Goal: Task Accomplishment & Management: Complete application form

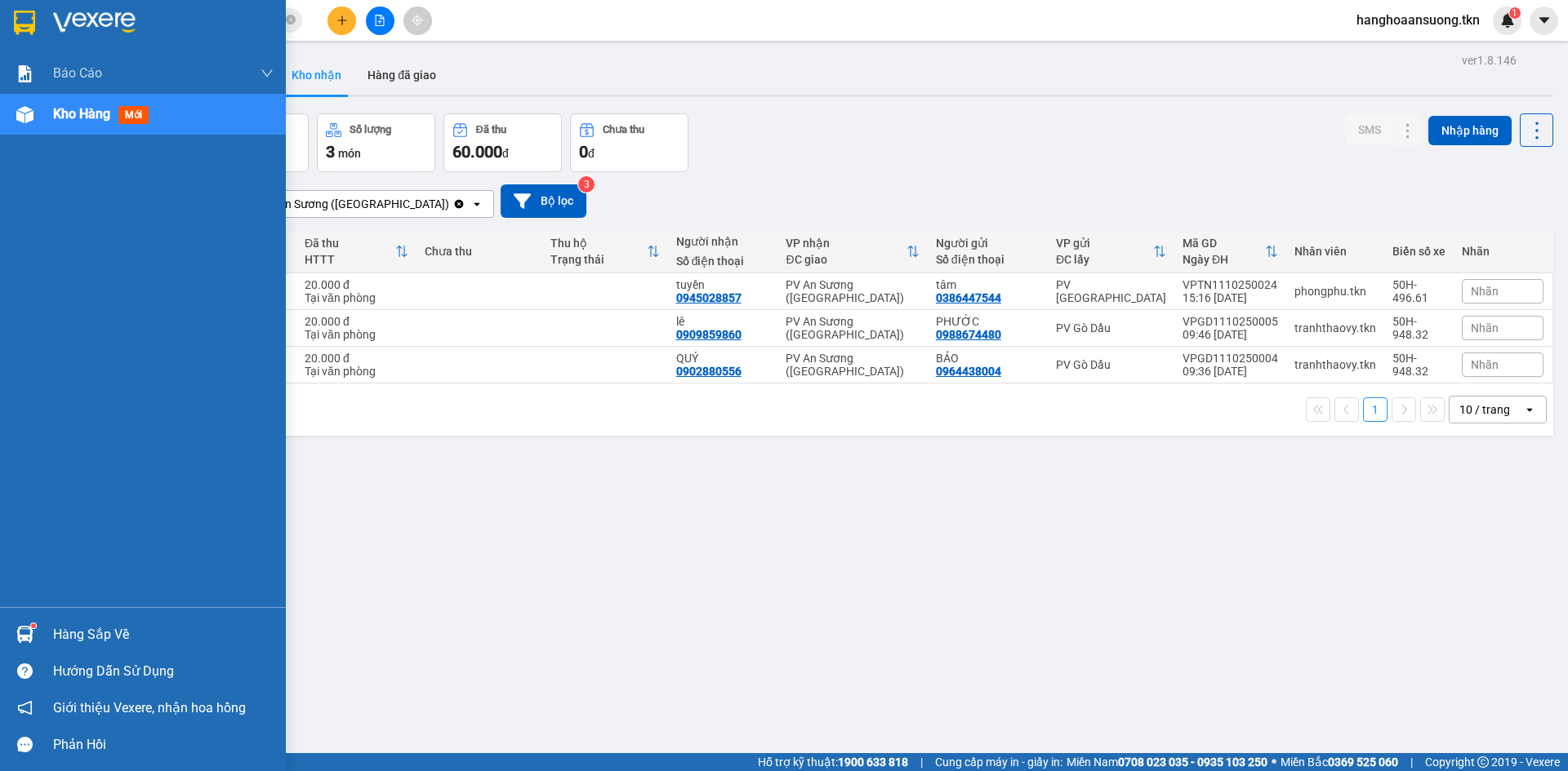
click at [80, 630] on div "Hàng sắp về" at bounding box center [164, 635] width 220 height 24
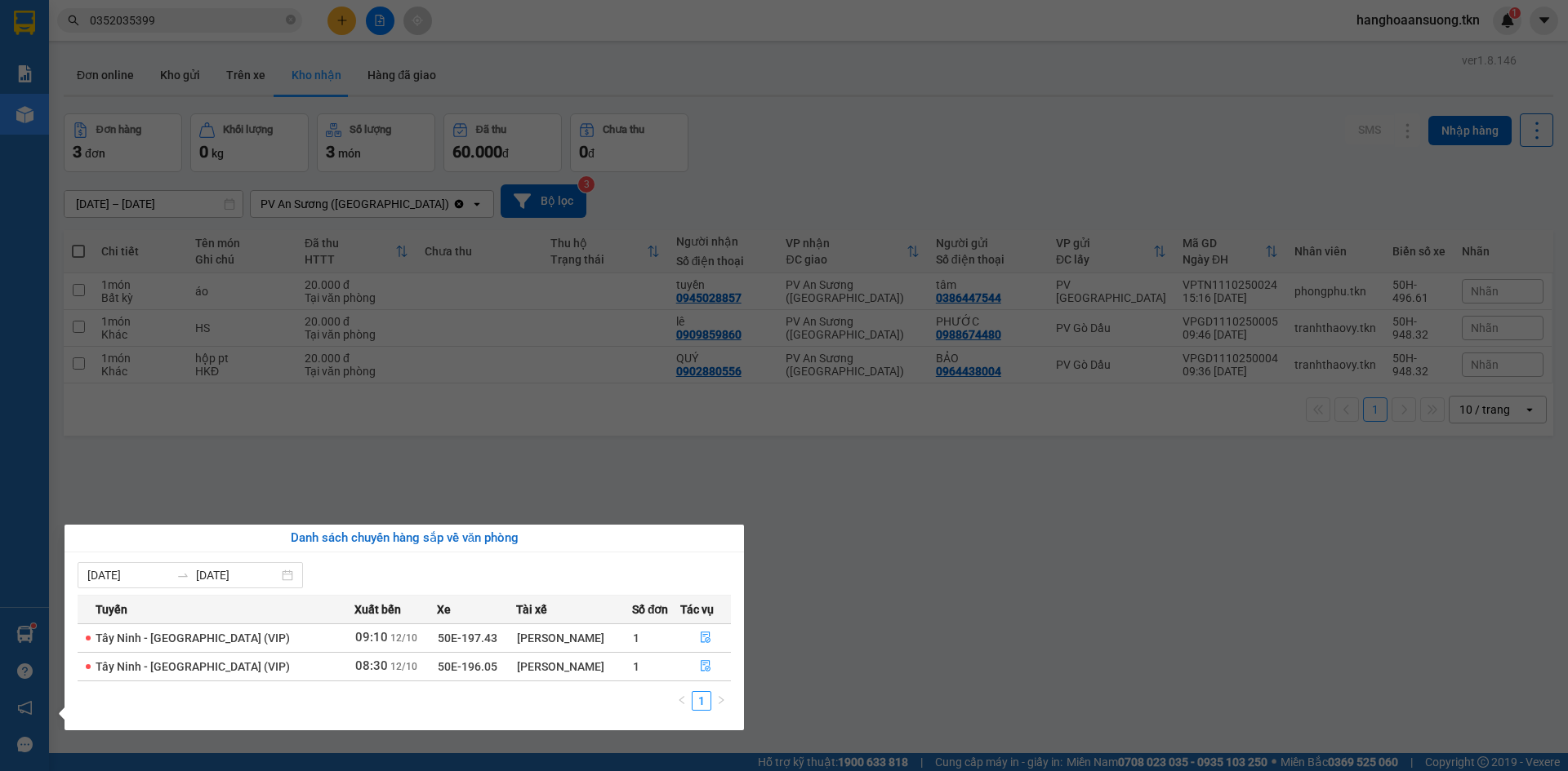
click at [234, 469] on section "Kết quả tìm kiếm ( 0 ) Bộ lọc No Data 0352035399 hanghoaansuong.tkn 1 Báo cáo M…" at bounding box center [784, 386] width 1568 height 771
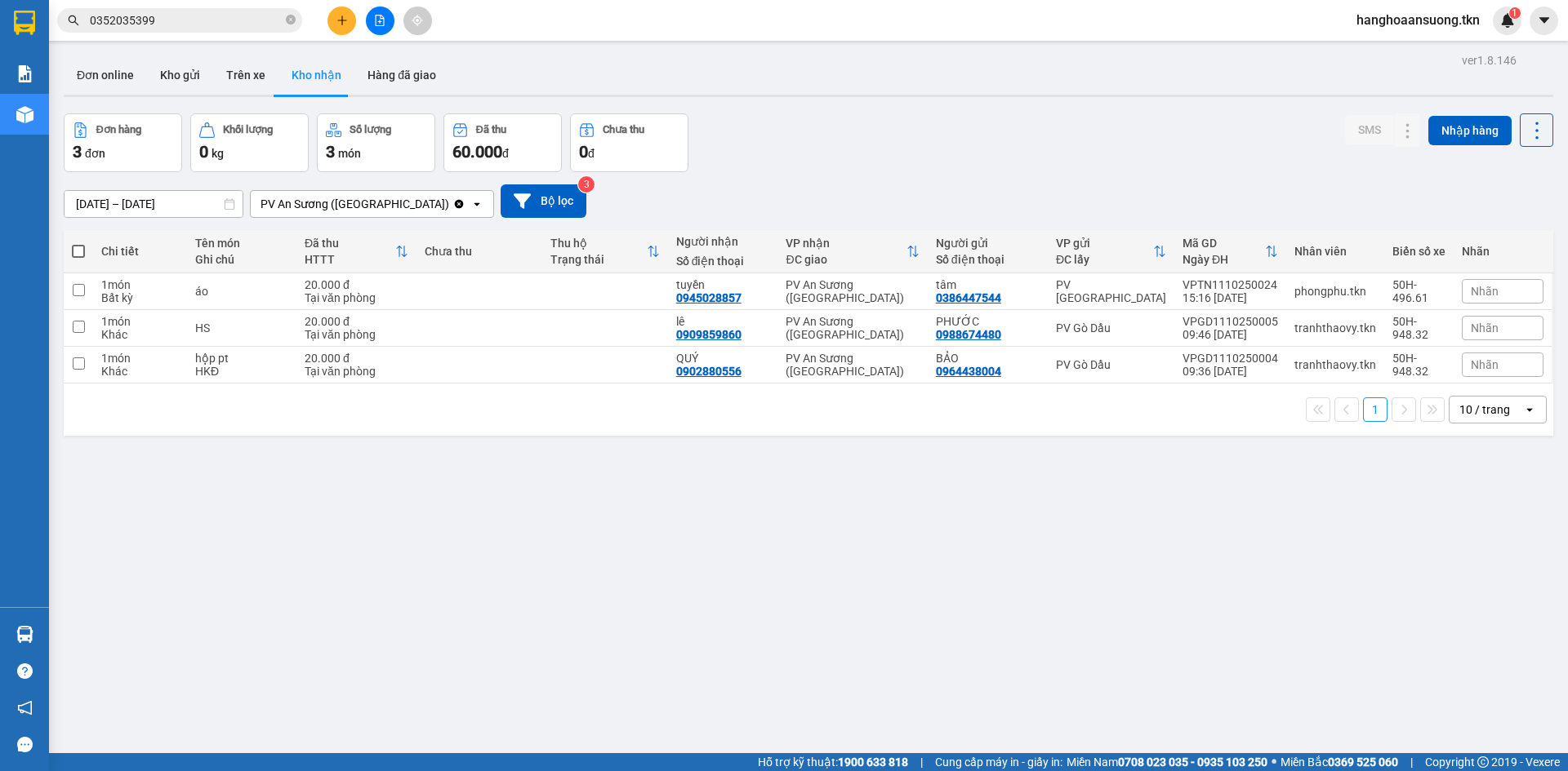
click at [190, 14] on input "0352035399" at bounding box center [186, 20] width 192 height 18
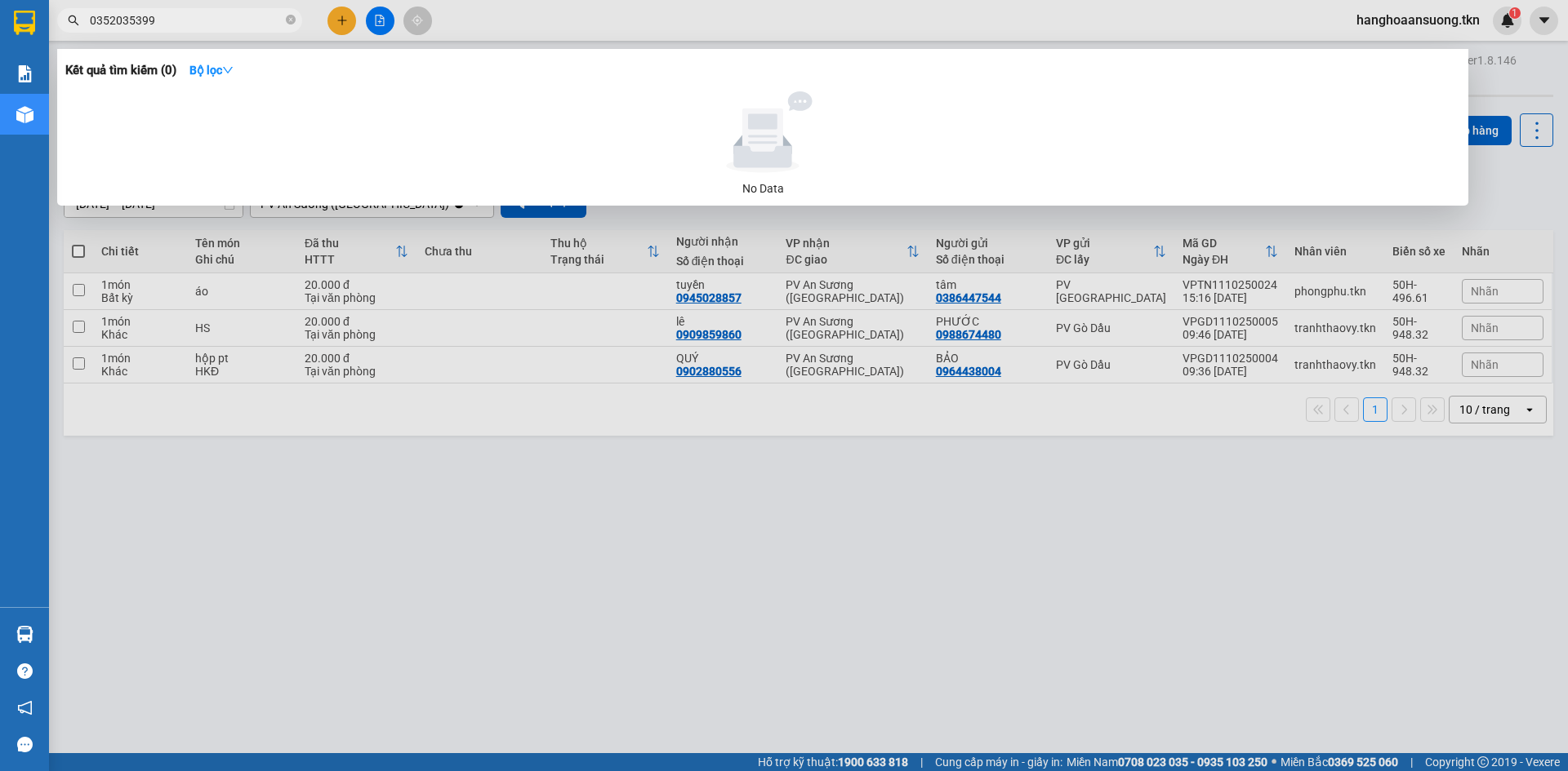
click at [190, 14] on input "0352035399" at bounding box center [186, 20] width 192 height 18
click at [179, 20] on input "0913745737" at bounding box center [186, 20] width 192 height 18
click at [453, 257] on div at bounding box center [784, 386] width 1568 height 771
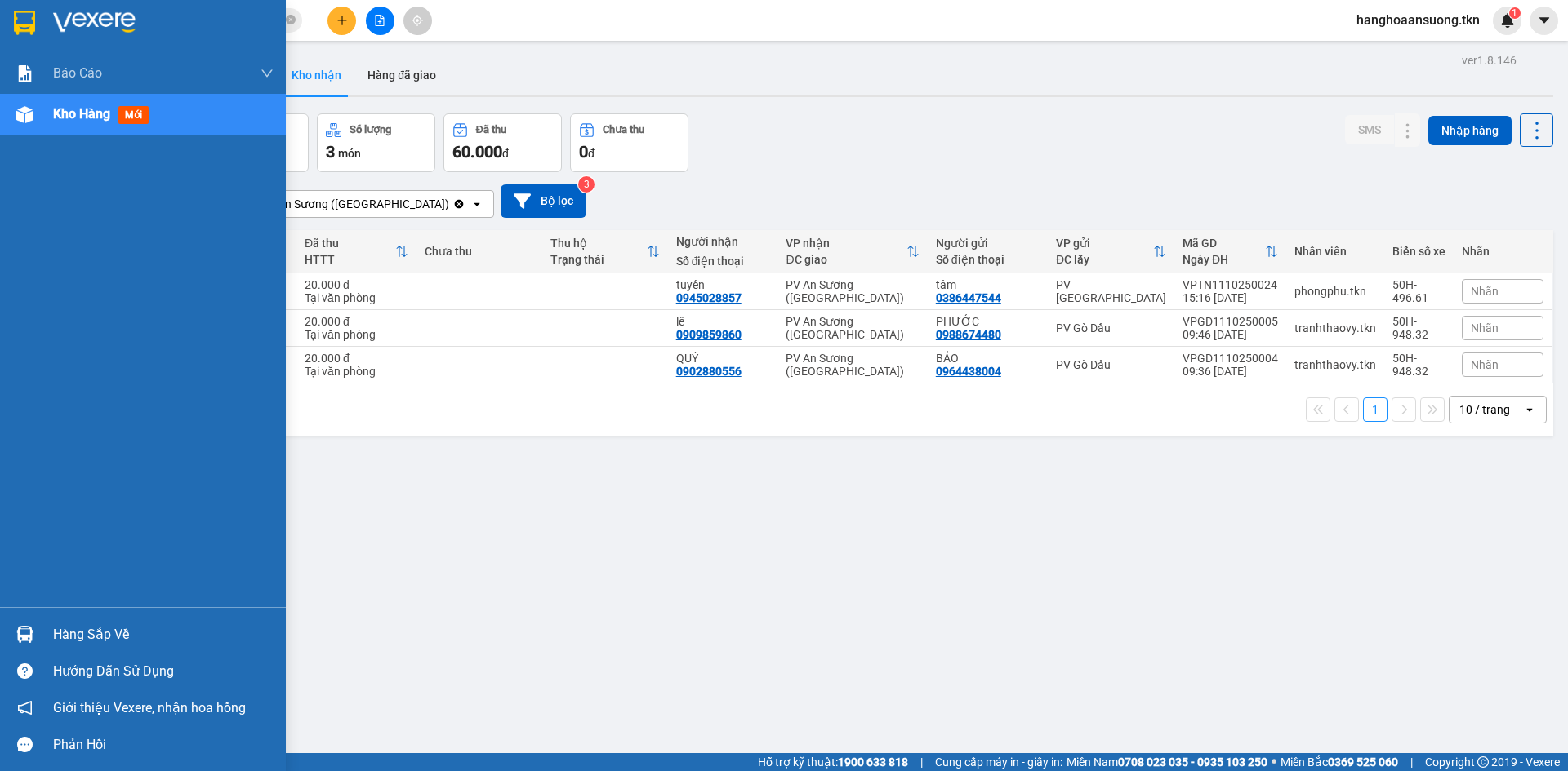
click at [38, 624] on div at bounding box center [24, 635] width 29 height 29
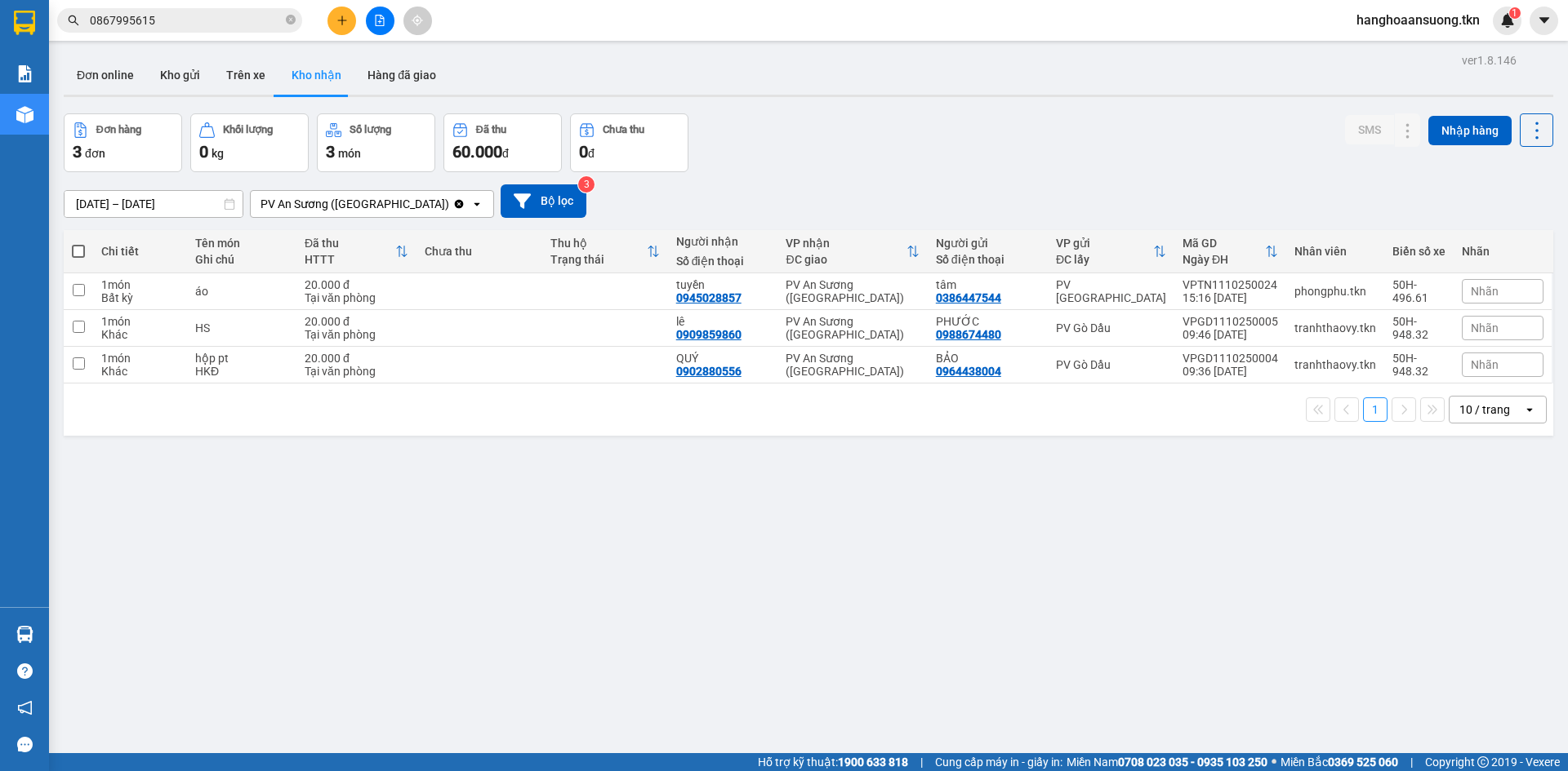
click at [292, 478] on section "Kết quả tìm kiếm ( 0 ) Bộ lọc No Data 0867995615 hanghoaansuong.tkn 1 Báo cáo M…" at bounding box center [784, 386] width 1568 height 771
click at [175, 65] on button "Kho gửi" at bounding box center [180, 74] width 66 height 39
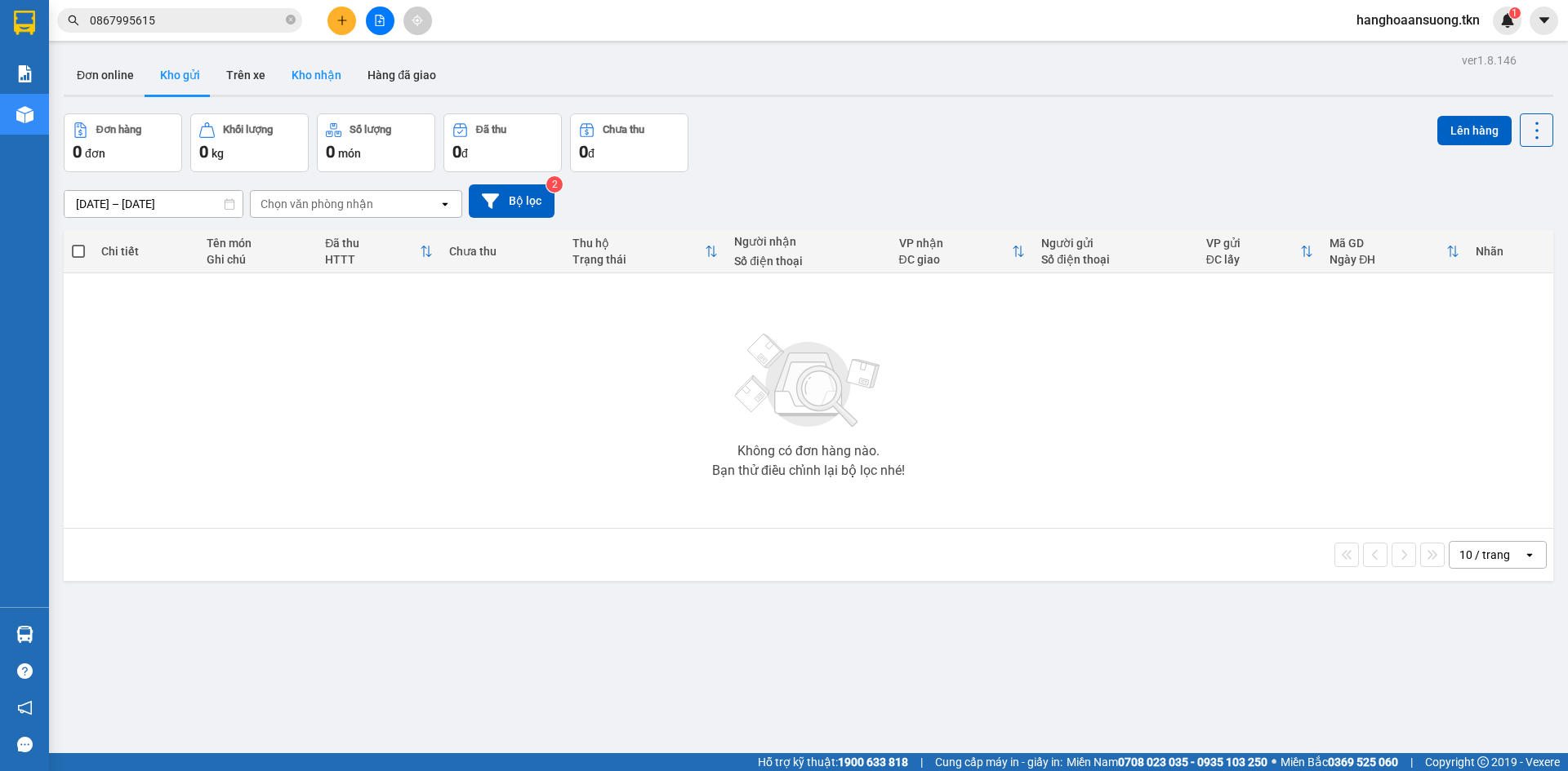
click at [315, 75] on button "Kho nhận" at bounding box center [316, 74] width 76 height 39
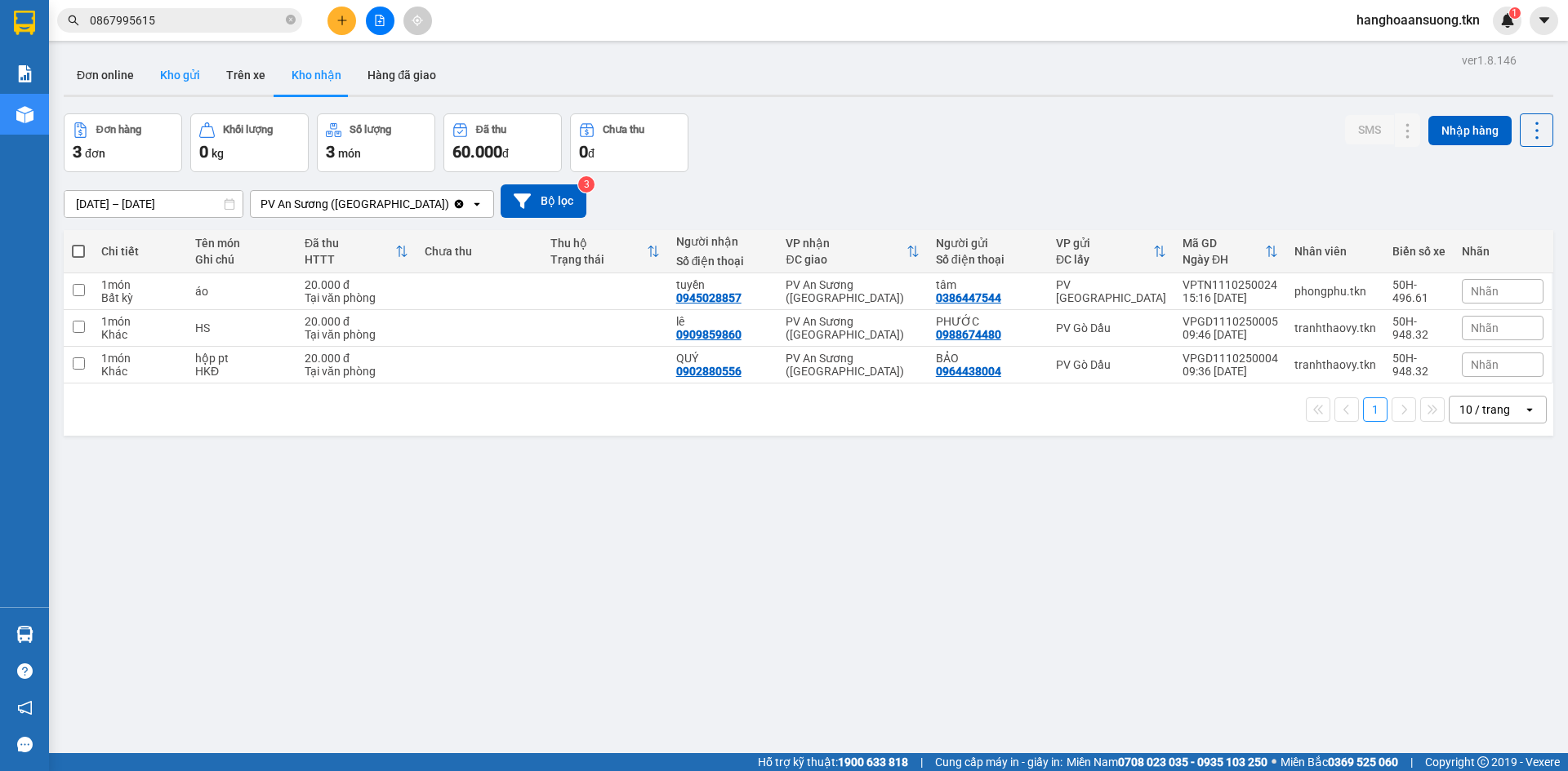
click at [165, 66] on button "Kho gửi" at bounding box center [180, 74] width 66 height 39
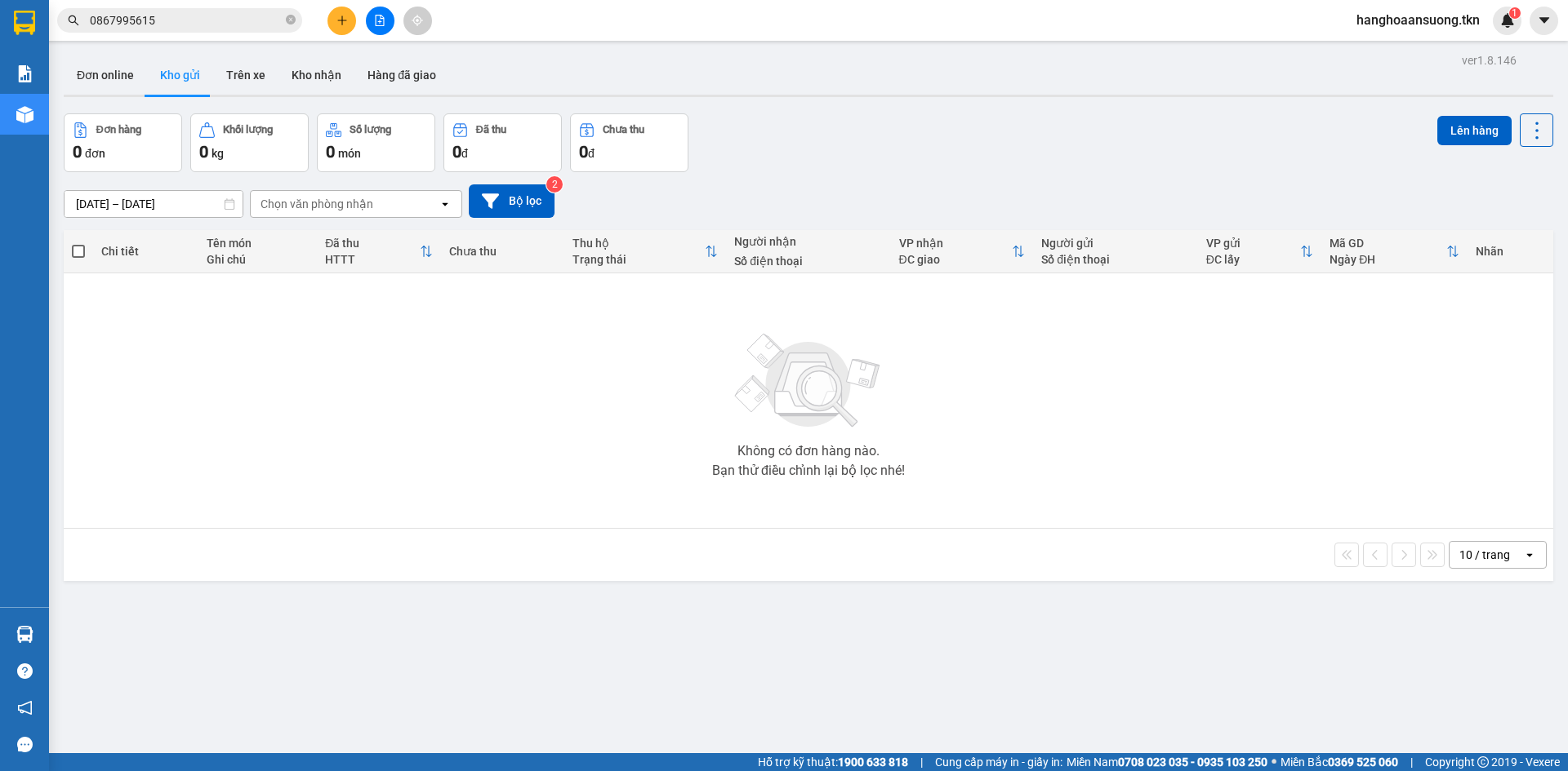
click at [186, 24] on input "0867995615" at bounding box center [186, 20] width 192 height 18
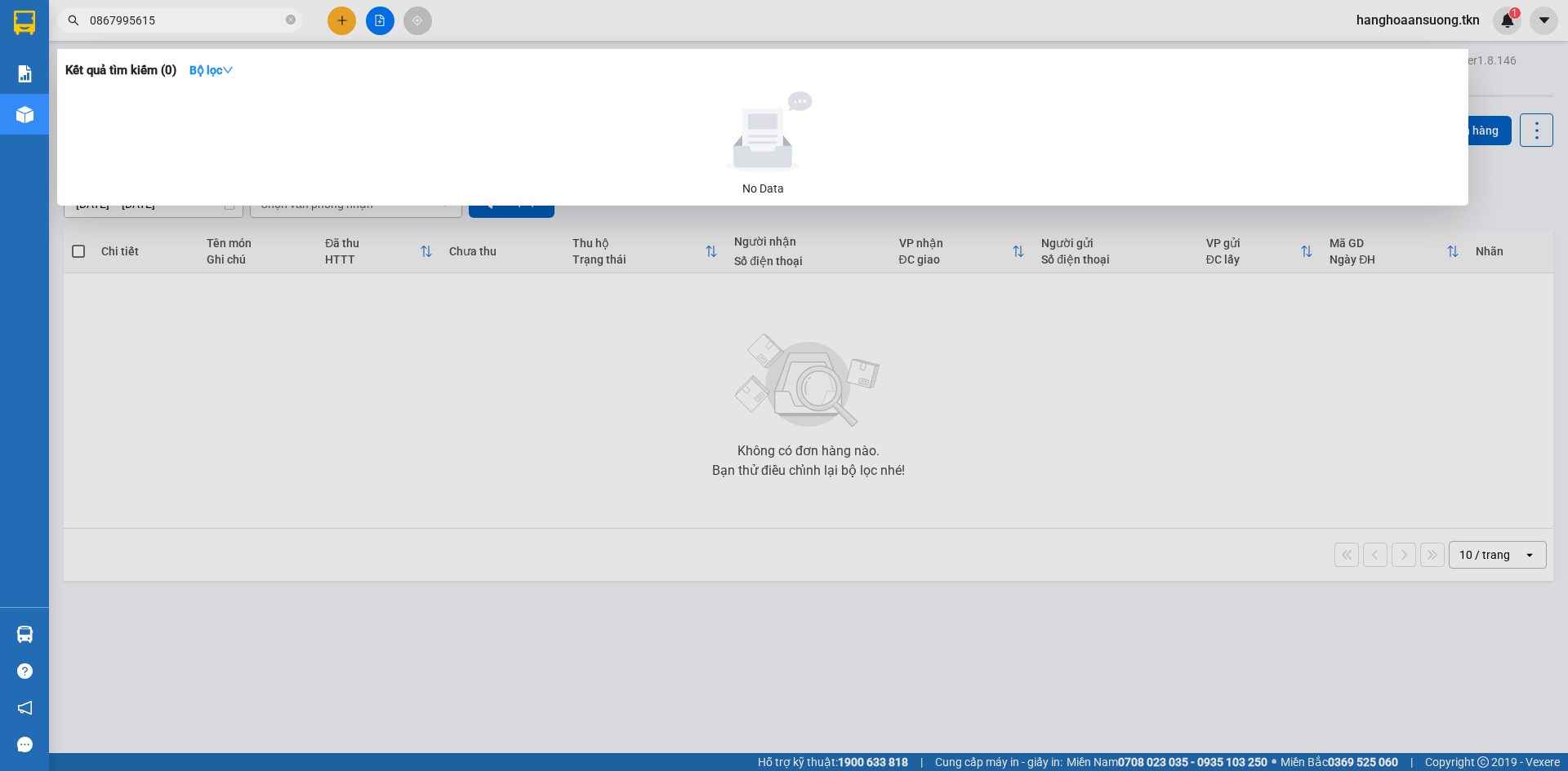
click at [186, 24] on input "0867995615" at bounding box center [186, 20] width 192 height 18
type input "0913148839"
click at [490, 14] on div at bounding box center [784, 386] width 1568 height 771
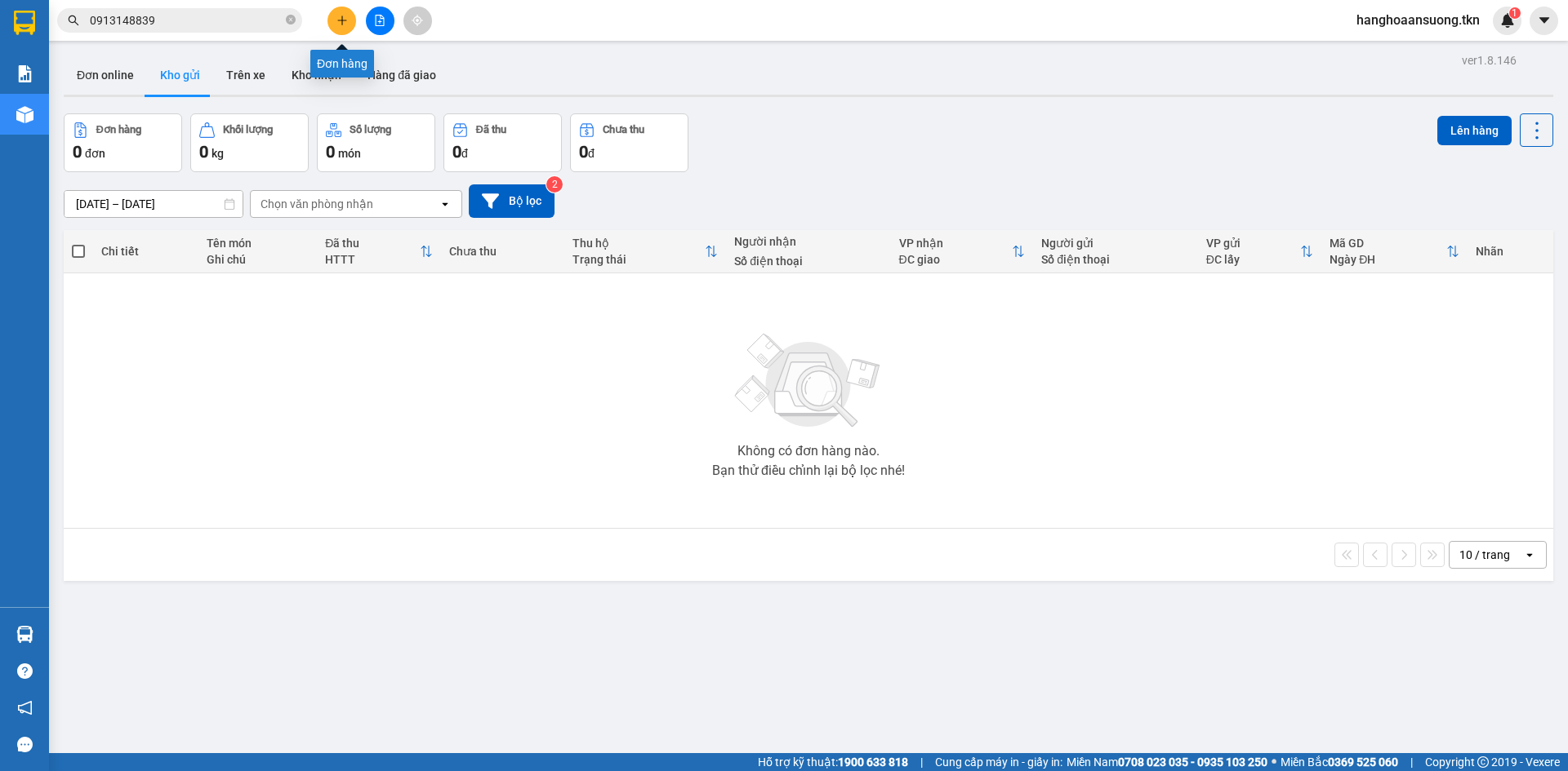
click at [335, 20] on button at bounding box center [341, 20] width 29 height 29
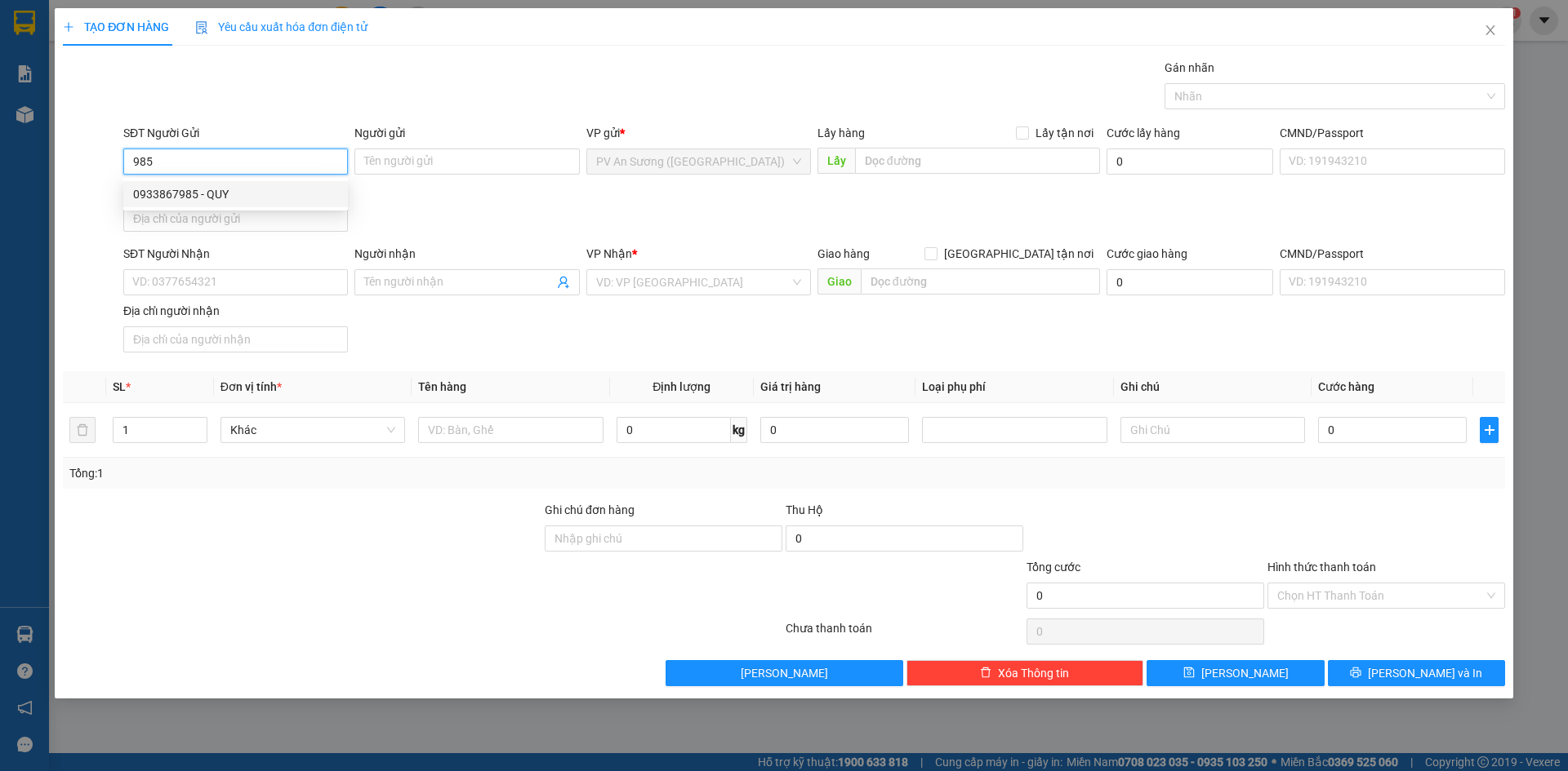
click at [242, 182] on div "0933867985 - QUY" at bounding box center [235, 194] width 225 height 26
type input "0933867985"
type input "QUY"
type input "0396547524"
type input "NHƯ Ý"
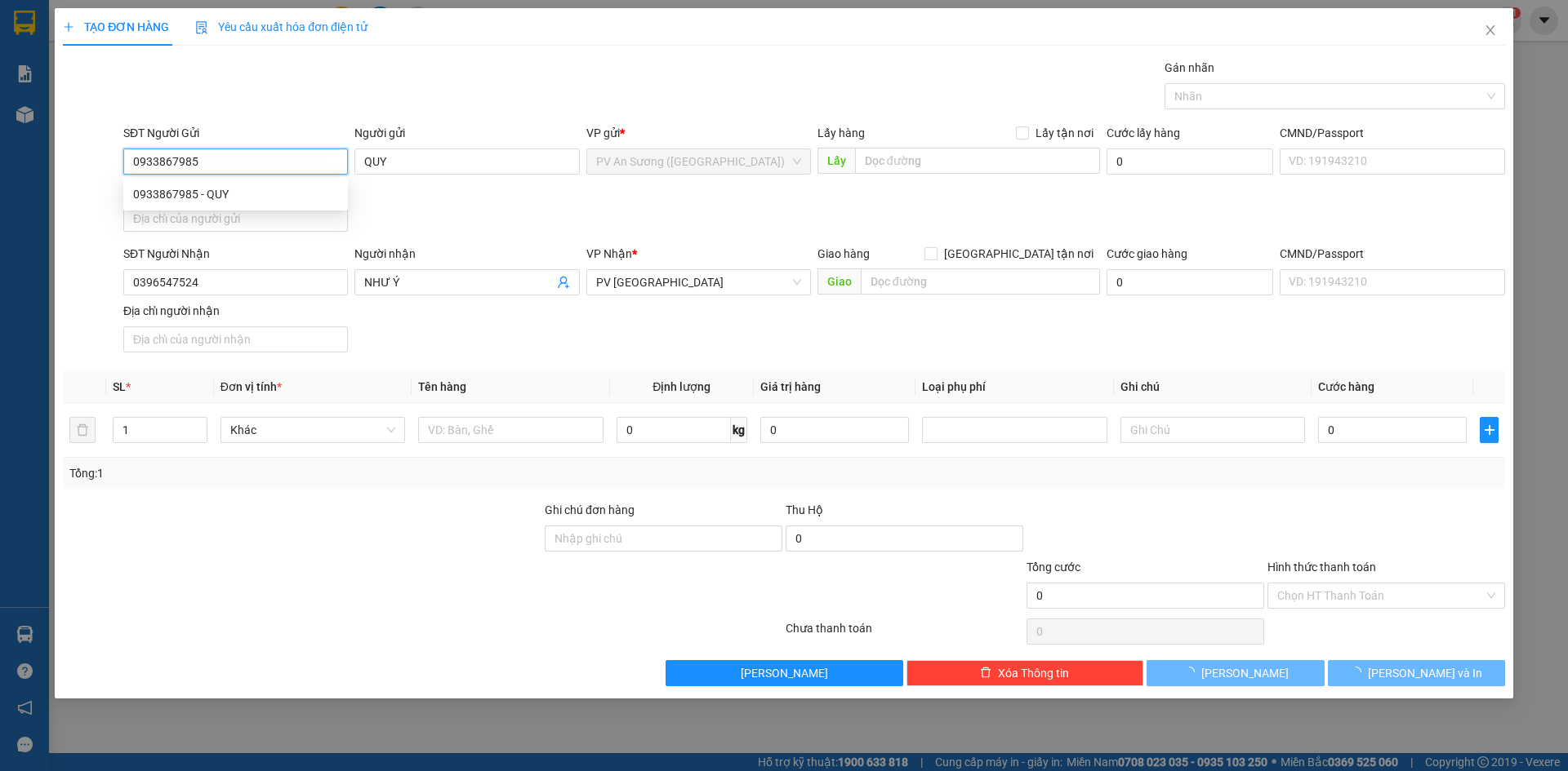
type input "60.000"
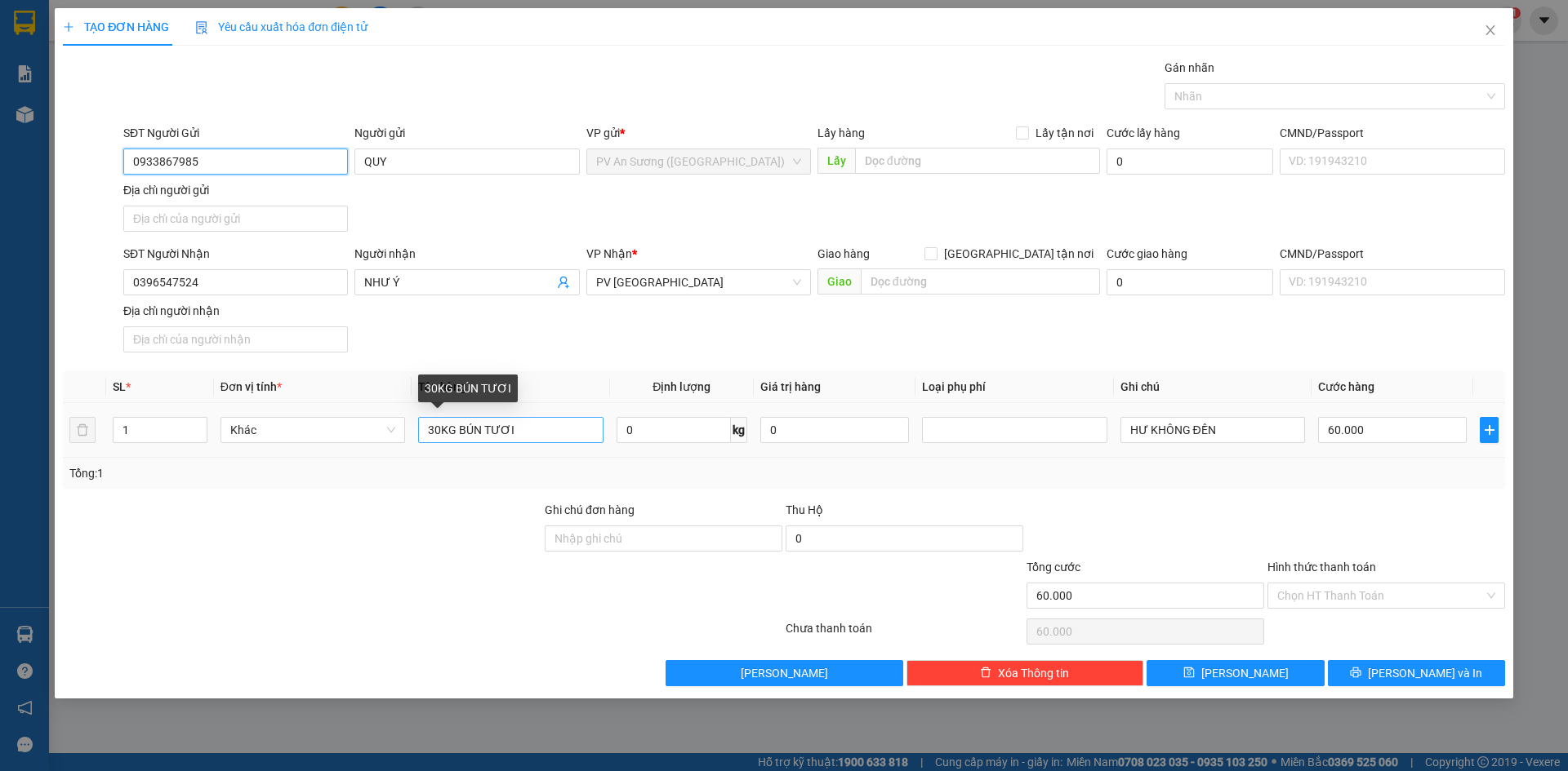
type input "0933867985"
click at [440, 429] on input "30KG BÚN TƯƠI" at bounding box center [510, 430] width 185 height 26
type input "40KG BÚN TƯƠI"
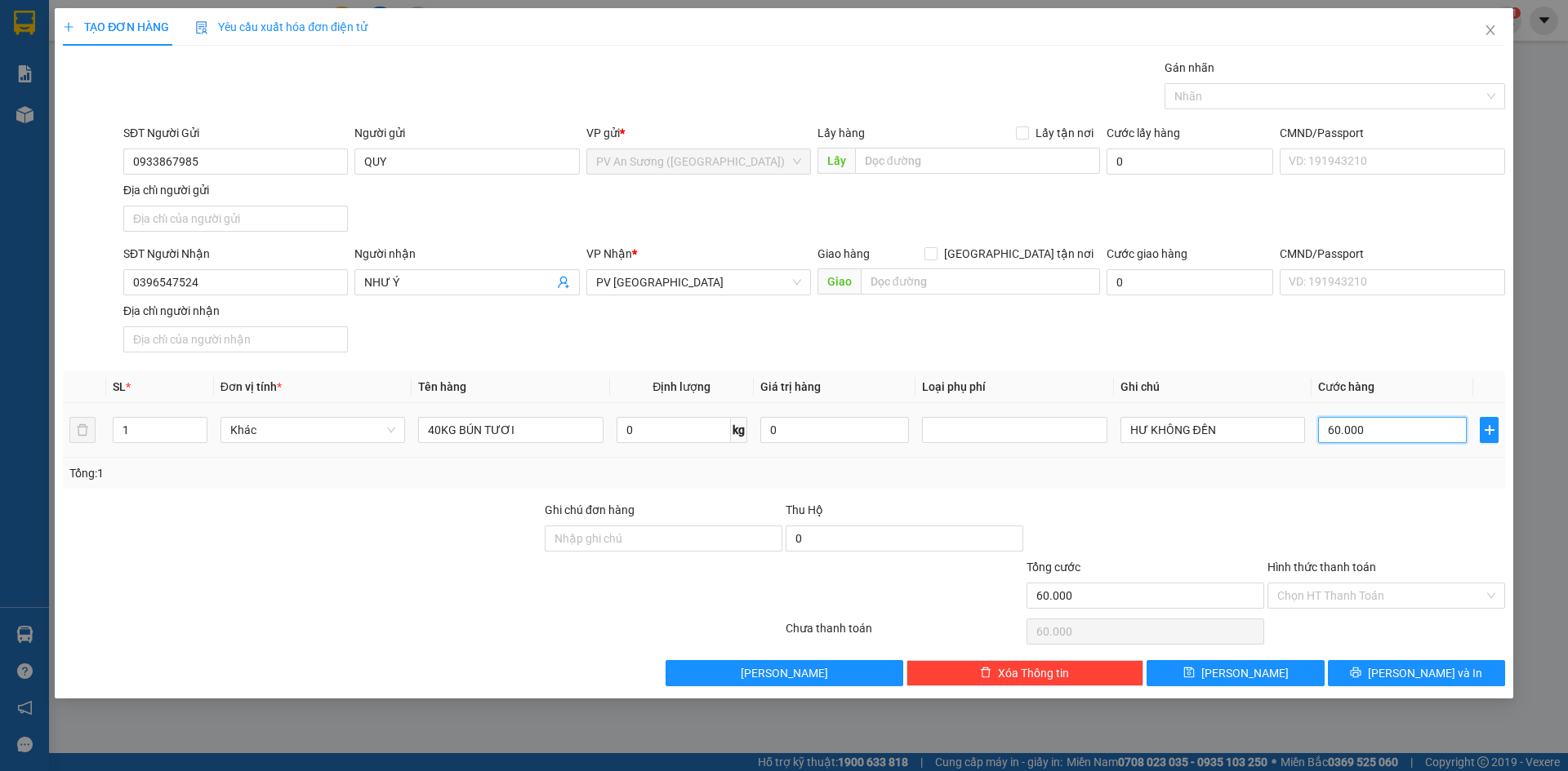
click at [1337, 431] on input "60.000" at bounding box center [1392, 430] width 149 height 26
type input "9"
type input "90"
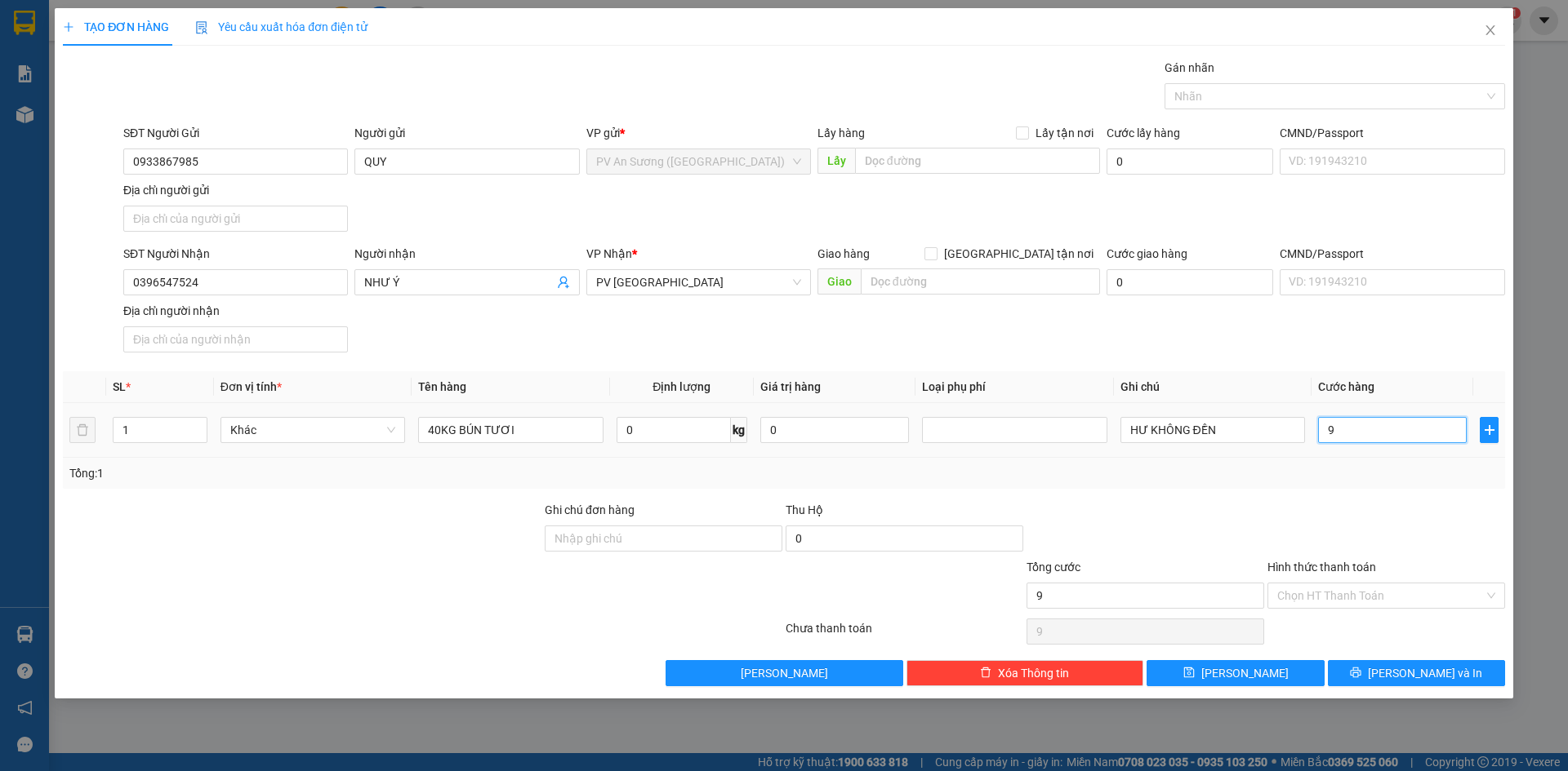
type input "90"
type input "90.000"
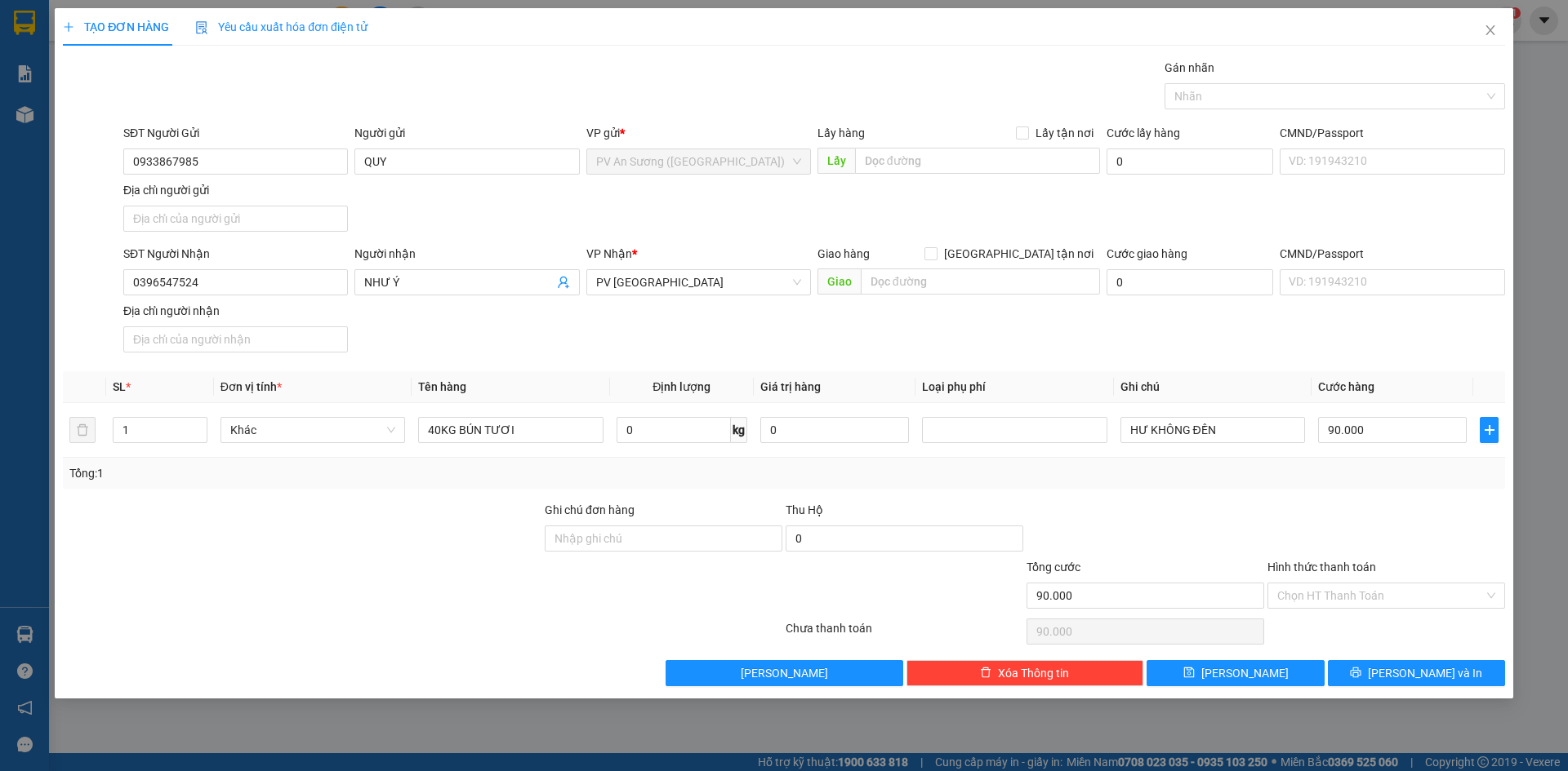
click at [1371, 494] on div "Transit Pickup Surcharge Ids Transit Deliver Surcharge Ids Transit Deliver Surc…" at bounding box center [784, 372] width 1442 height 628
click at [1344, 597] on input "Hình thức thanh toán" at bounding box center [1380, 596] width 206 height 24
click at [1333, 634] on div "Tại văn phòng" at bounding box center [1385, 629] width 218 height 18
type input "0"
click at [1216, 105] on div at bounding box center [1326, 96] width 316 height 19
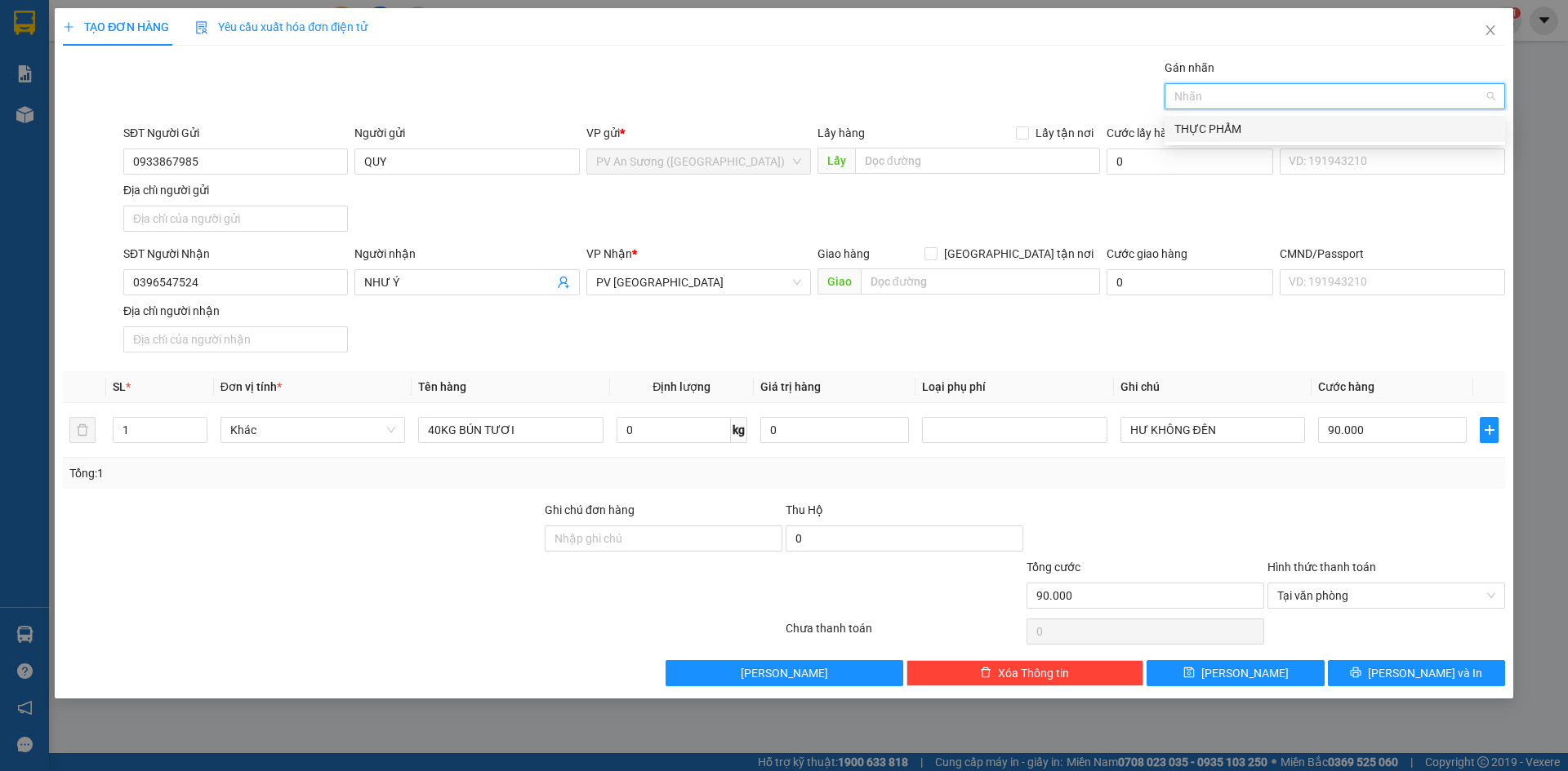
click at [1213, 129] on div "THỰC PHẨM" at bounding box center [1335, 128] width 321 height 18
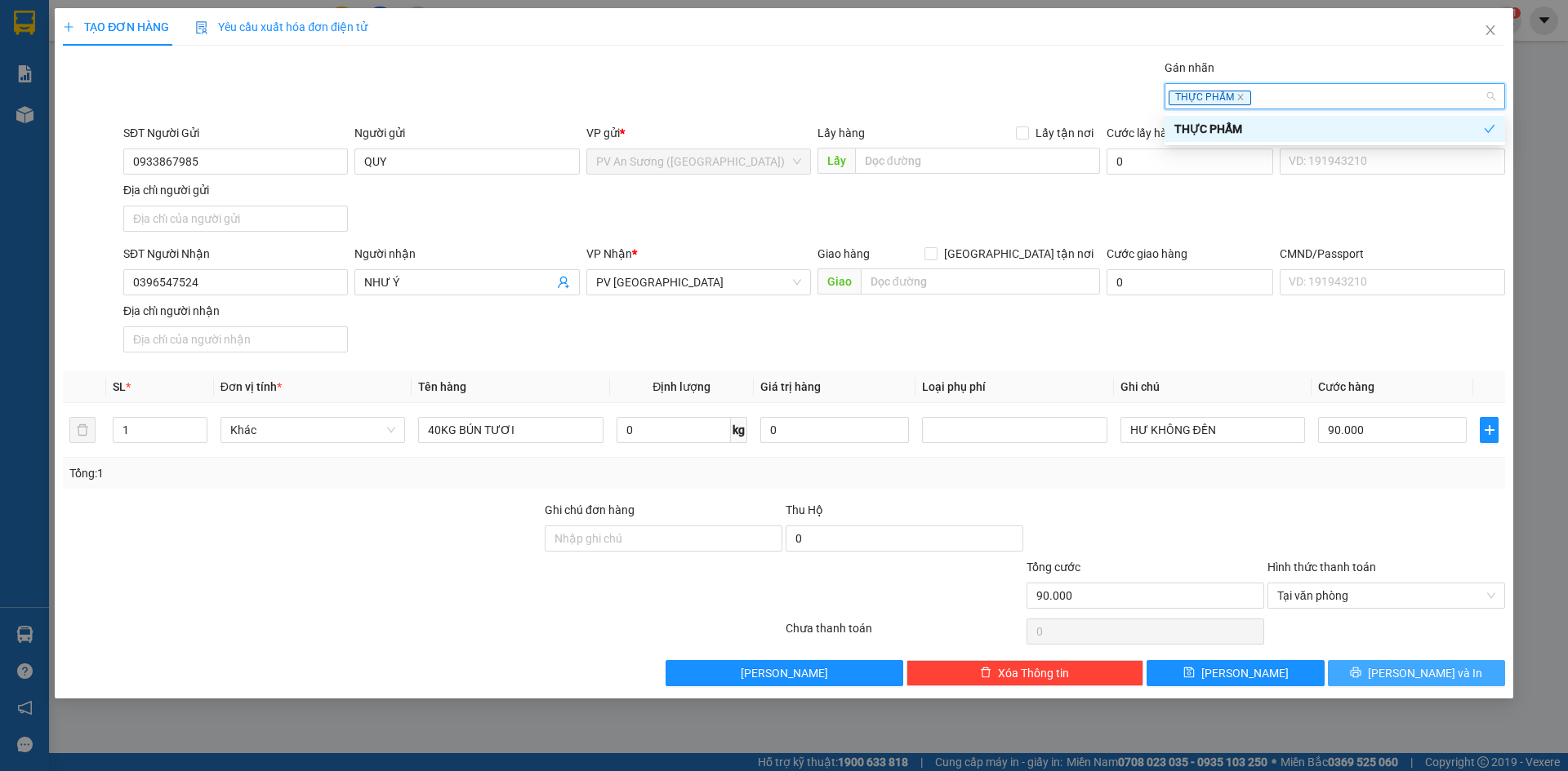
click at [1410, 670] on span "[PERSON_NAME] và In" at bounding box center [1425, 673] width 115 height 18
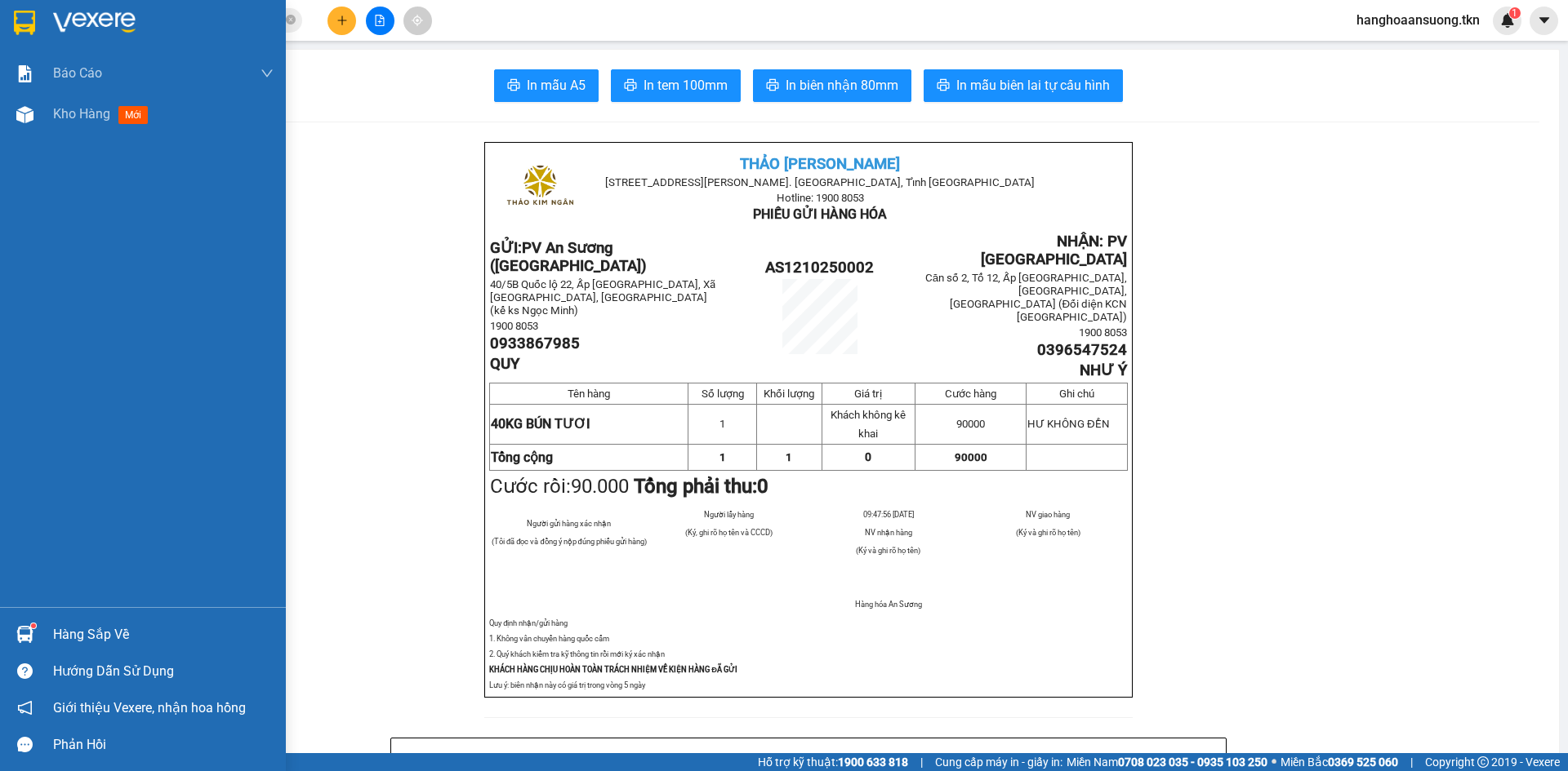
click at [14, 623] on div at bounding box center [24, 635] width 29 height 29
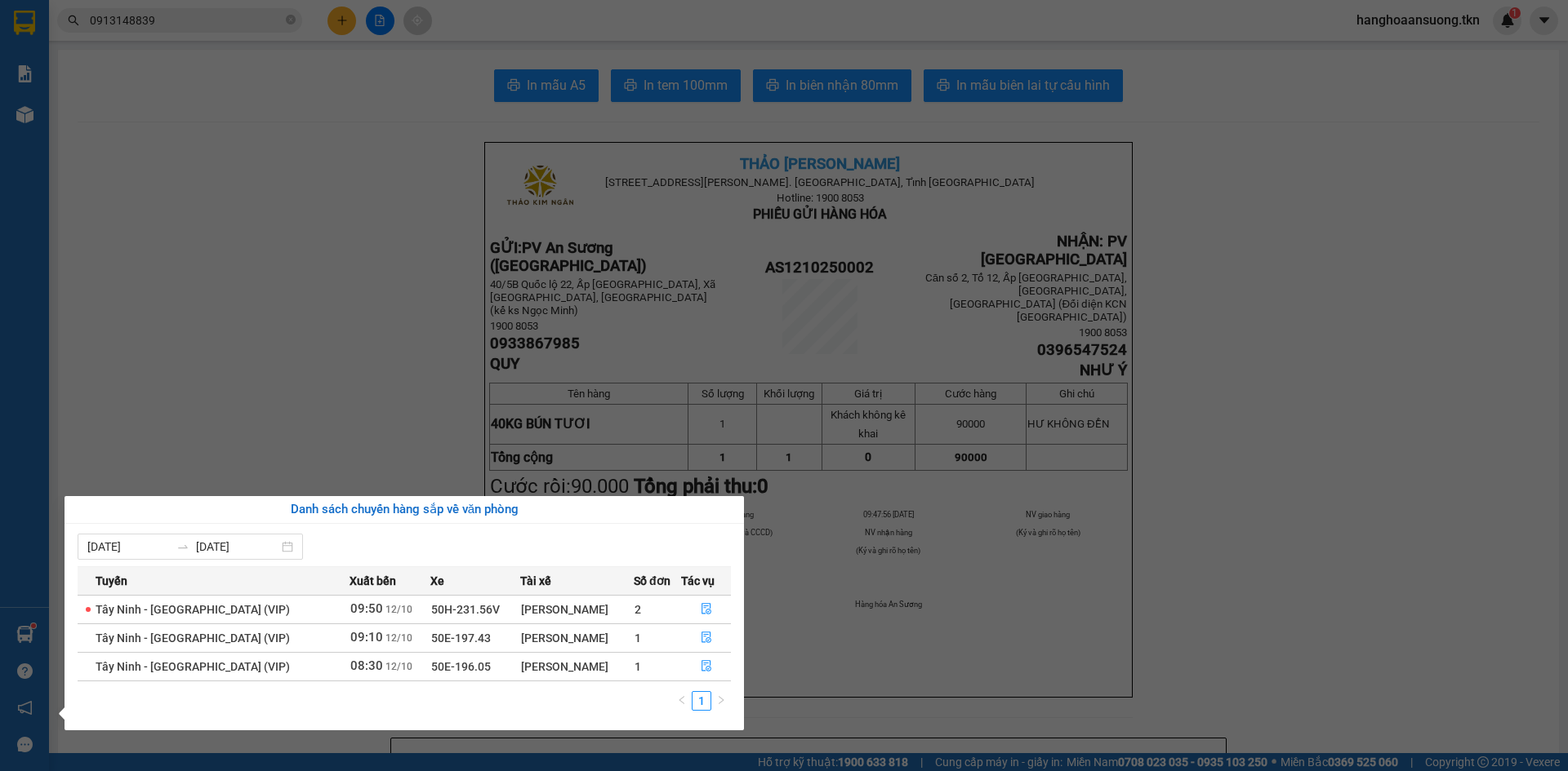
click at [231, 430] on section "Kết quả tìm kiếm ( 0 ) Bộ lọc No Data 0913148839 hanghoaansuong.tkn 1 Báo cáo M…" at bounding box center [784, 386] width 1568 height 771
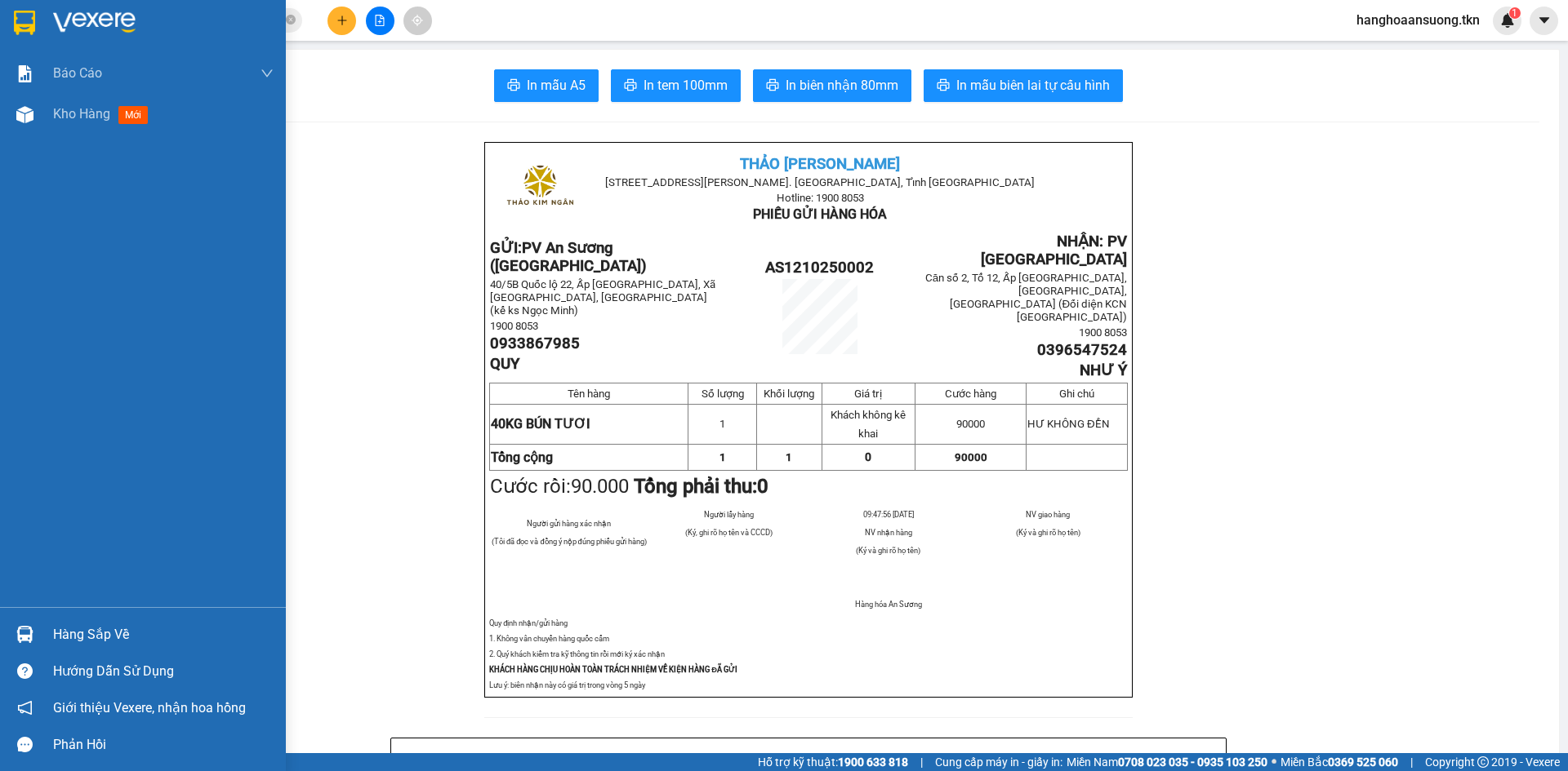
click at [38, 631] on div at bounding box center [24, 635] width 29 height 29
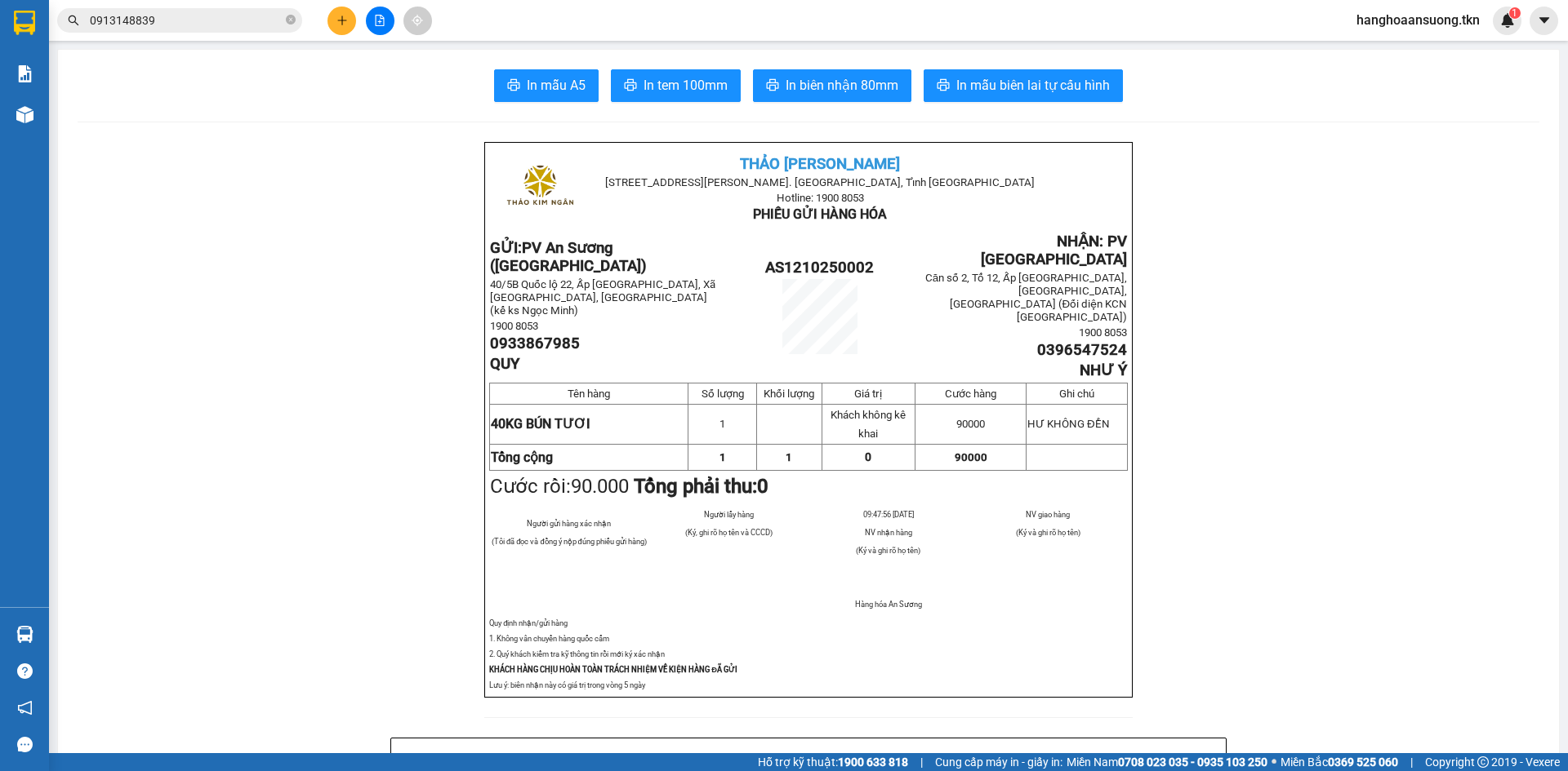
click at [318, 434] on section "Kết quả tìm kiếm ( 0 ) Bộ lọc No Data 0913148839 hanghoaansuong.tkn 1 Báo cáo M…" at bounding box center [784, 386] width 1568 height 771
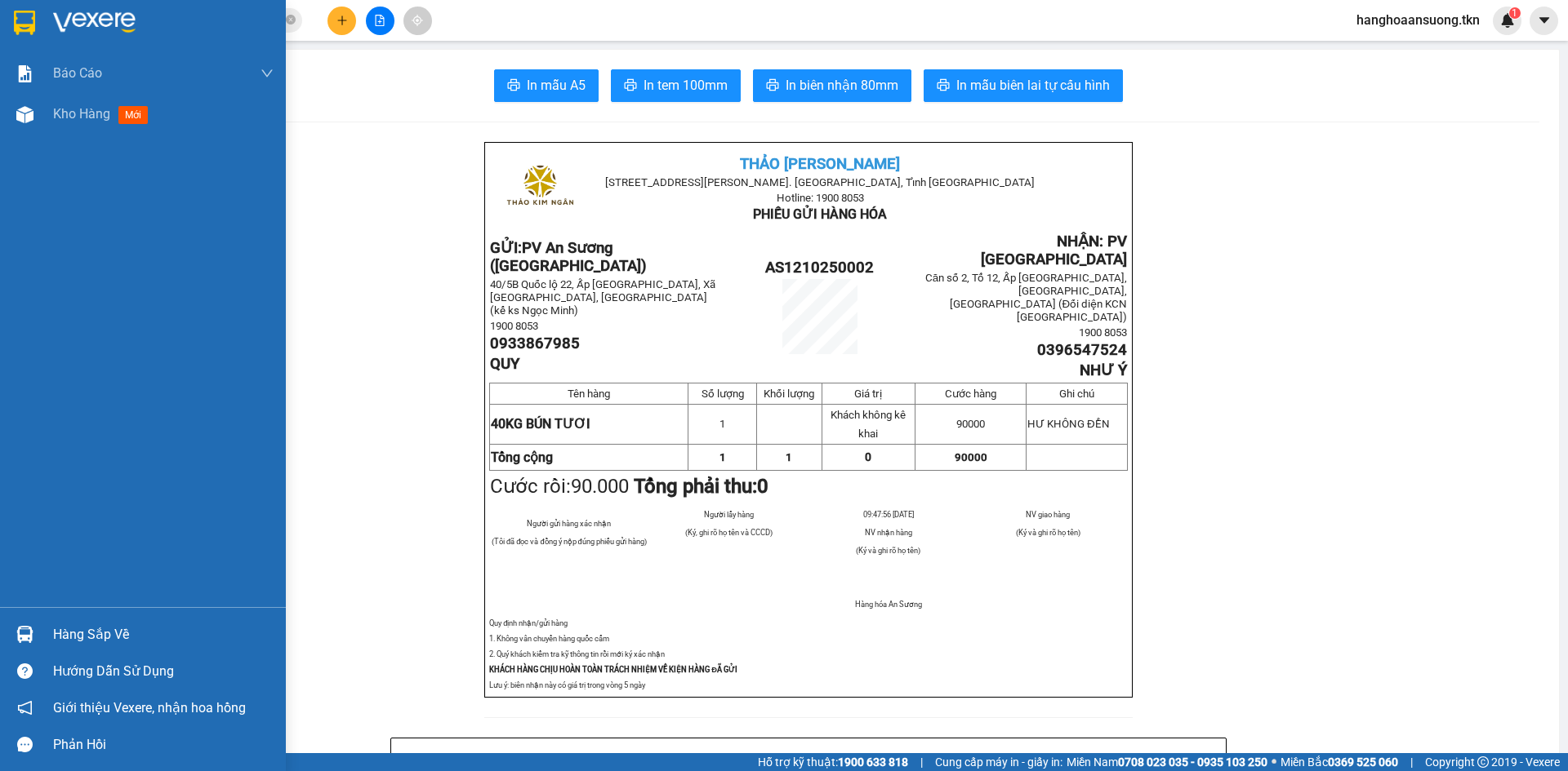
click at [43, 627] on div "Hàng sắp về" at bounding box center [143, 635] width 286 height 37
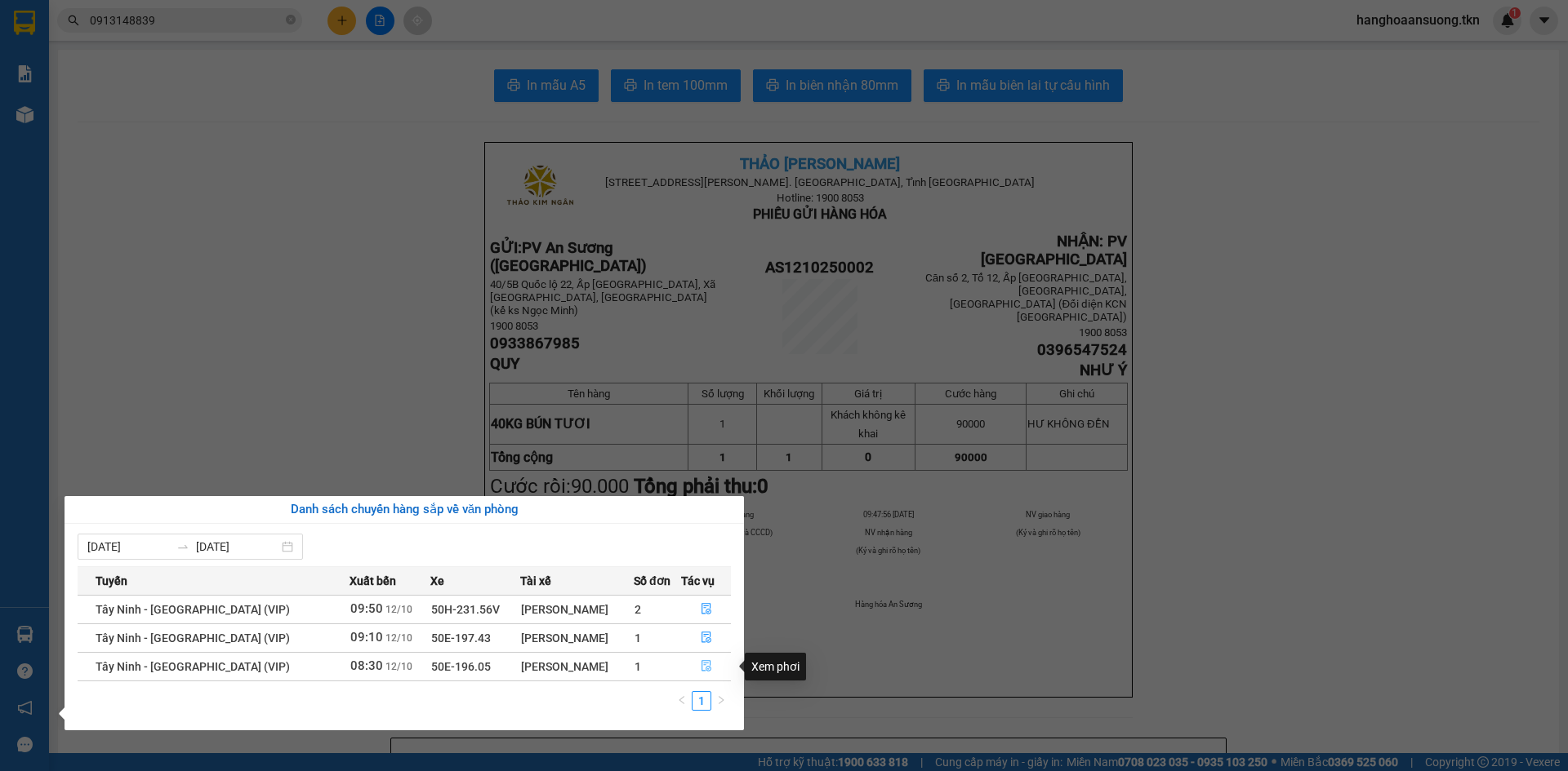
click at [705, 665] on icon "file-done" at bounding box center [706, 665] width 11 height 11
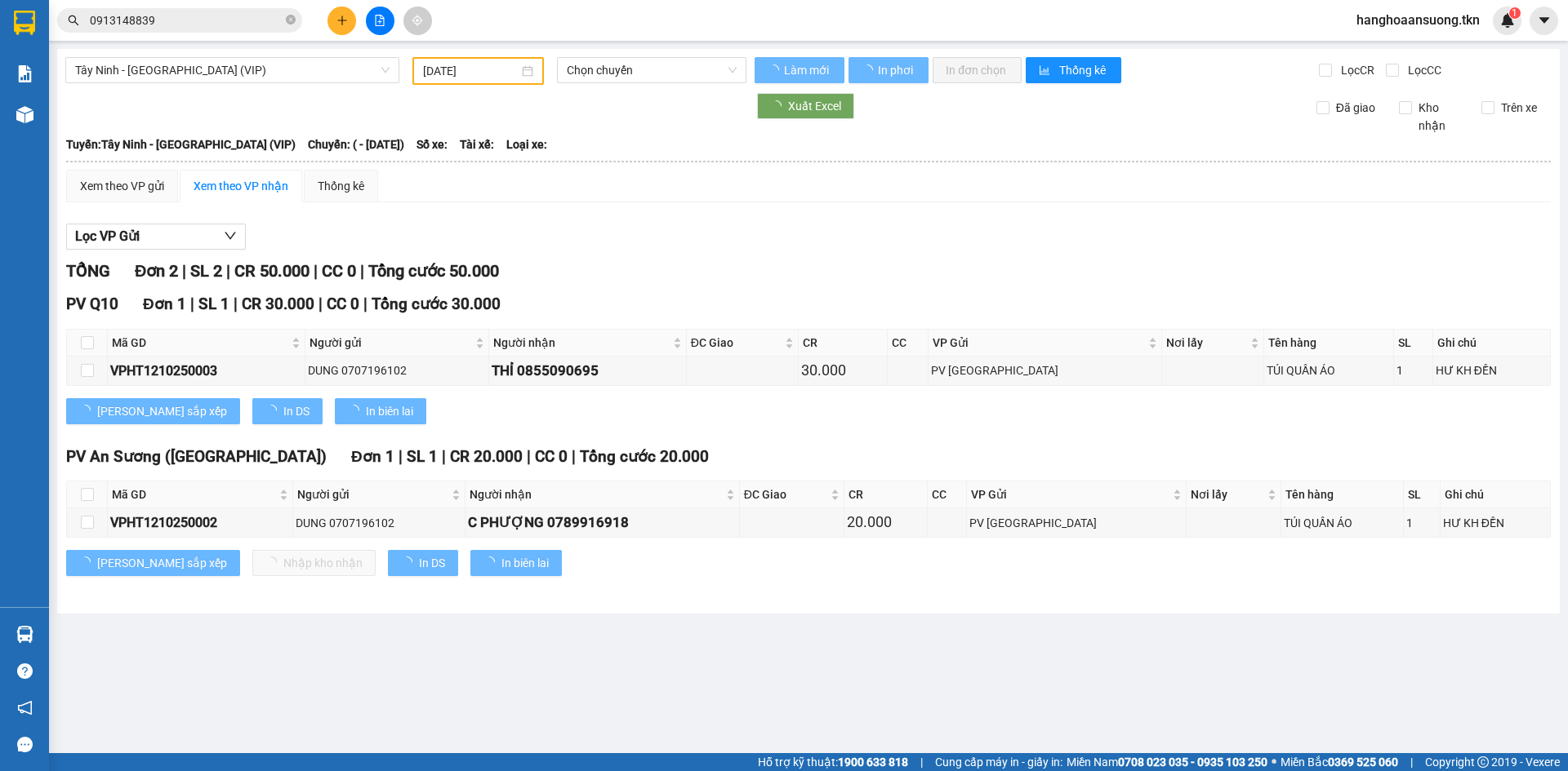
type input "[DATE]"
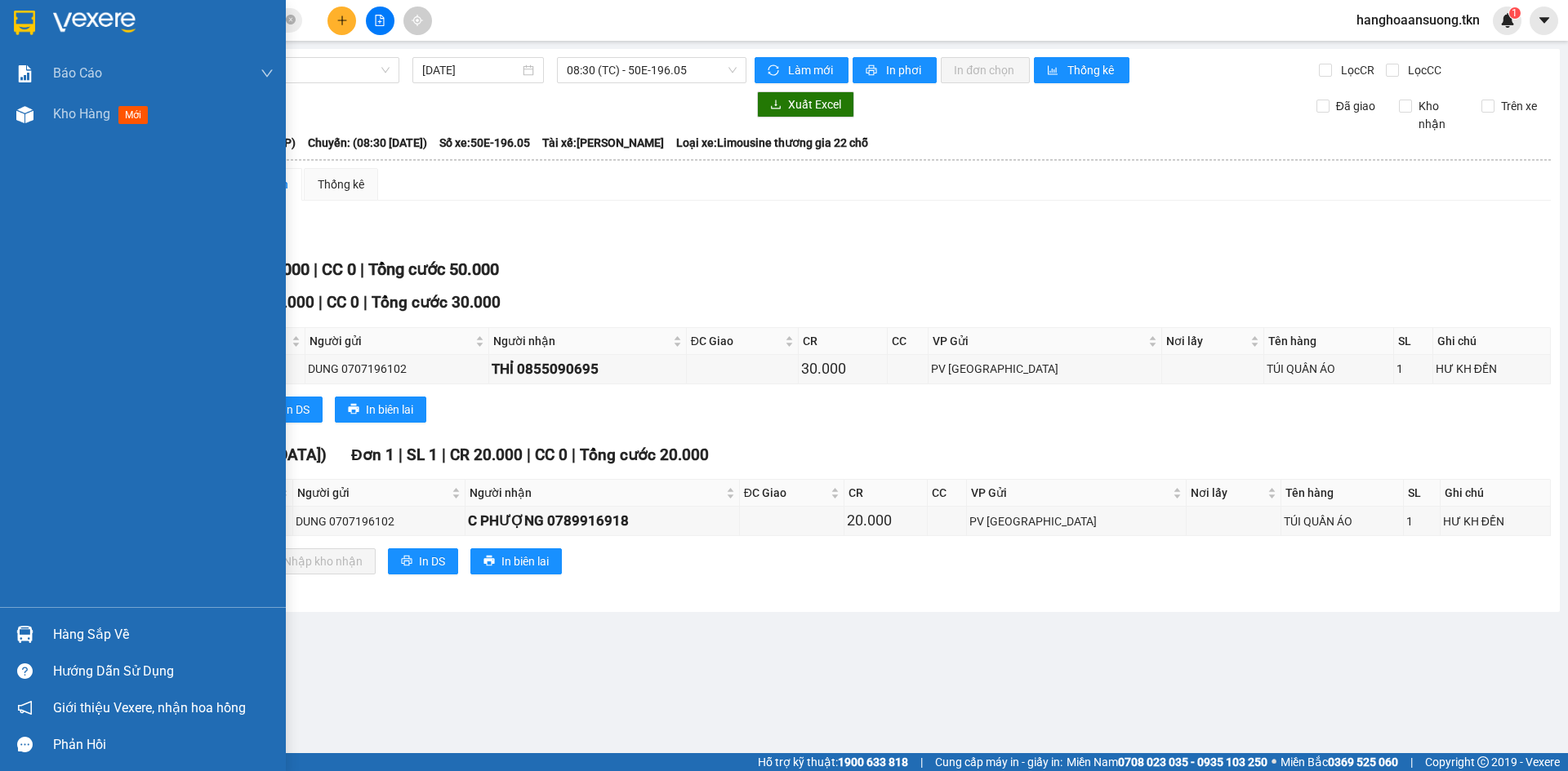
click at [53, 636] on div "Hàng sắp về" at bounding box center [164, 635] width 220 height 24
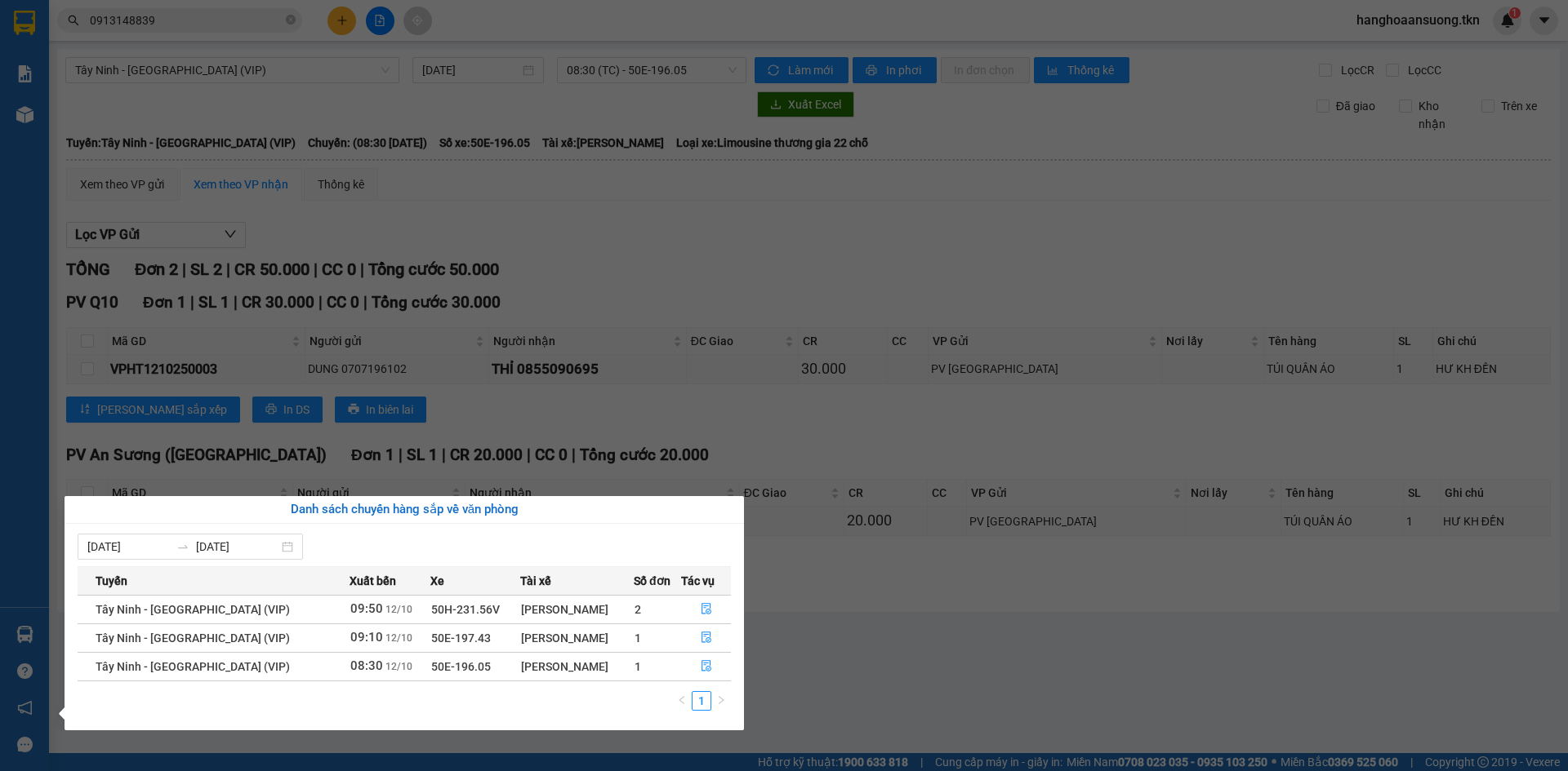
click at [716, 427] on section "Kết quả tìm kiếm ( 0 ) Bộ lọc No Data 0913148839 hanghoaansuong.tkn 1 Báo cáo M…" at bounding box center [784, 386] width 1568 height 771
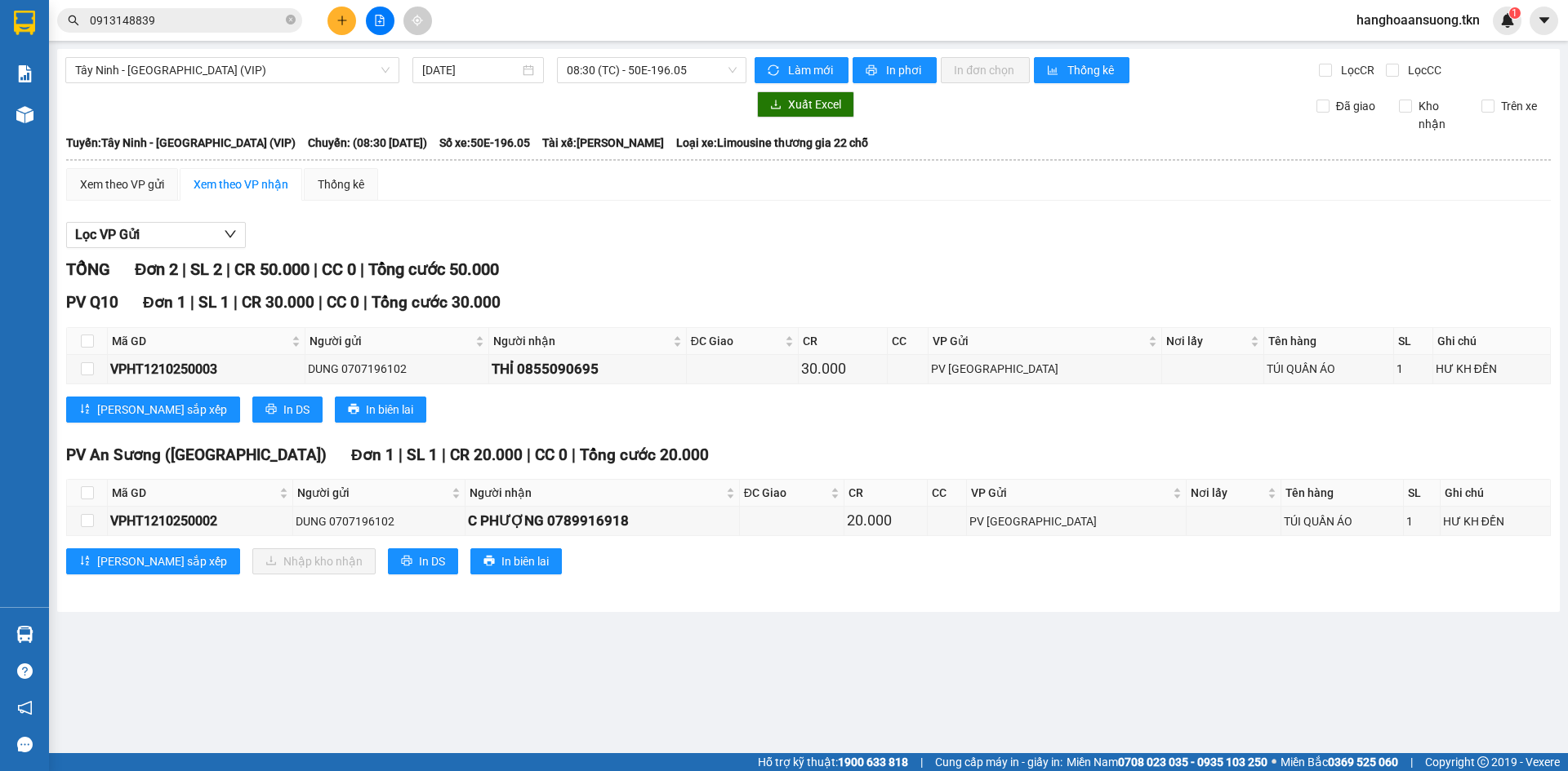
click at [342, 17] on icon "plus" at bounding box center [341, 20] width 1 height 9
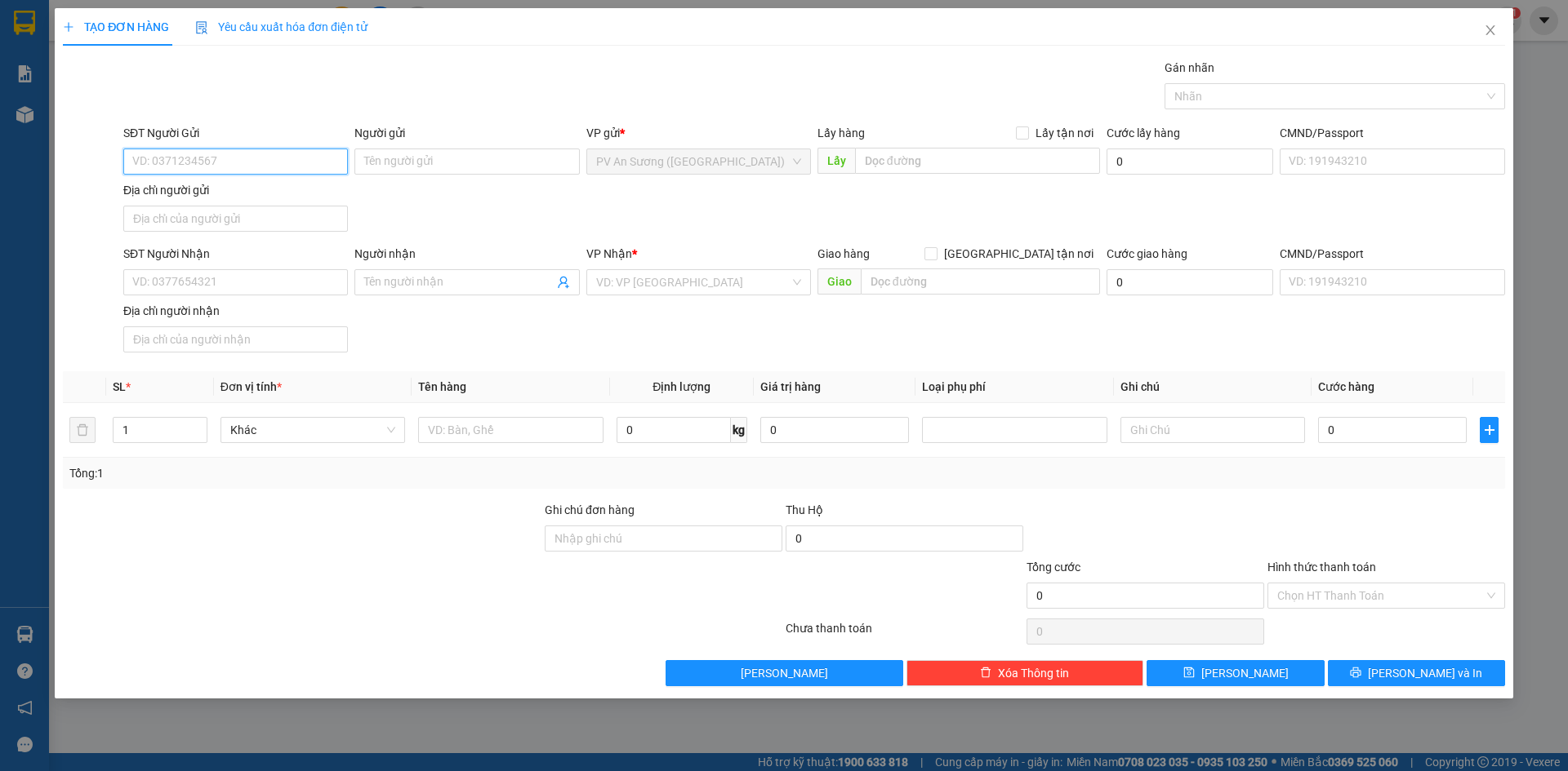
click at [186, 157] on input "SĐT Người Gửi" at bounding box center [235, 162] width 225 height 26
type input "0383374744"
click at [287, 194] on div "0383374744 - QUYÊN" at bounding box center [235, 194] width 205 height 18
type input "QUYÊN"
type input "0786279957"
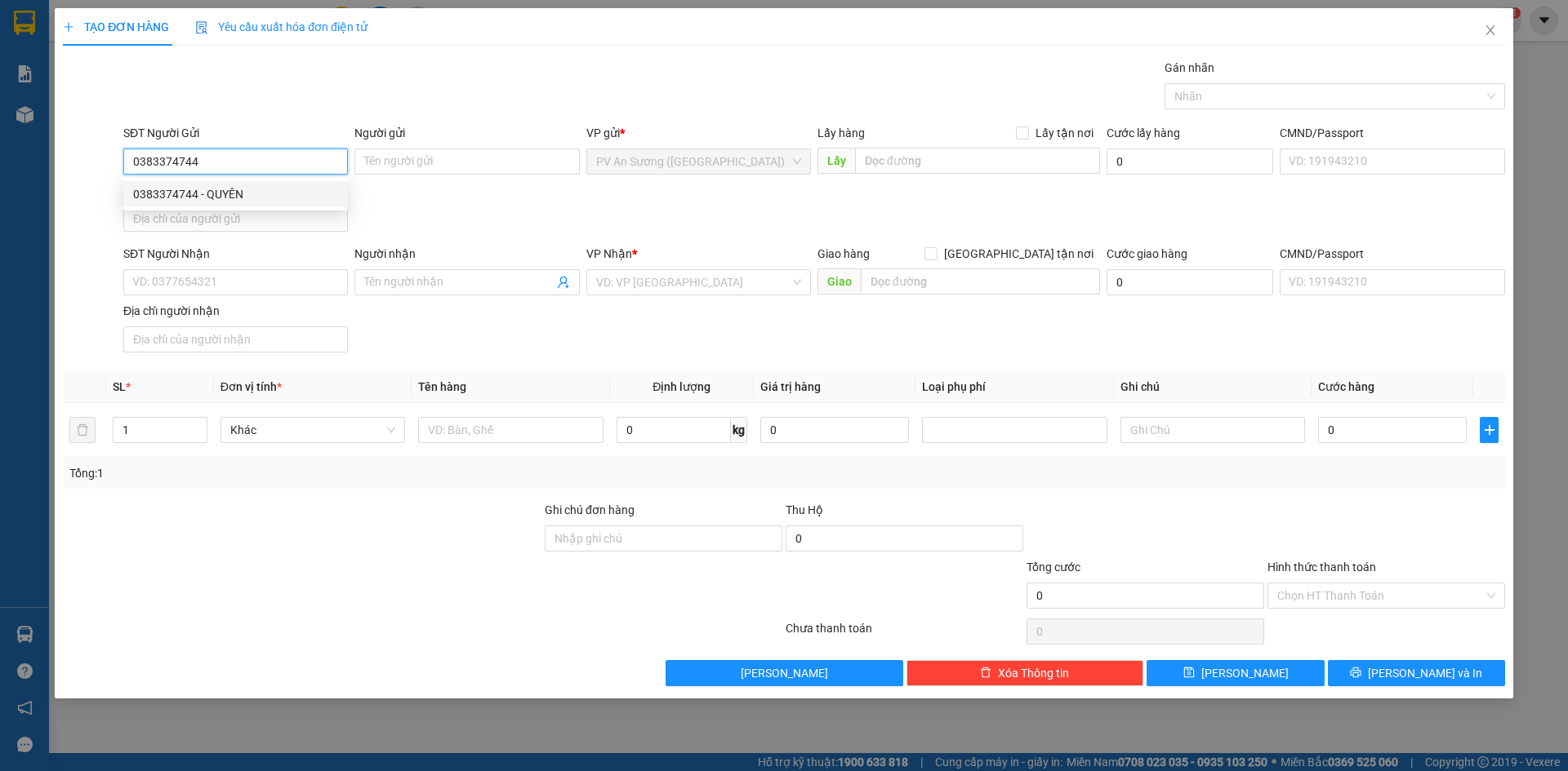
type input "QUỐC Thanh"
type input "100.000"
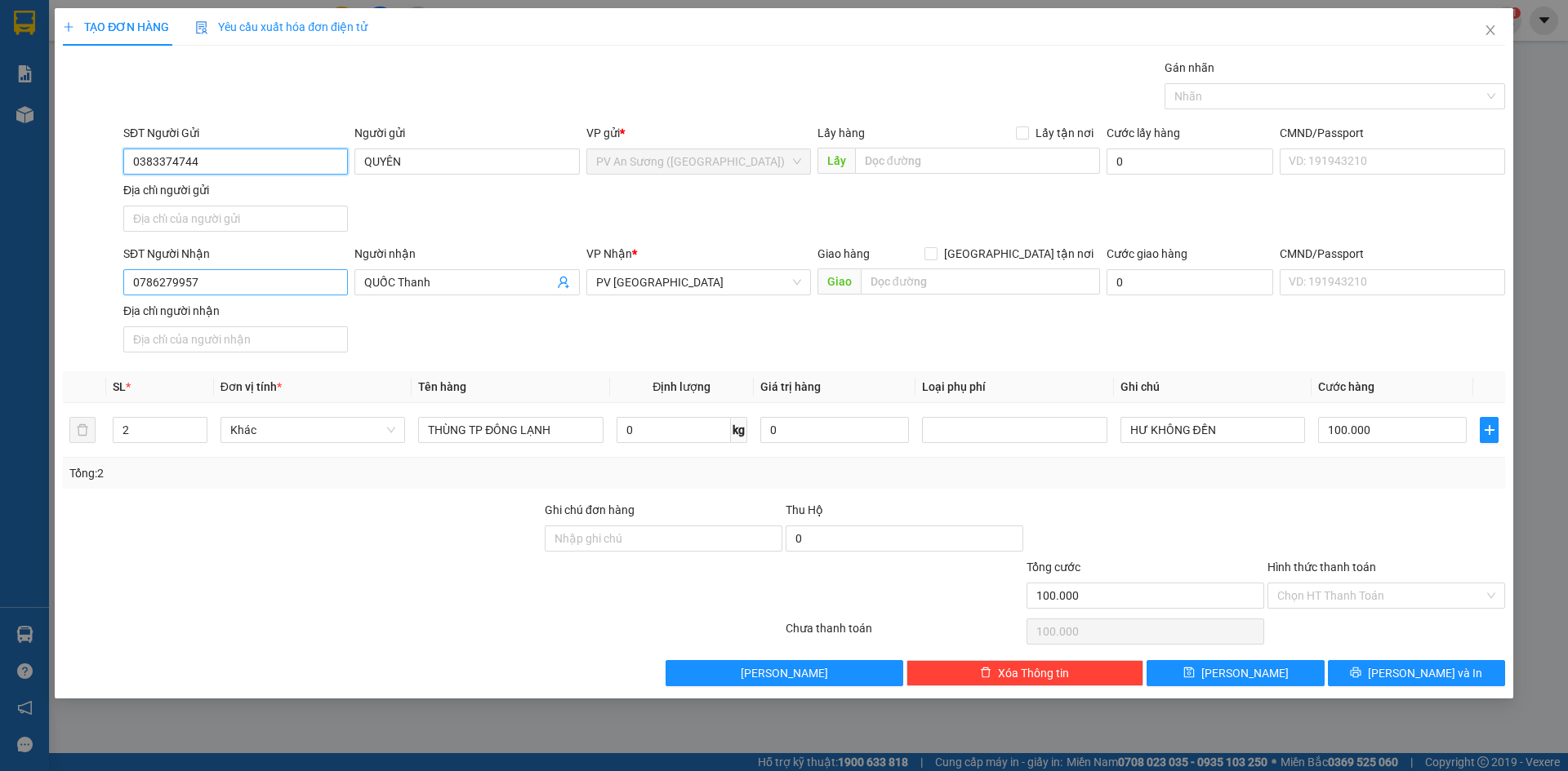
type input "0383374744"
click at [248, 285] on input "0786279957" at bounding box center [235, 282] width 225 height 26
click at [303, 287] on input "0383374744" at bounding box center [235, 282] width 225 height 26
type input "0383374744"
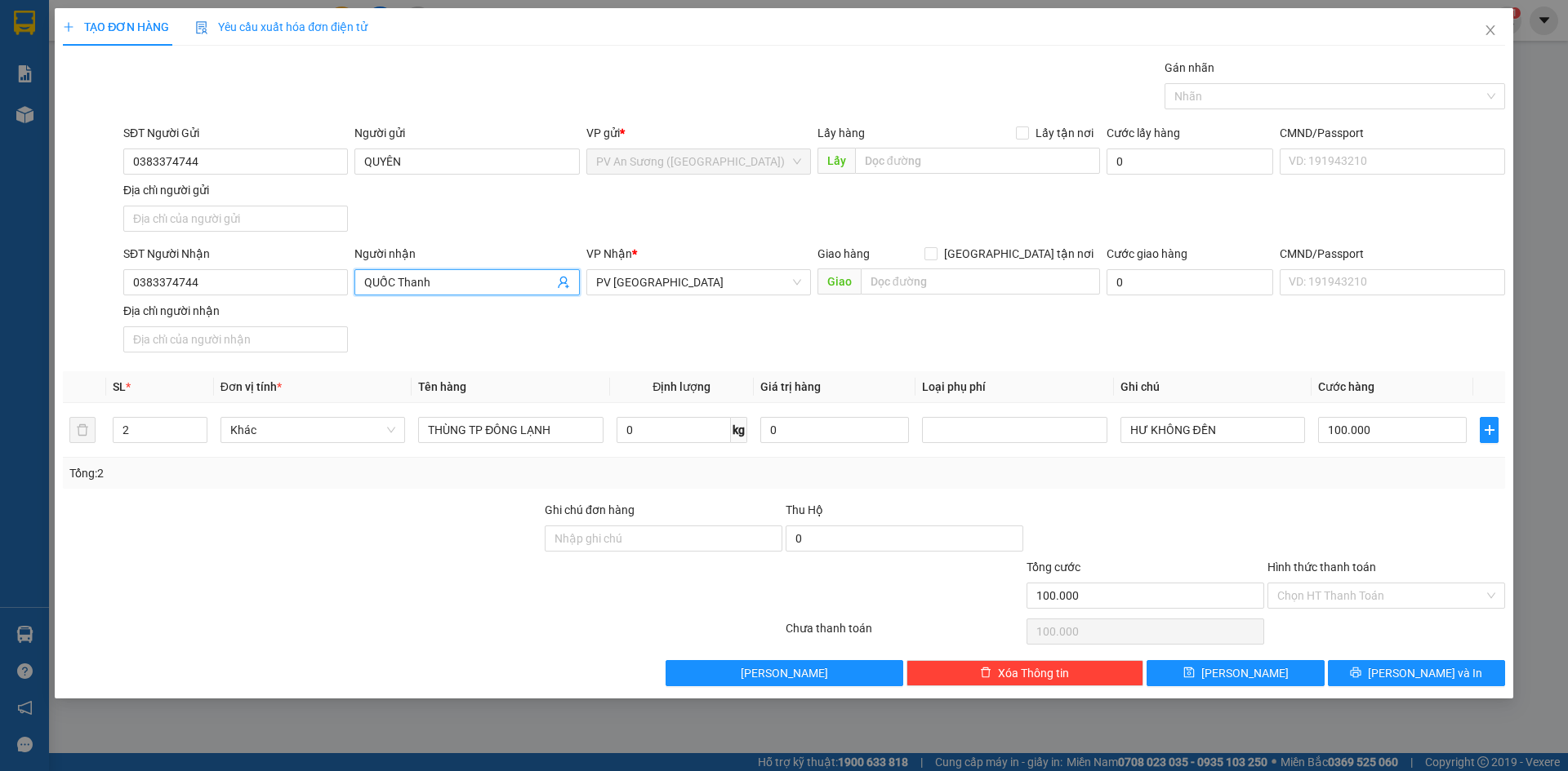
click at [397, 288] on input "QUỐC Thanh" at bounding box center [458, 282] width 189 height 18
type input "q"
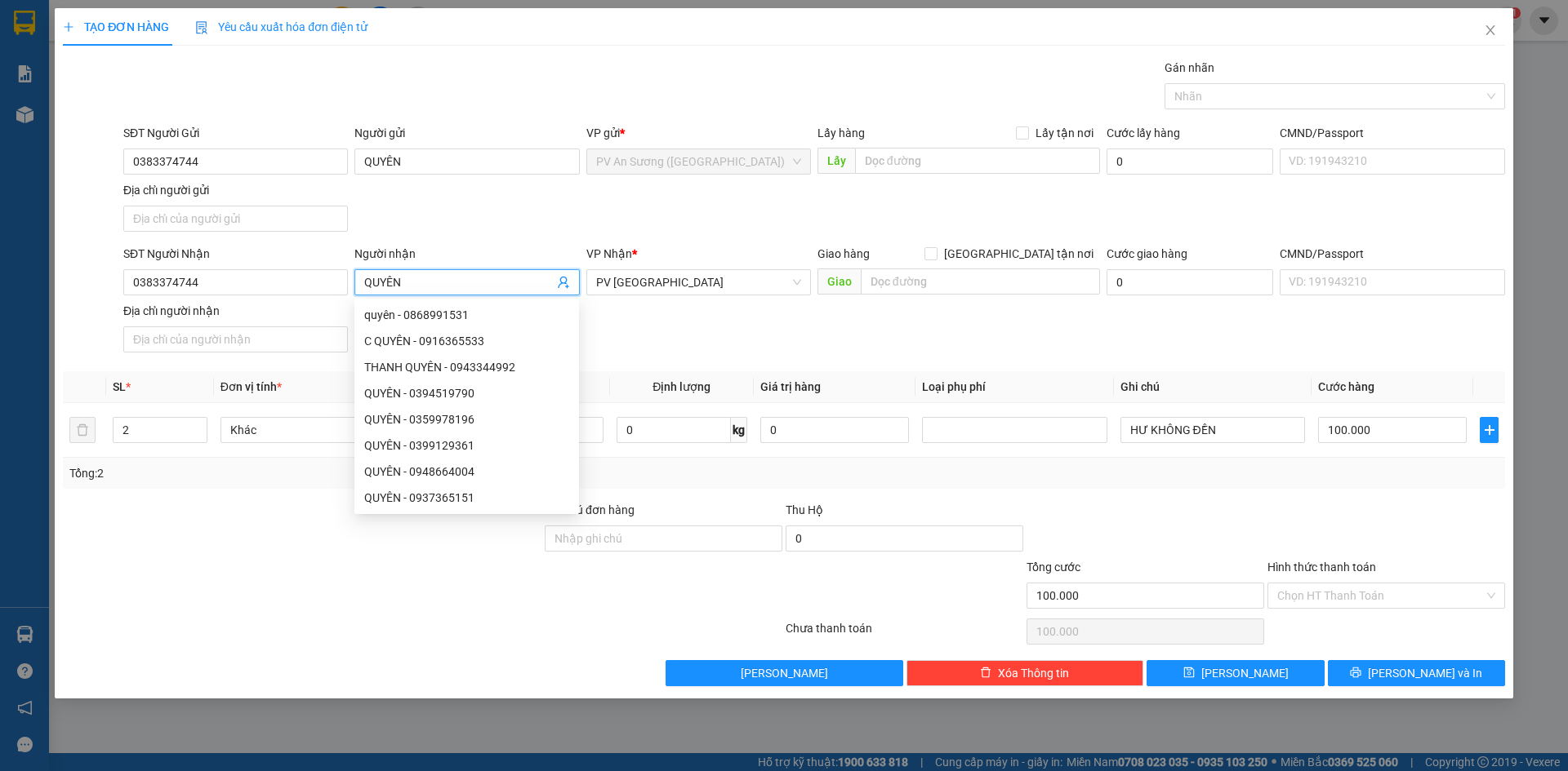
type input "QUYÊN"
click at [408, 244] on form "SĐT Người Gửi 0383374744 Người gửi QUYÊN VP gửi * PV An Sương ([GEOGRAPHIC_DATA…" at bounding box center [784, 241] width 1442 height 235
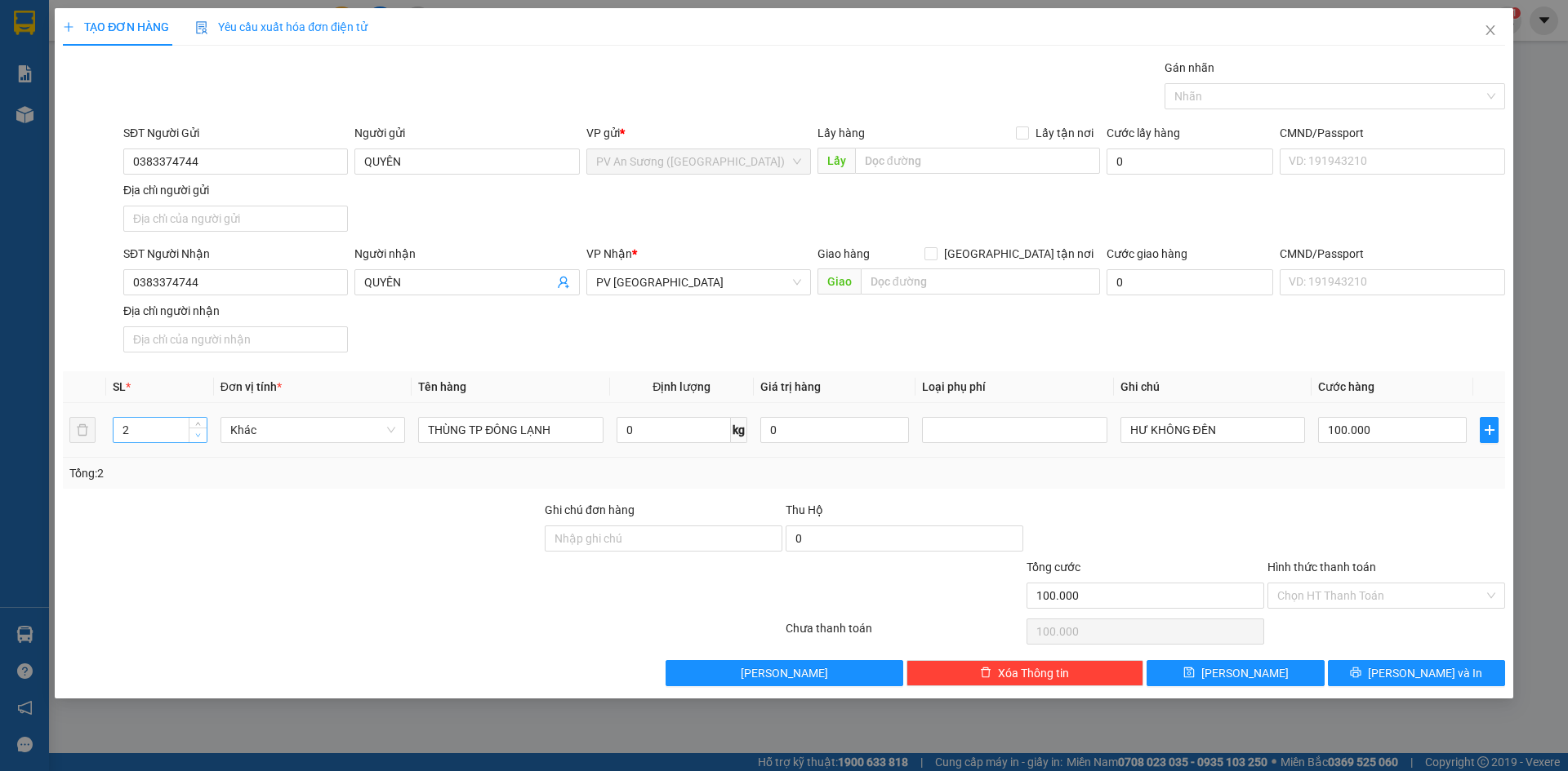
type input "1"
click at [200, 435] on icon "down" at bounding box center [198, 435] width 6 height 6
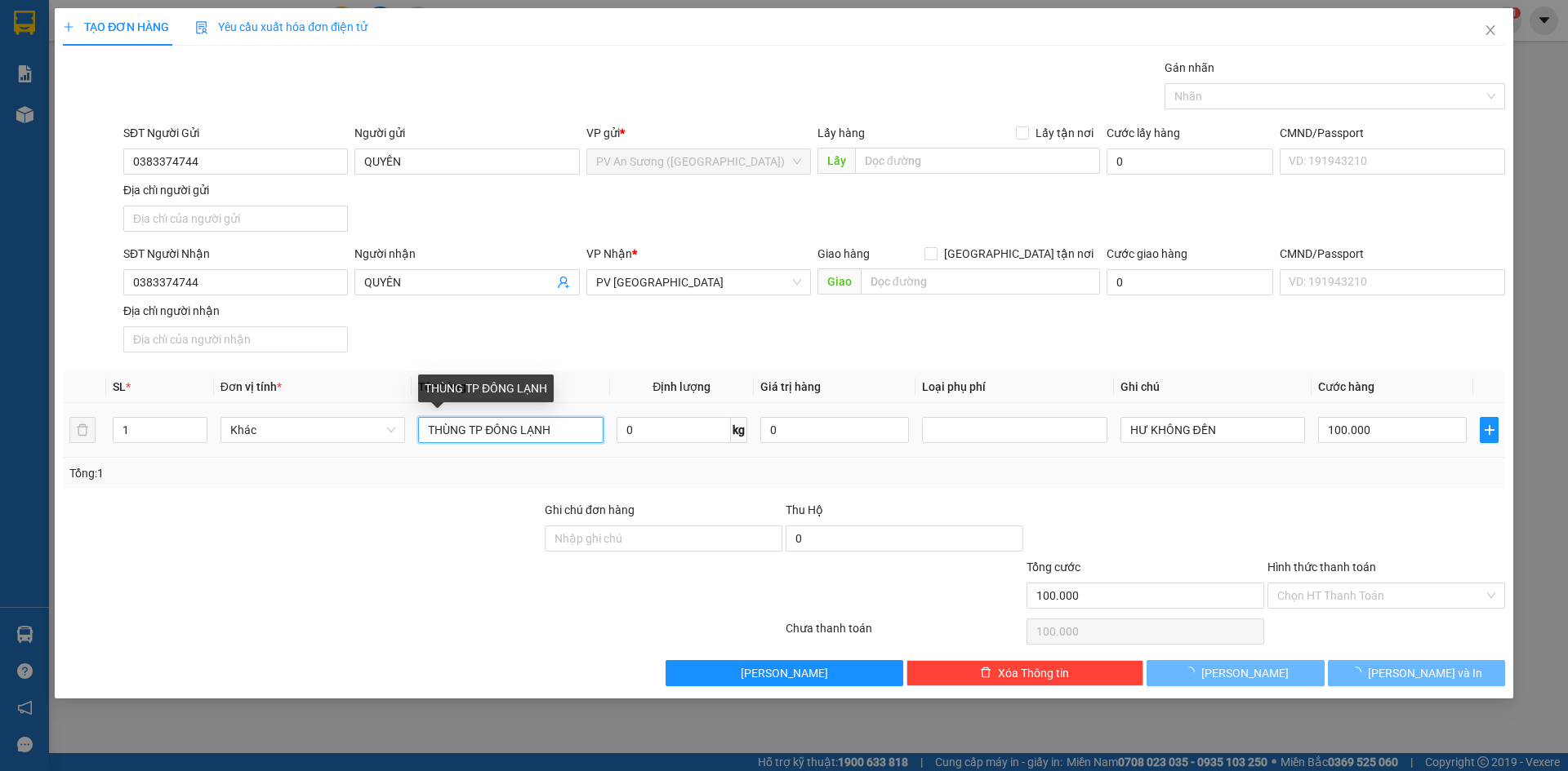
click at [477, 431] on input "THÙNG TP ĐÔNG LẠNH" at bounding box center [510, 430] width 185 height 26
type input "0"
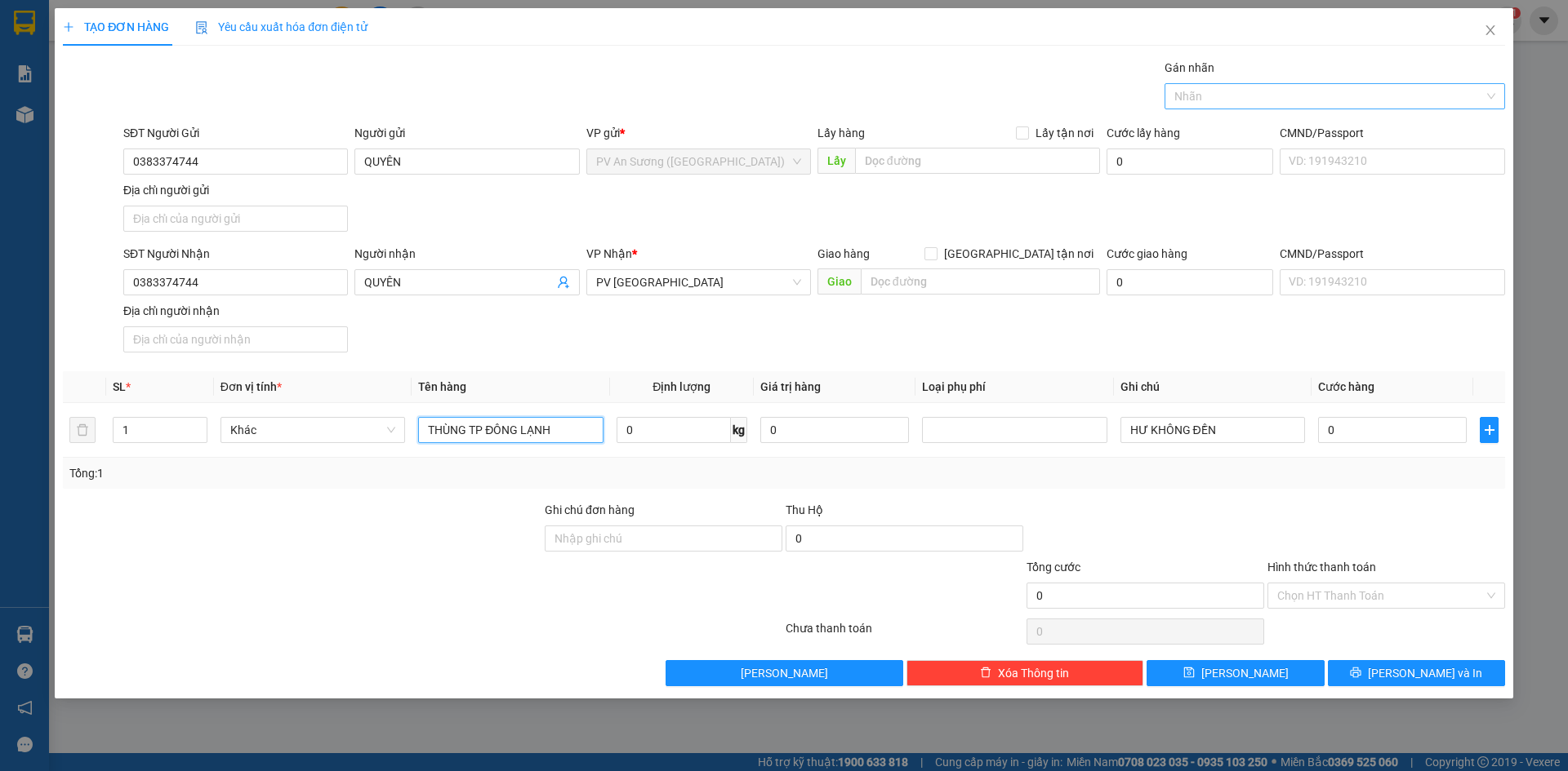
click at [1249, 97] on div at bounding box center [1326, 96] width 316 height 19
click at [1242, 129] on div "THỰC PHẨM" at bounding box center [1335, 128] width 321 height 18
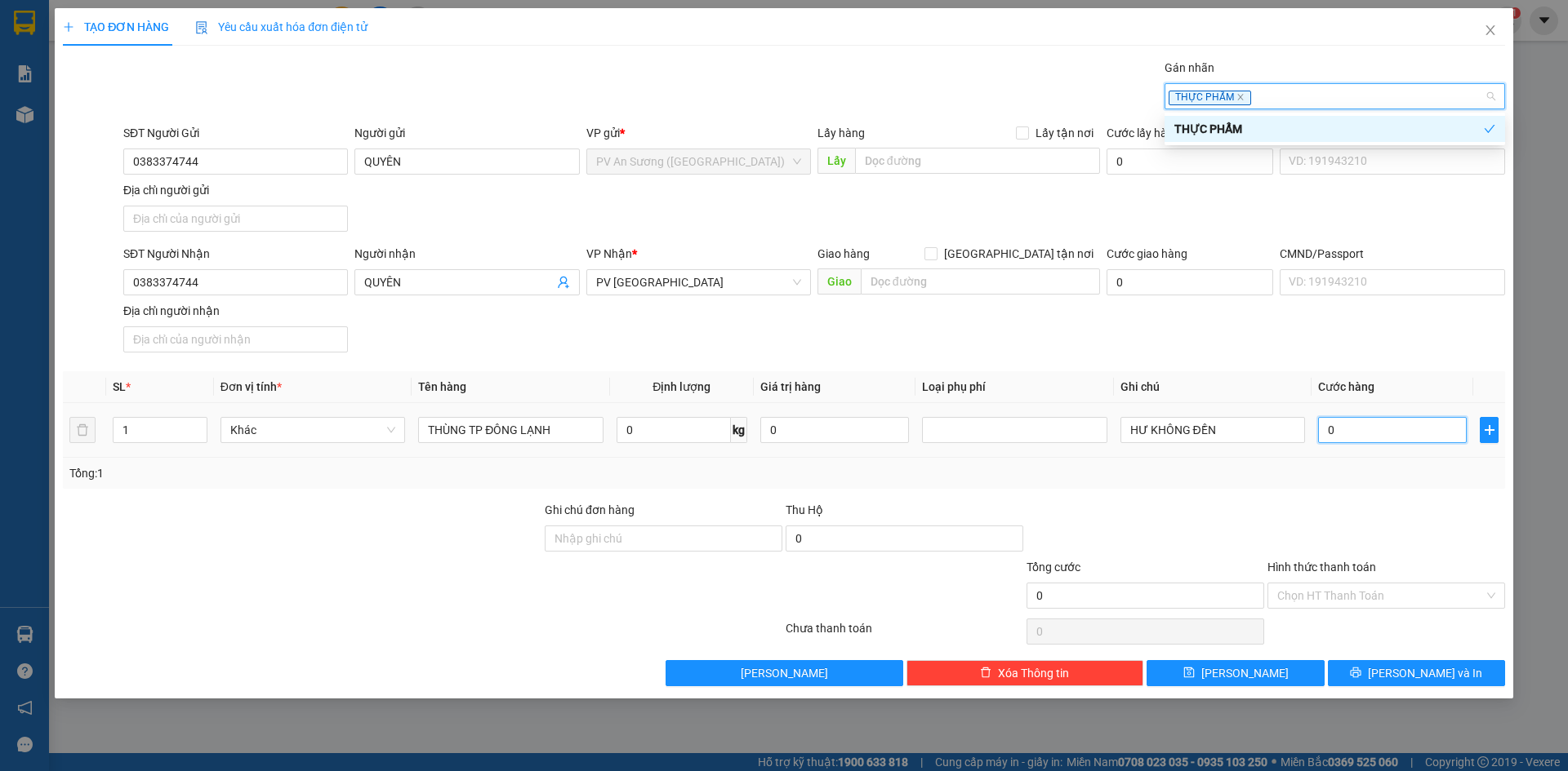
click at [1373, 427] on input "0" at bounding box center [1392, 430] width 149 height 26
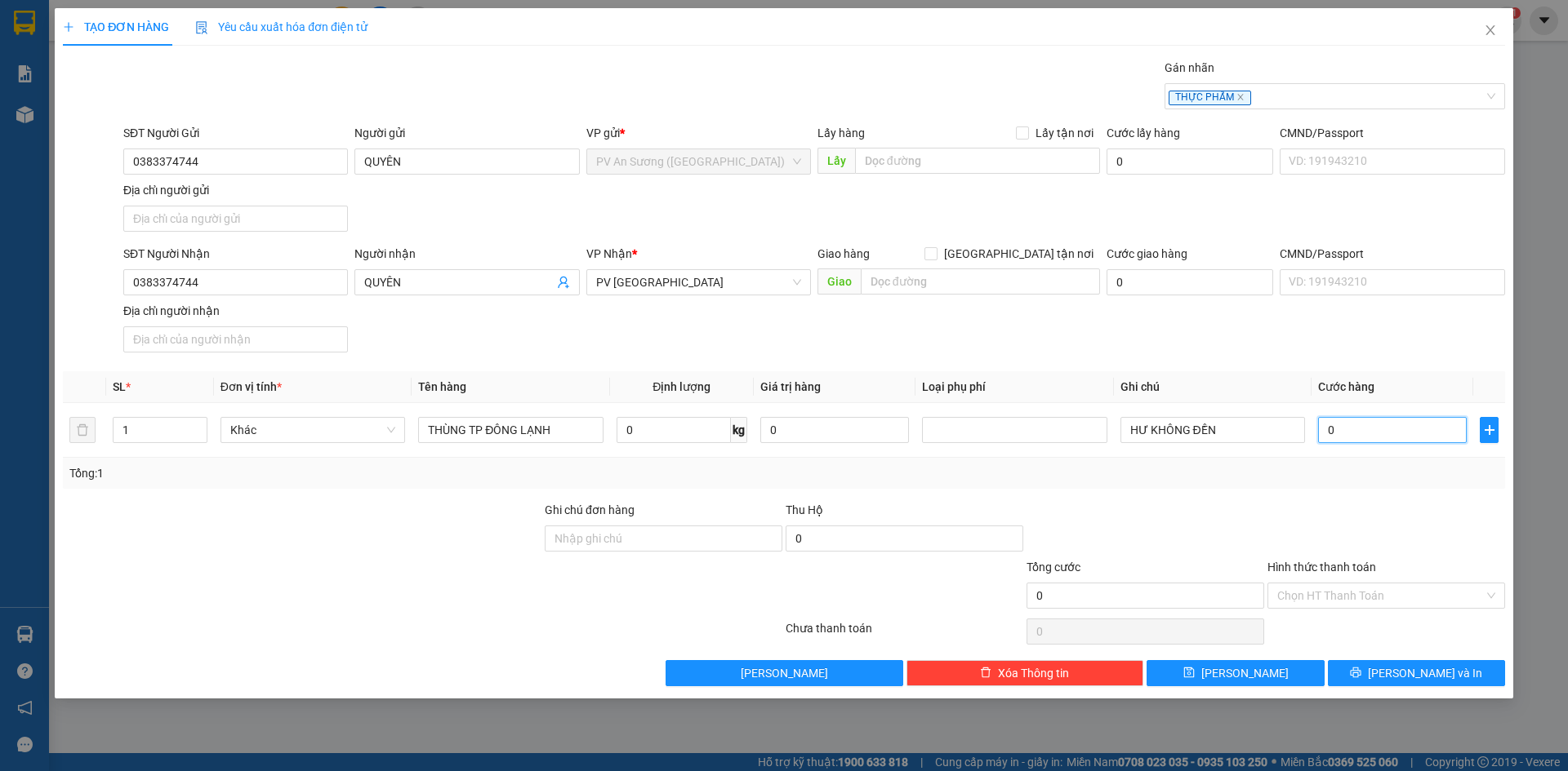
type input "5"
type input "50"
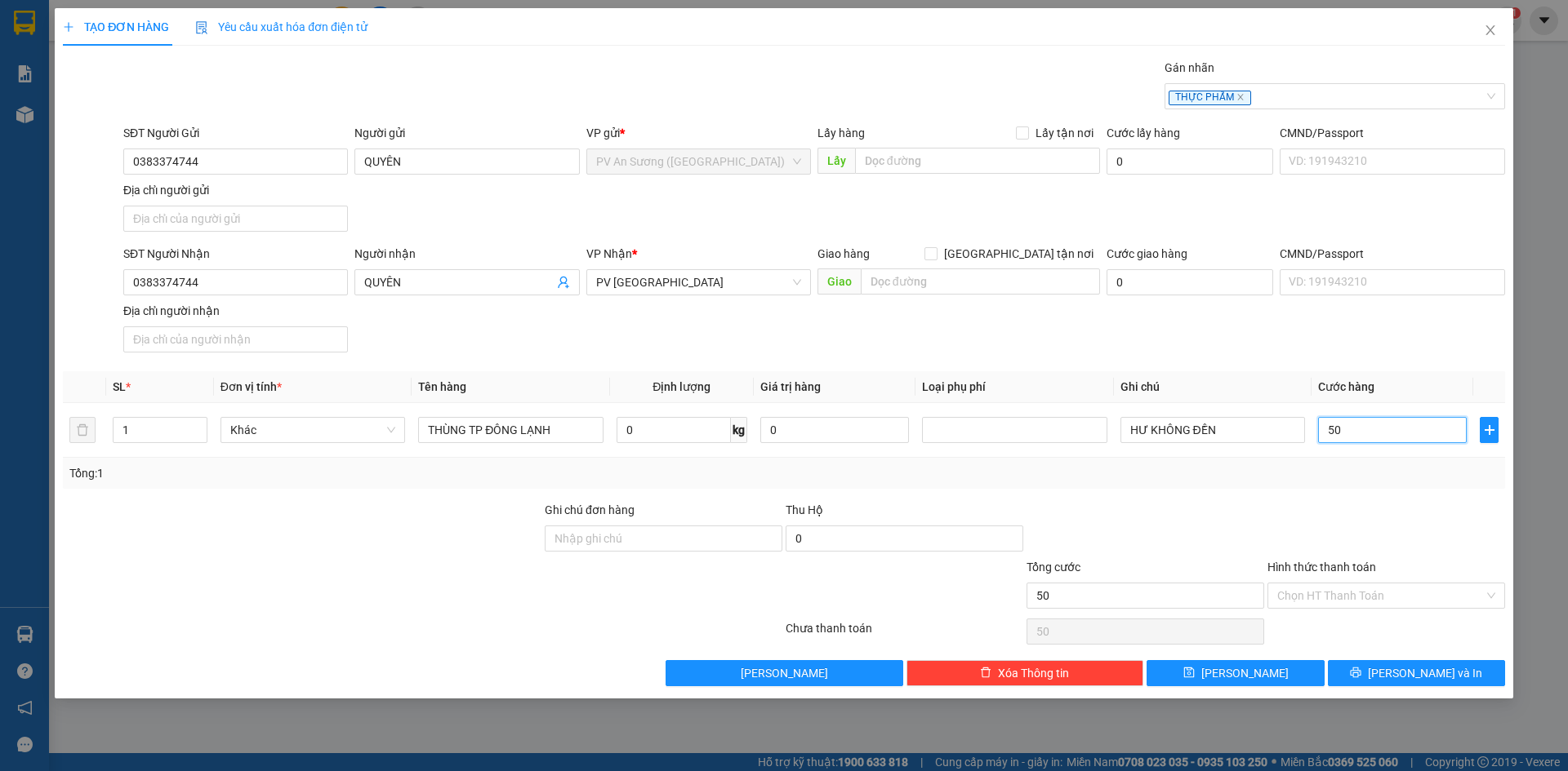
type input "50"
type input "50.000"
click at [1235, 537] on div at bounding box center [1145, 529] width 240 height 57
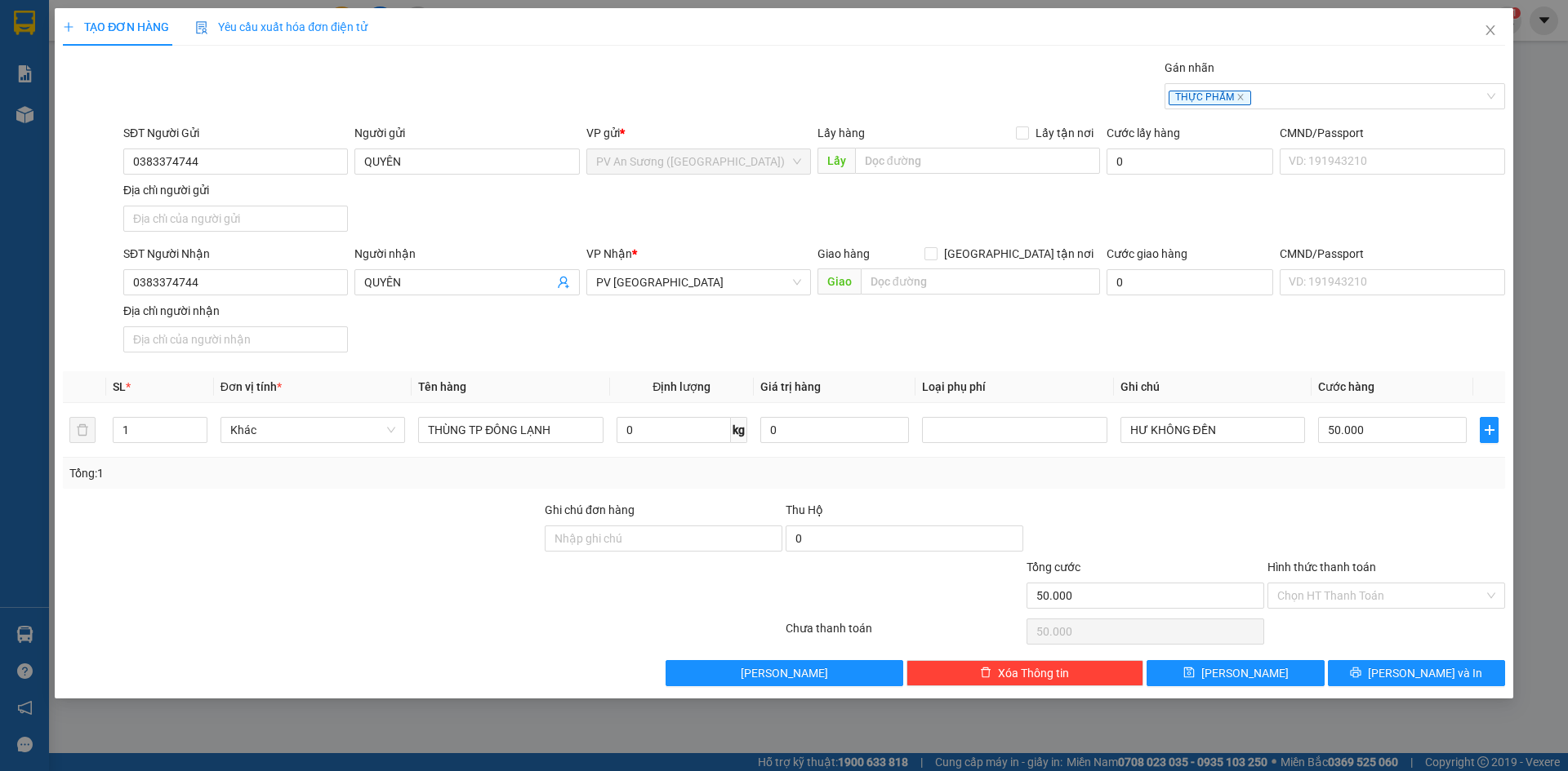
click at [889, 83] on div "Gói vận chuyển * Tiêu chuẩn Gán nhãn THỰC PHẨM" at bounding box center [813, 87] width 1388 height 57
click at [247, 285] on input "0383374744" at bounding box center [235, 282] width 225 height 26
type input "0918623355"
click at [410, 286] on input "QUYÊN" at bounding box center [458, 282] width 189 height 18
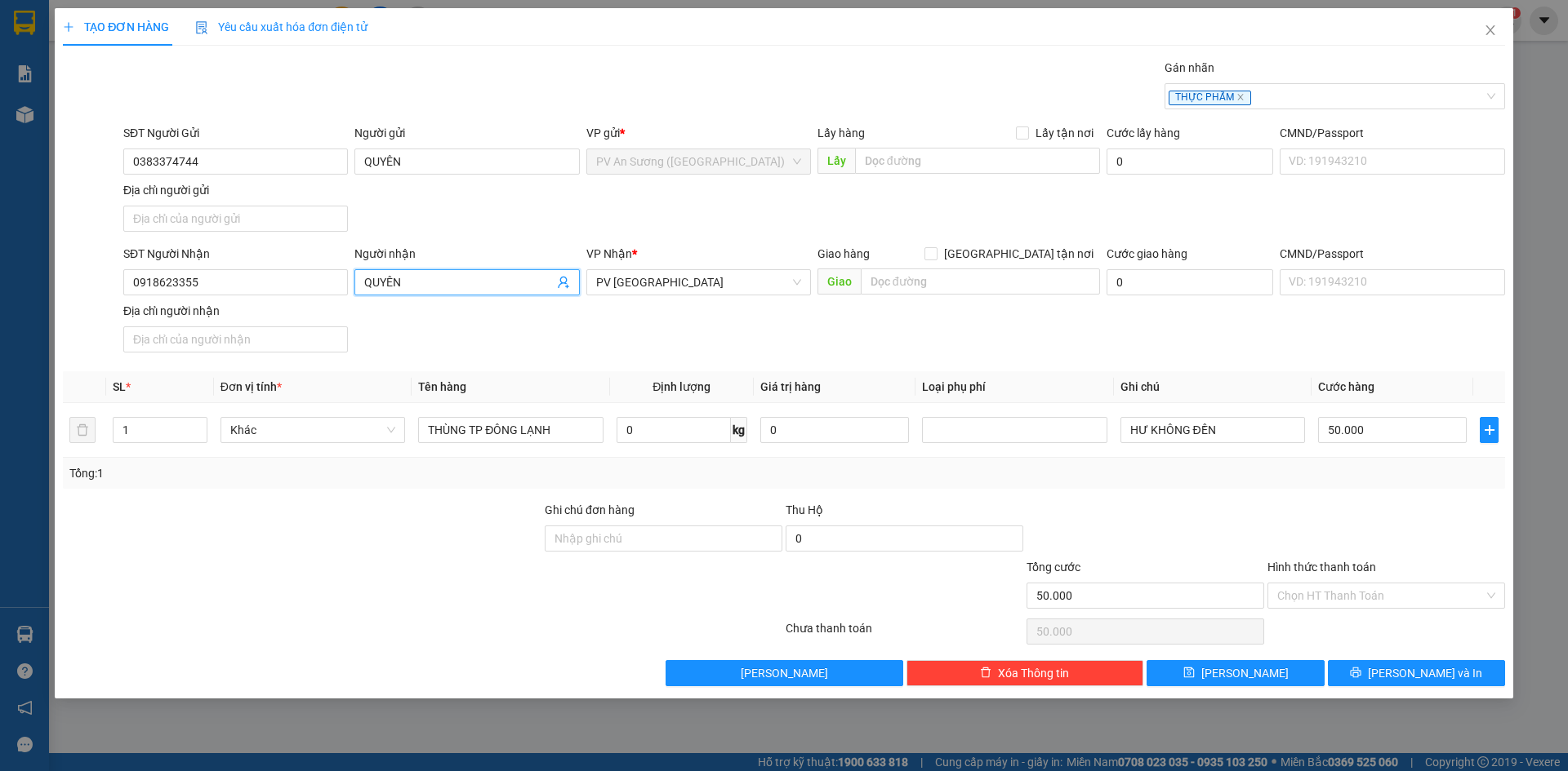
click at [410, 286] on input "QUYÊN" at bounding box center [458, 282] width 189 height 18
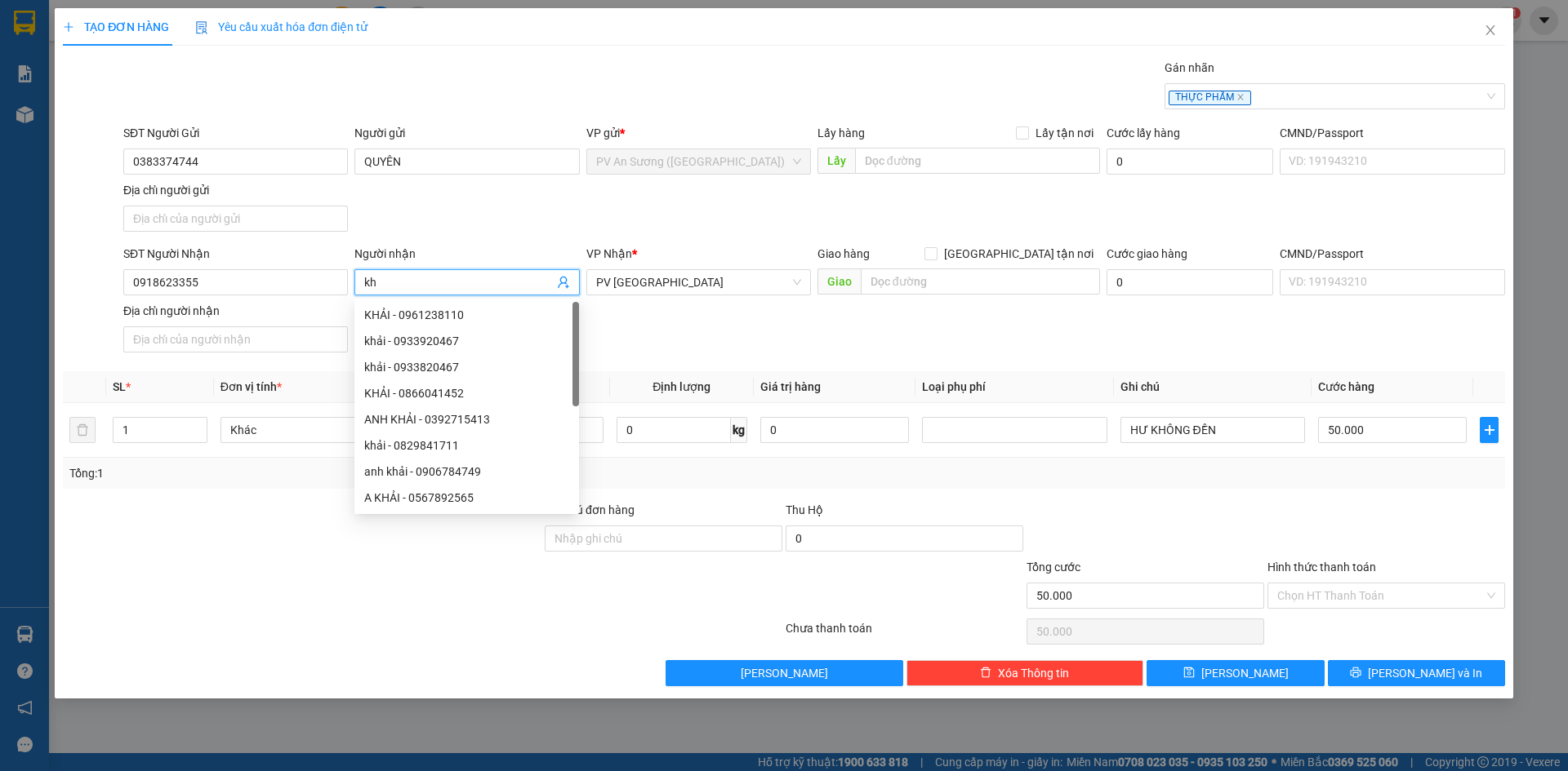
type input "k"
type input "KHẢI"
click at [747, 330] on div "SĐT Người Nhận 0918623355 Người nhận KHẢI VP Nhận * PV [GEOGRAPHIC_DATA] hàng […" at bounding box center [813, 302] width 1388 height 115
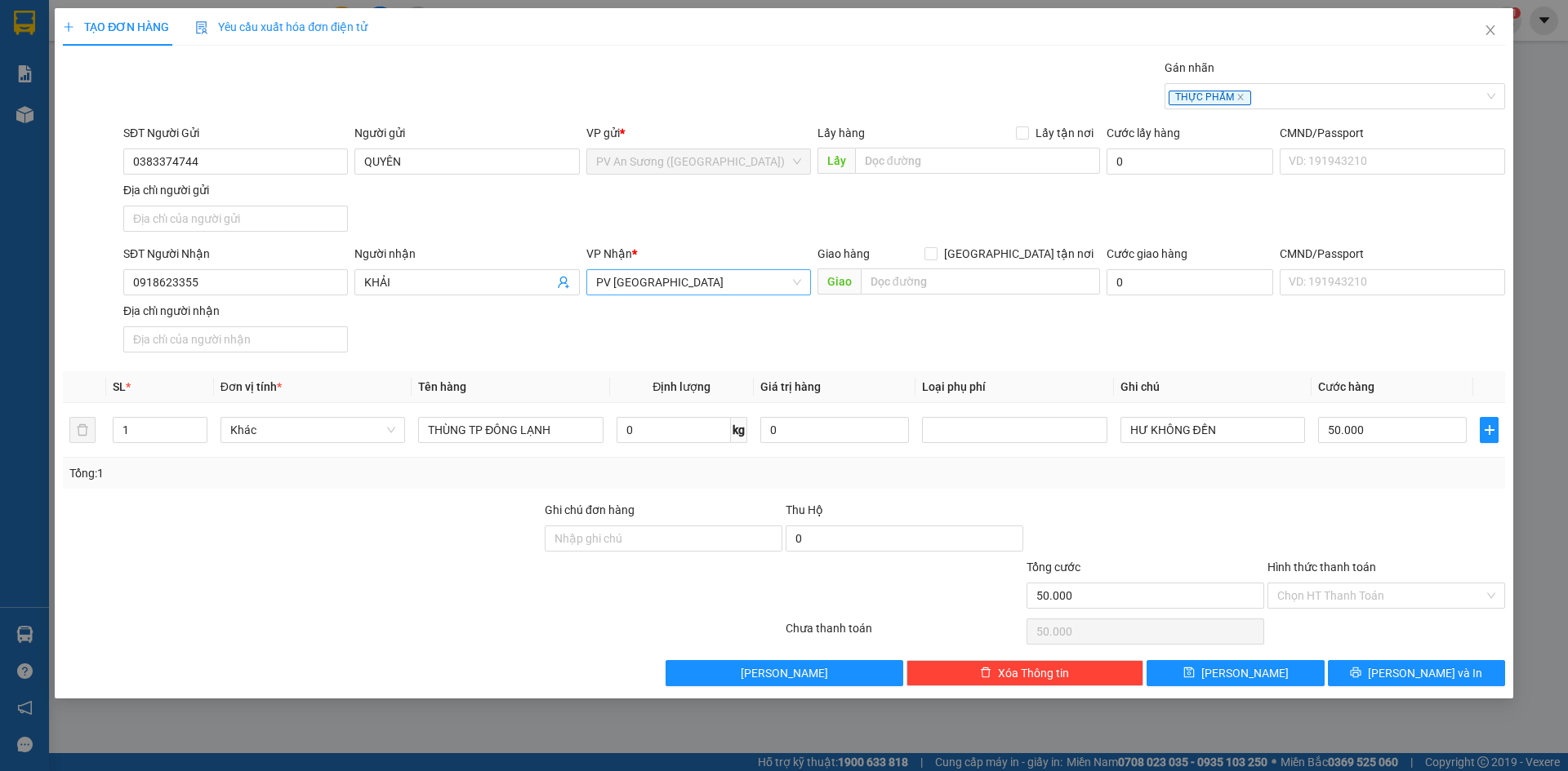
click at [626, 286] on span "PV [GEOGRAPHIC_DATA]" at bounding box center [699, 282] width 205 height 24
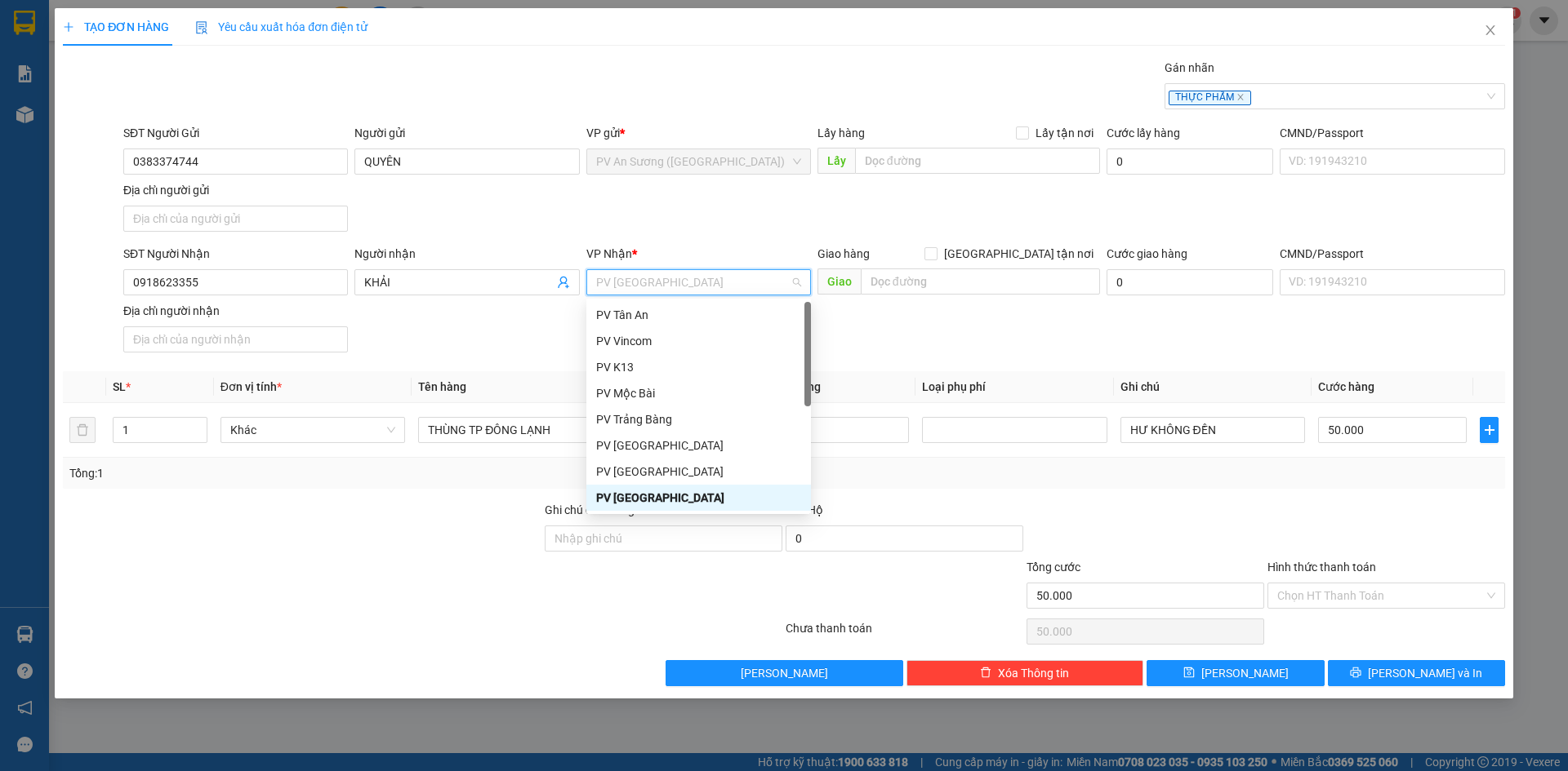
click at [626, 286] on span "PV [GEOGRAPHIC_DATA]" at bounding box center [699, 282] width 205 height 24
type input "HT"
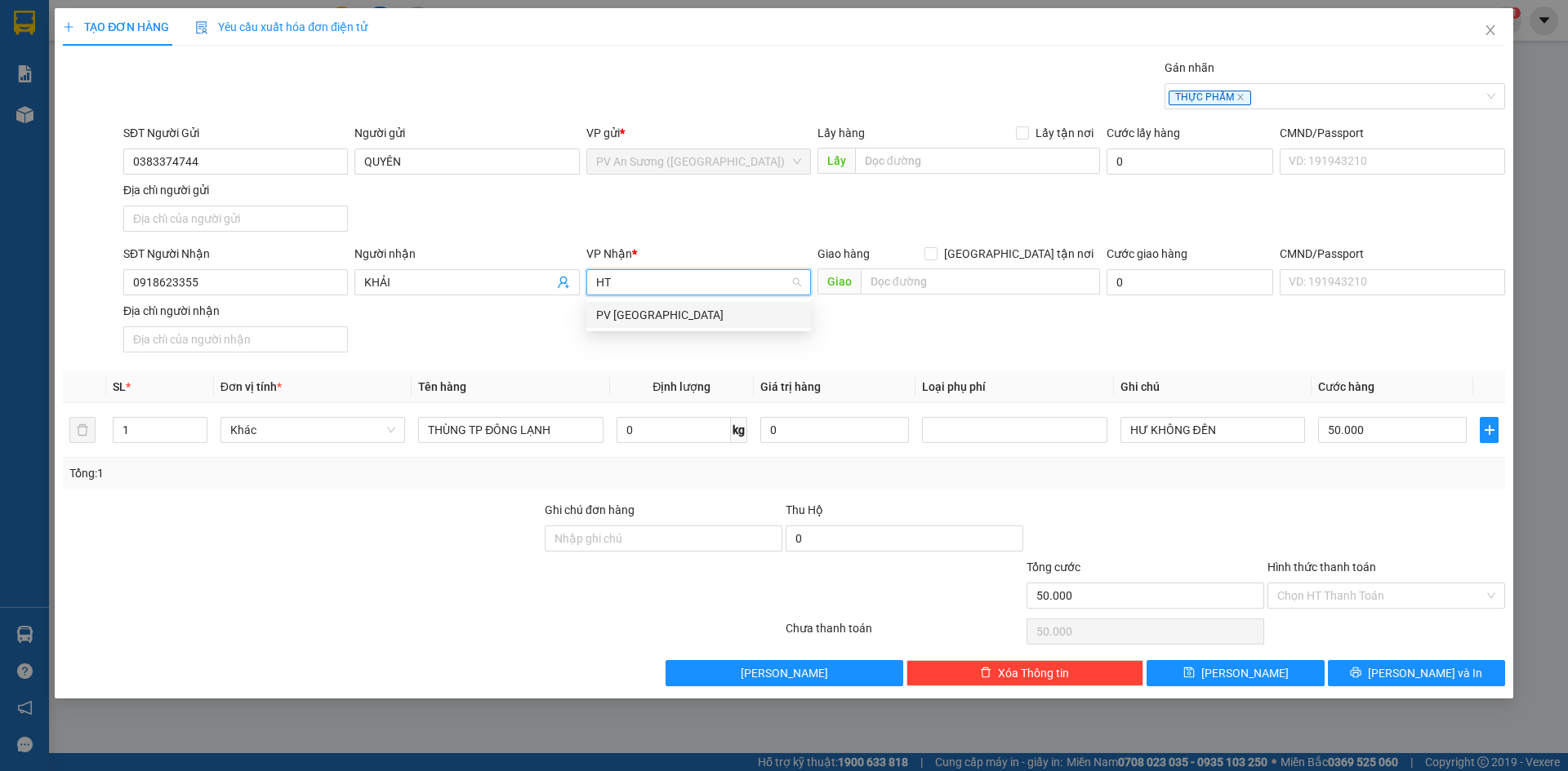
click at [652, 313] on div "PV [GEOGRAPHIC_DATA]" at bounding box center [699, 315] width 205 height 18
click at [1327, 599] on input "Hình thức thanh toán" at bounding box center [1380, 596] width 206 height 24
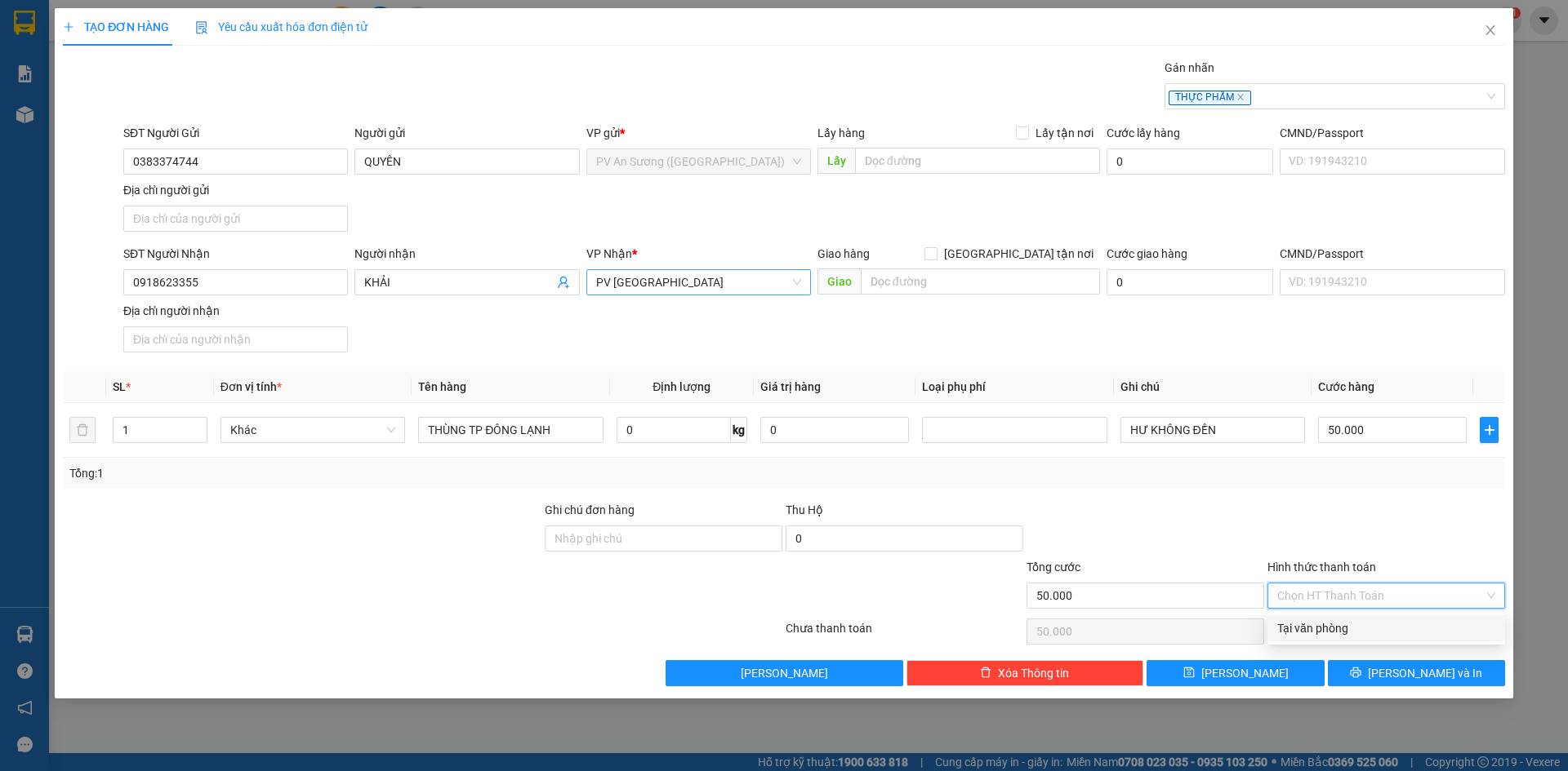
click at [1329, 630] on div "Tại văn phòng" at bounding box center [1385, 629] width 218 height 18
type input "0"
click at [1365, 675] on button "[PERSON_NAME] và In" at bounding box center [1416, 673] width 178 height 26
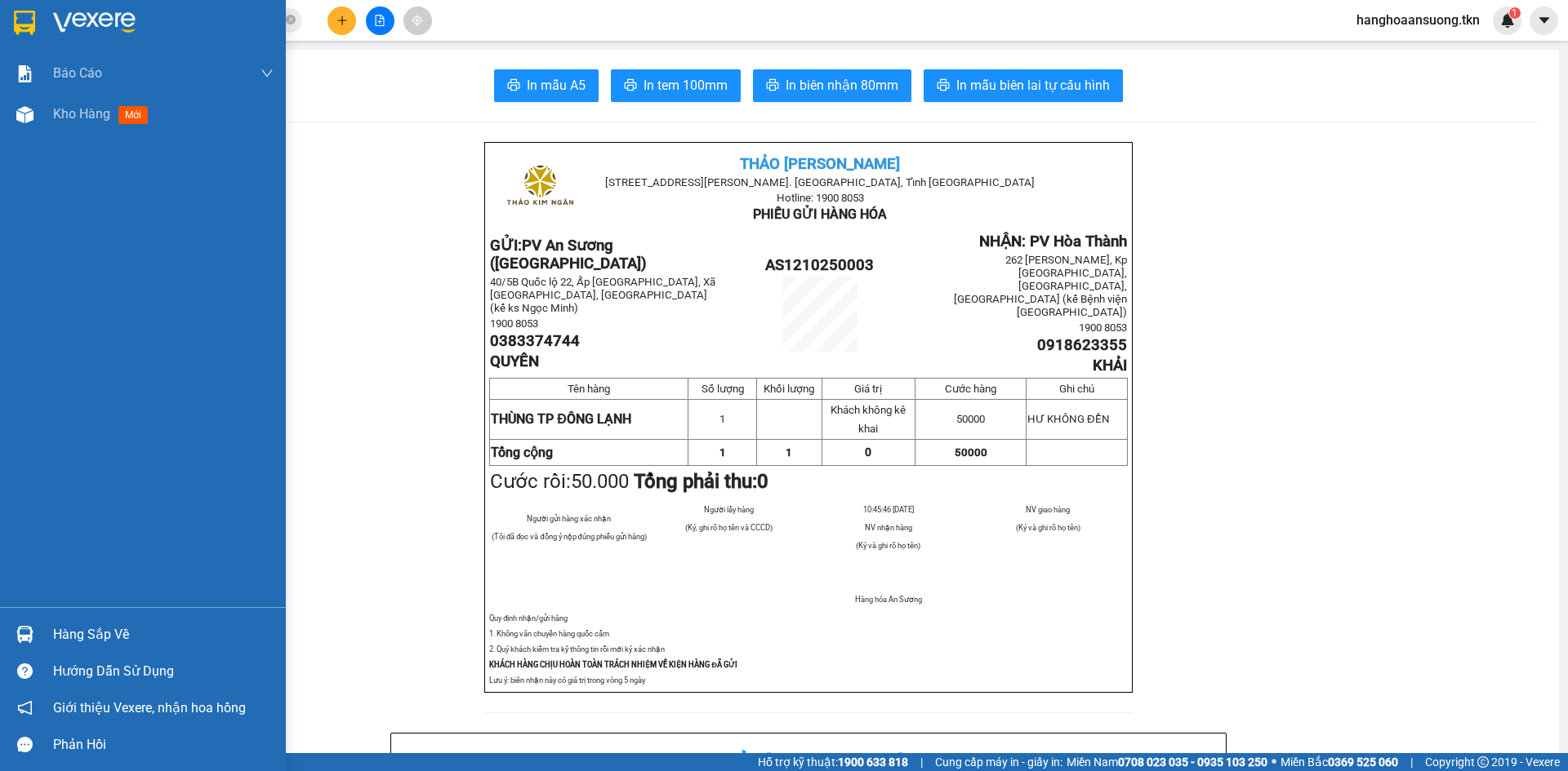
click at [49, 636] on div "Hàng sắp về" at bounding box center [143, 635] width 286 height 37
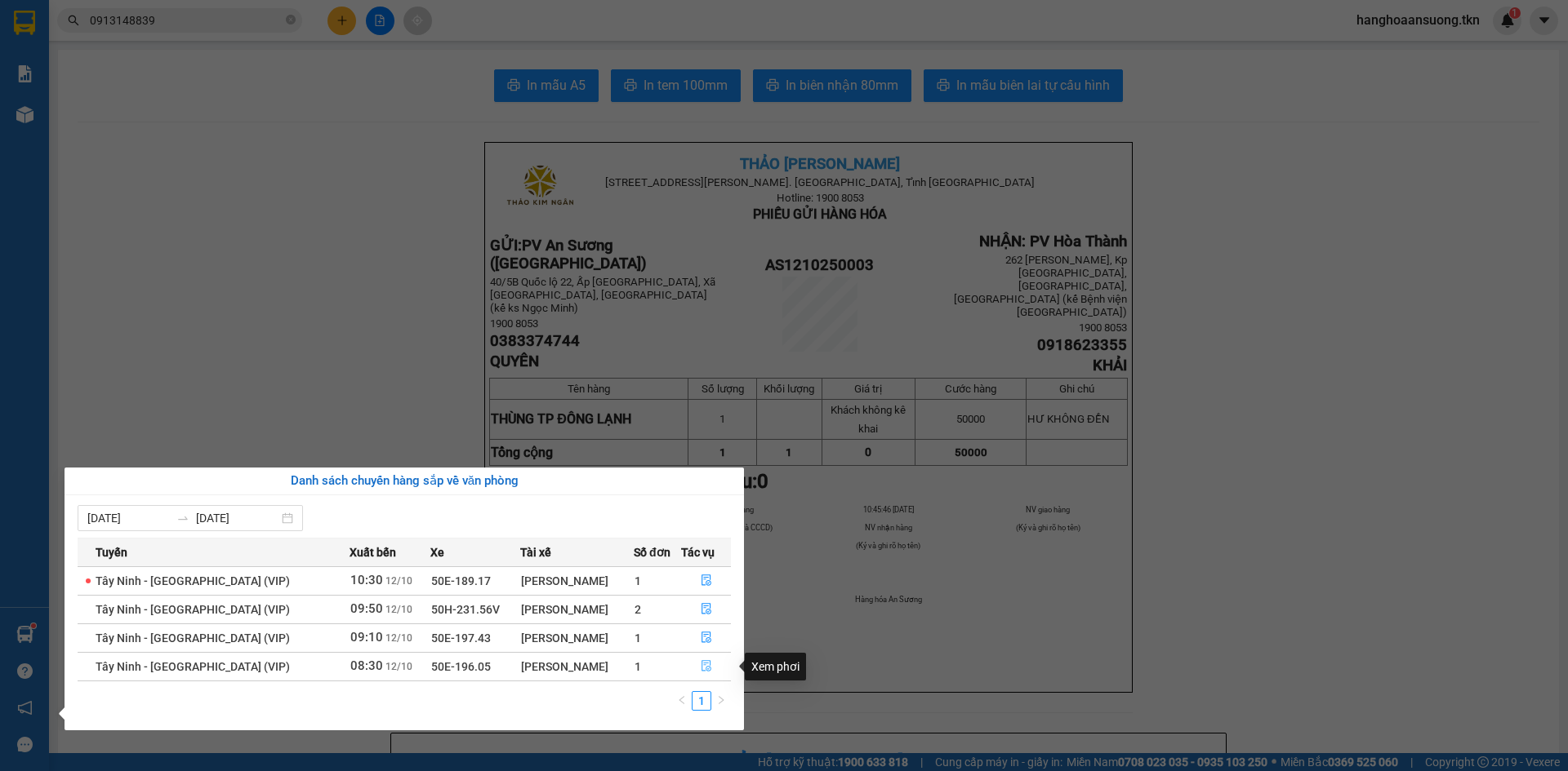
click at [694, 668] on button "button" at bounding box center [706, 667] width 48 height 26
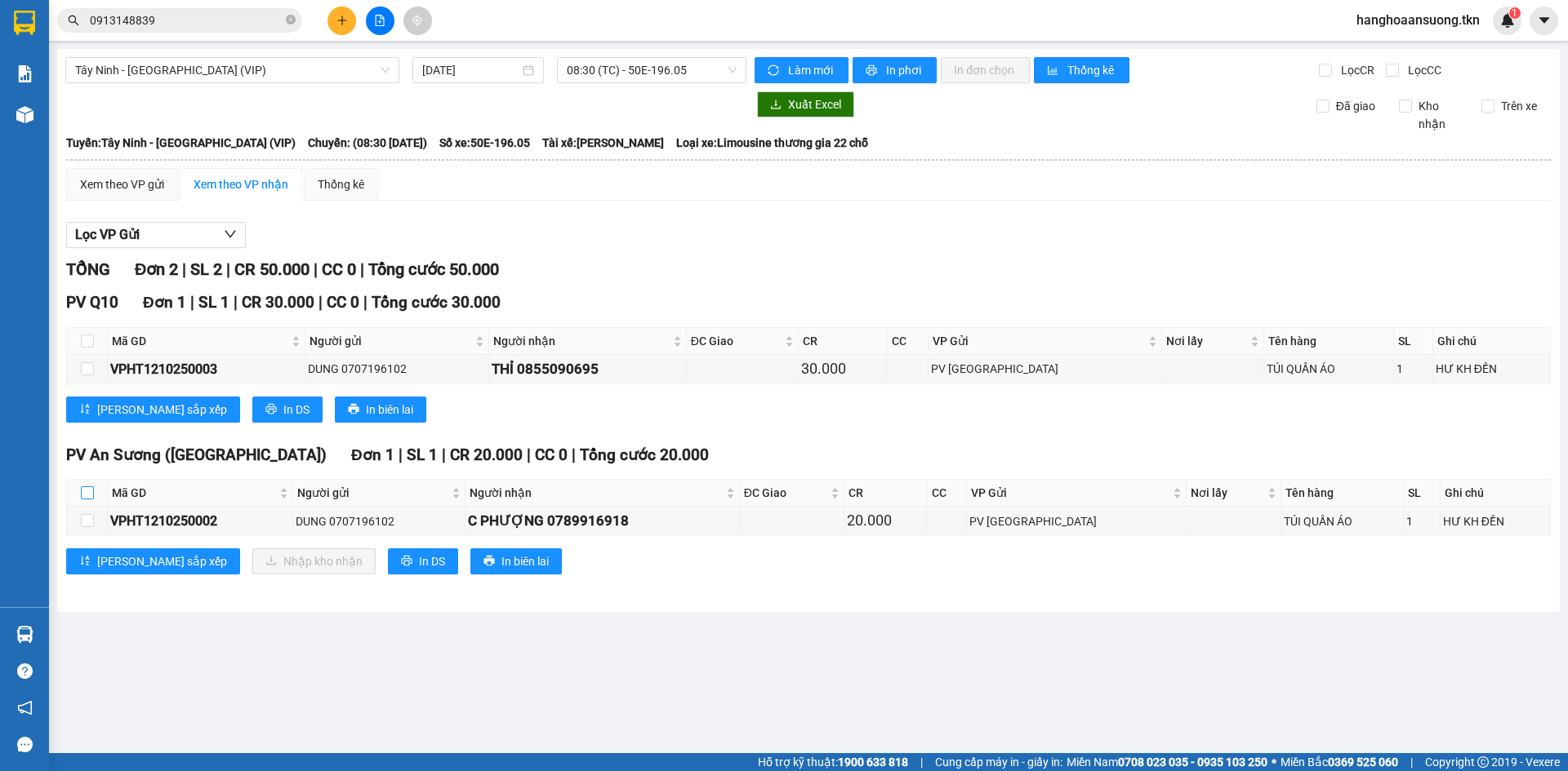
click at [86, 490] on input "checkbox" at bounding box center [87, 492] width 13 height 13
checkbox input "true"
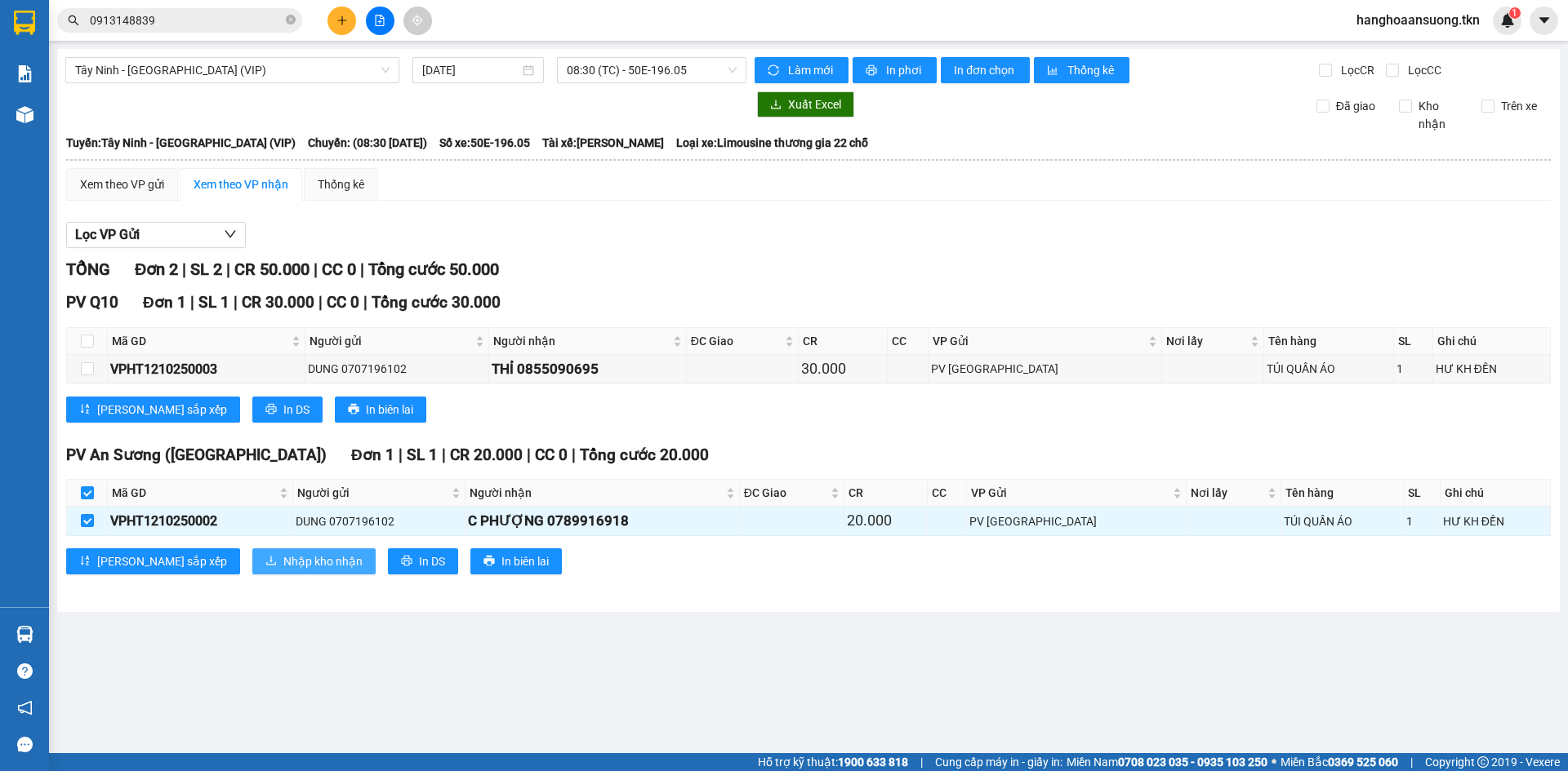
click at [283, 566] on span "Nhập kho nhận" at bounding box center [323, 561] width 80 height 18
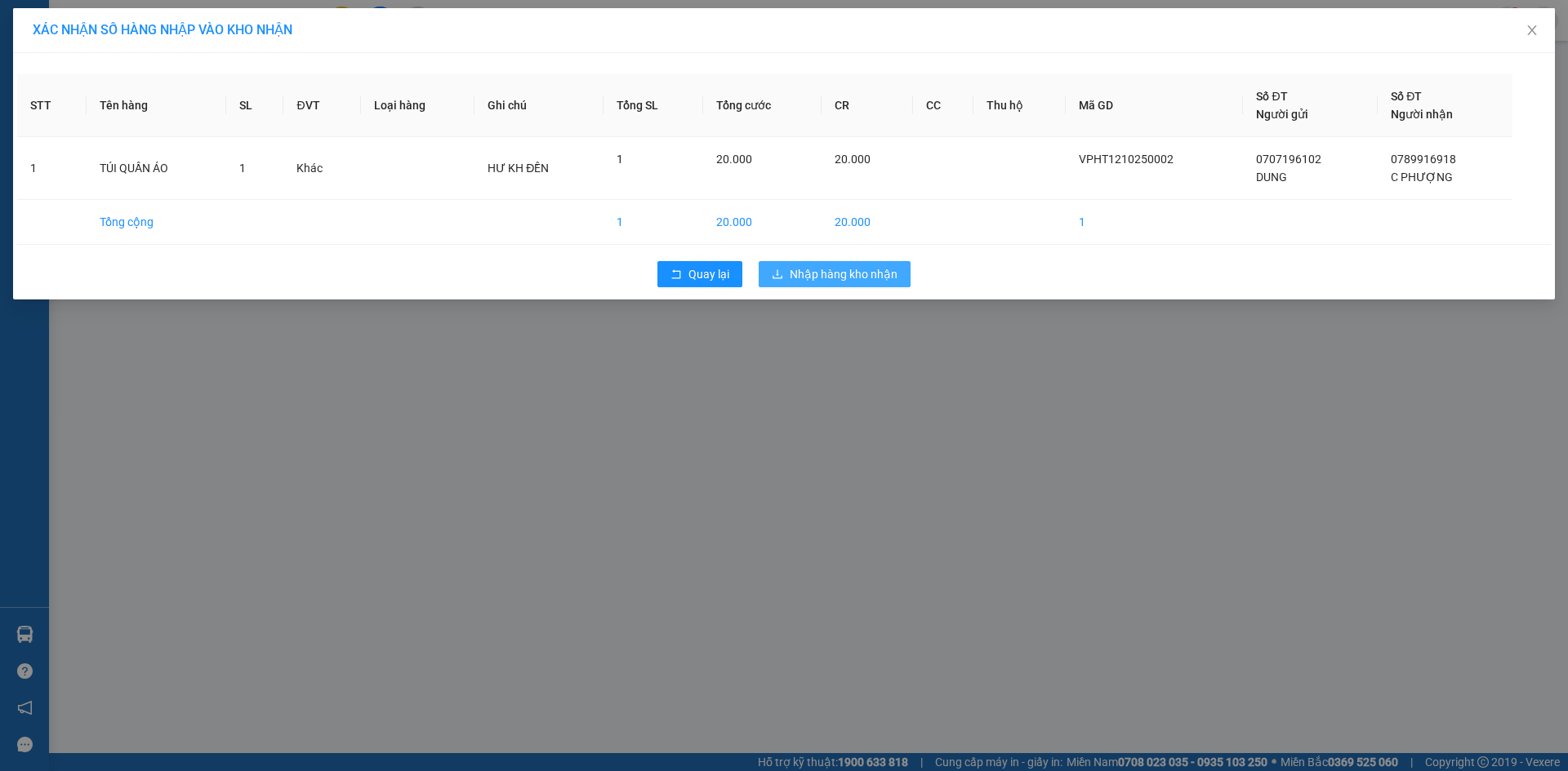
click at [800, 271] on span "Nhập hàng kho nhận" at bounding box center [843, 274] width 108 height 18
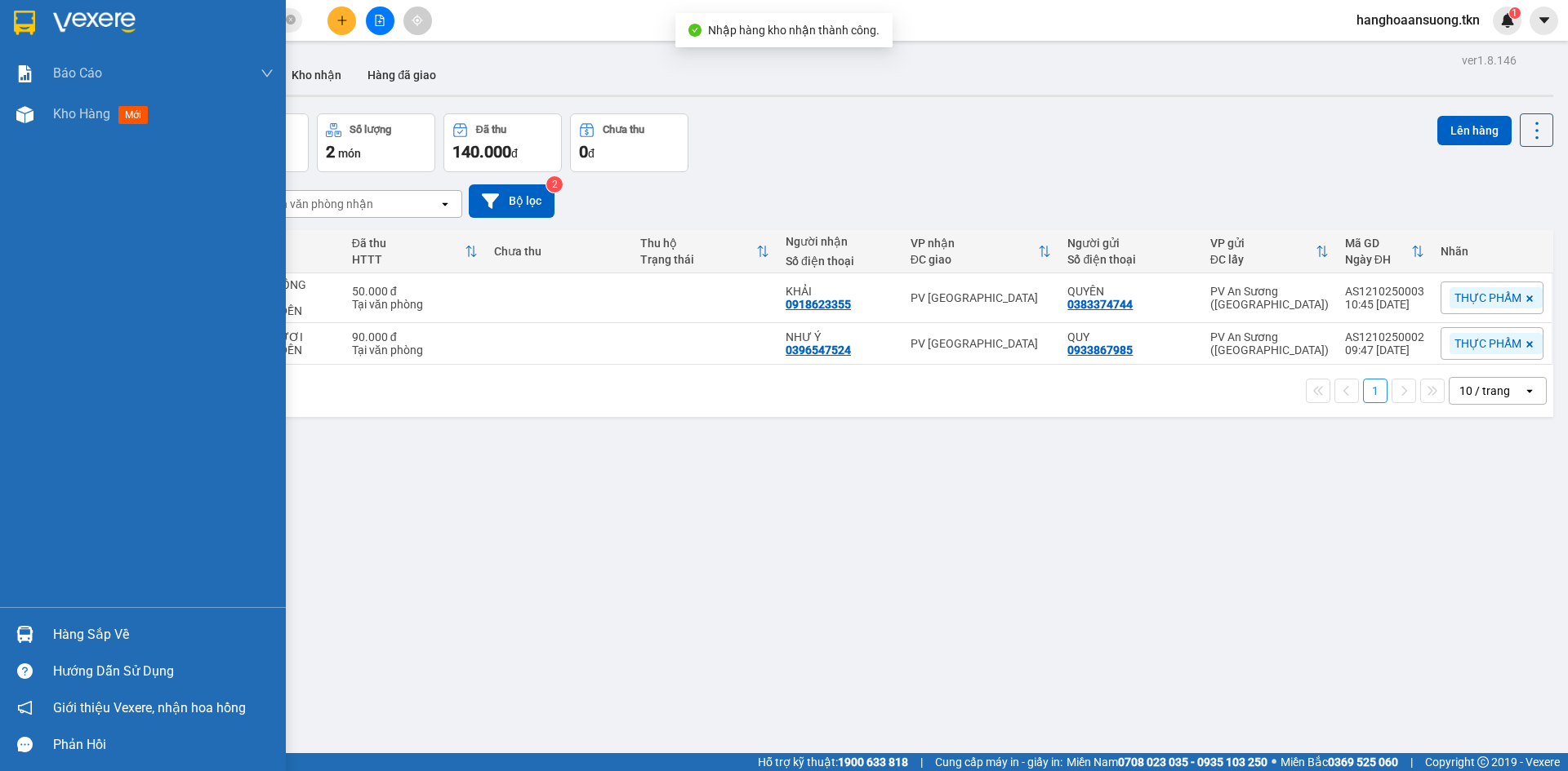
click at [25, 634] on img at bounding box center [25, 635] width 17 height 17
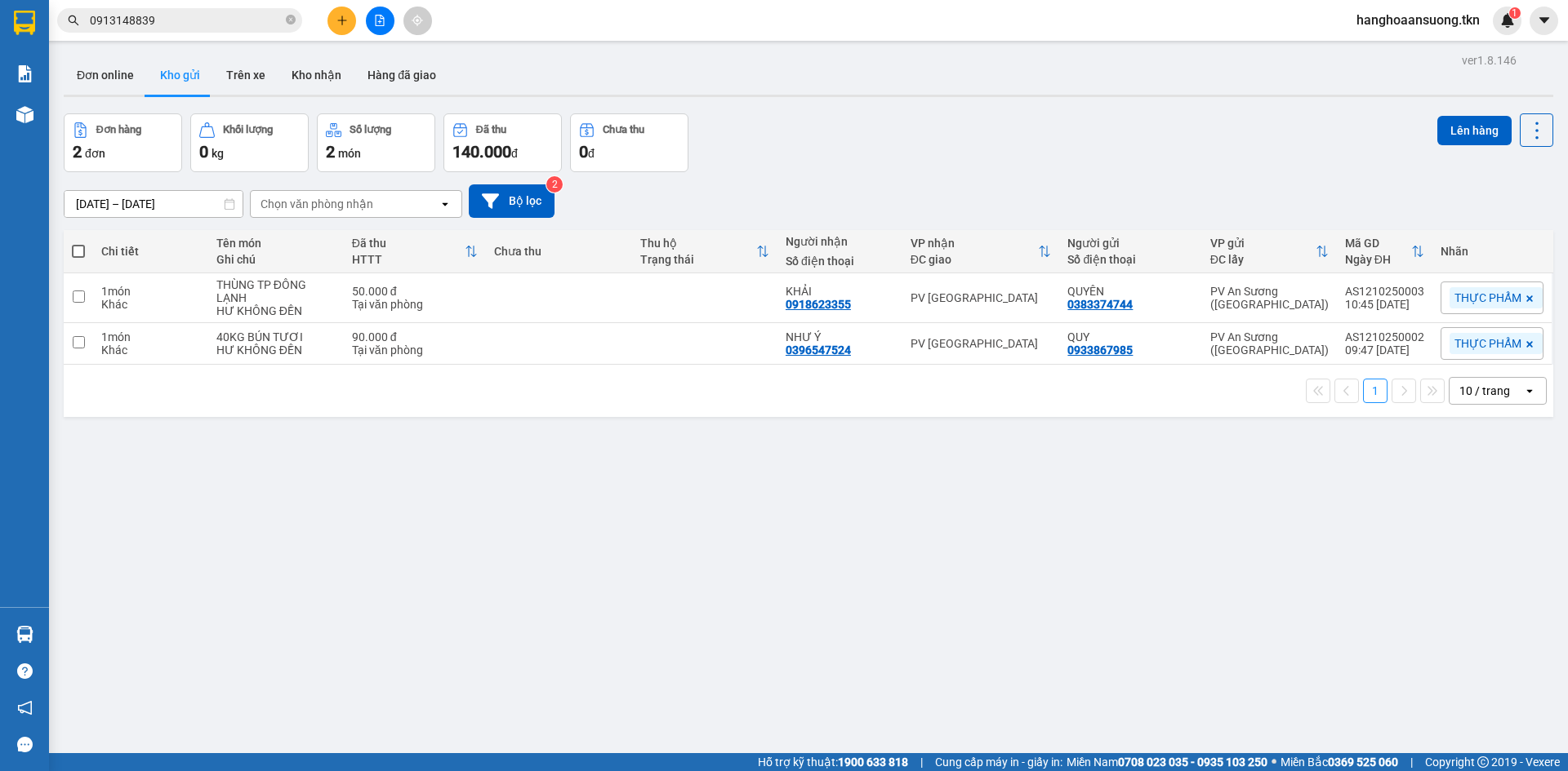
click at [557, 460] on section "Kết quả tìm kiếm ( 0 ) Bộ lọc No Data 0913148839 hanghoaansuong.tkn 1 Báo cáo M…" at bounding box center [784, 386] width 1568 height 771
click at [132, 302] on div "Khác" at bounding box center [150, 304] width 98 height 13
checkbox input "true"
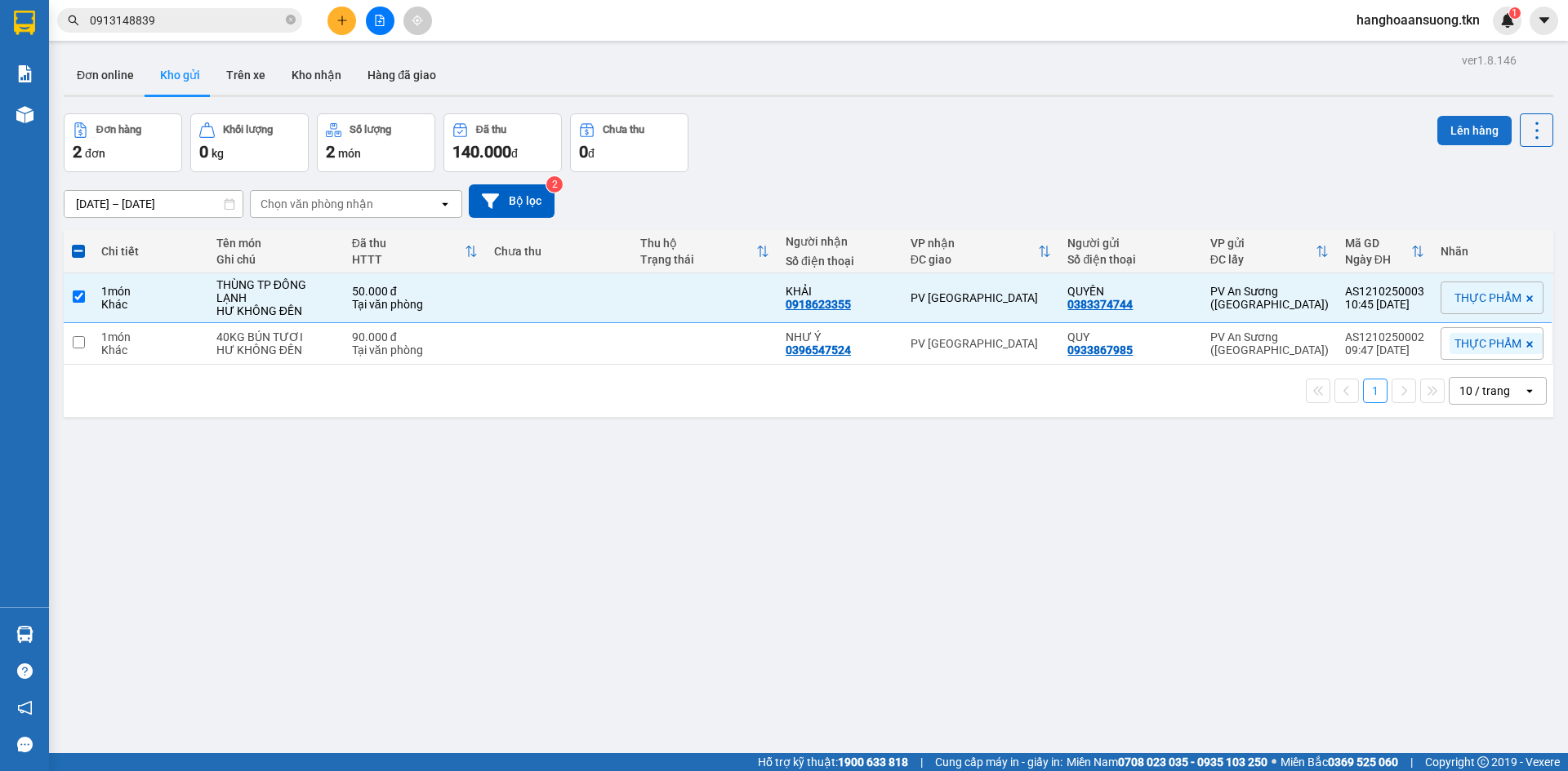
click at [1460, 129] on button "Lên hàng" at bounding box center [1474, 131] width 74 height 30
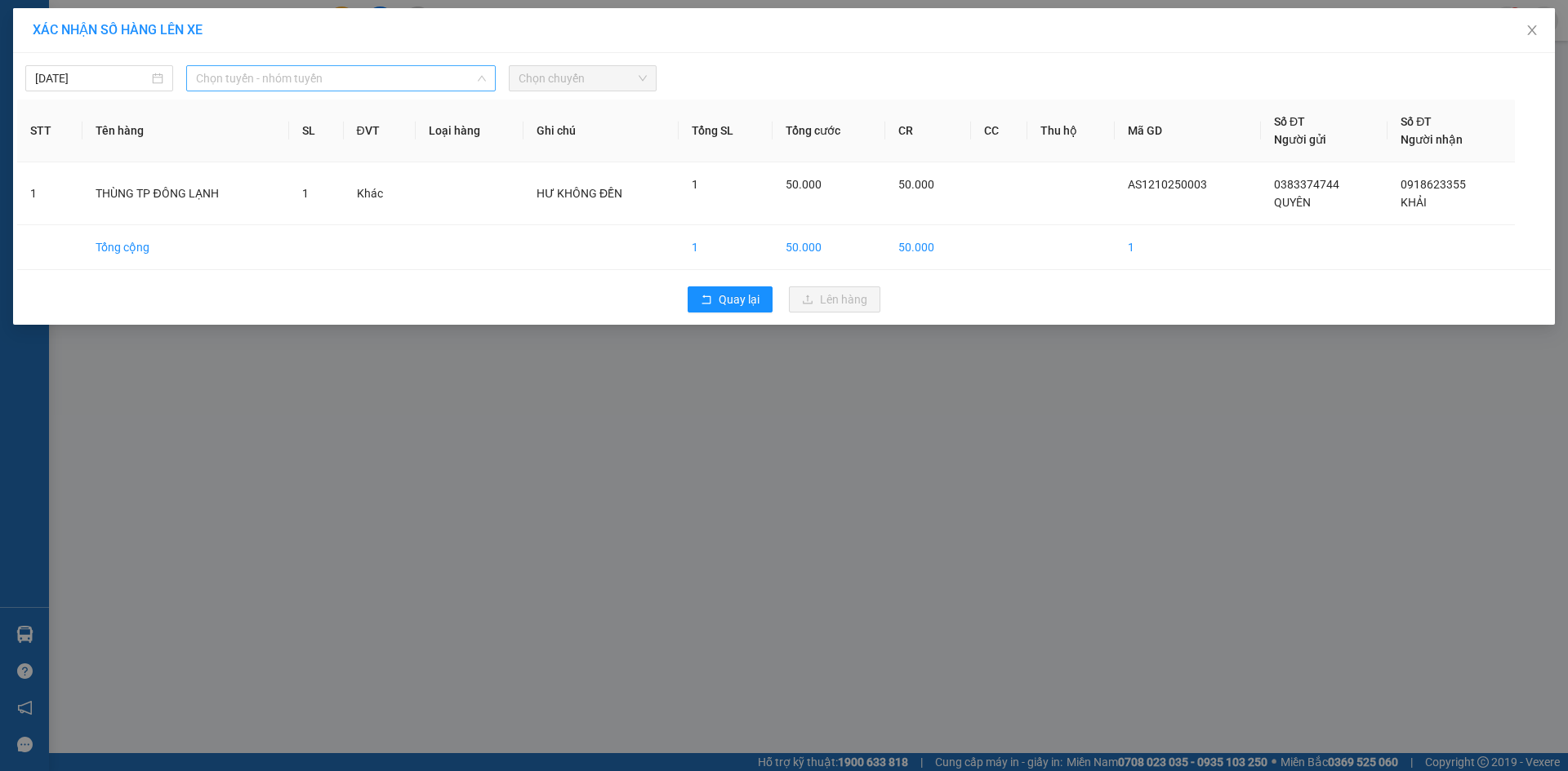
click at [305, 84] on span "Chọn tuyến - nhóm tuyến" at bounding box center [340, 79] width 289 height 24
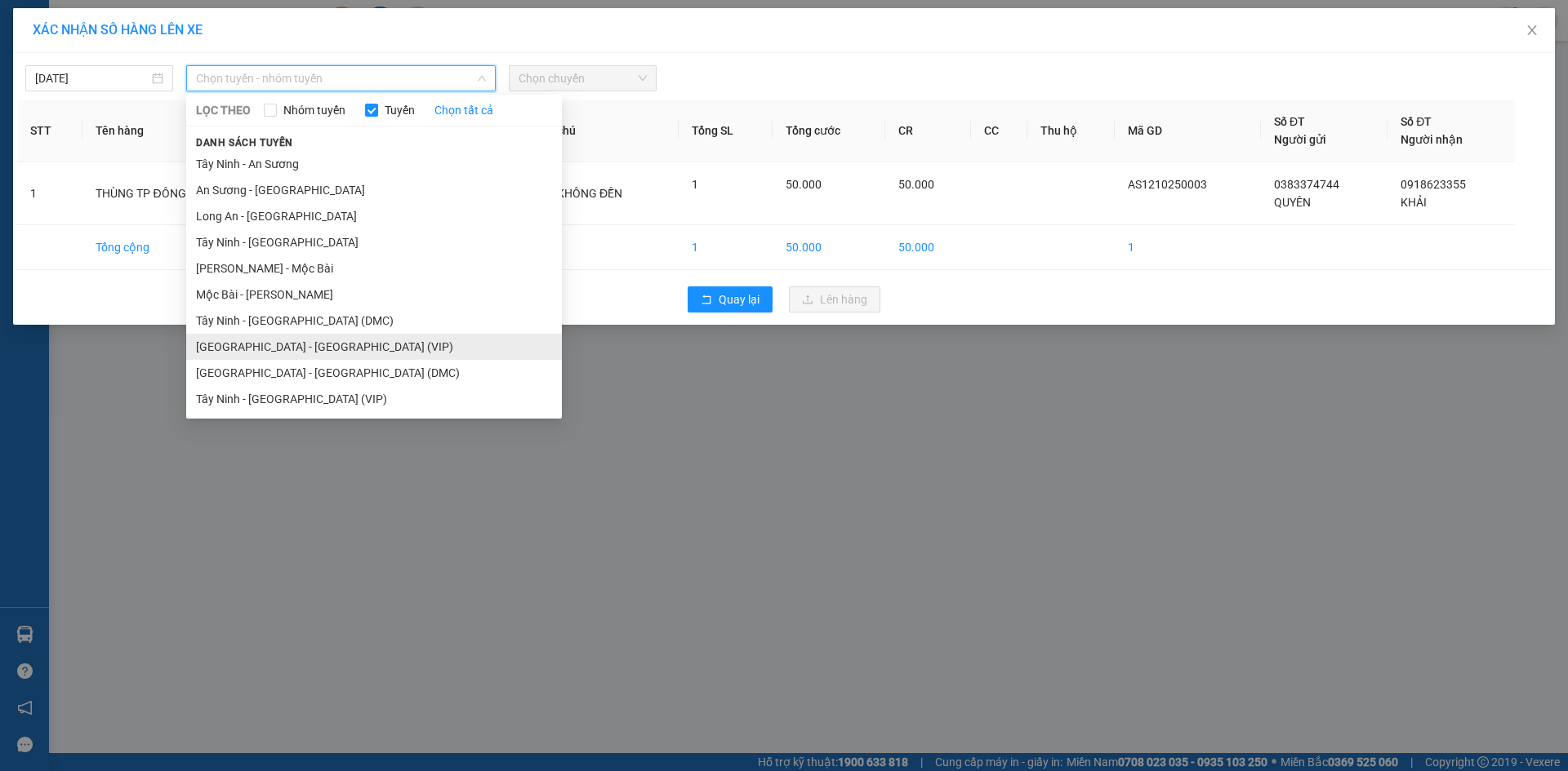
click at [318, 345] on li "[GEOGRAPHIC_DATA] - [GEOGRAPHIC_DATA] (VIP)" at bounding box center [374, 347] width 376 height 26
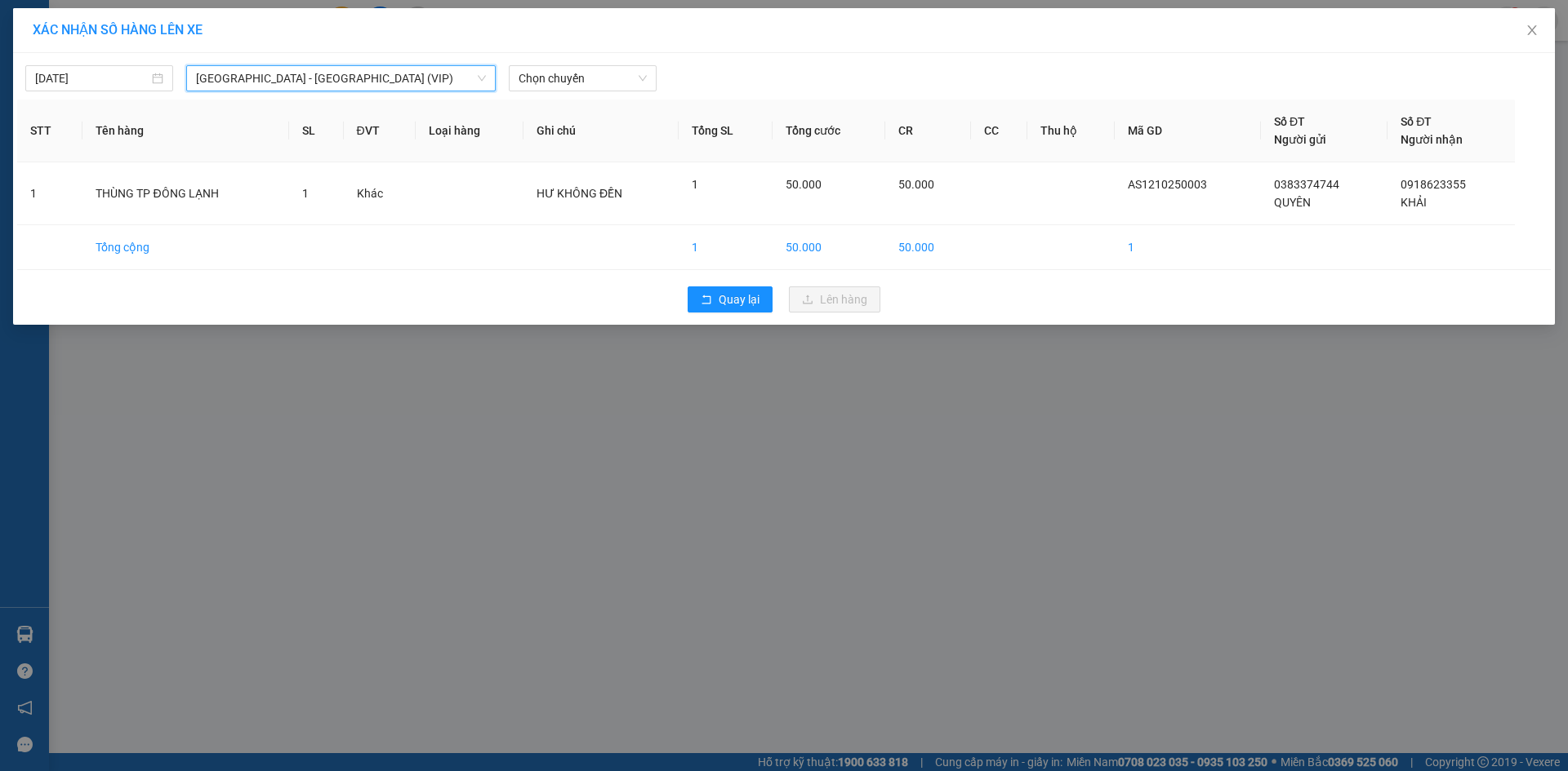
click at [308, 83] on span "[GEOGRAPHIC_DATA] - [GEOGRAPHIC_DATA] (VIP)" at bounding box center [340, 79] width 289 height 24
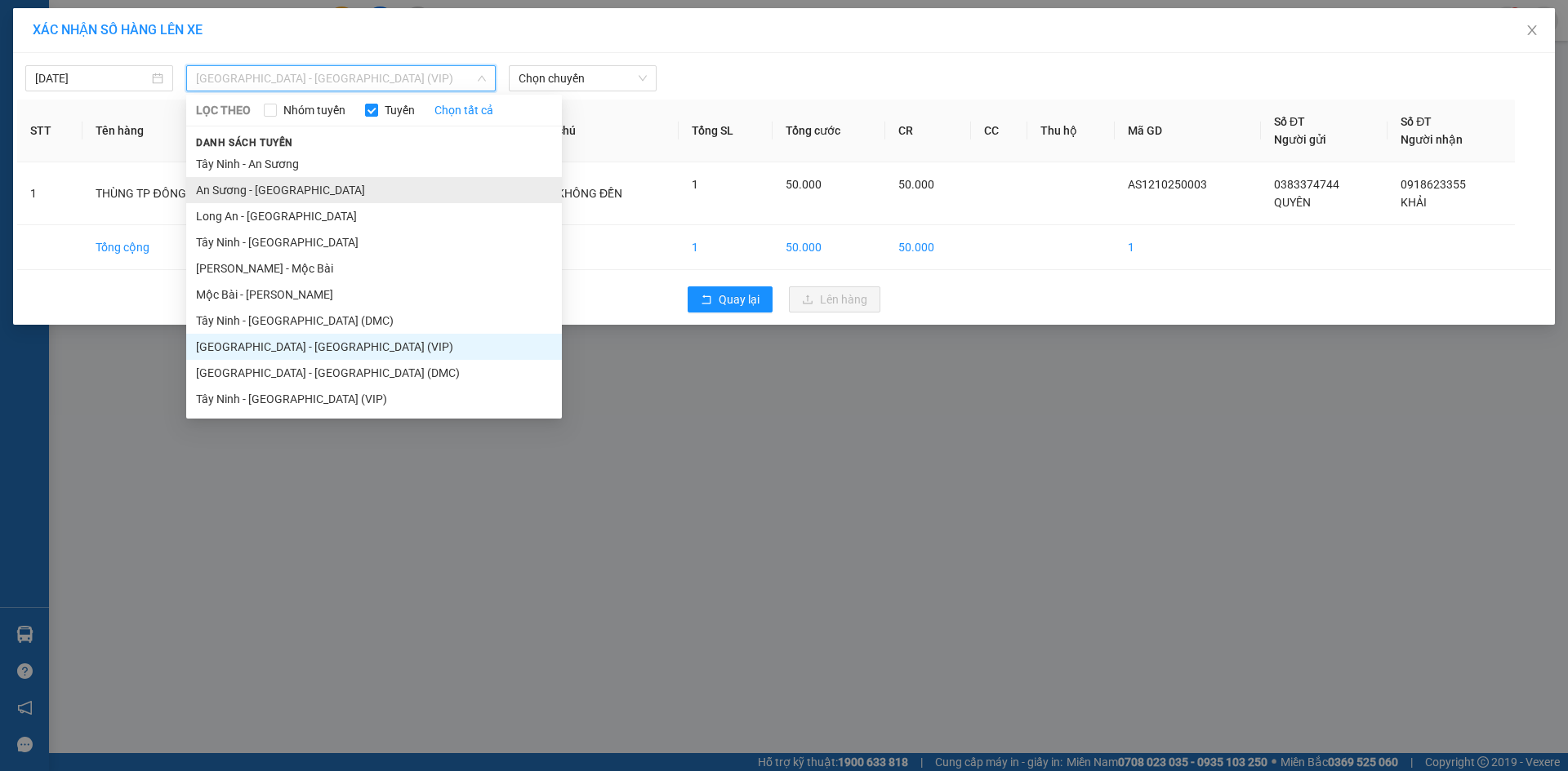
click at [285, 197] on li "An Sương - [GEOGRAPHIC_DATA]" at bounding box center [374, 191] width 376 height 26
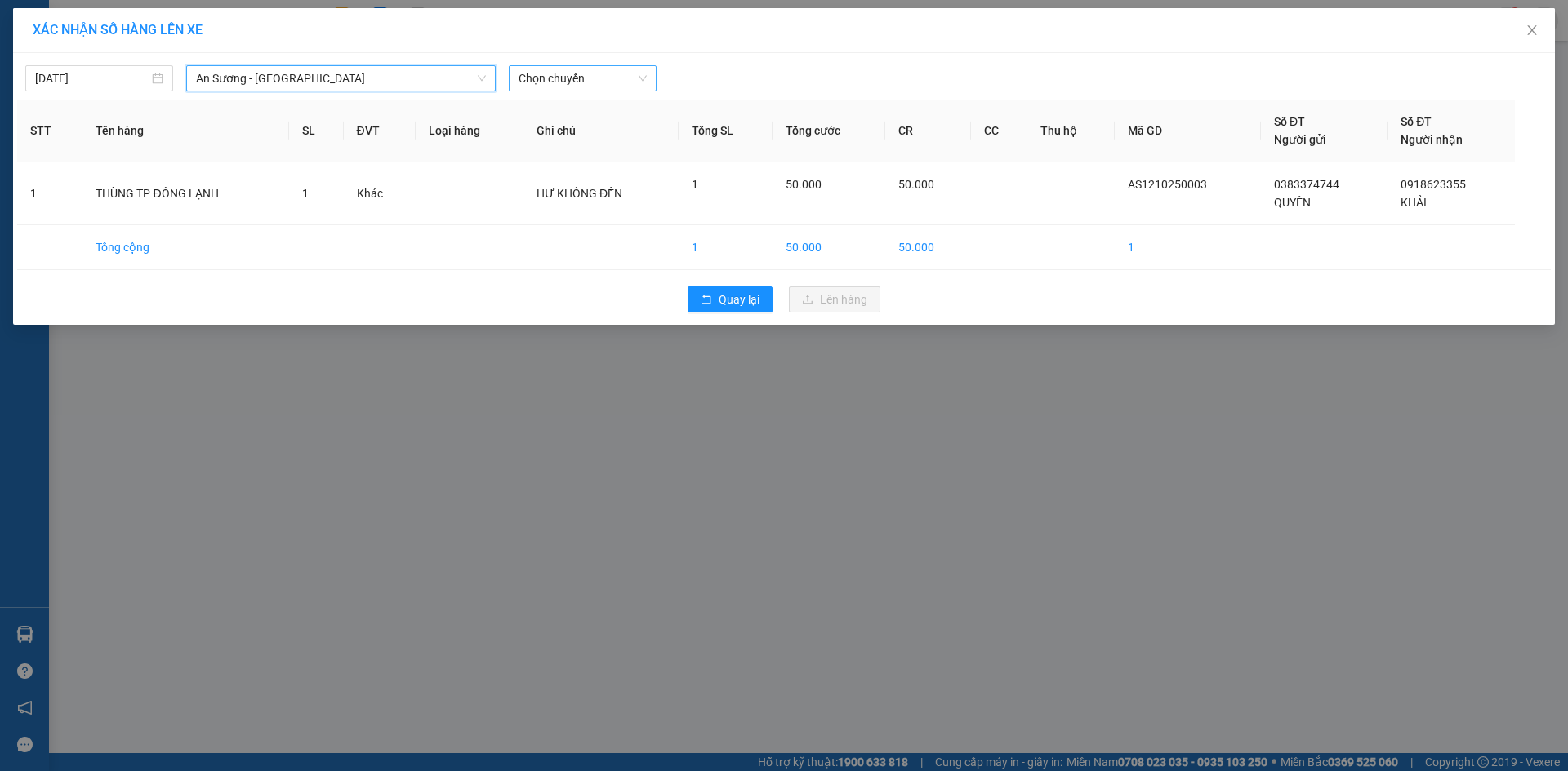
click at [623, 85] on span "Chọn chuyến" at bounding box center [582, 79] width 129 height 24
type input "7693"
click at [561, 112] on div "11:00 (TC) - 50E-076.93" at bounding box center [582, 111] width 128 height 18
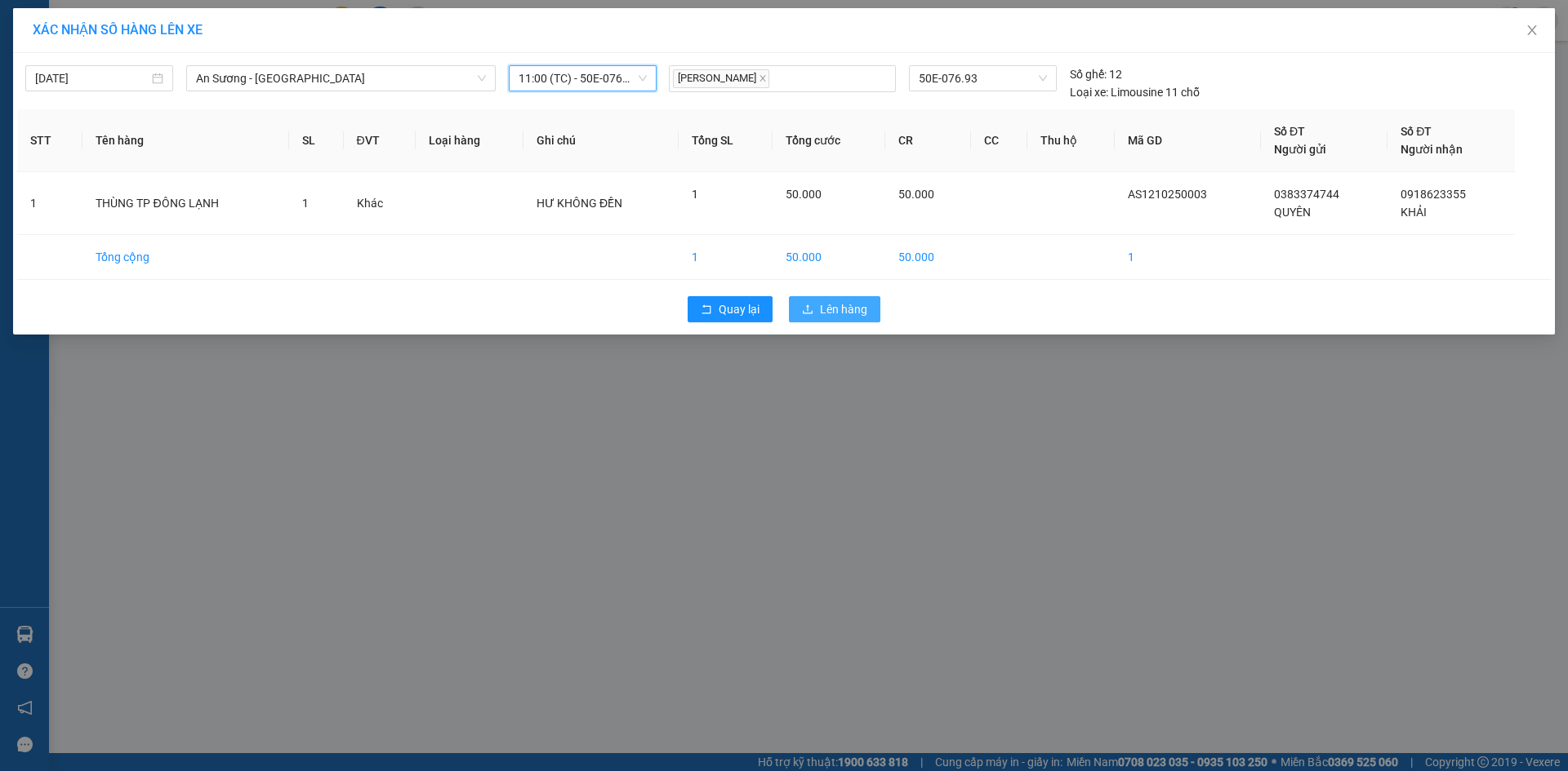
click at [845, 309] on span "Lên hàng" at bounding box center [843, 309] width 47 height 18
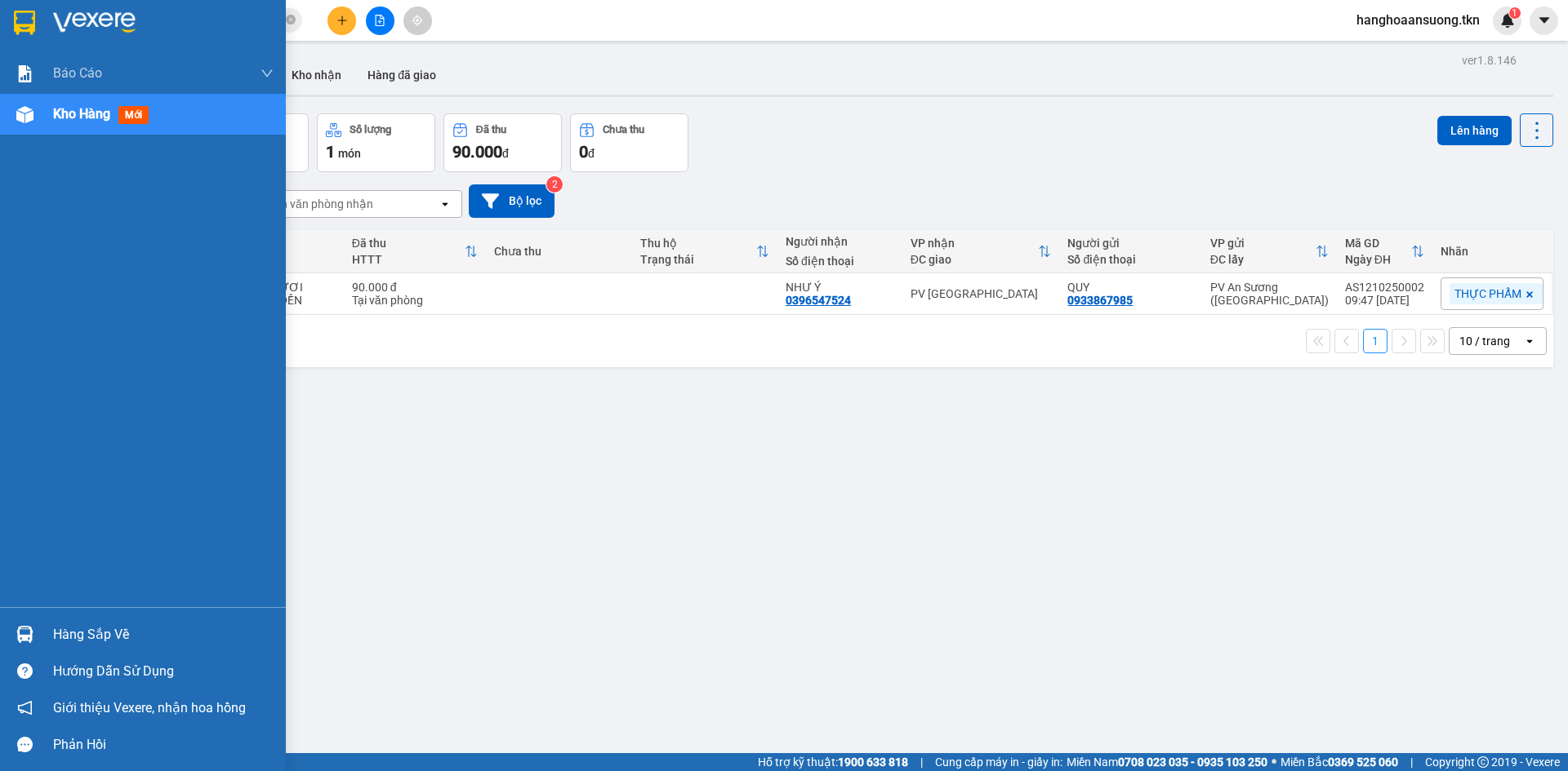
click at [59, 629] on div "Hàng sắp về" at bounding box center [164, 635] width 220 height 24
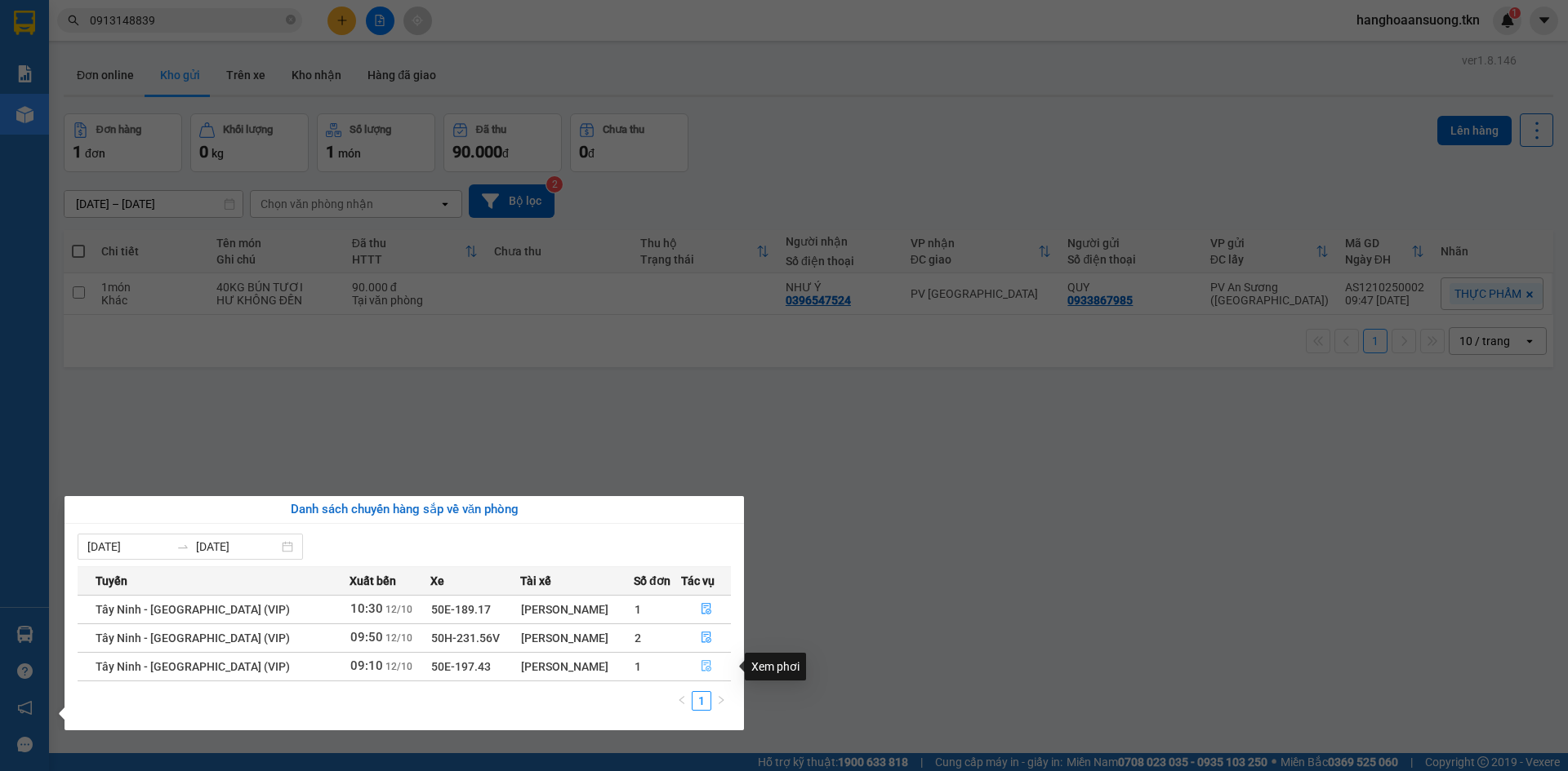
click at [700, 670] on icon "file-done" at bounding box center [706, 665] width 11 height 11
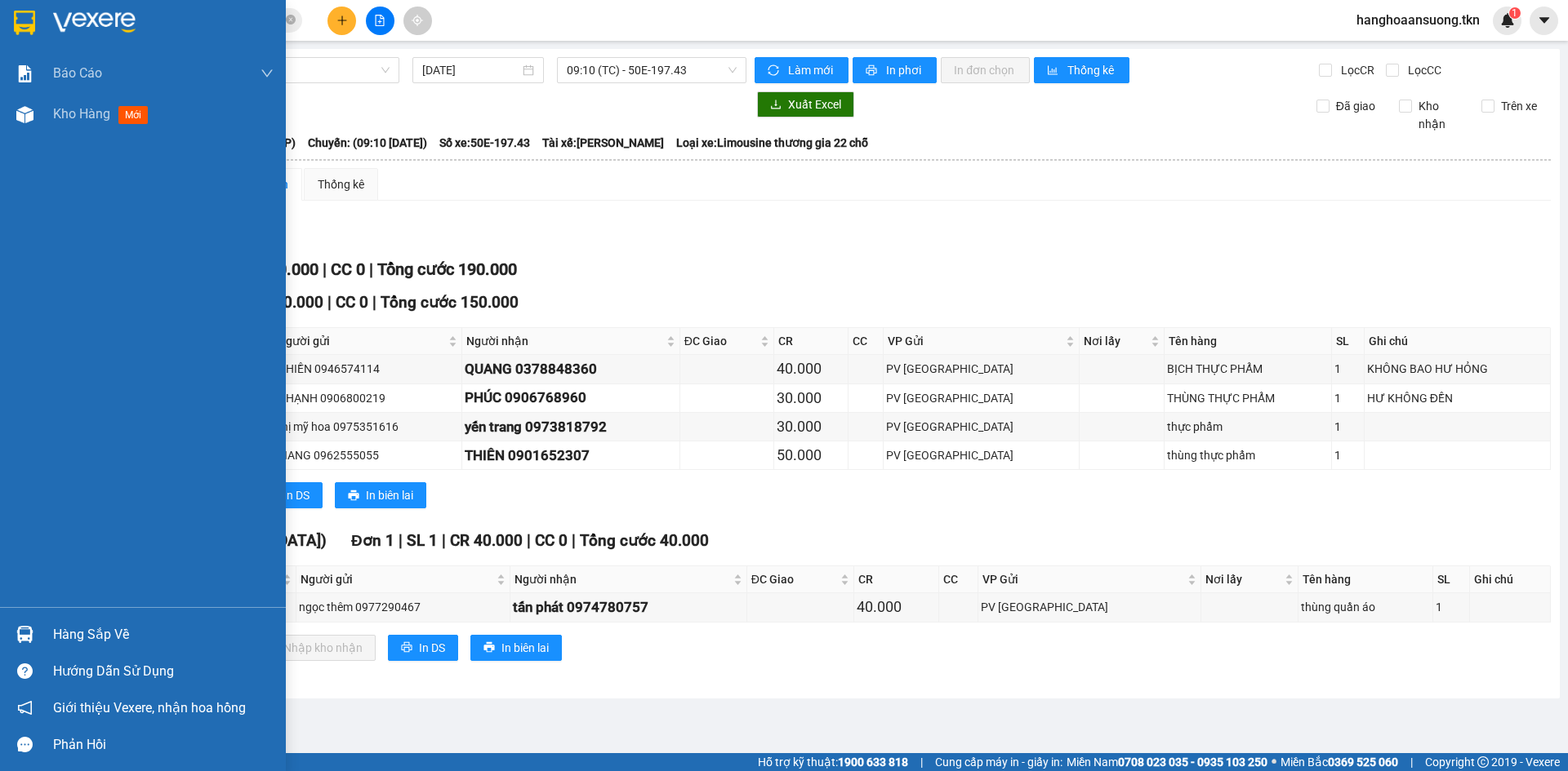
click at [66, 639] on div "Hàng sắp về" at bounding box center [164, 635] width 220 height 24
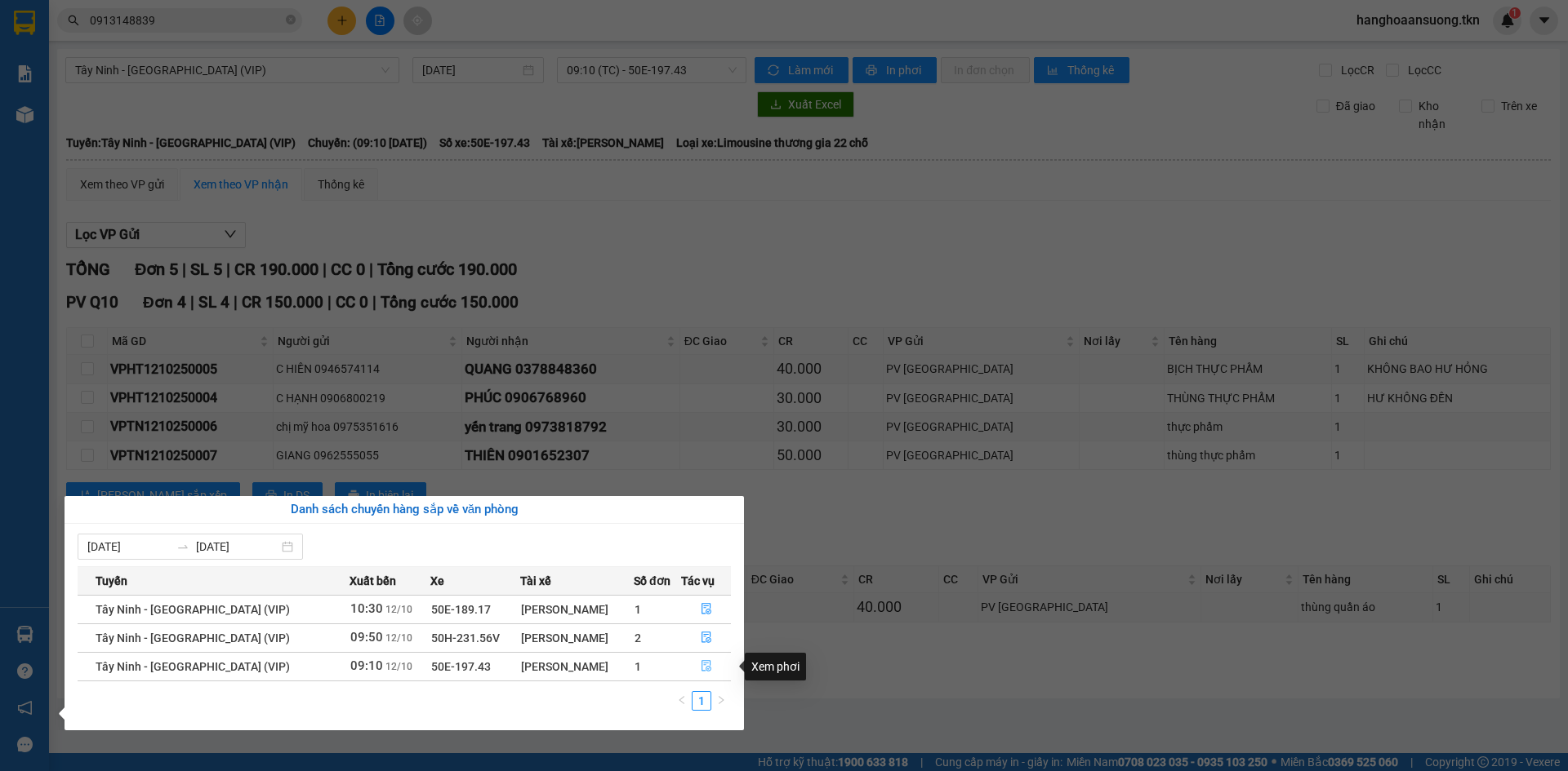
click at [707, 669] on icon "file-done" at bounding box center [706, 665] width 11 height 11
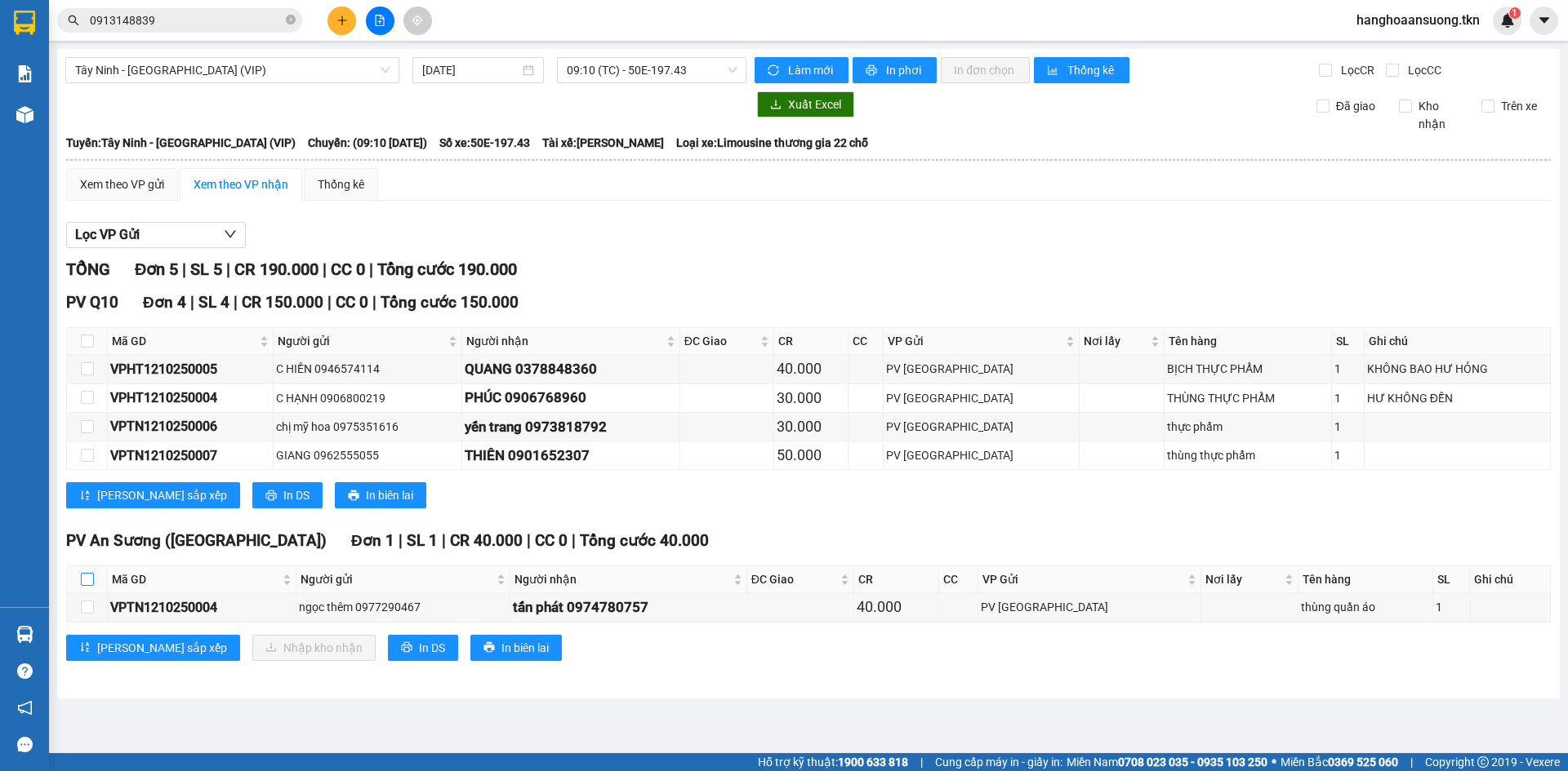
click at [92, 580] on input "checkbox" at bounding box center [87, 579] width 13 height 13
checkbox input "true"
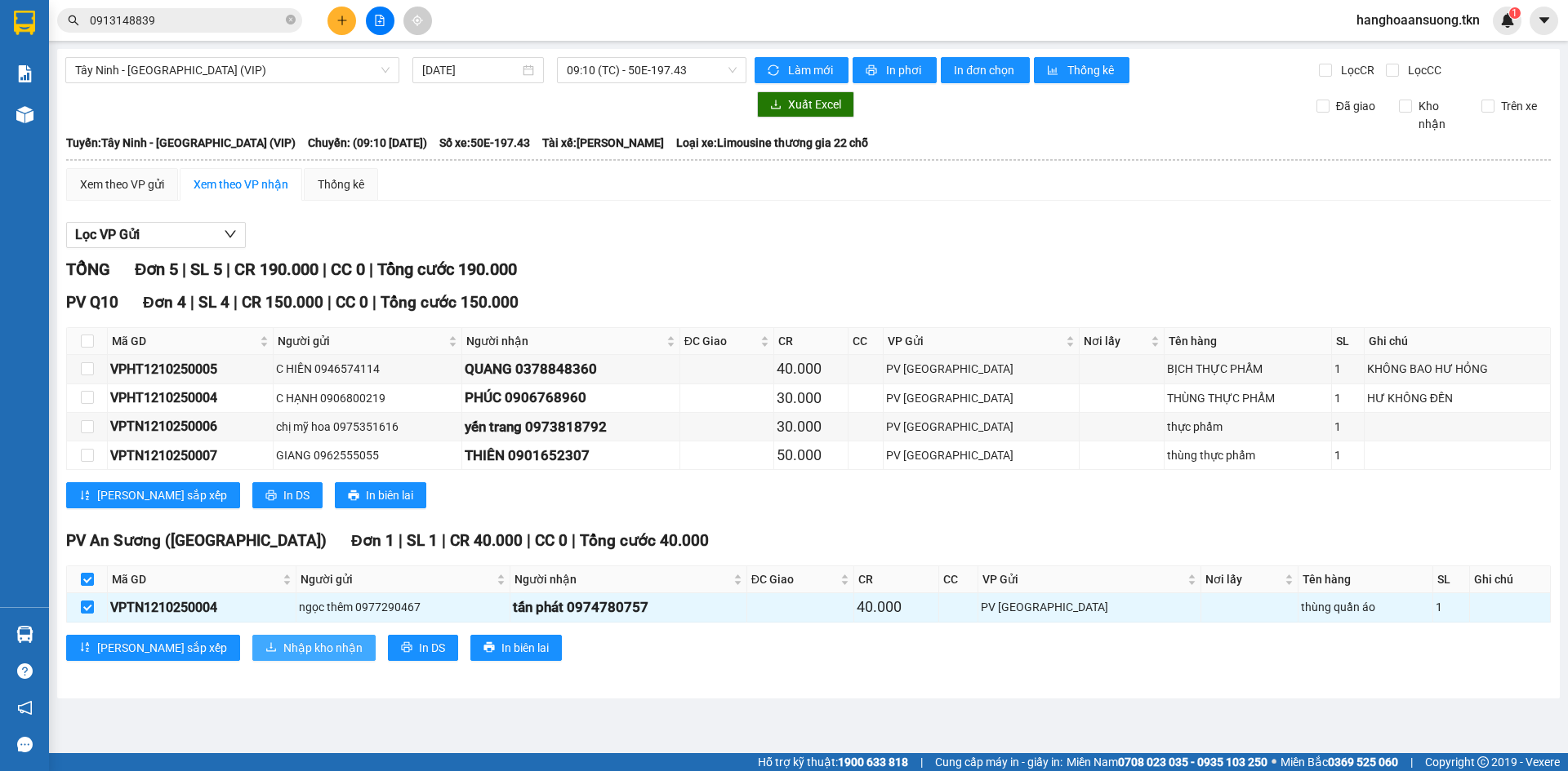
click at [283, 649] on span "Nhập kho nhận" at bounding box center [323, 648] width 80 height 18
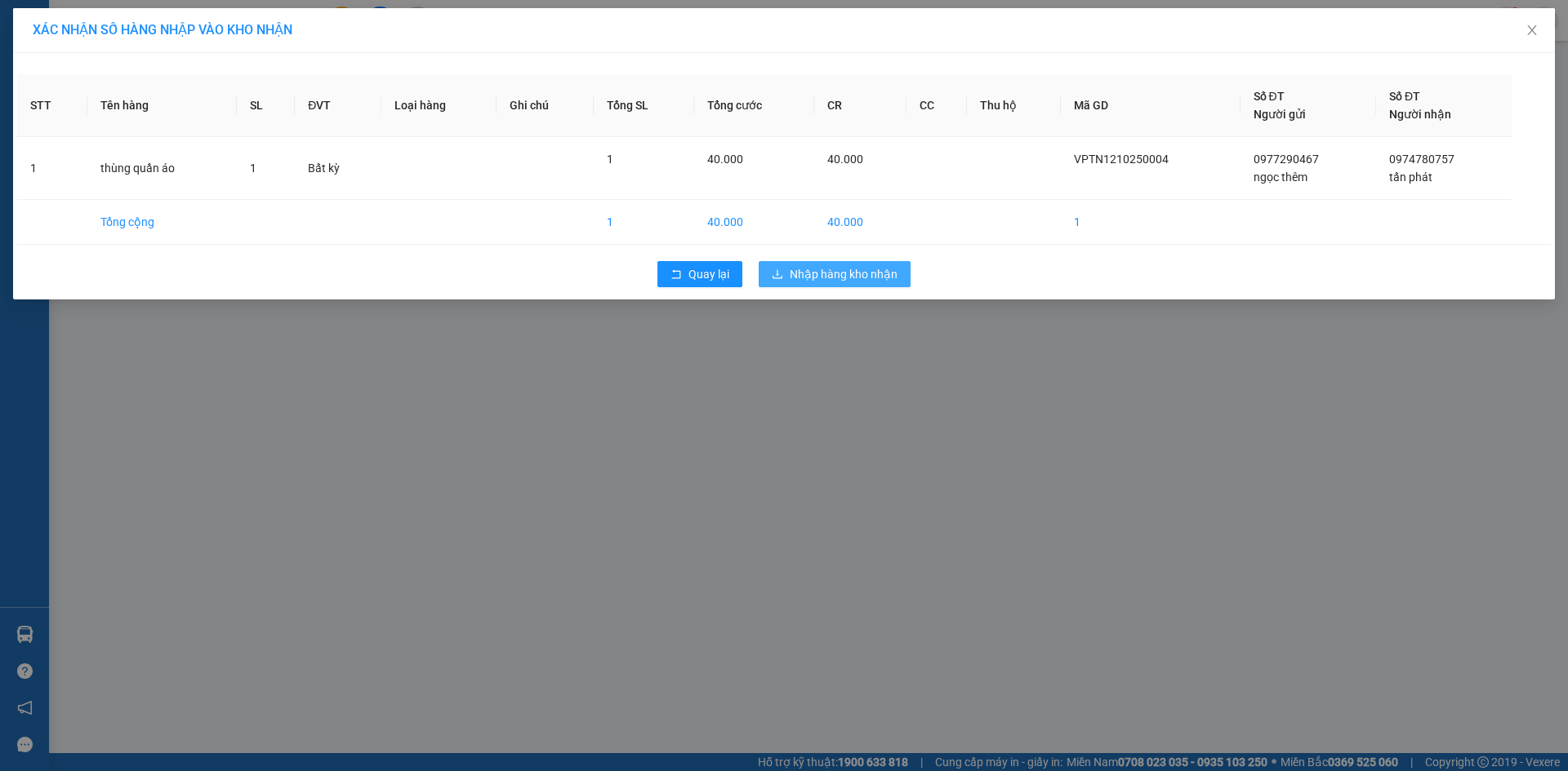
click at [801, 276] on span "Nhập hàng kho nhận" at bounding box center [843, 274] width 108 height 18
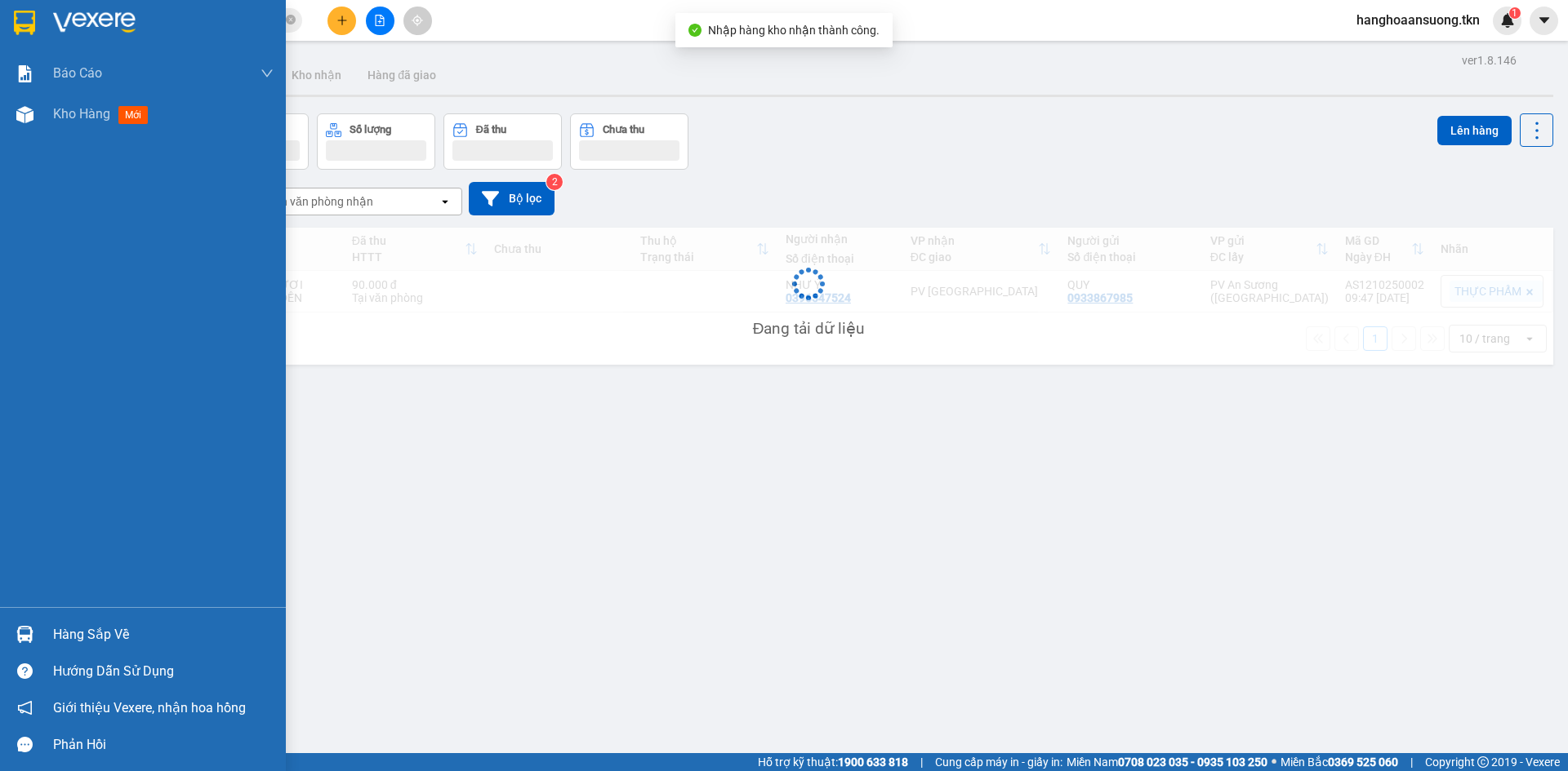
click at [31, 637] on img at bounding box center [25, 635] width 17 height 17
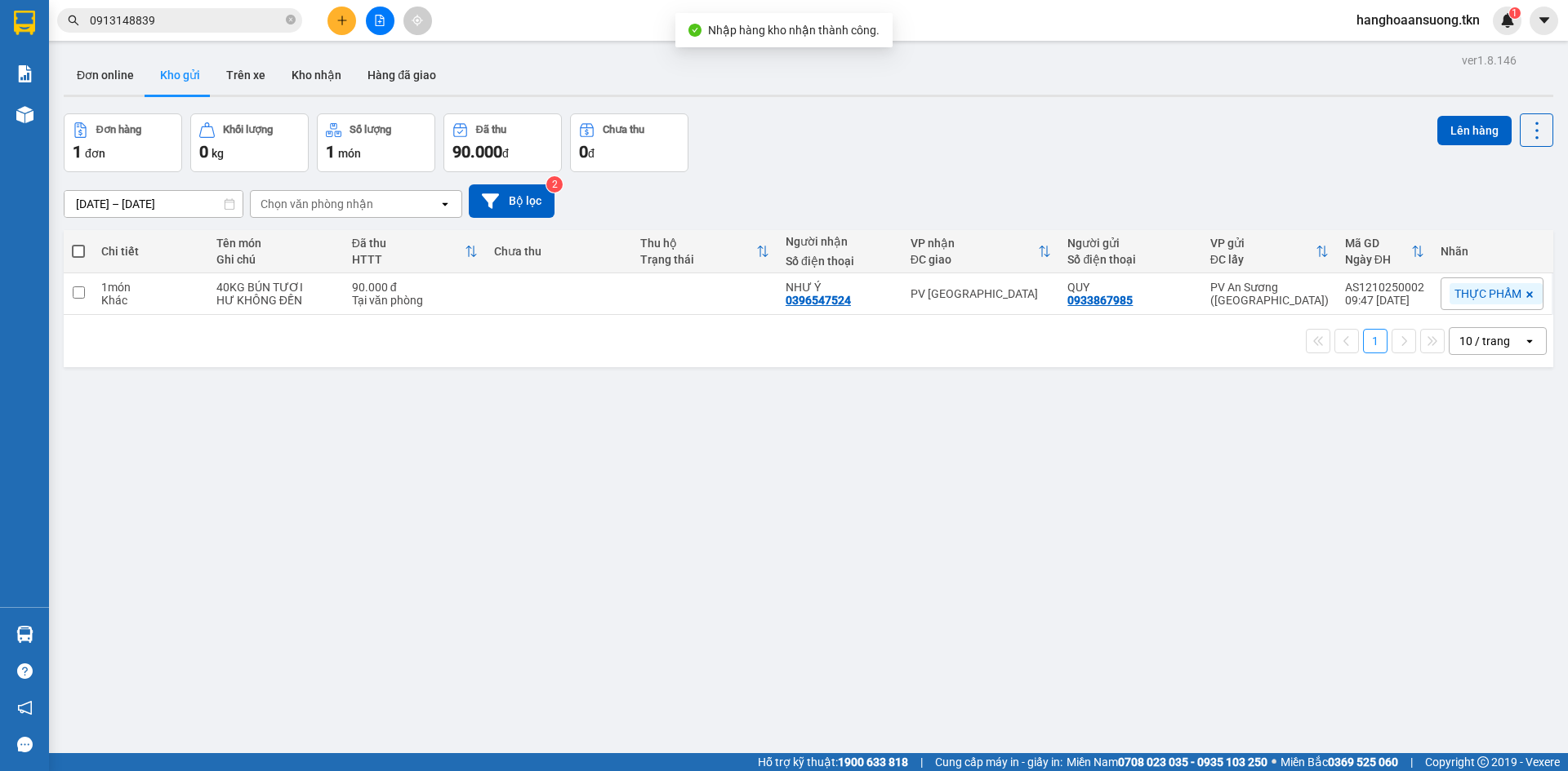
click at [319, 486] on section "Kết quả tìm kiếm ( 0 ) Bộ lọc No Data 0913148839 hanghoaansuong.tkn 1 Báo cáo M…" at bounding box center [784, 386] width 1568 height 771
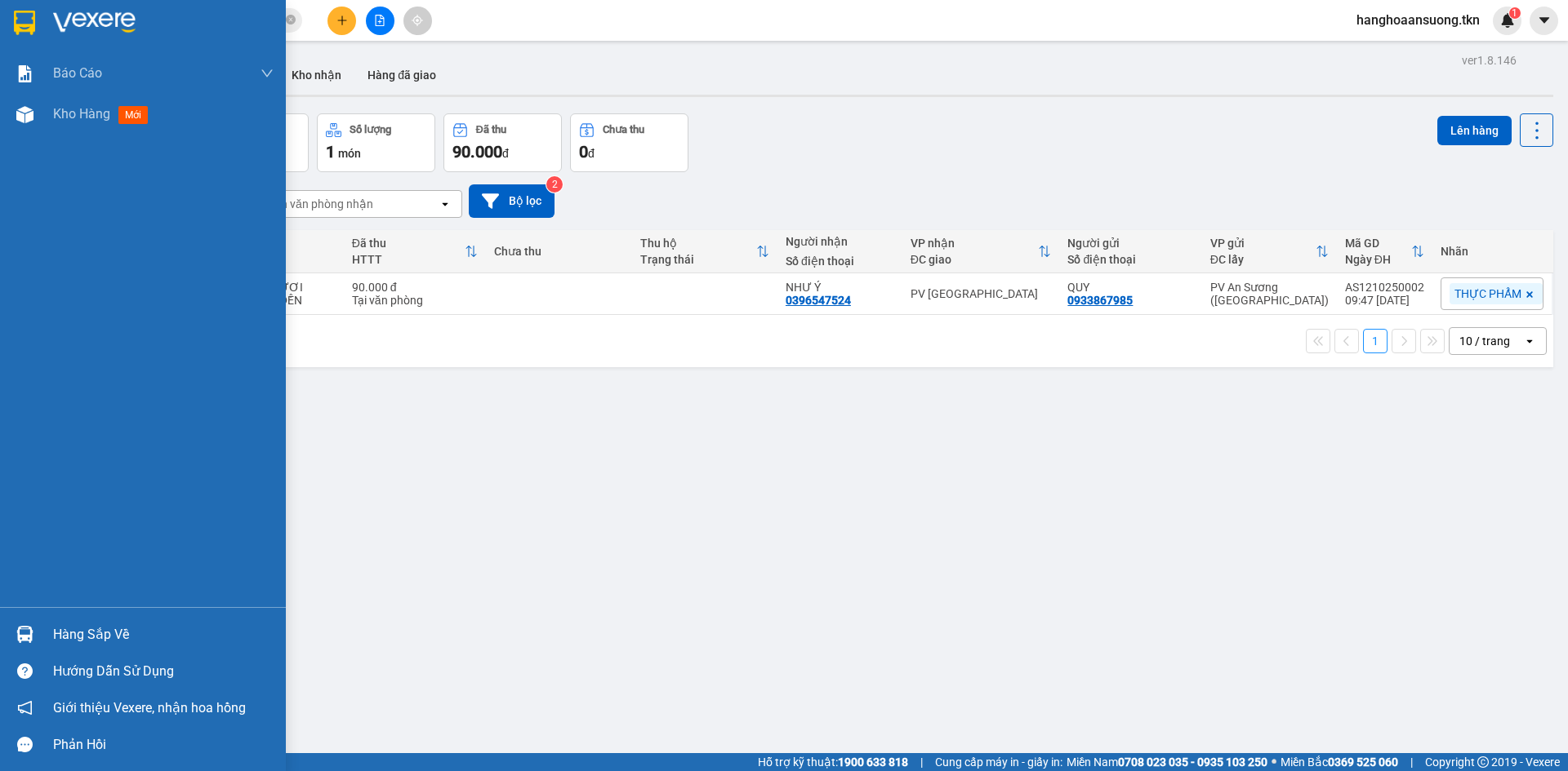
click at [47, 647] on div "Hàng sắp về" at bounding box center [143, 635] width 286 height 37
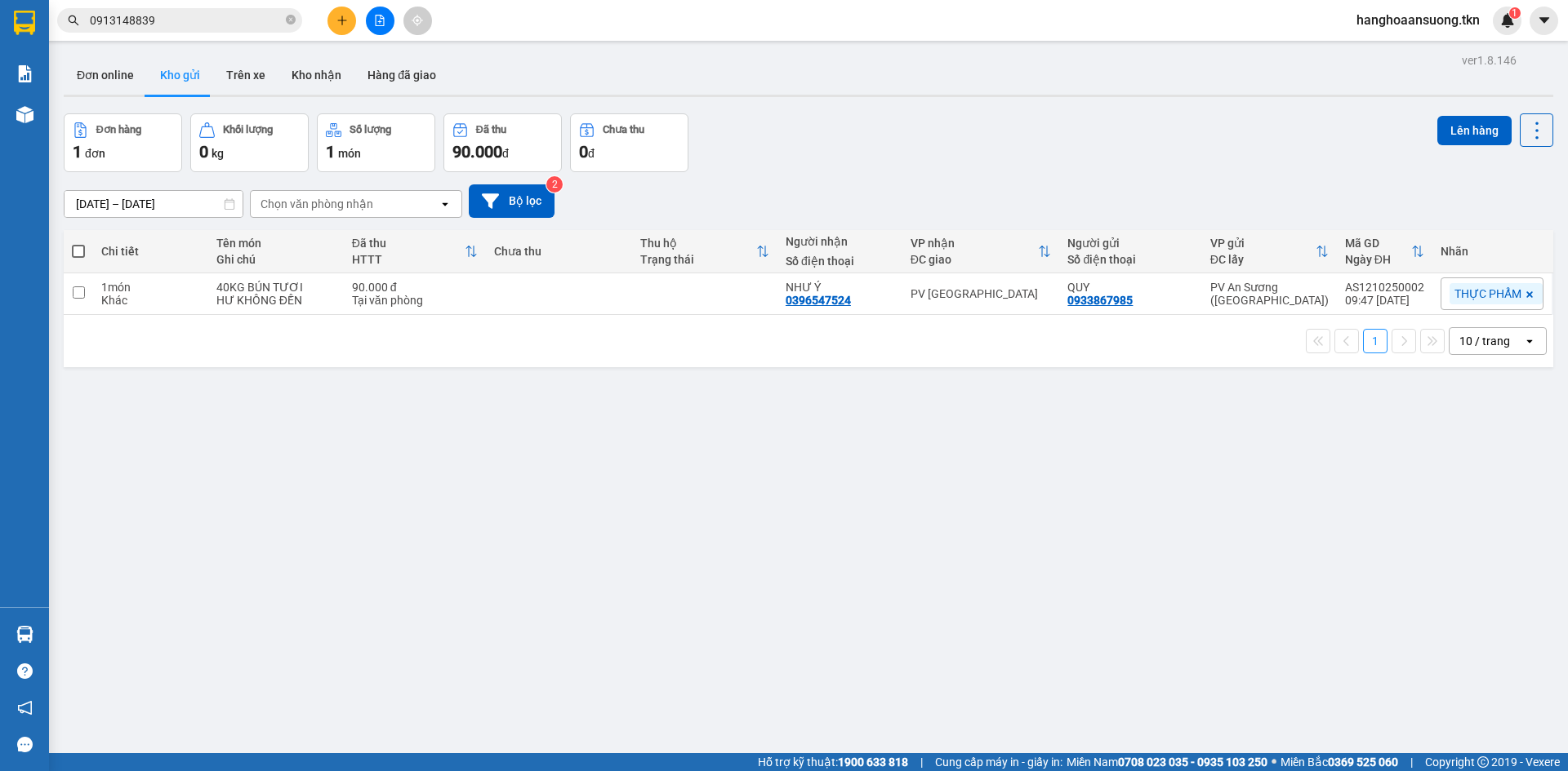
click at [310, 433] on section "Kết quả tìm kiếm ( 0 ) Bộ lọc No Data 0913148839 hanghoaansuong.tkn 1 Báo cáo M…" at bounding box center [784, 386] width 1568 height 771
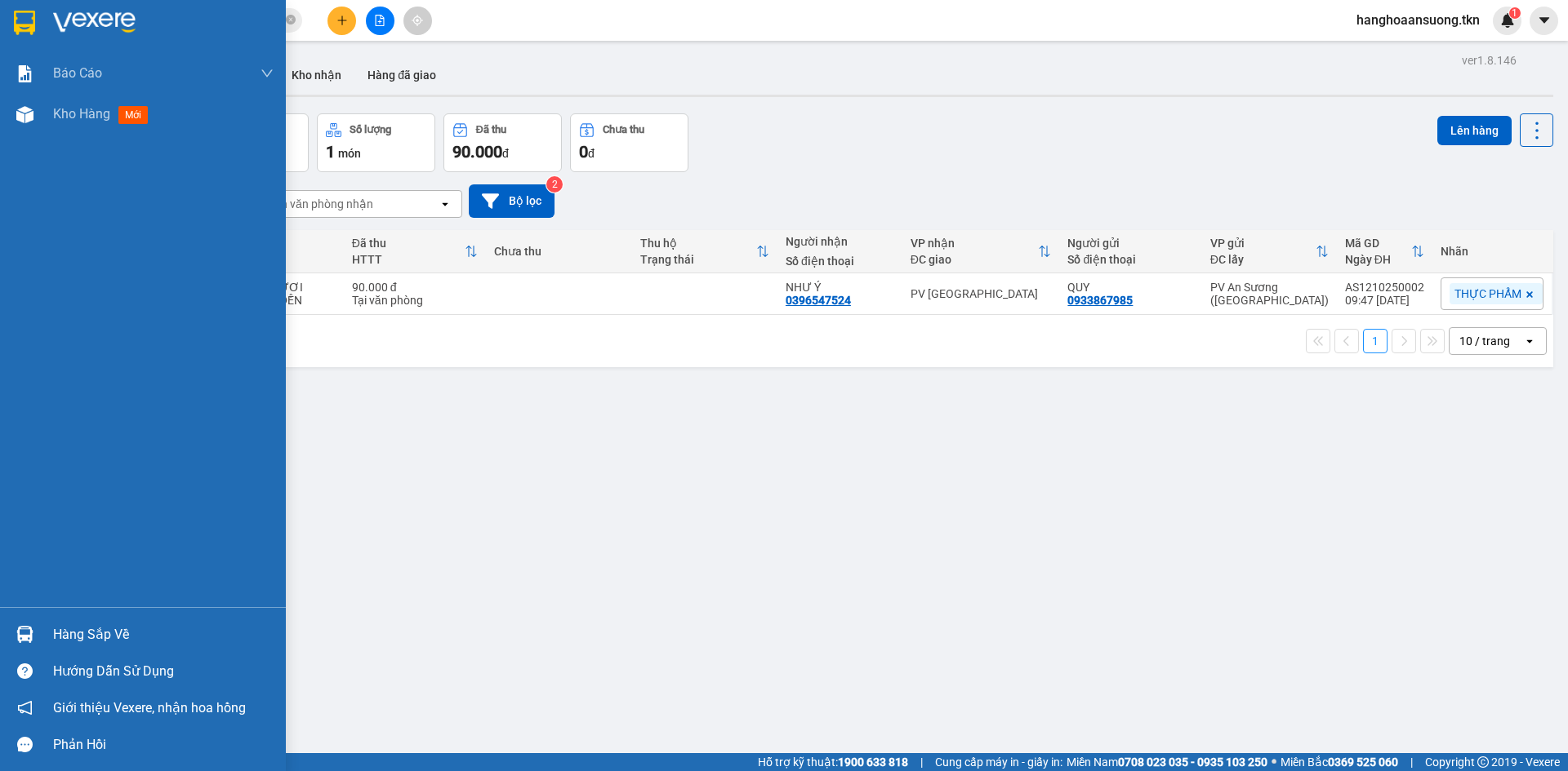
click at [40, 625] on div "Hàng sắp về" at bounding box center [143, 635] width 286 height 37
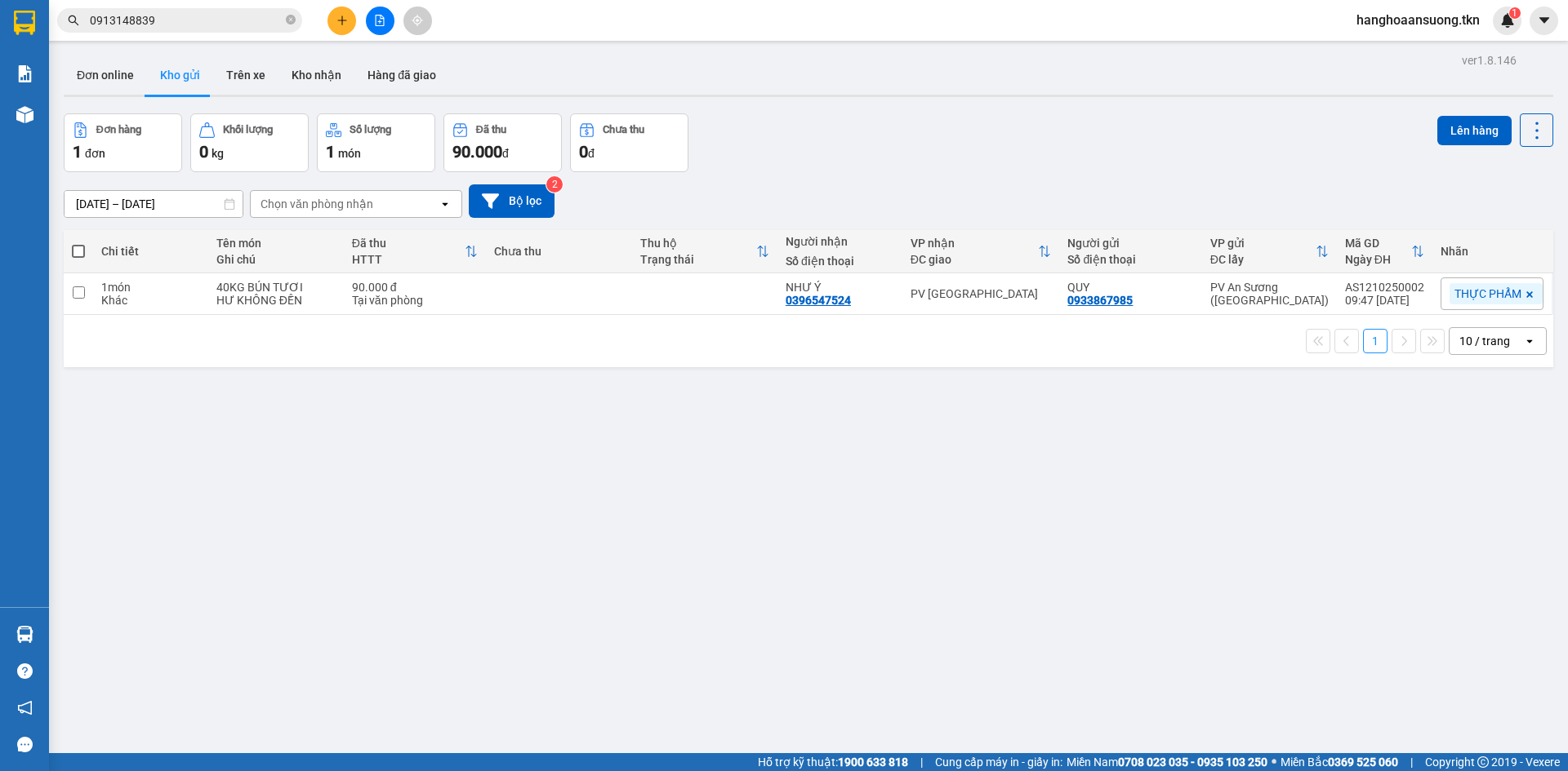
click at [317, 474] on section "Kết quả tìm kiếm ( 0 ) Bộ lọc No Data 0913148839 hanghoaansuong.tkn 1 Báo cáo M…" at bounding box center [784, 386] width 1568 height 771
click at [47, 642] on div "Hàng sắp về" at bounding box center [24, 635] width 49 height 37
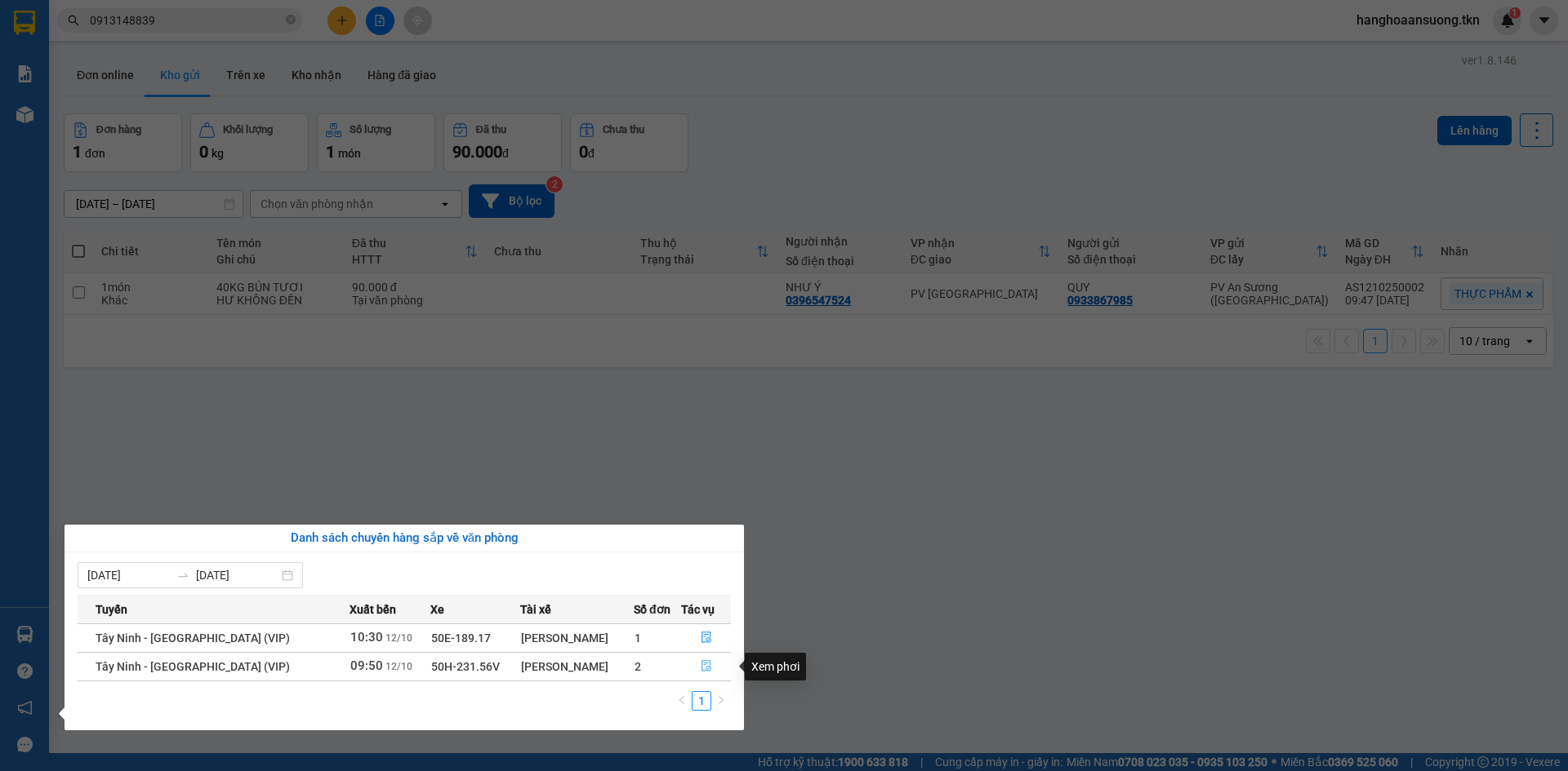
click at [706, 667] on icon "file-done" at bounding box center [706, 665] width 11 height 11
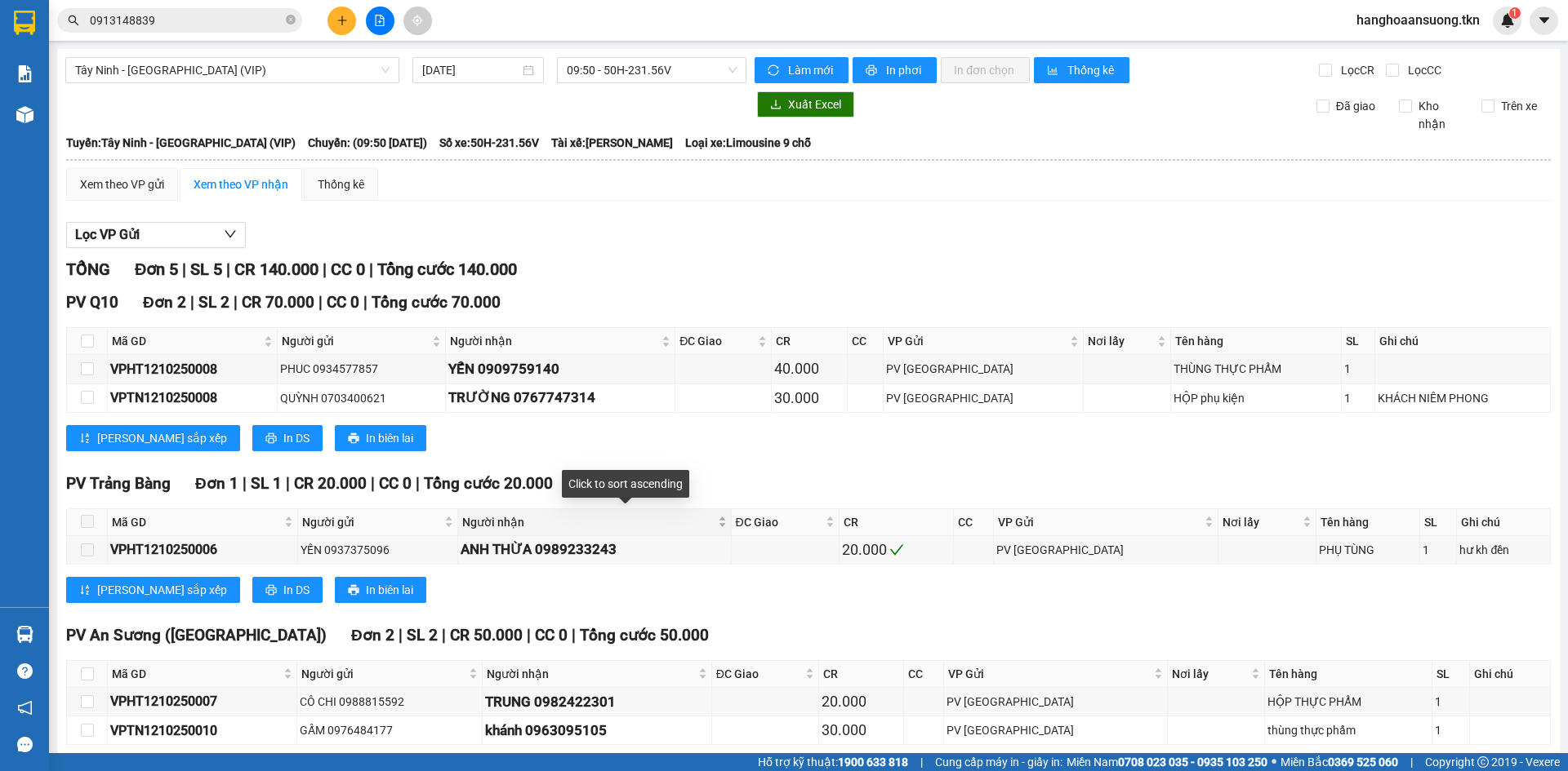
scroll to position [76, 0]
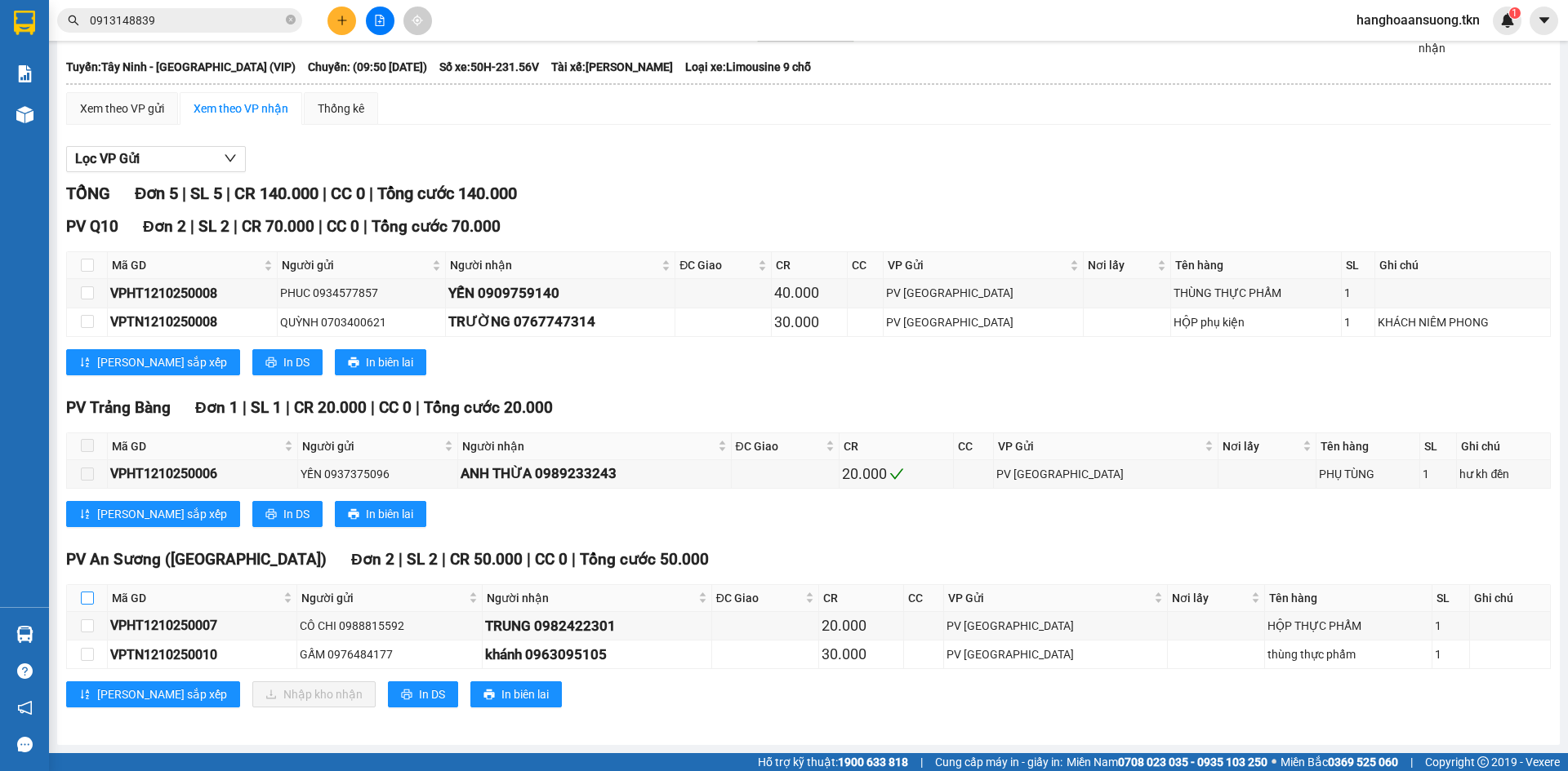
click at [89, 597] on input "checkbox" at bounding box center [87, 598] width 13 height 13
checkbox input "true"
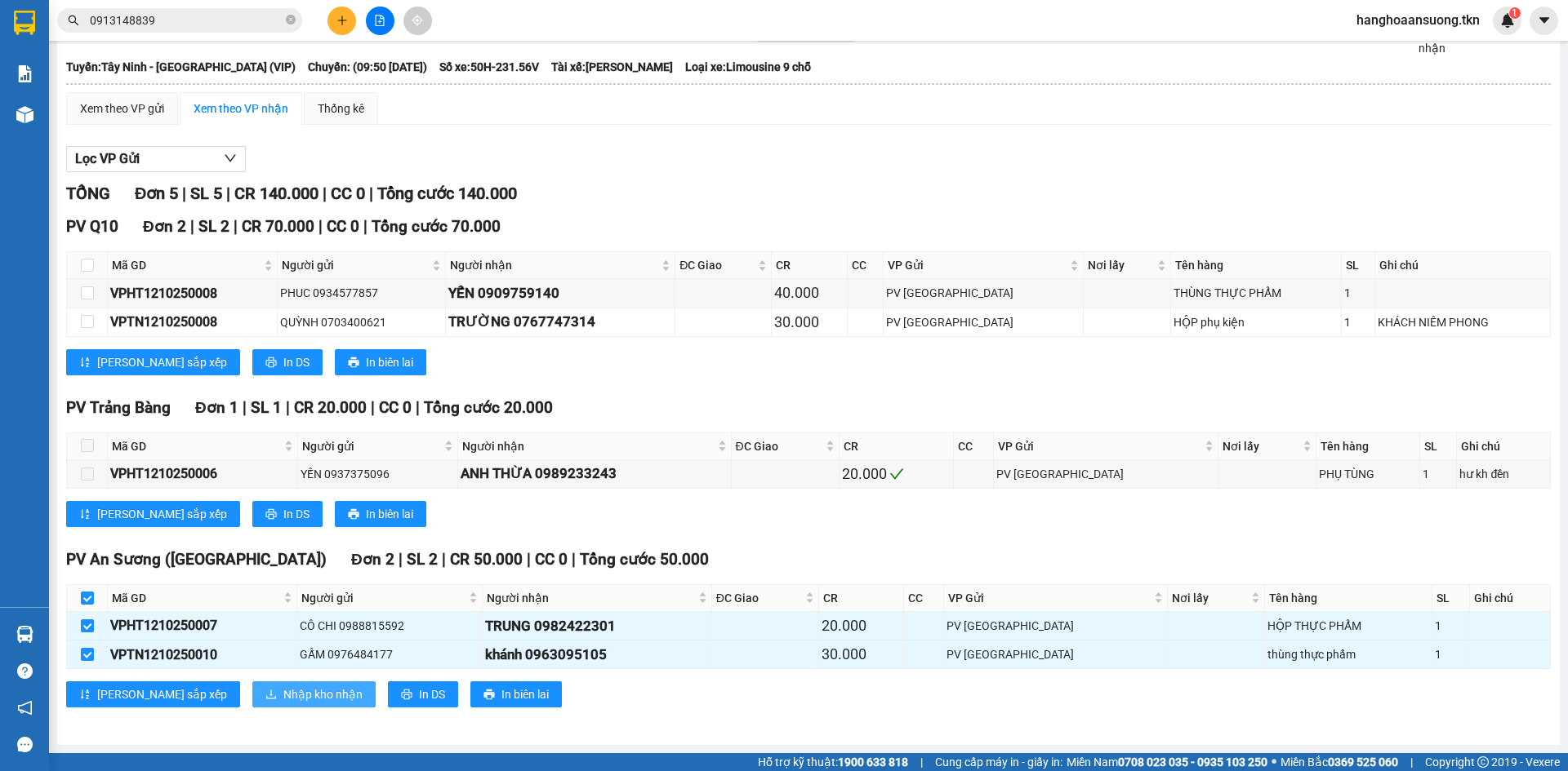
click at [283, 685] on span "Nhập kho nhận" at bounding box center [323, 694] width 80 height 18
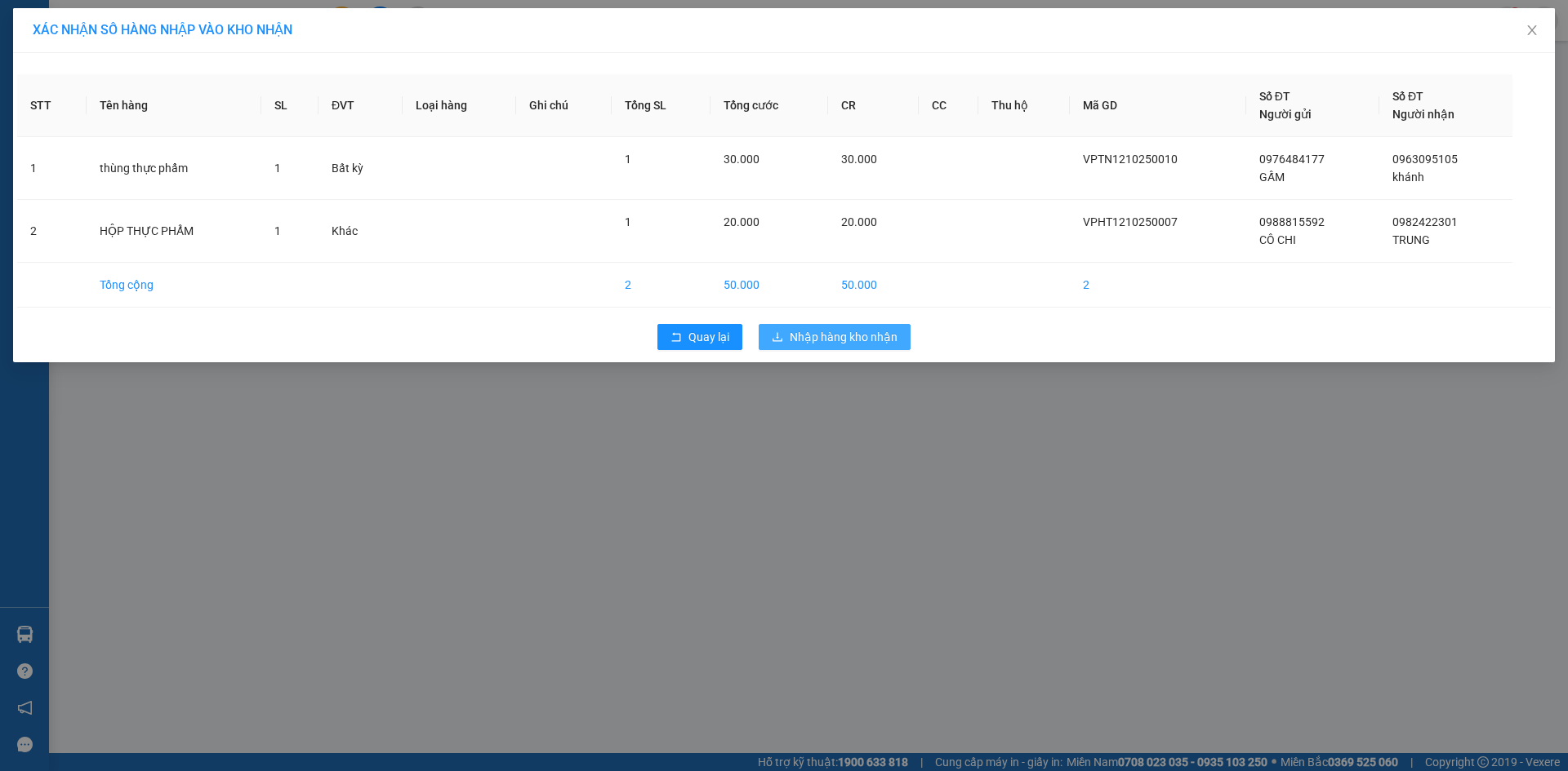
click at [800, 334] on span "Nhập hàng kho nhận" at bounding box center [843, 337] width 108 height 18
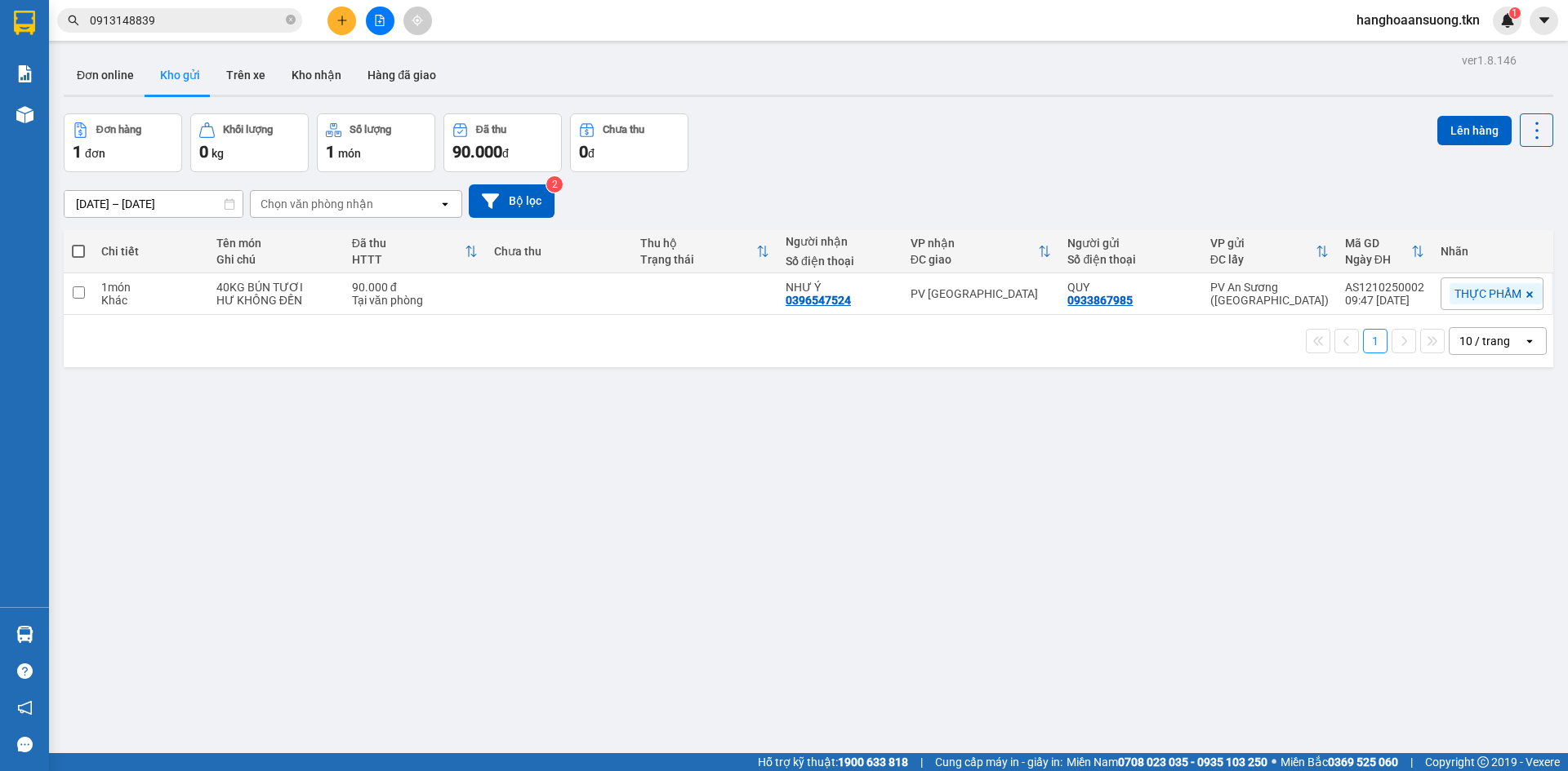
click at [909, 398] on div "ver 1.8.146 Đơn online Kho gửi Trên xe Kho nhận Hàng đã giao Đơn hàng 1 đơn Khố…" at bounding box center [808, 434] width 1502 height 771
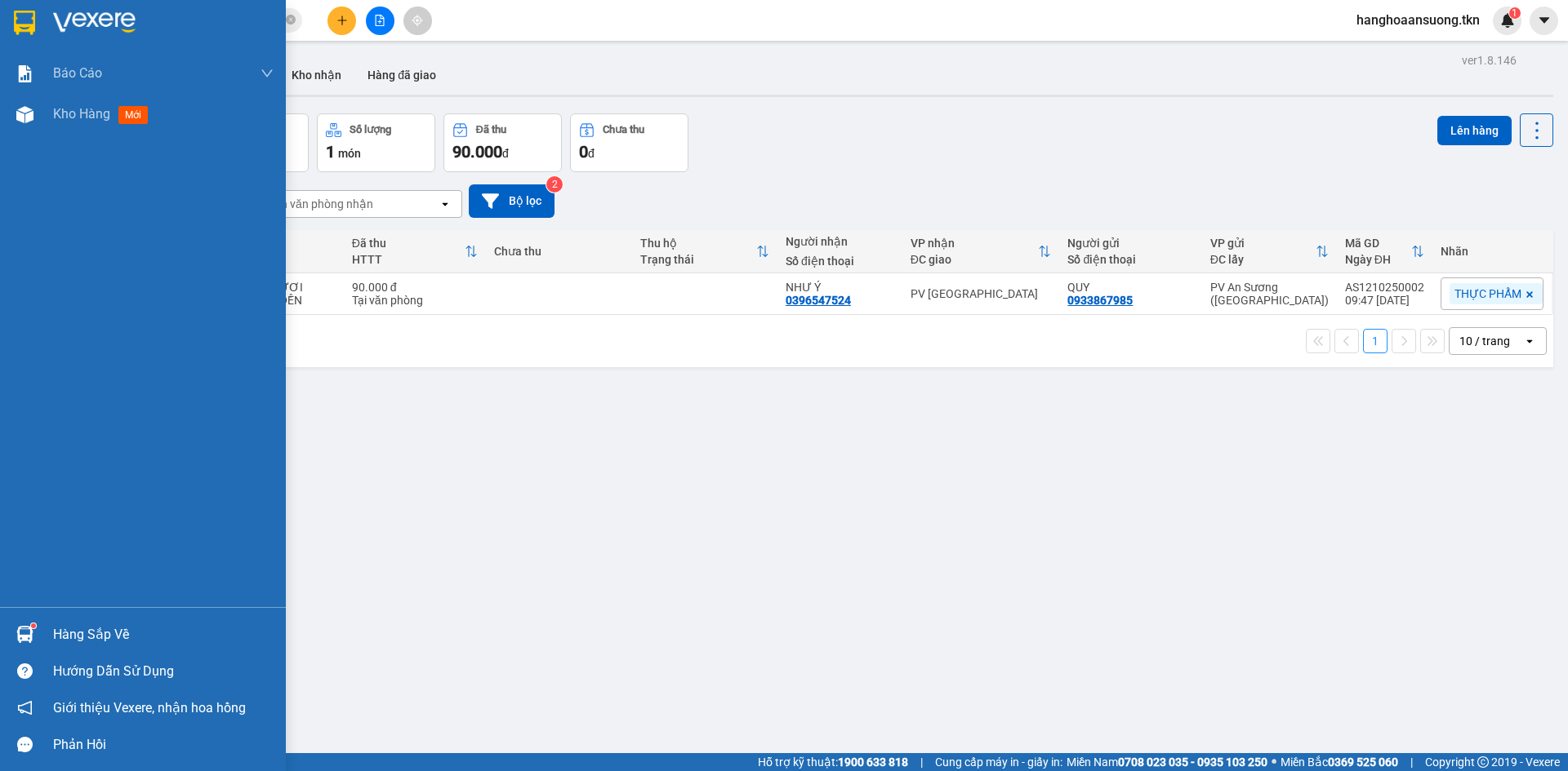
click at [42, 637] on div "Hàng sắp về" at bounding box center [143, 635] width 286 height 37
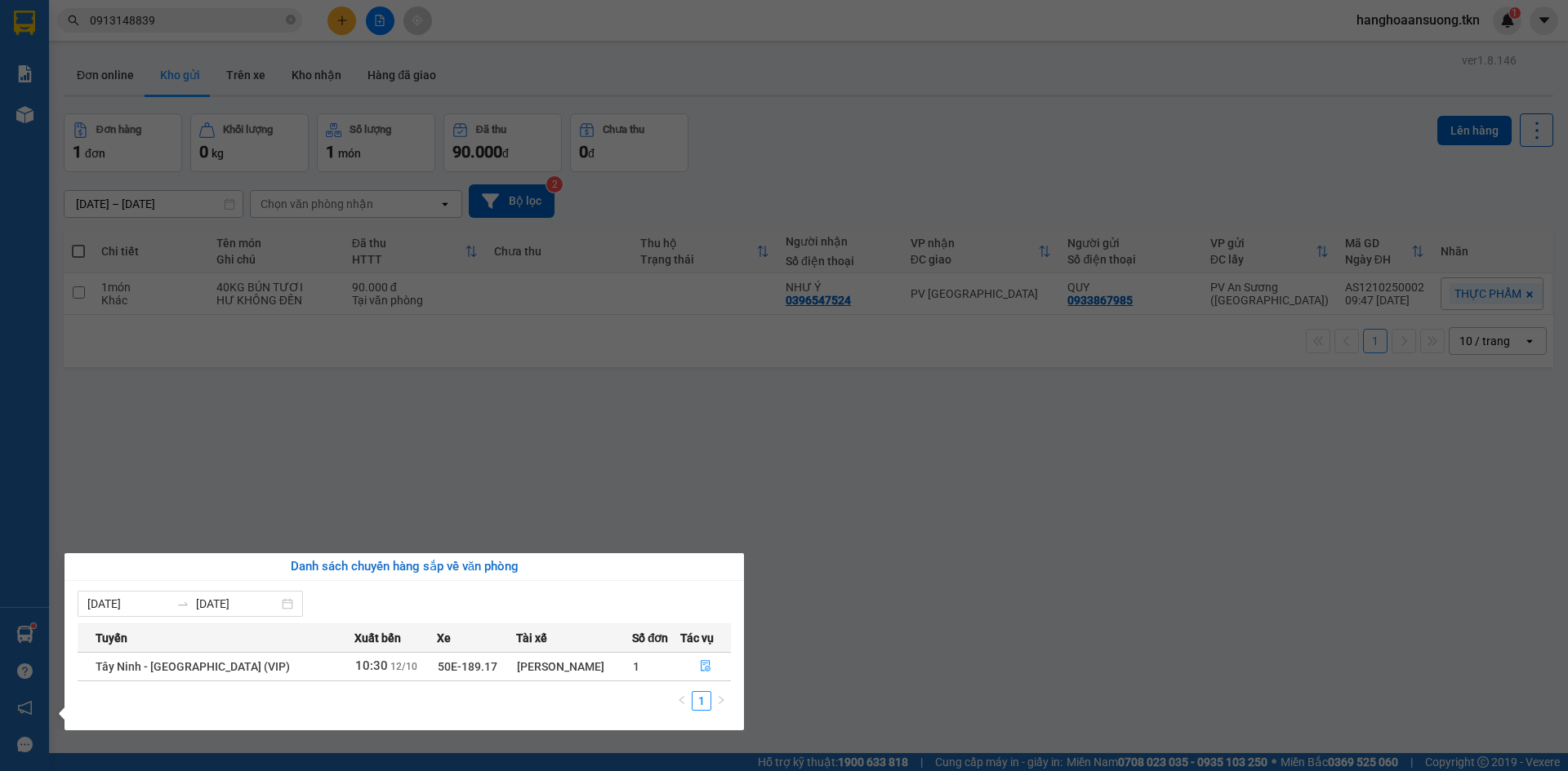
click at [394, 557] on div "Danh sách chuyến hàng sắp về văn phòng" at bounding box center [404, 567] width 679 height 28
click at [437, 491] on section "Kết quả tìm kiếm ( 0 ) Bộ lọc No Data 0913148839 hanghoaansuong.tkn 1 Báo cáo M…" at bounding box center [784, 386] width 1568 height 771
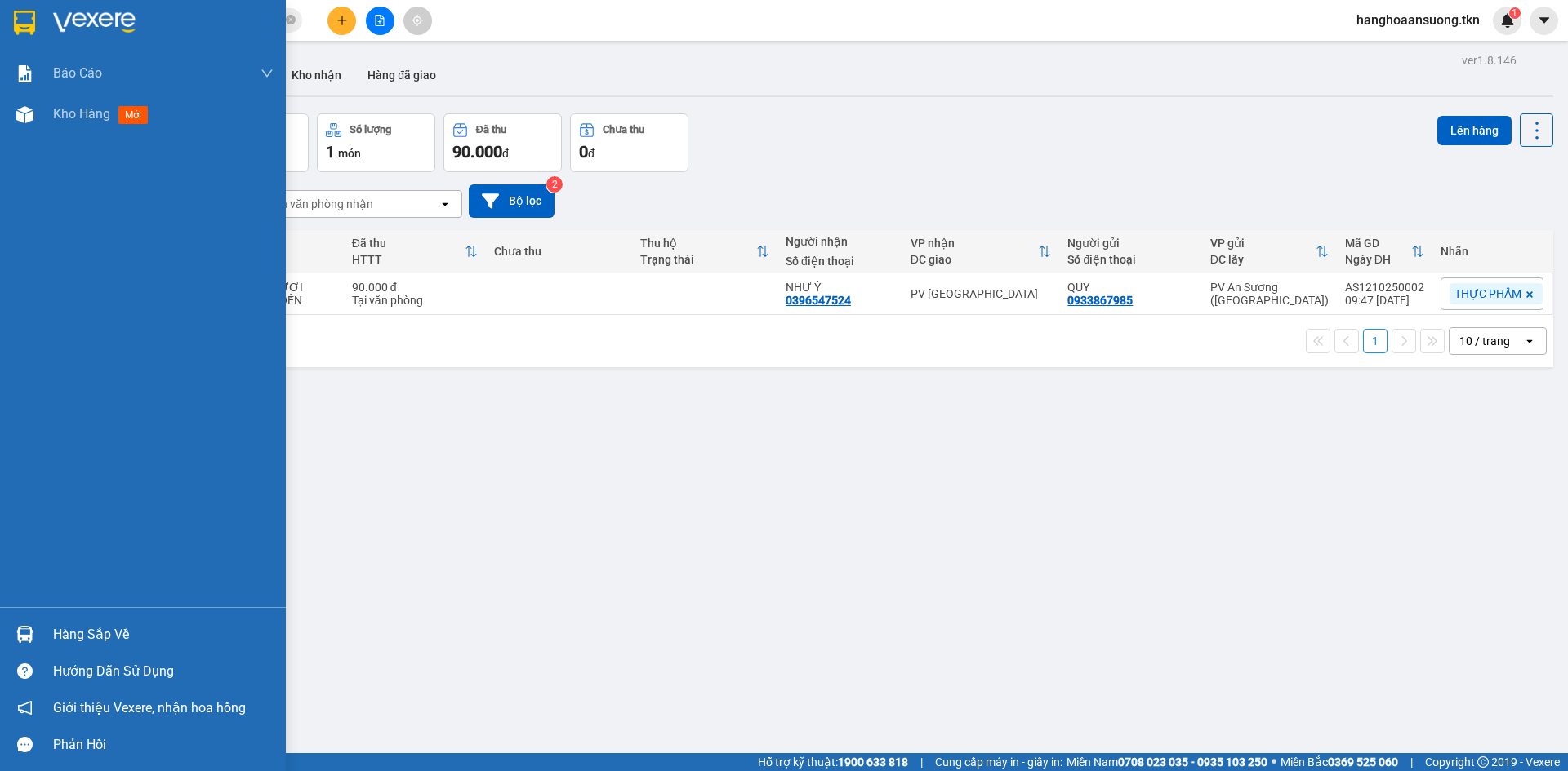
click at [46, 634] on div "Hàng sắp về" at bounding box center [143, 635] width 286 height 37
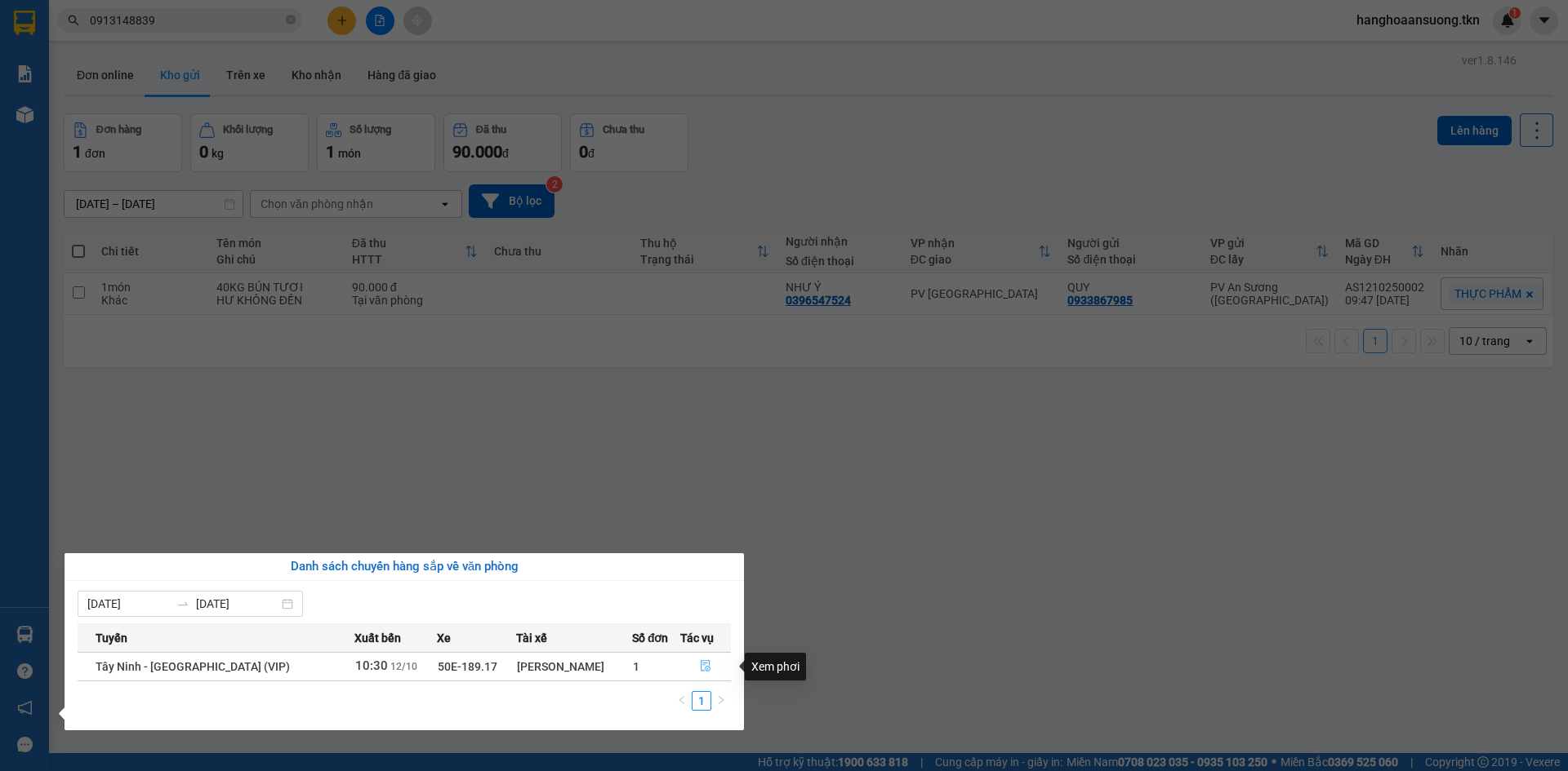
click at [702, 663] on icon "file-done" at bounding box center [705, 665] width 11 height 11
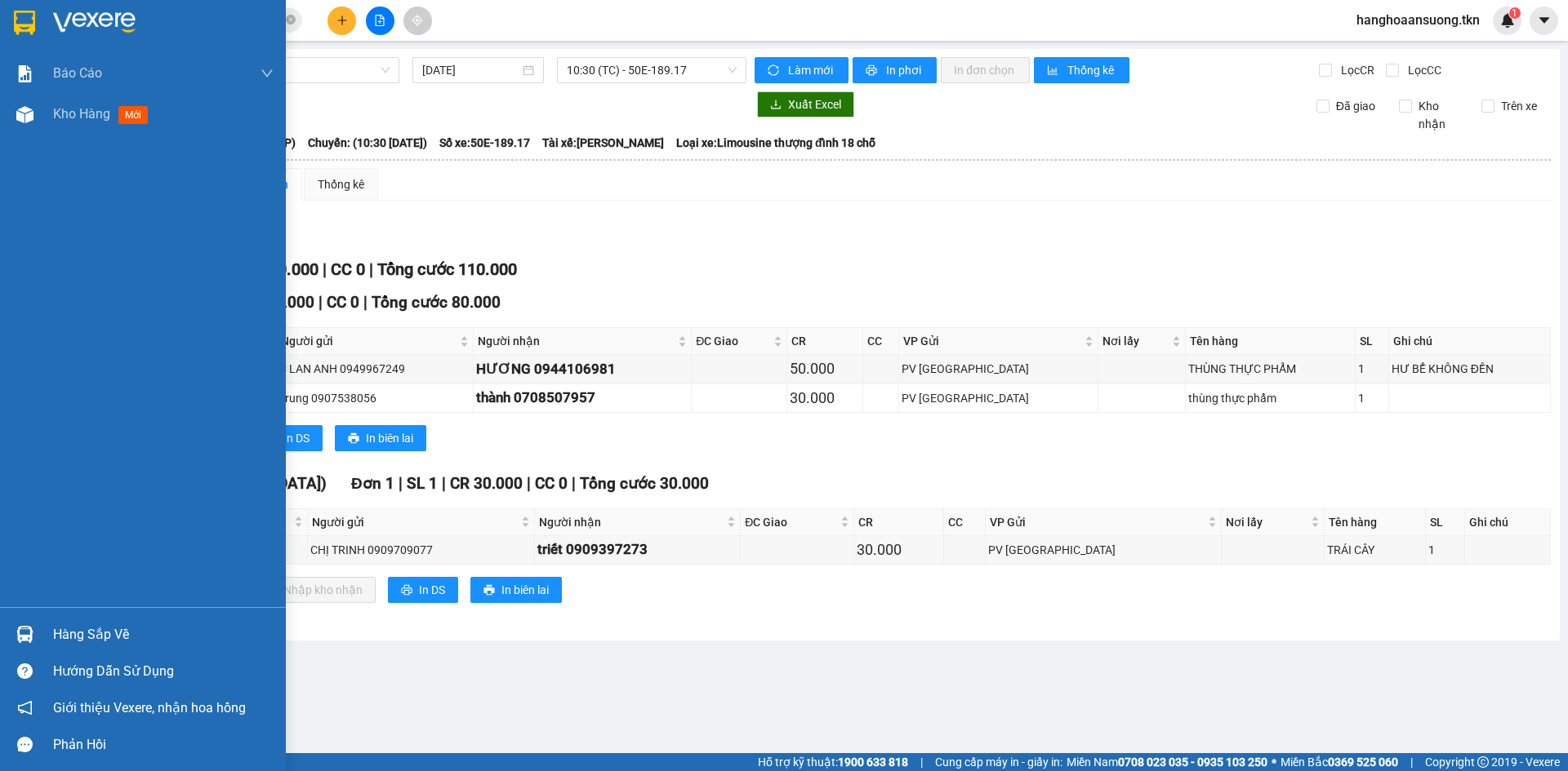
click at [31, 24] on img at bounding box center [24, 23] width 21 height 24
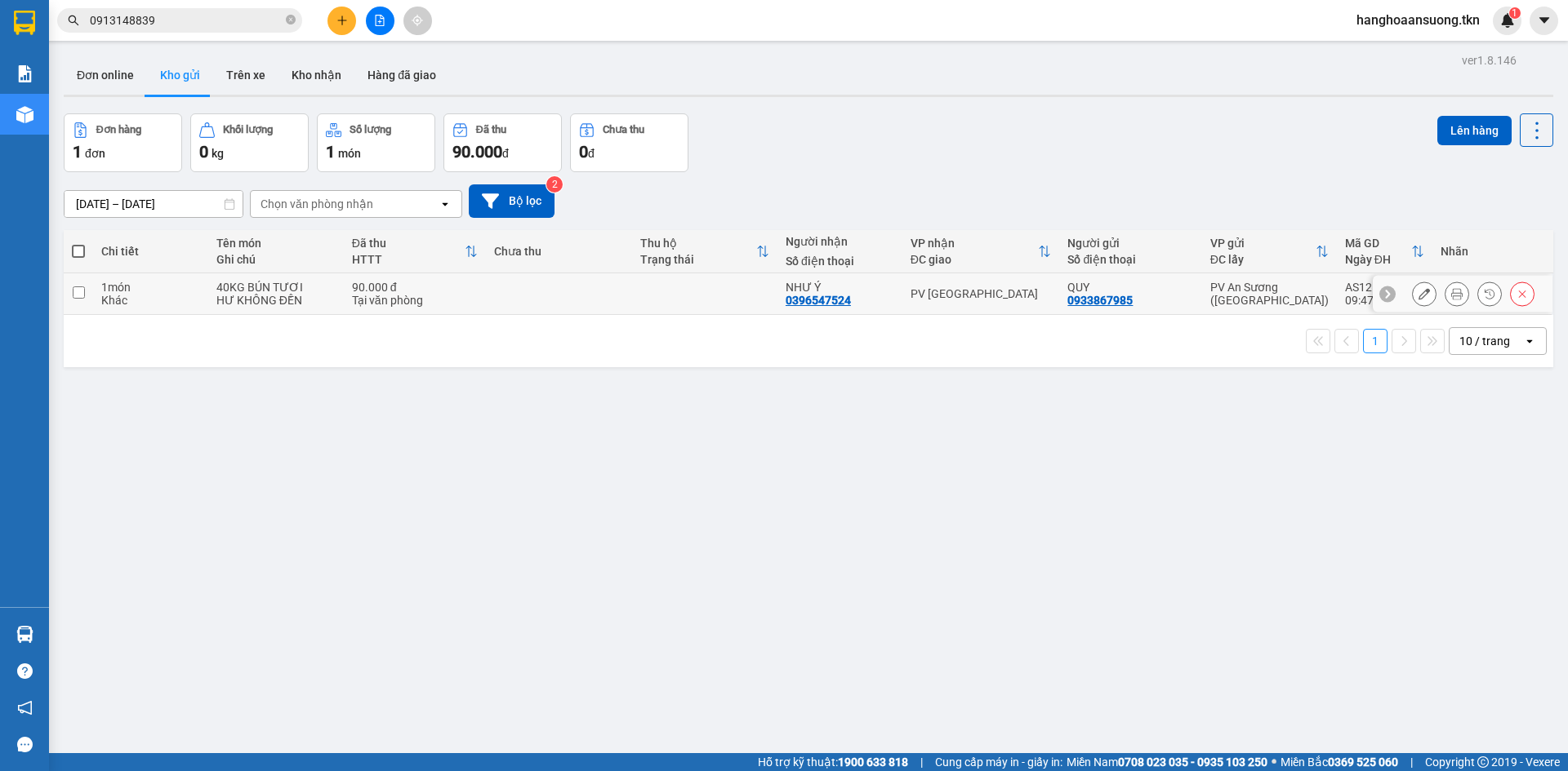
click at [92, 295] on td at bounding box center [79, 295] width 30 height 42
checkbox input "true"
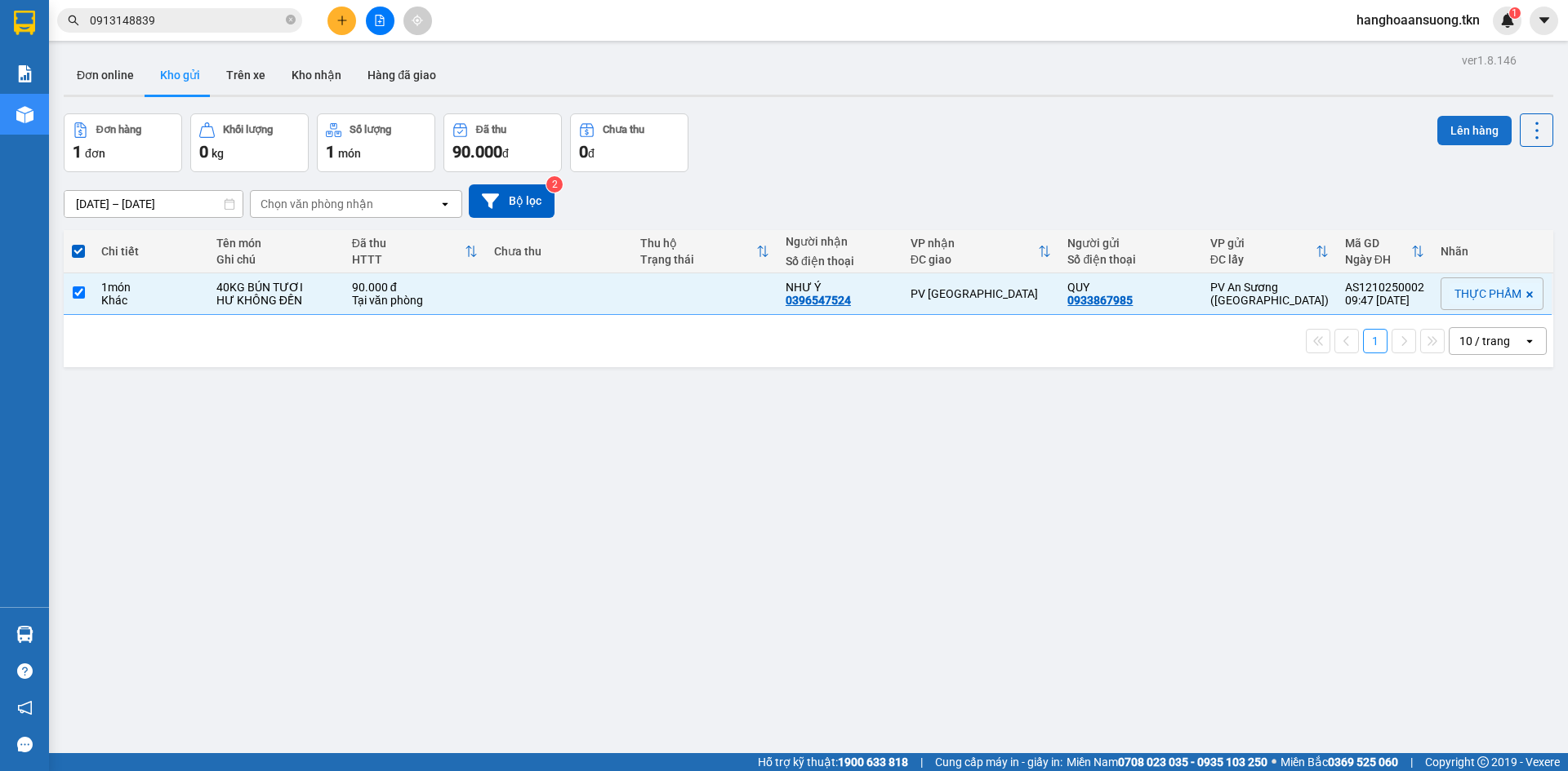
click at [1448, 125] on button "Lên hàng" at bounding box center [1474, 131] width 74 height 30
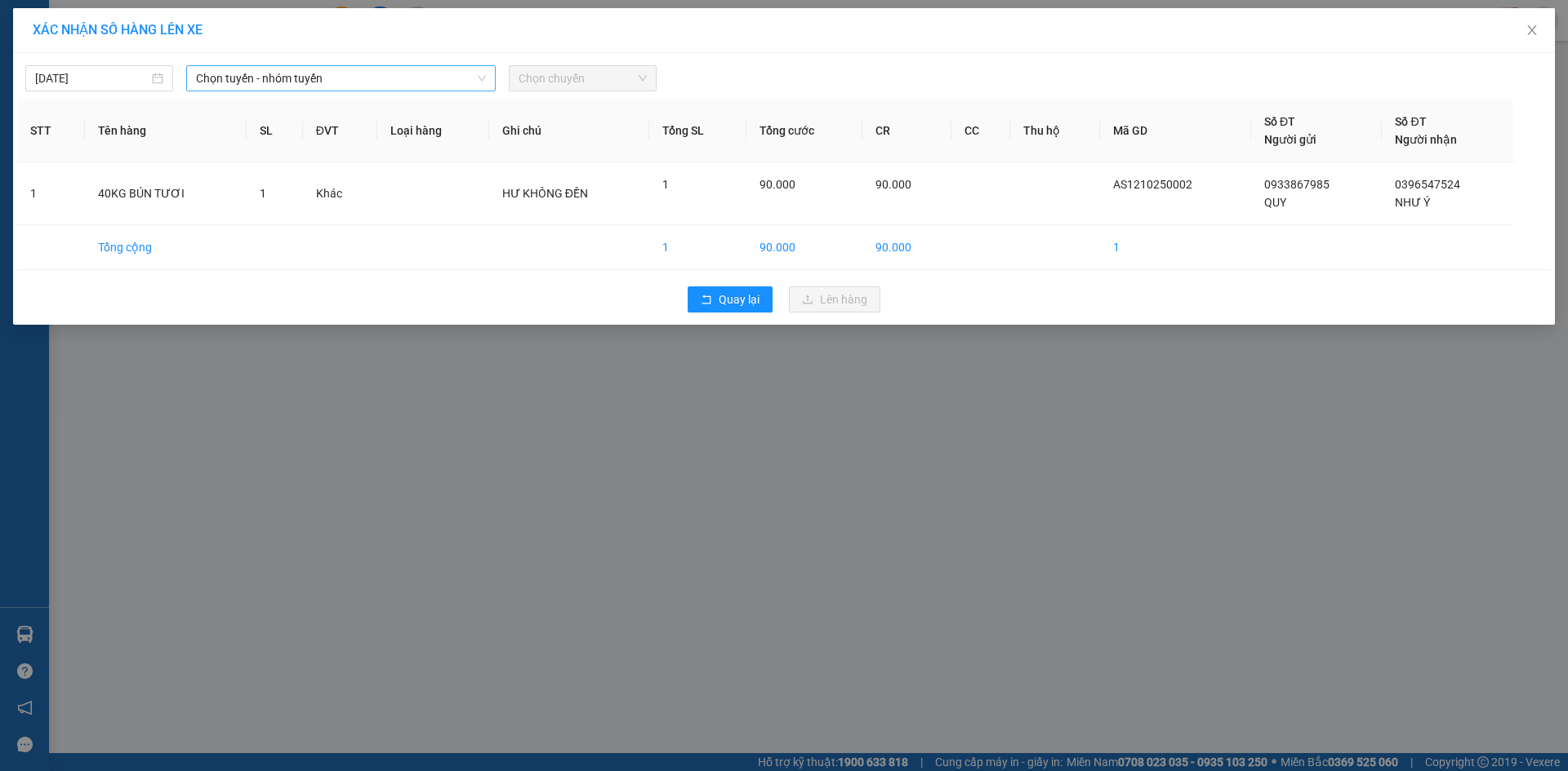
click at [331, 73] on span "Chọn tuyến - nhóm tuyến" at bounding box center [340, 79] width 289 height 24
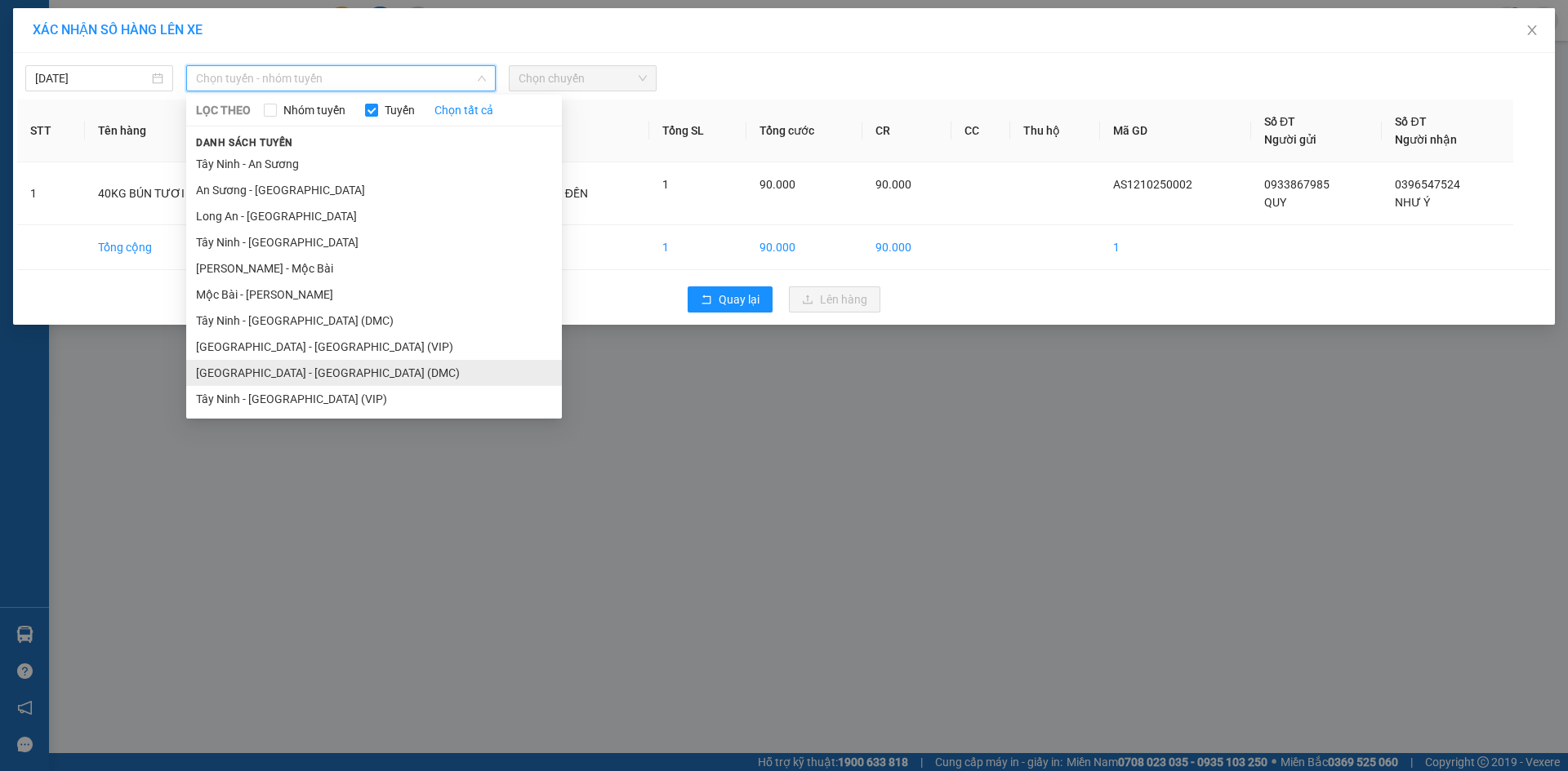
click at [263, 370] on li "[GEOGRAPHIC_DATA] - [GEOGRAPHIC_DATA] (DMC)" at bounding box center [374, 373] width 376 height 26
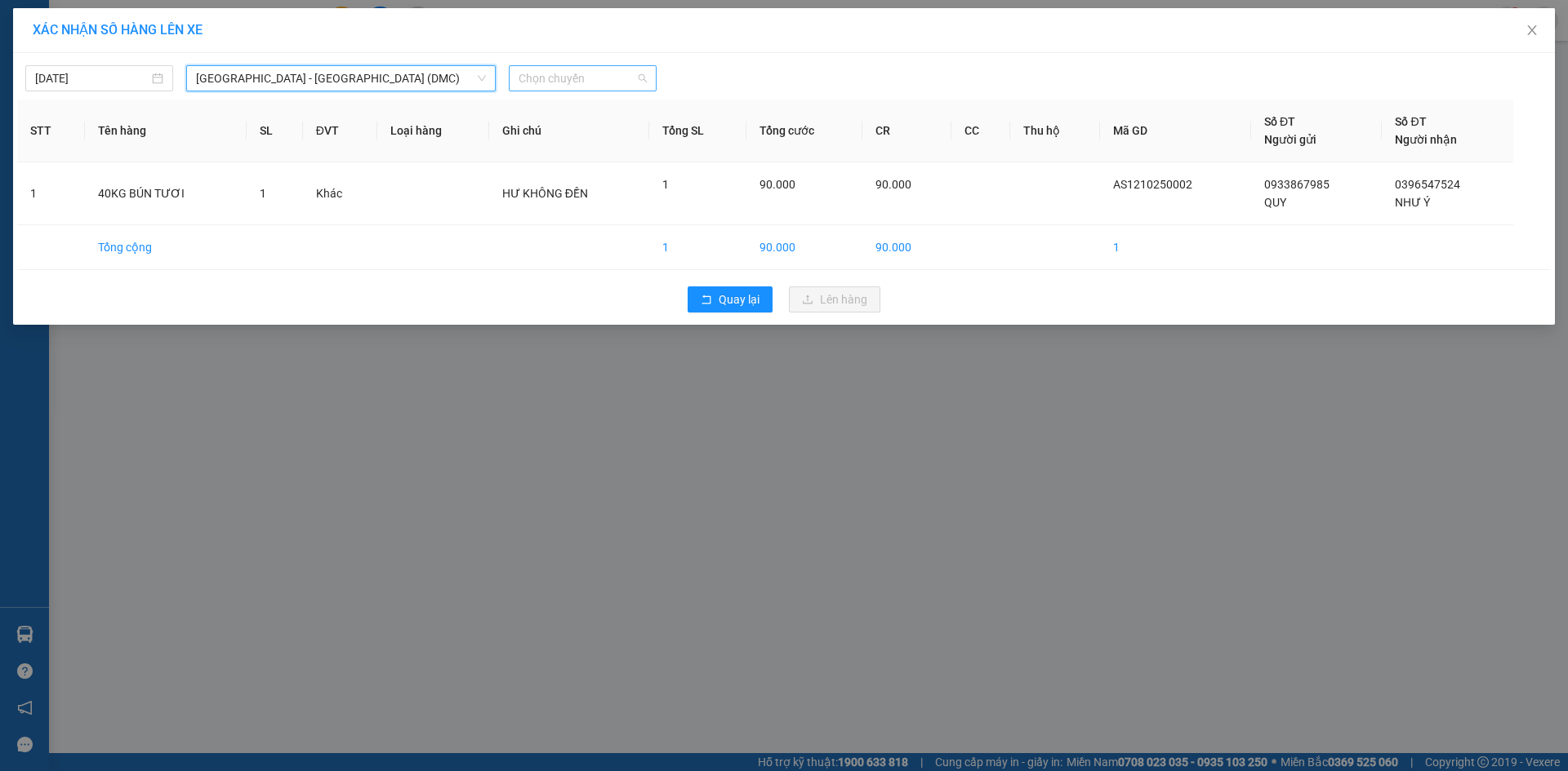
click at [569, 75] on span "Chọn chuyến" at bounding box center [582, 79] width 129 height 24
type input "26292"
click at [554, 108] on div "11:20 - 50H-262.92" at bounding box center [582, 111] width 128 height 18
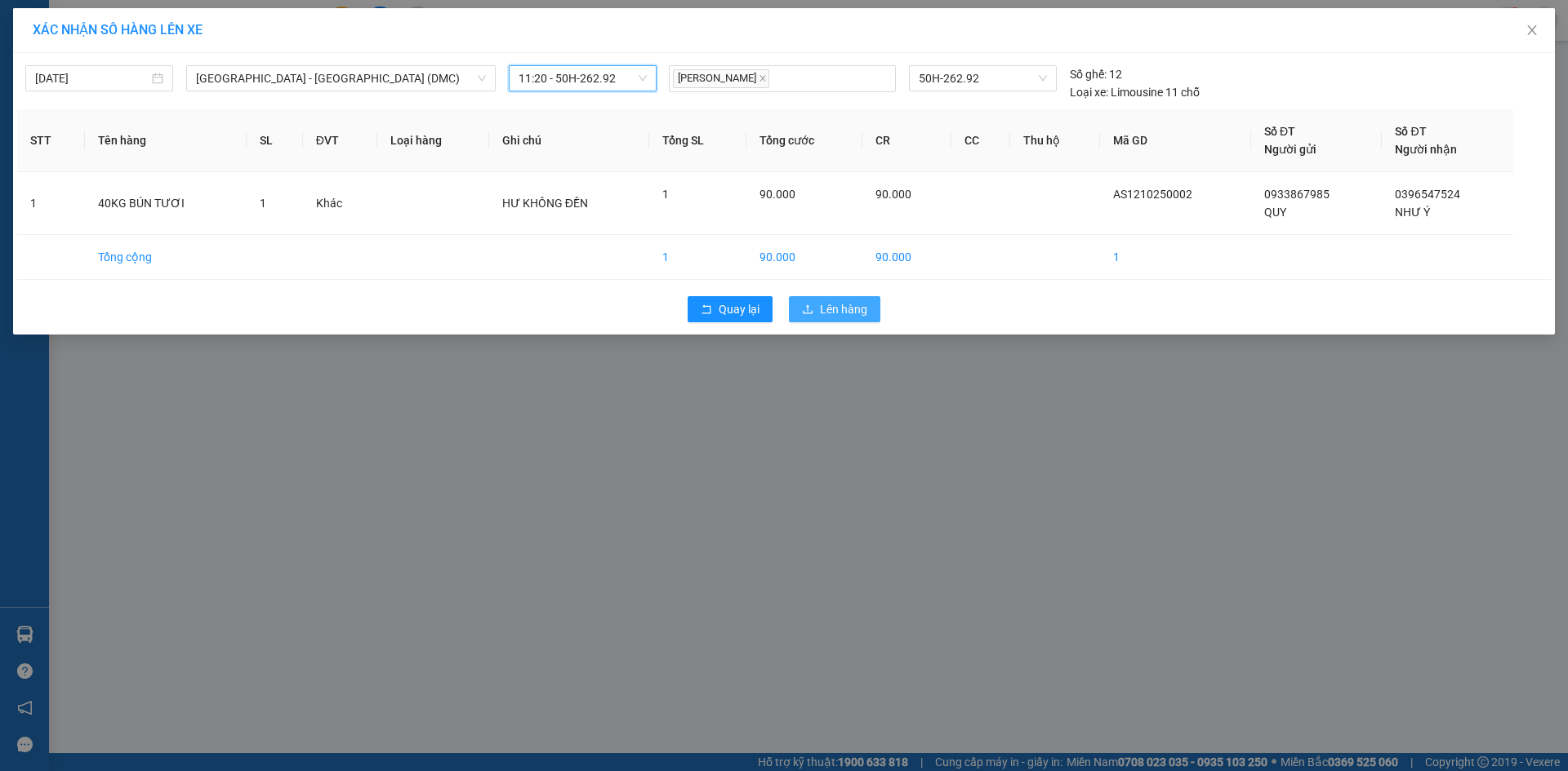
click at [849, 302] on span "Lên hàng" at bounding box center [843, 309] width 47 height 18
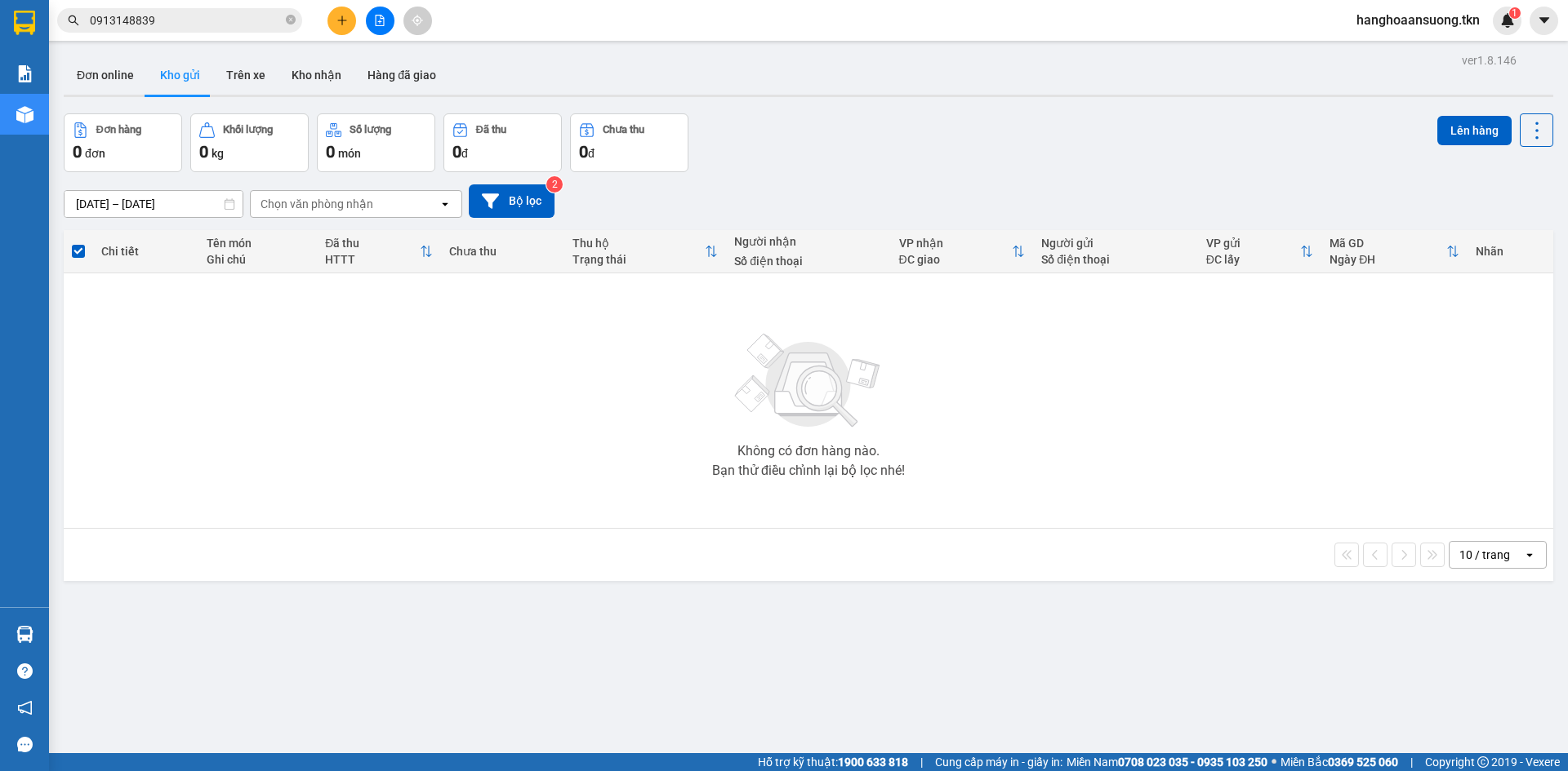
click at [296, 255] on div "Ghi chú" at bounding box center [258, 259] width 103 height 13
click at [242, 78] on button "Trên xe" at bounding box center [246, 74] width 66 height 39
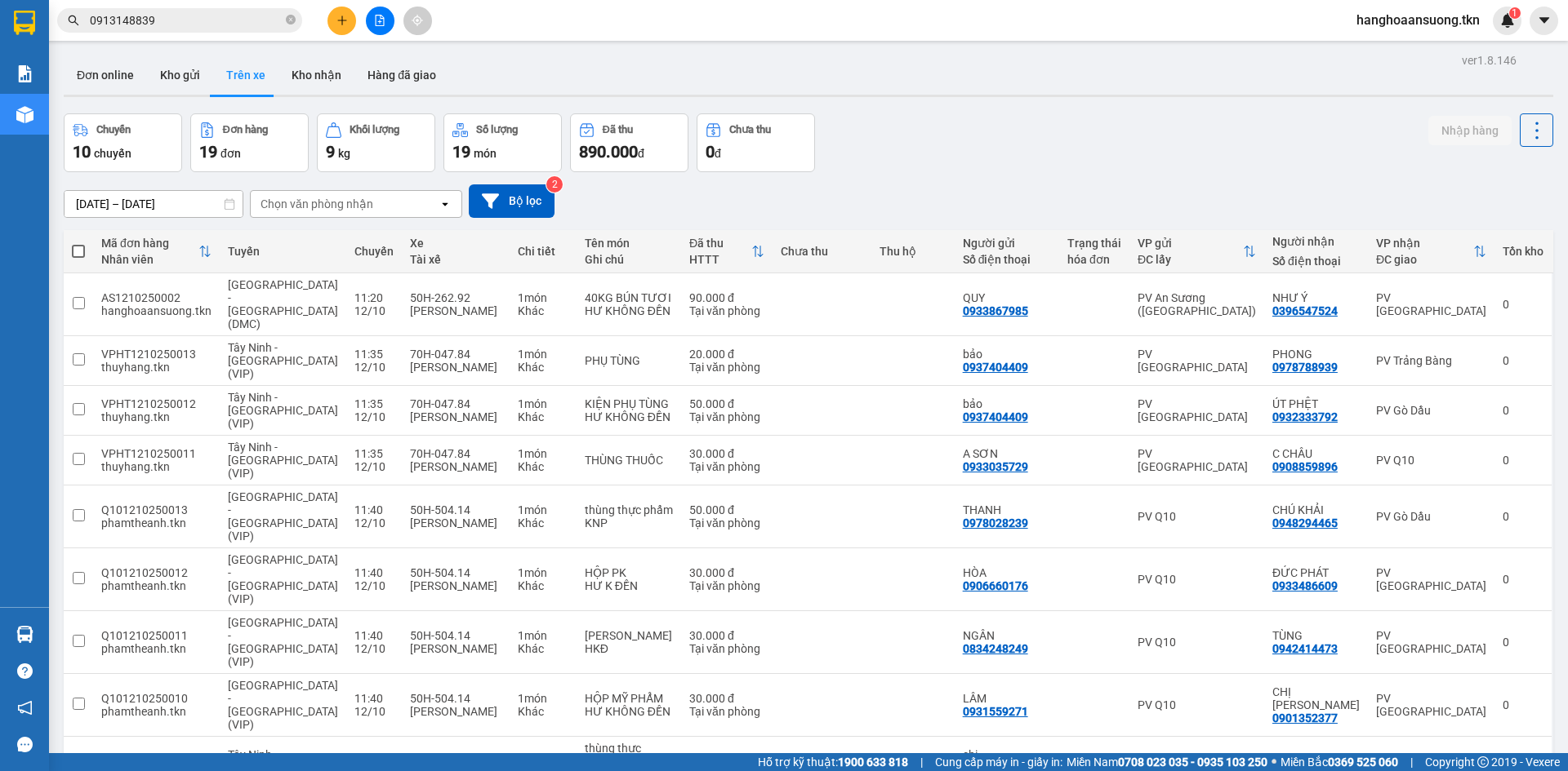
click at [199, 22] on input "0913148839" at bounding box center [186, 20] width 192 height 18
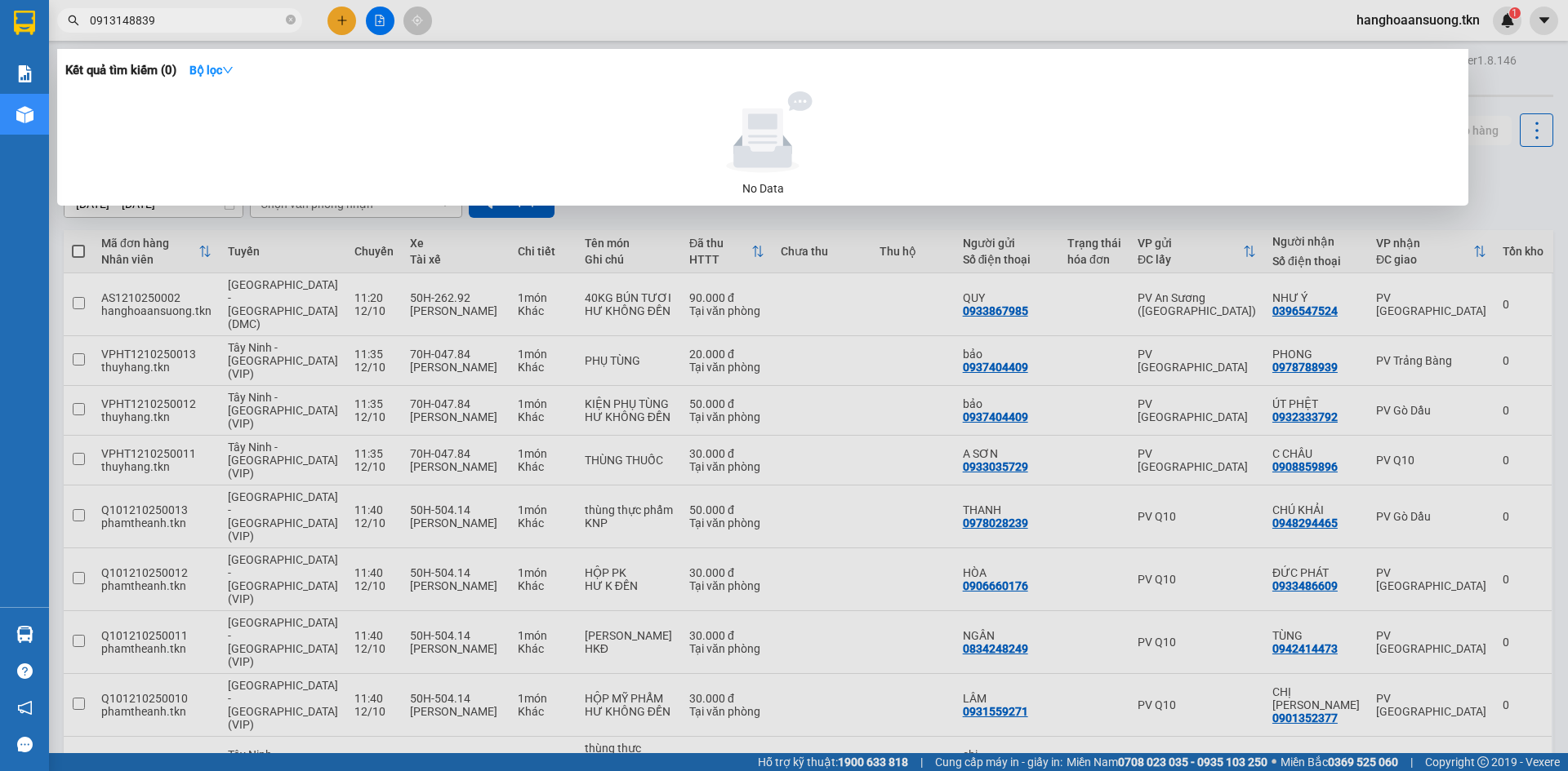
click at [199, 22] on input "0913148839" at bounding box center [186, 20] width 192 height 18
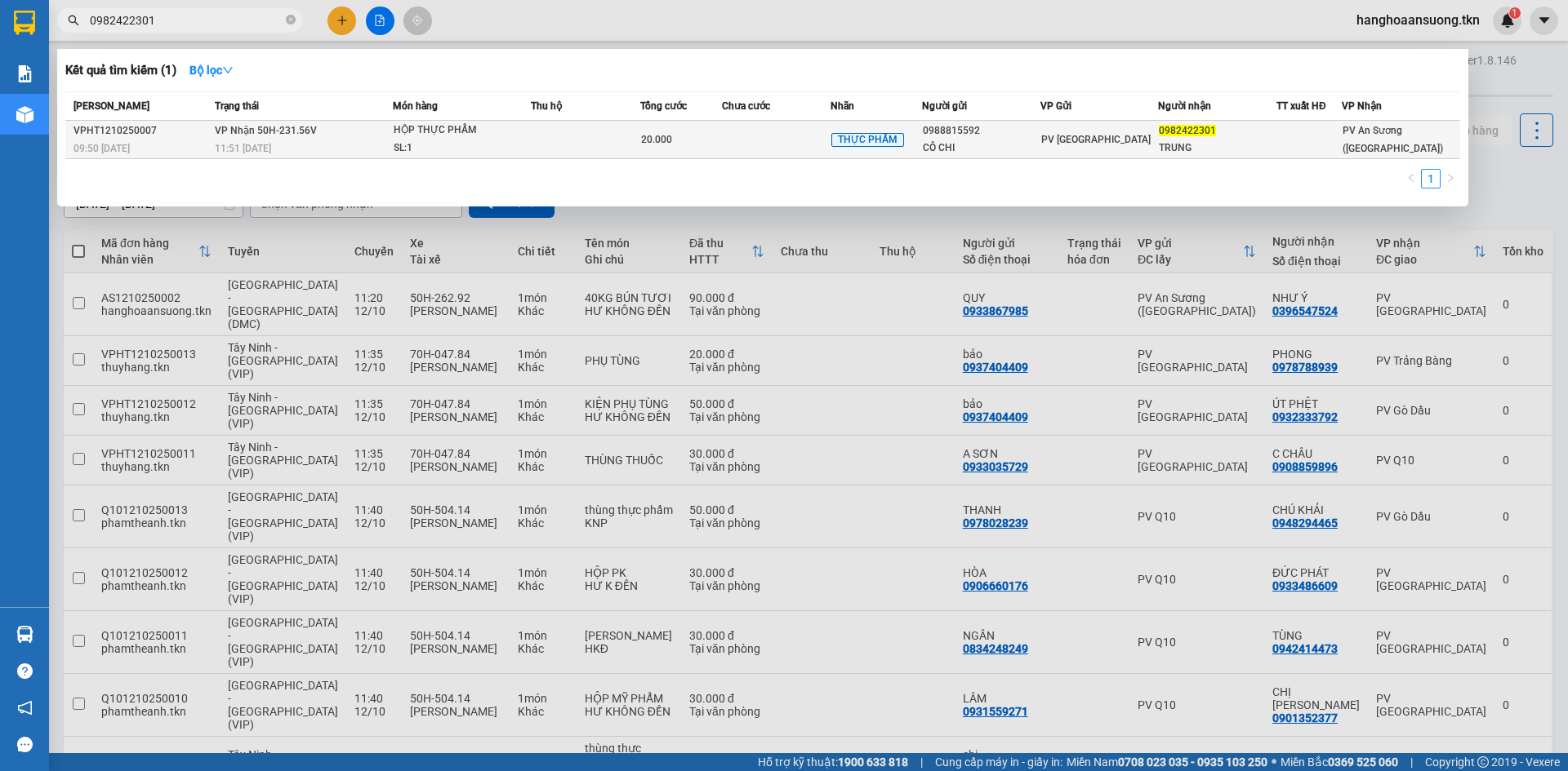
type input "0982422301"
click at [348, 135] on td "VP Nhận 50H-231.56V 11:51 [DATE]" at bounding box center [302, 140] width 182 height 38
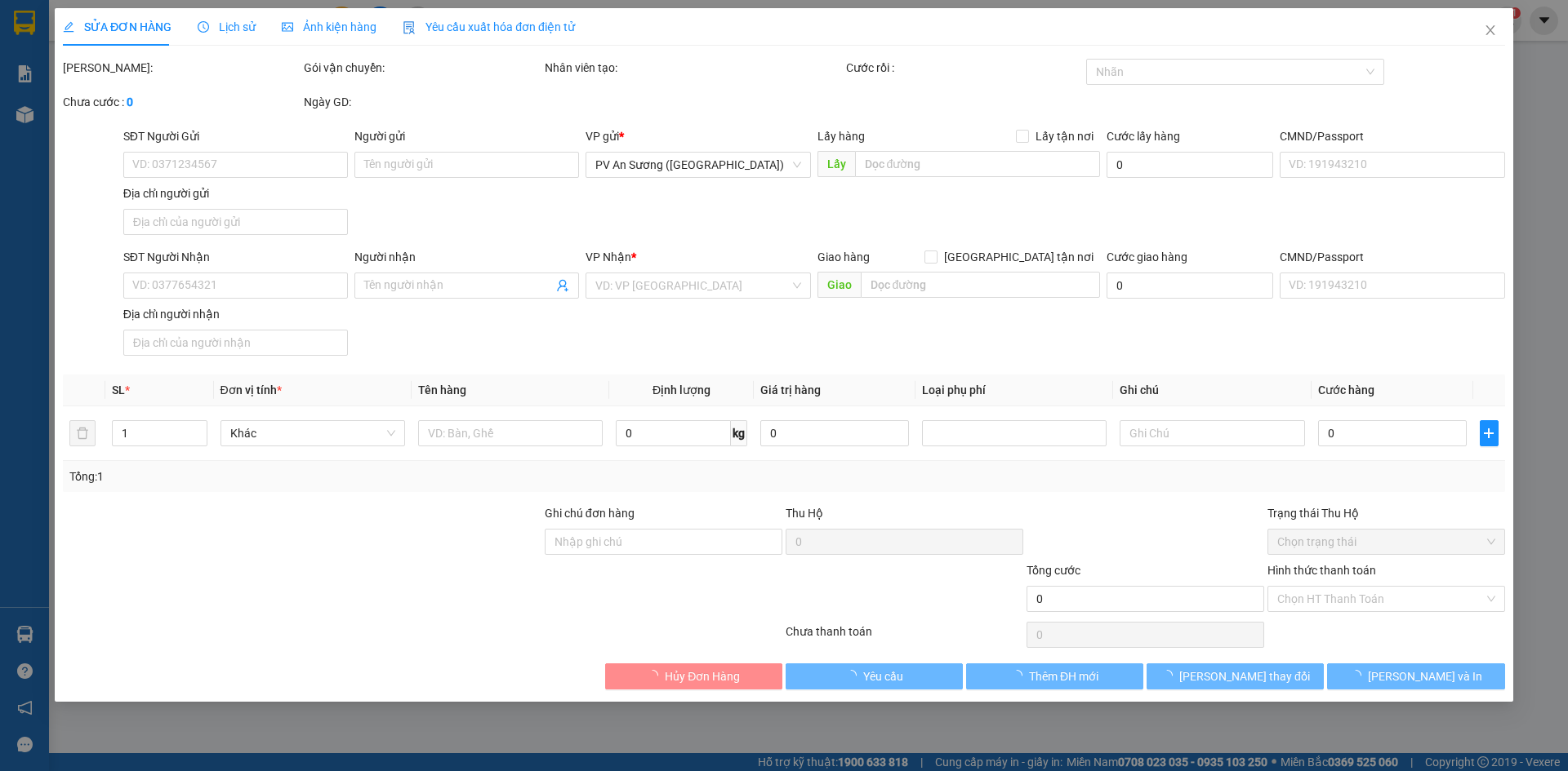
type input "0988815592"
type input "CÔ CHI"
type input "0982422301"
type input "TRUNG"
type input "20.000"
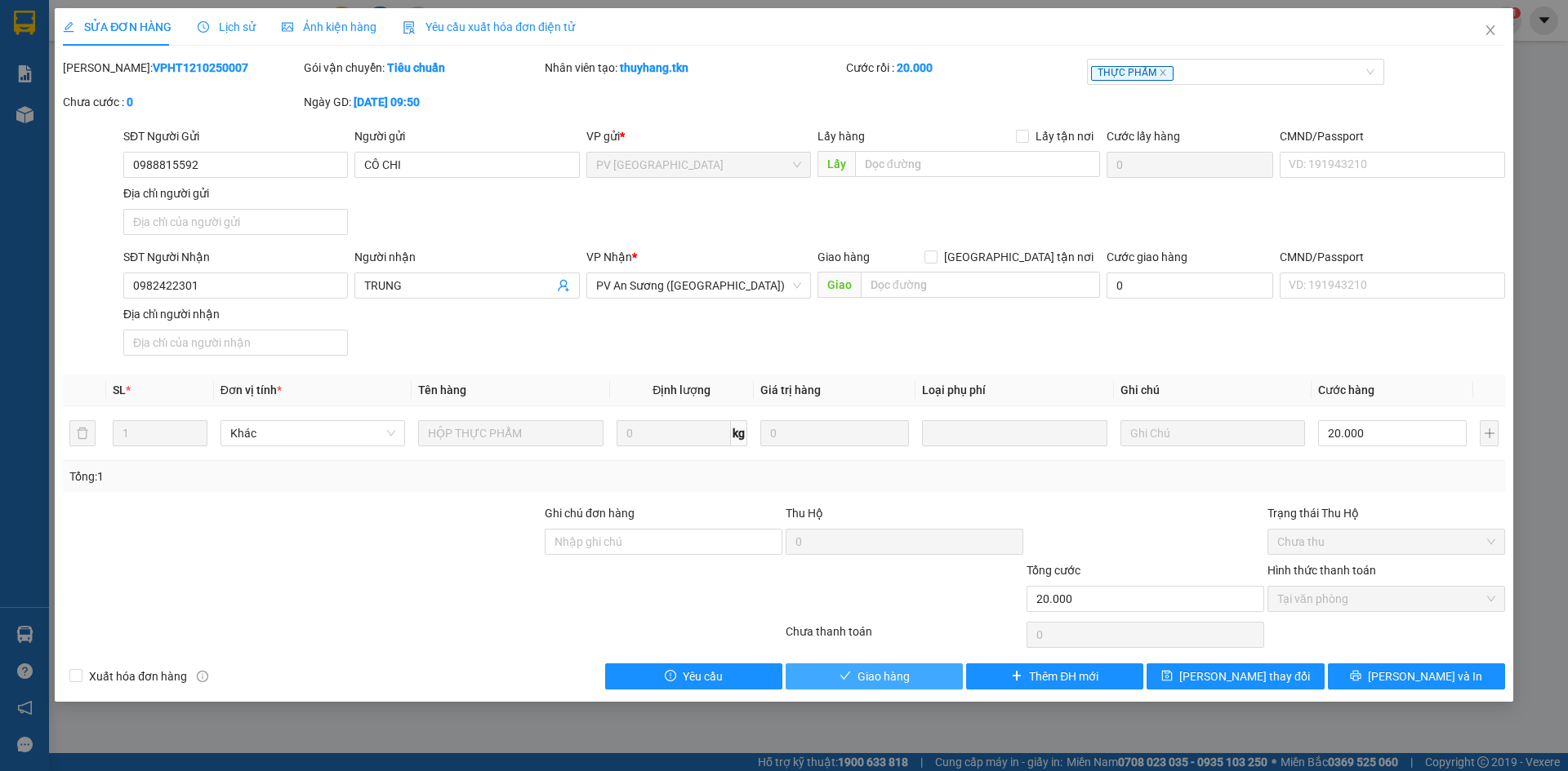
click at [898, 670] on span "Giao hàng" at bounding box center [883, 677] width 52 height 18
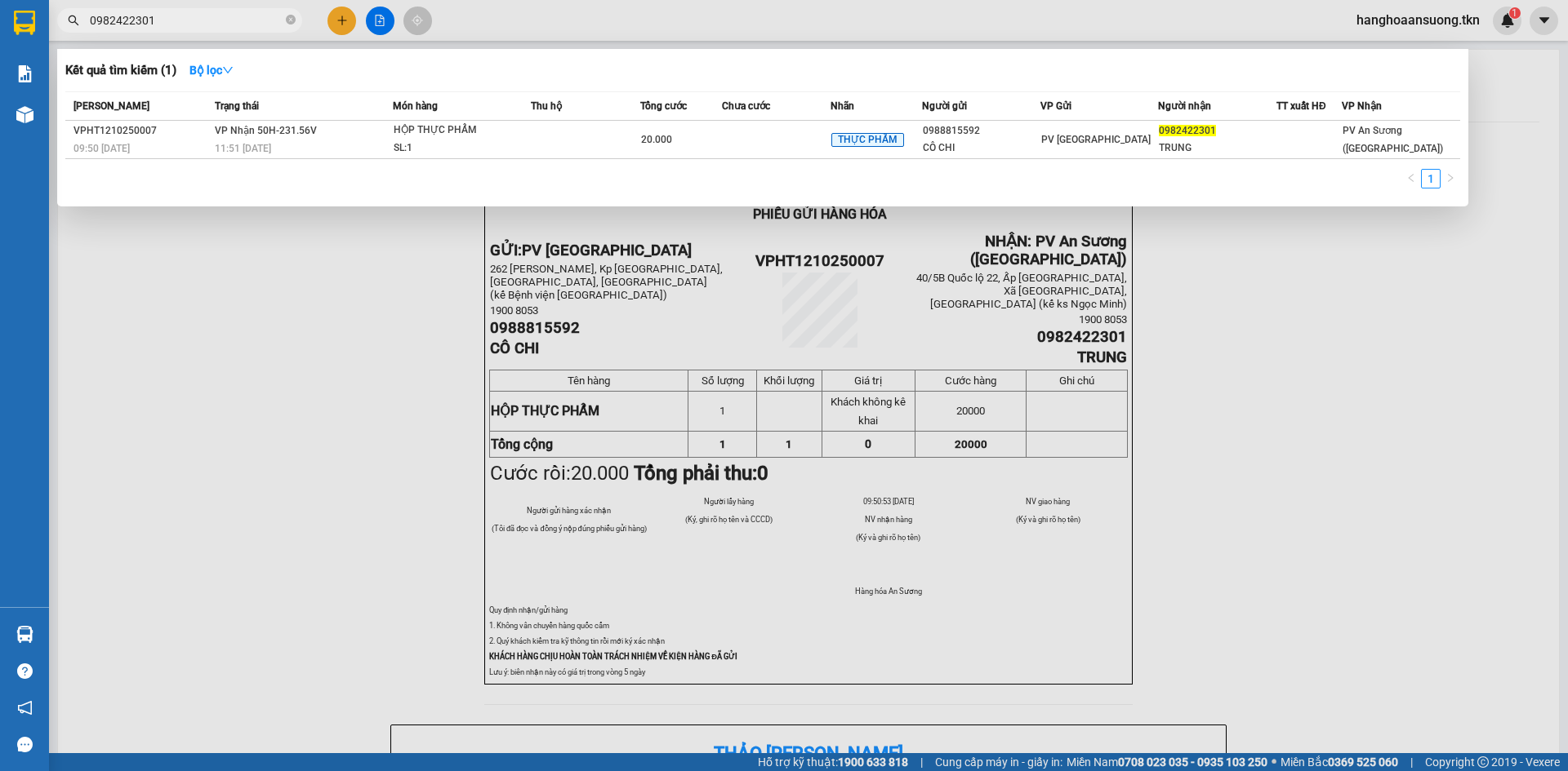
click at [199, 24] on input "0982422301" at bounding box center [186, 20] width 192 height 18
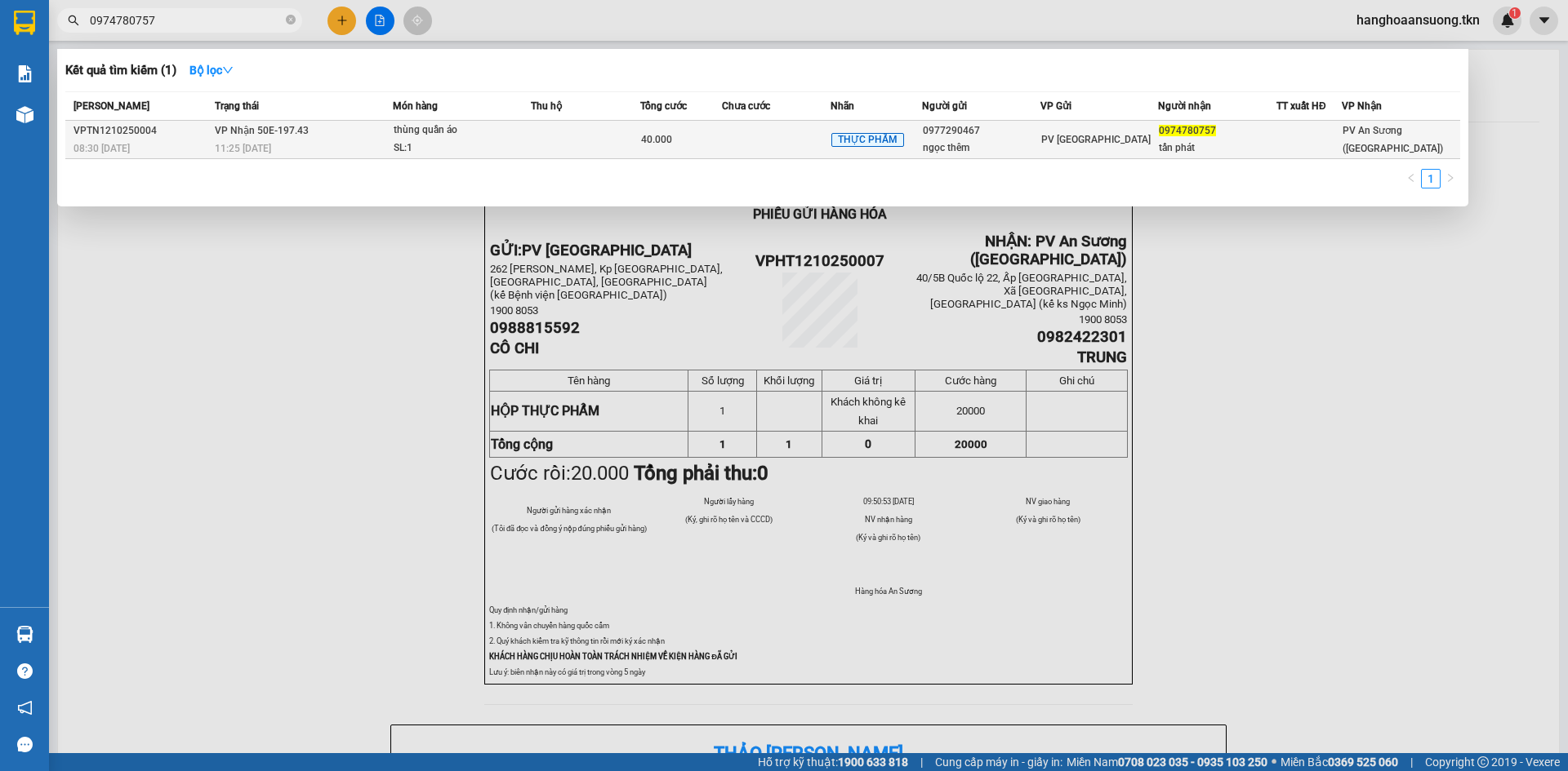
type input "0974780757"
click at [540, 134] on td at bounding box center [585, 140] width 109 height 38
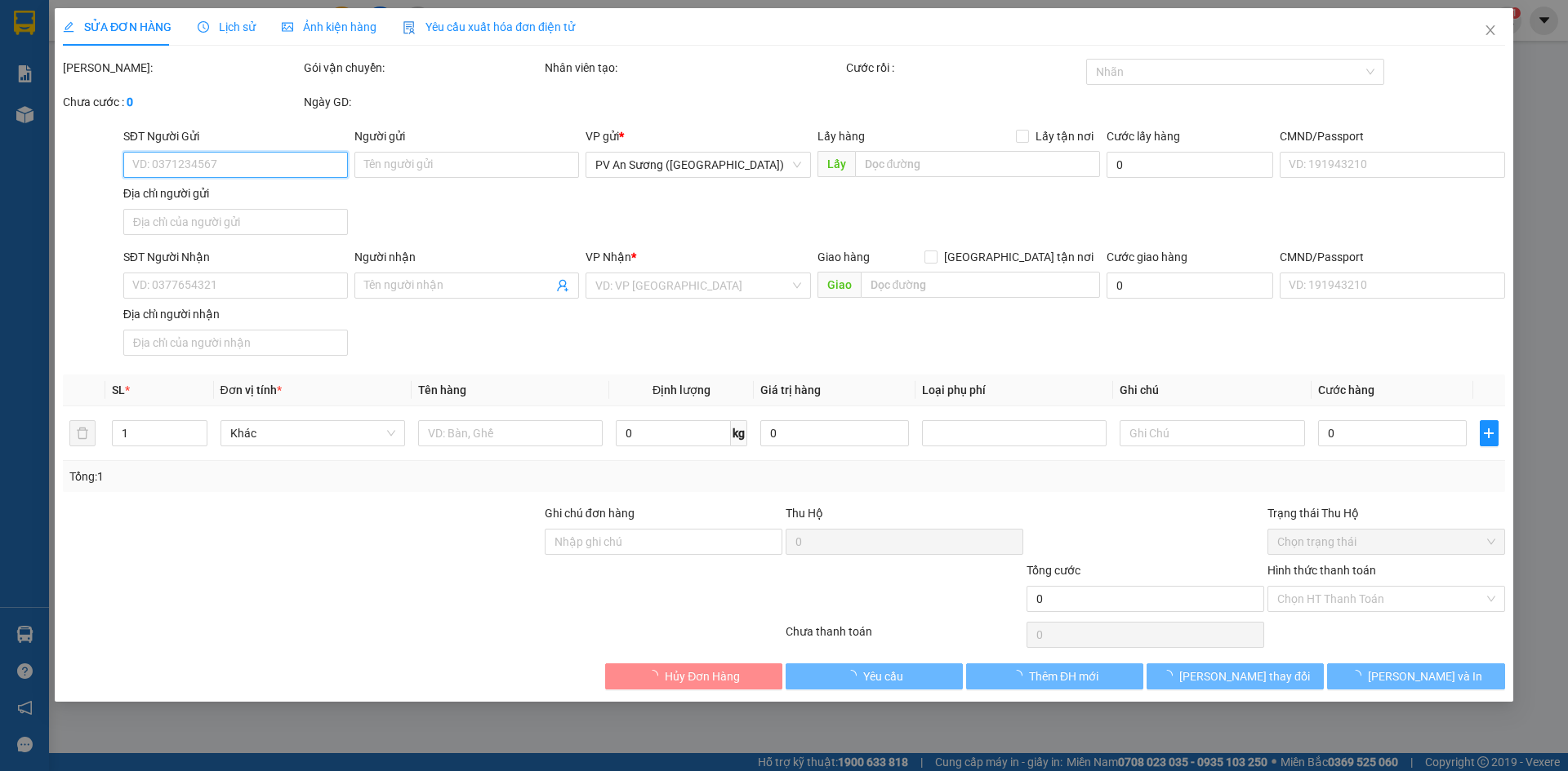
type input "0977290467"
type input "ngọc thêm"
type input "0974780757"
type input "tấn phát"
type input "40.000"
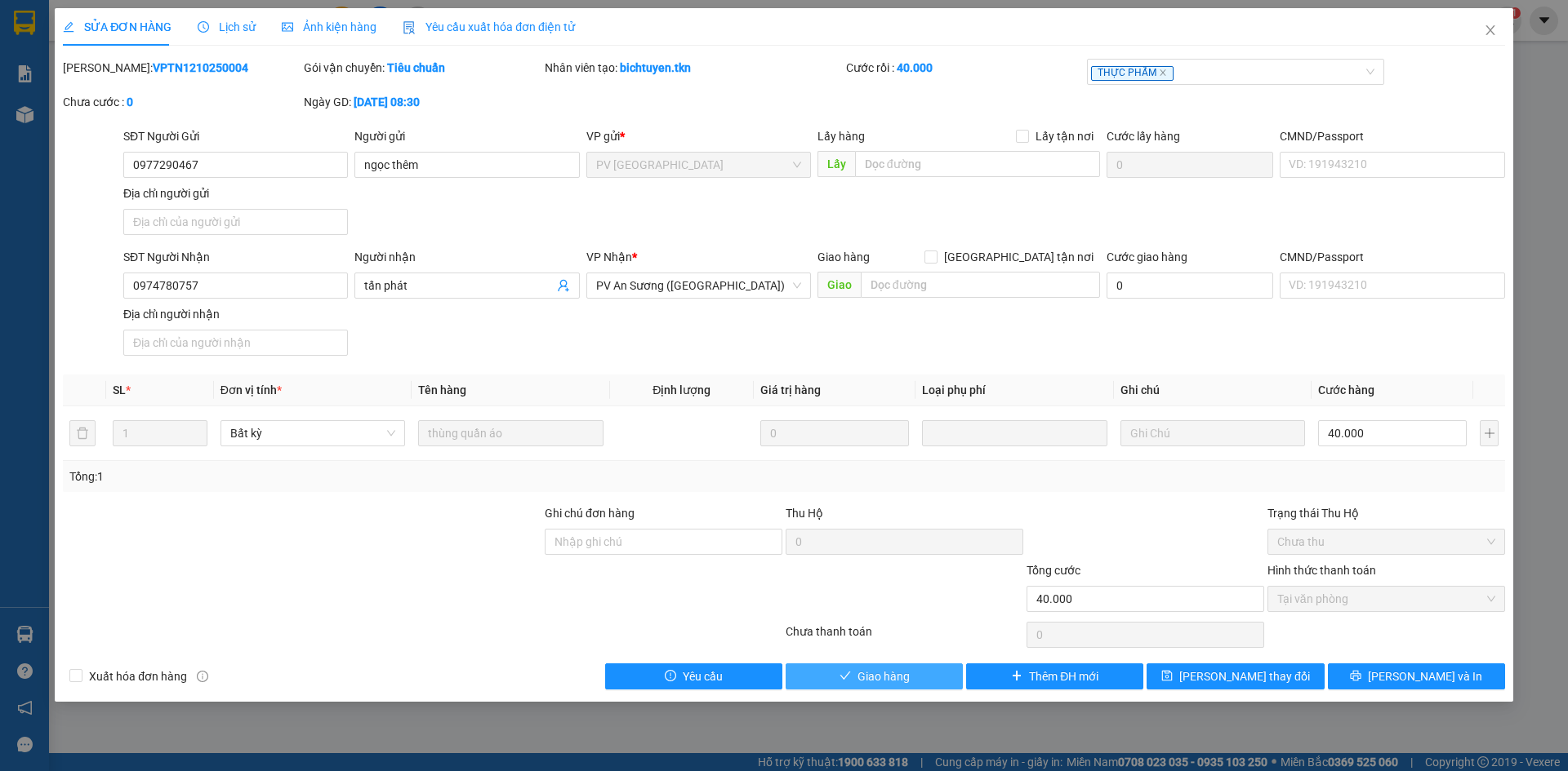
click at [852, 672] on button "Giao hàng" at bounding box center [874, 677] width 178 height 26
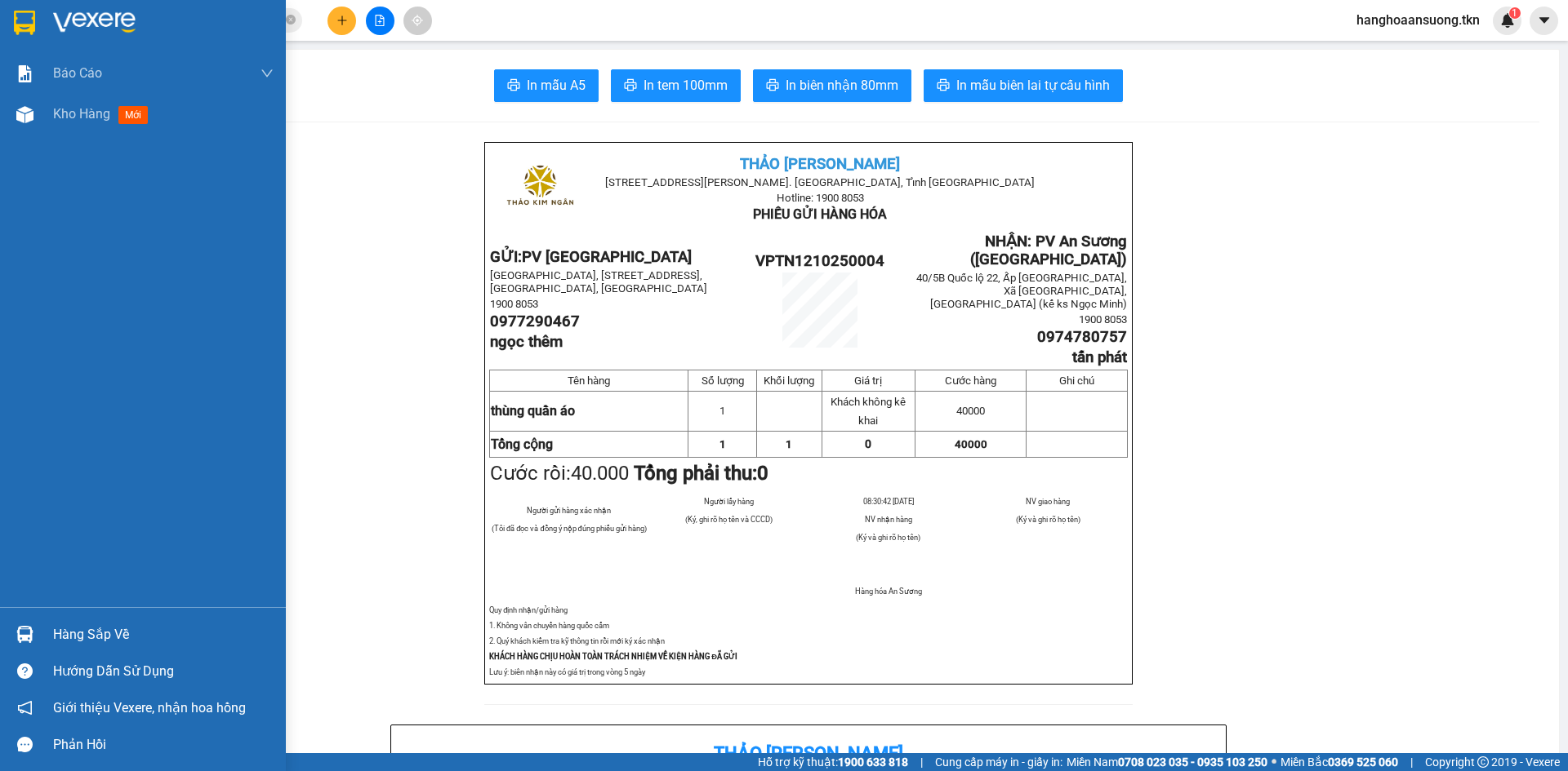
click at [69, 637] on div "Hàng sắp về" at bounding box center [164, 635] width 220 height 24
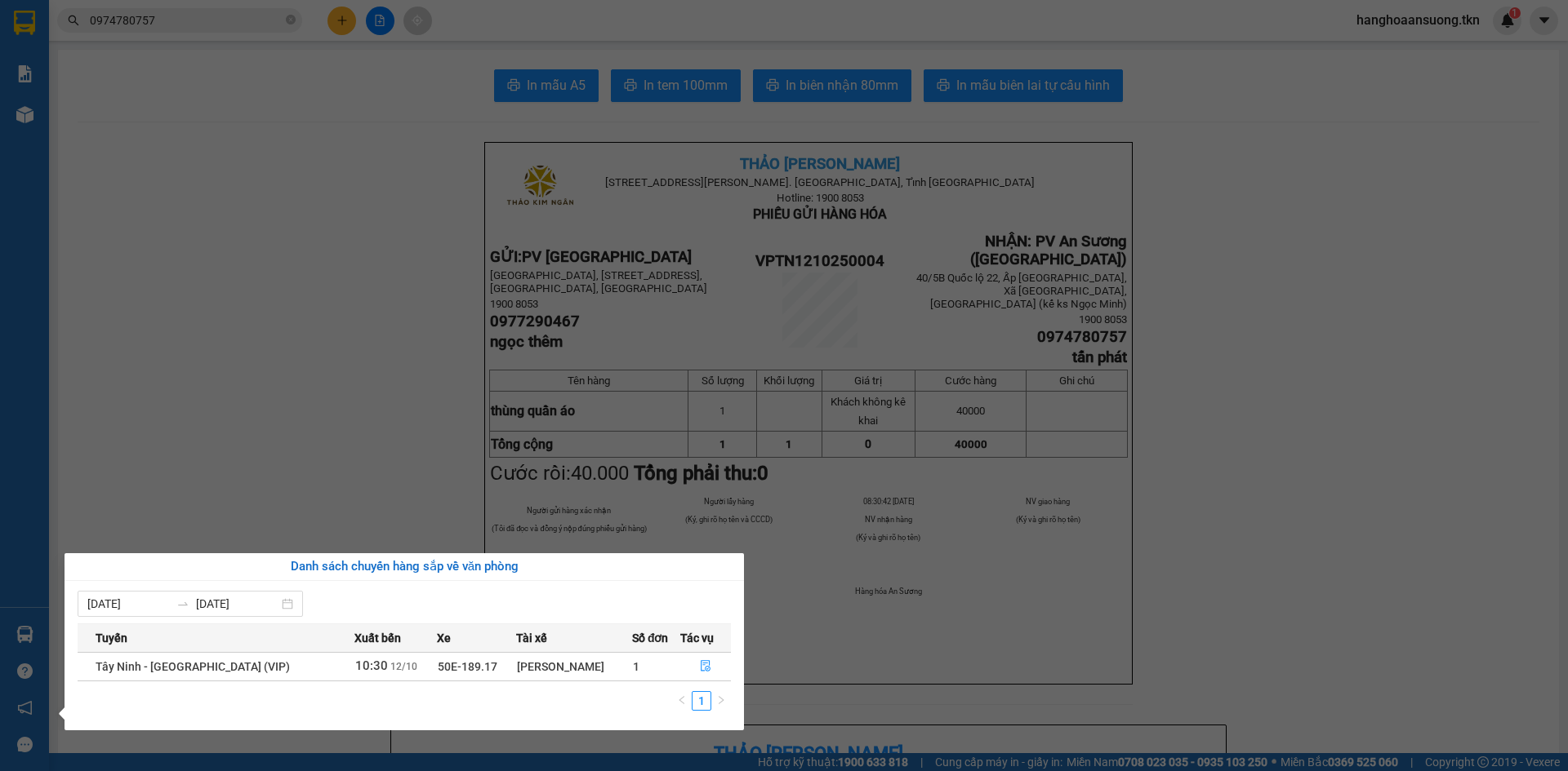
click at [329, 462] on section "Kết quả tìm kiếm ( 1 ) Bộ lọc Mã ĐH Trạng thái Món hàng Thu hộ Tổng cước Chưa c…" at bounding box center [784, 386] width 1568 height 771
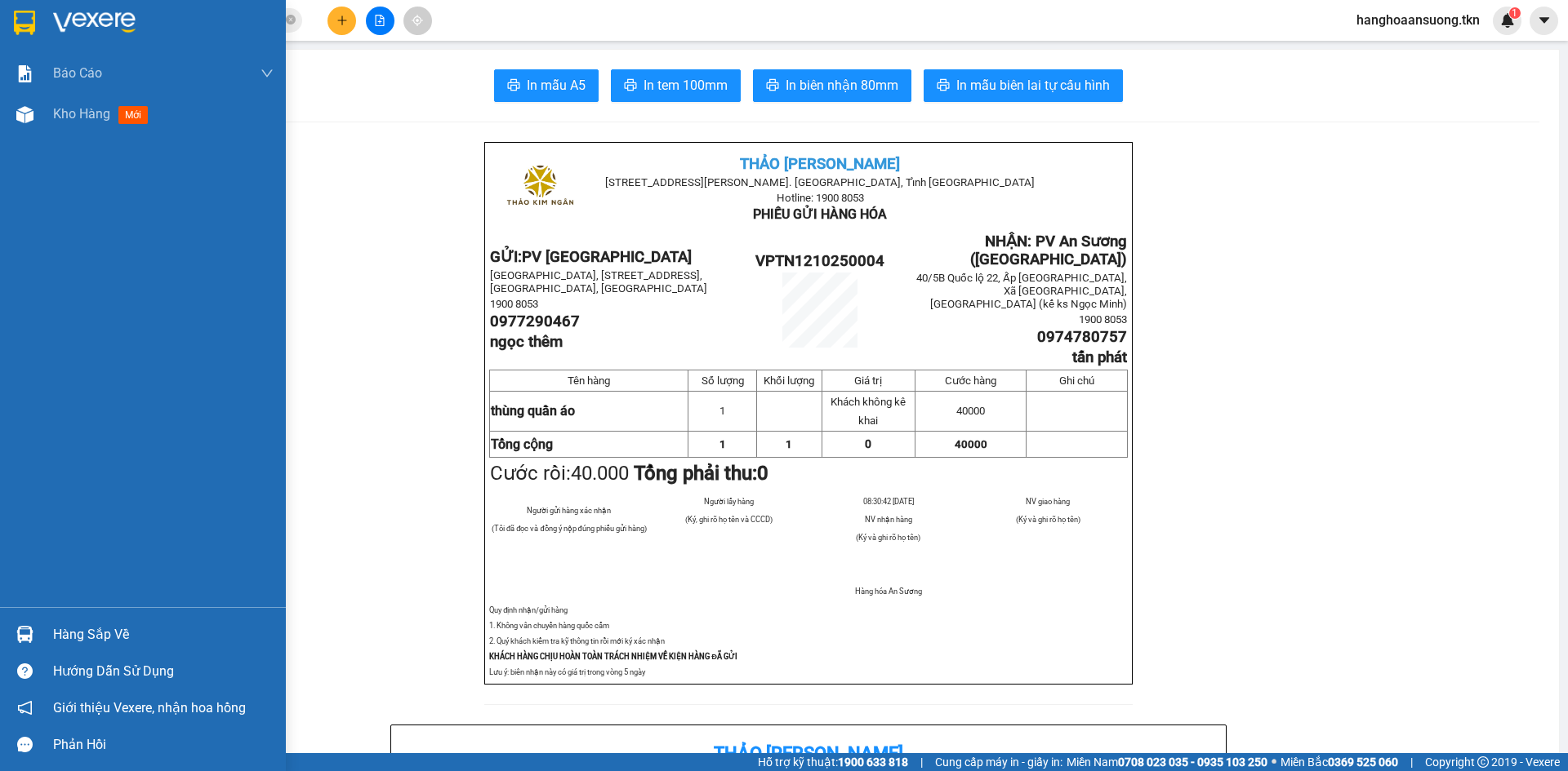
click at [38, 621] on div at bounding box center [24, 635] width 29 height 29
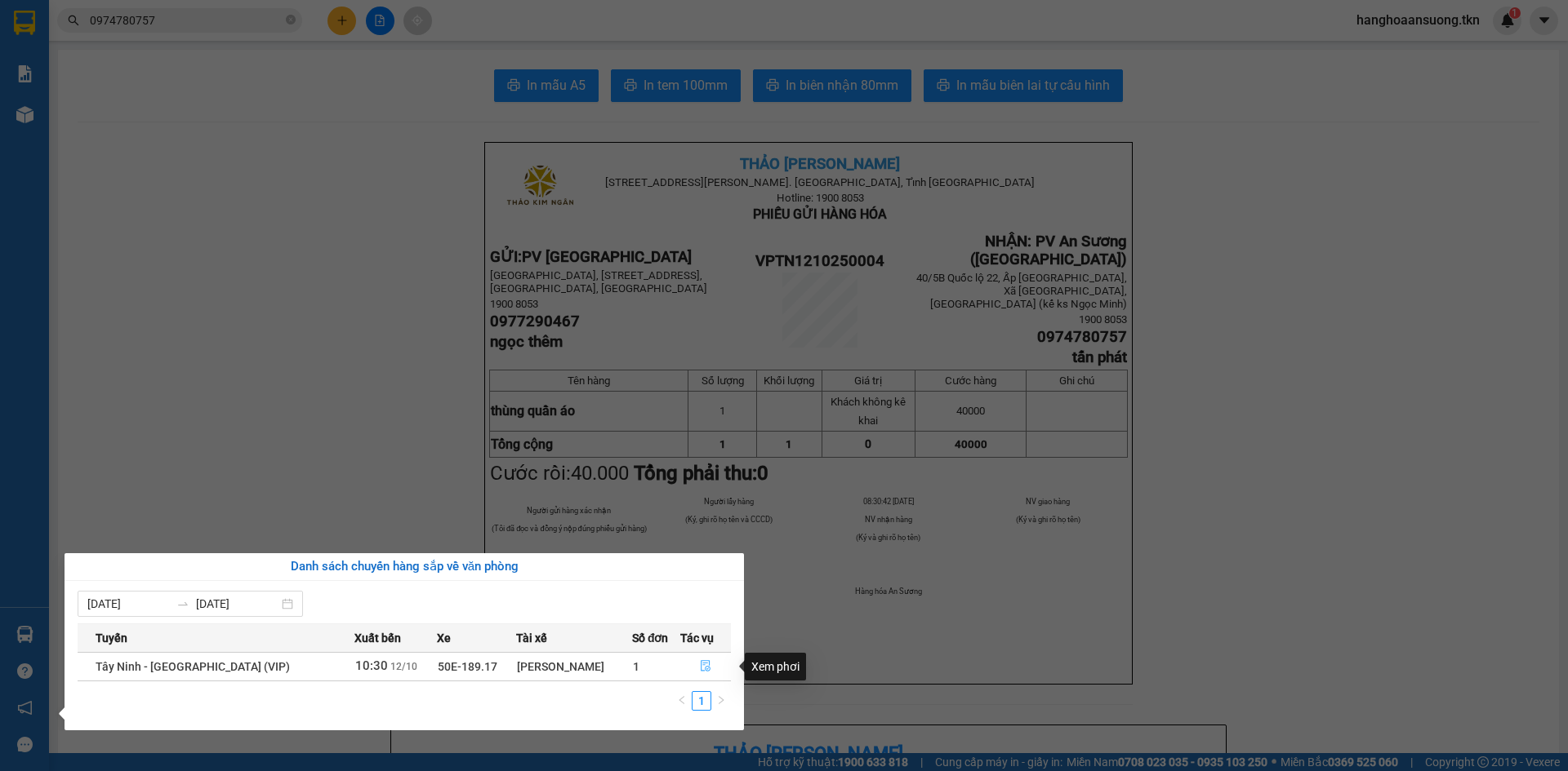
click at [704, 664] on icon "file-done" at bounding box center [705, 666] width 10 height 11
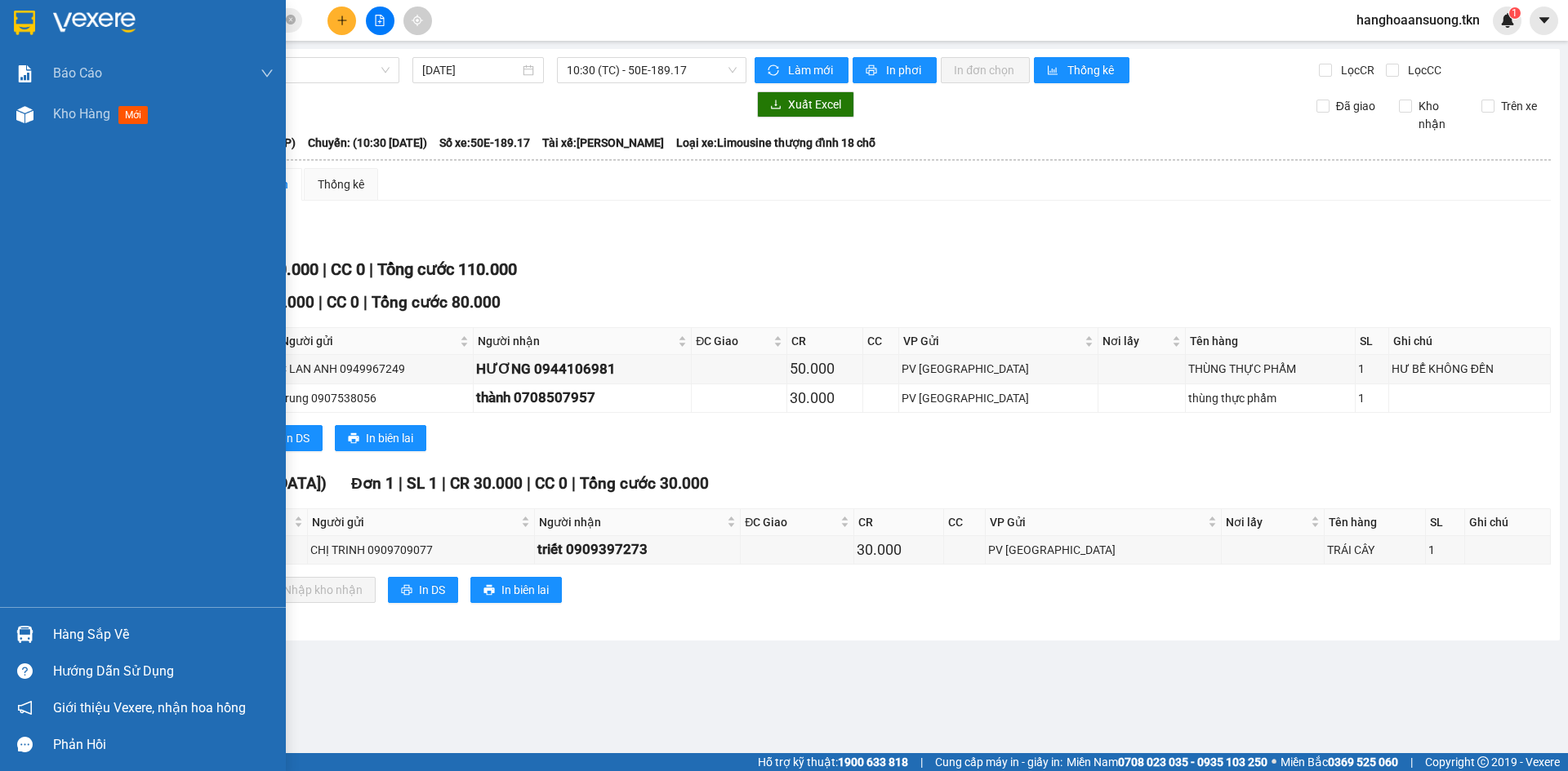
click at [31, 640] on img at bounding box center [25, 635] width 17 height 17
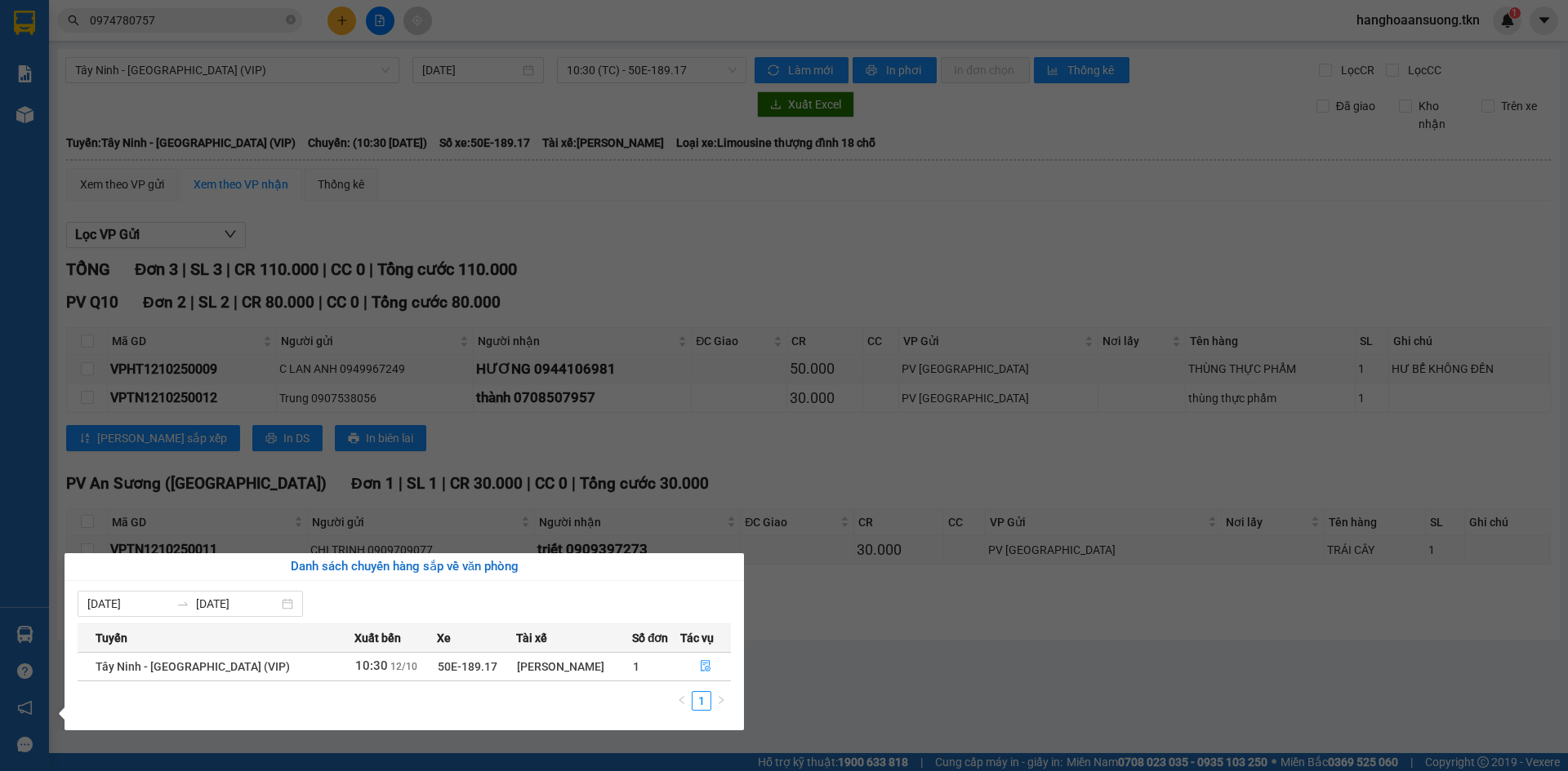
click at [593, 253] on section "Kết quả tìm kiếm ( 1 ) Bộ lọc Mã ĐH Trạng thái Món hàng Thu hộ Tổng cước Chưa c…" at bounding box center [784, 386] width 1568 height 771
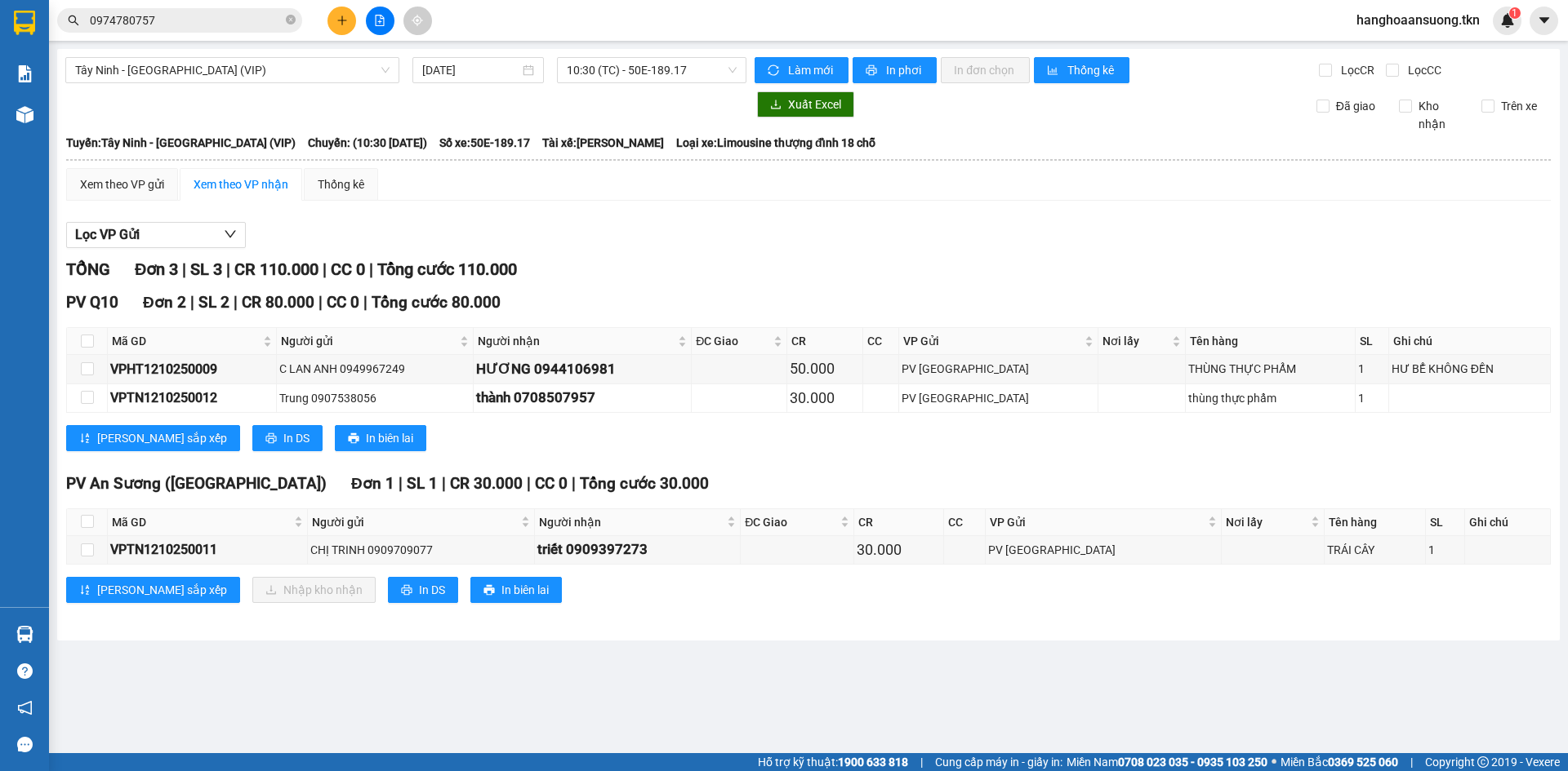
click at [204, 31] on span "0974780757" at bounding box center [179, 20] width 245 height 24
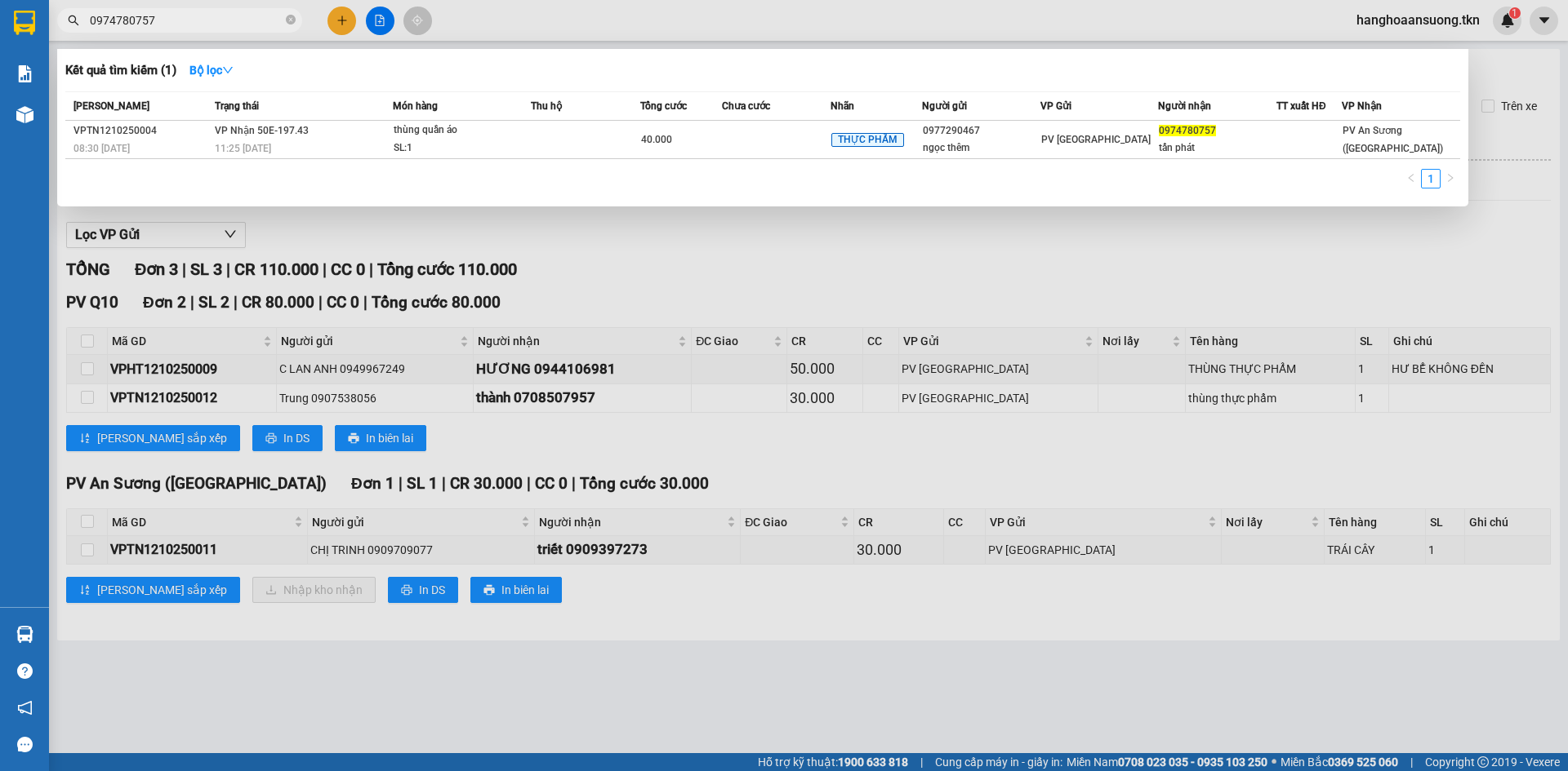
click at [205, 18] on input "0974780757" at bounding box center [186, 20] width 192 height 18
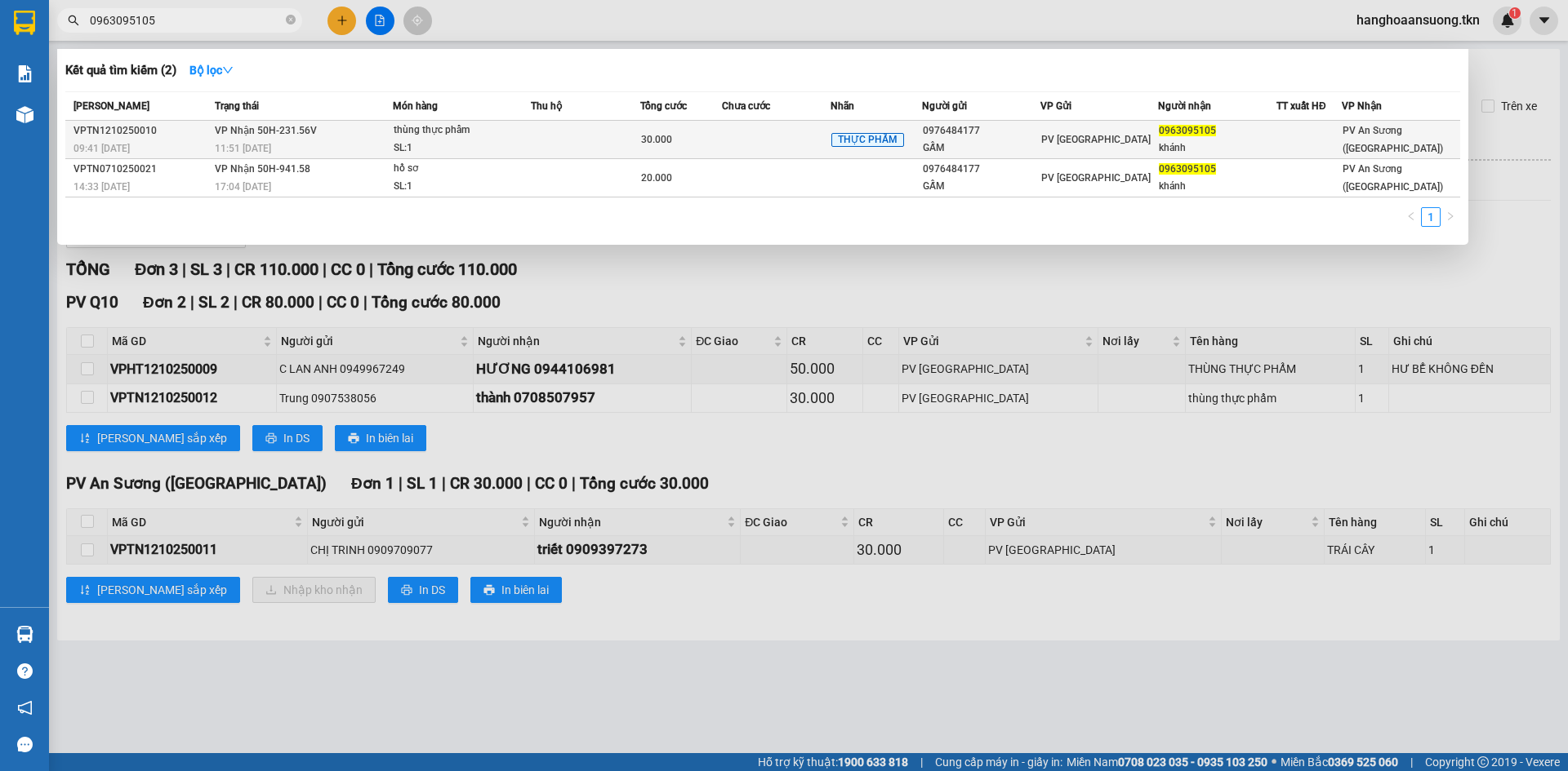
type input "0963095105"
click at [381, 134] on td "VP Nhận 50H-231.56V 11:51 [DATE]" at bounding box center [302, 140] width 182 height 38
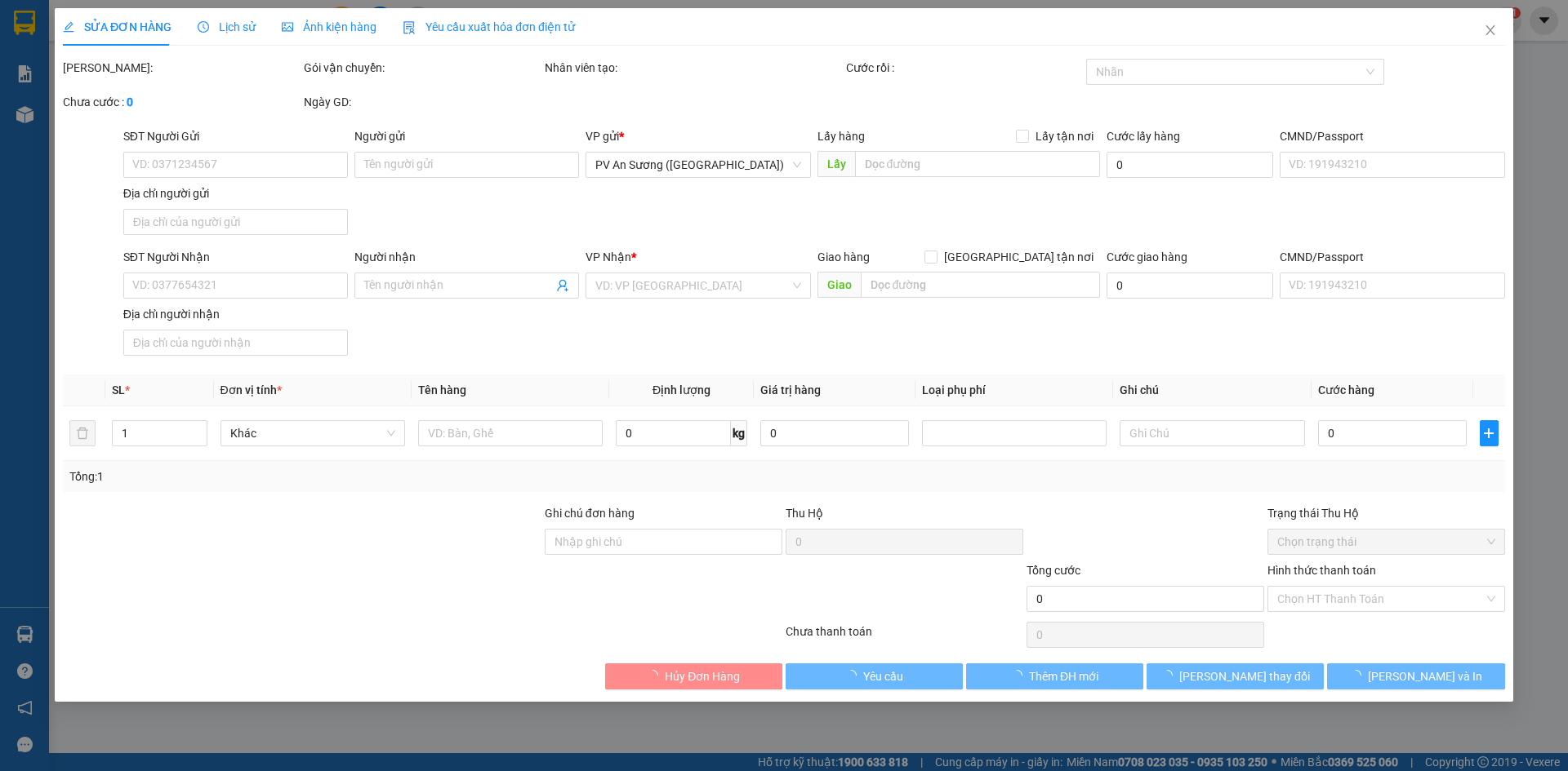
type input "0976484177"
type input "GẤM"
type input "0963095105"
type input "khánh"
type input "30.000"
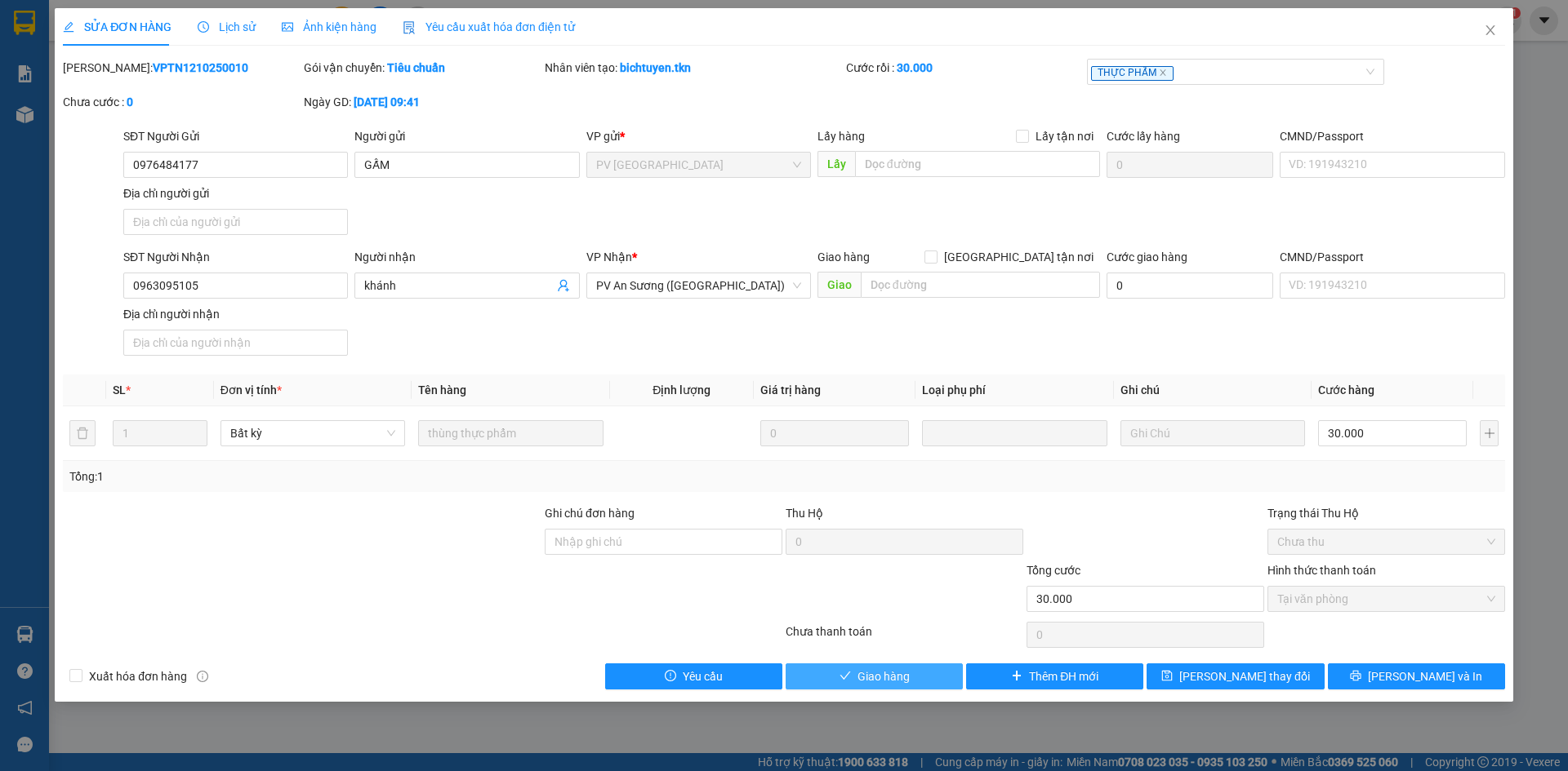
click at [860, 678] on span "Giao hàng" at bounding box center [883, 677] width 52 height 18
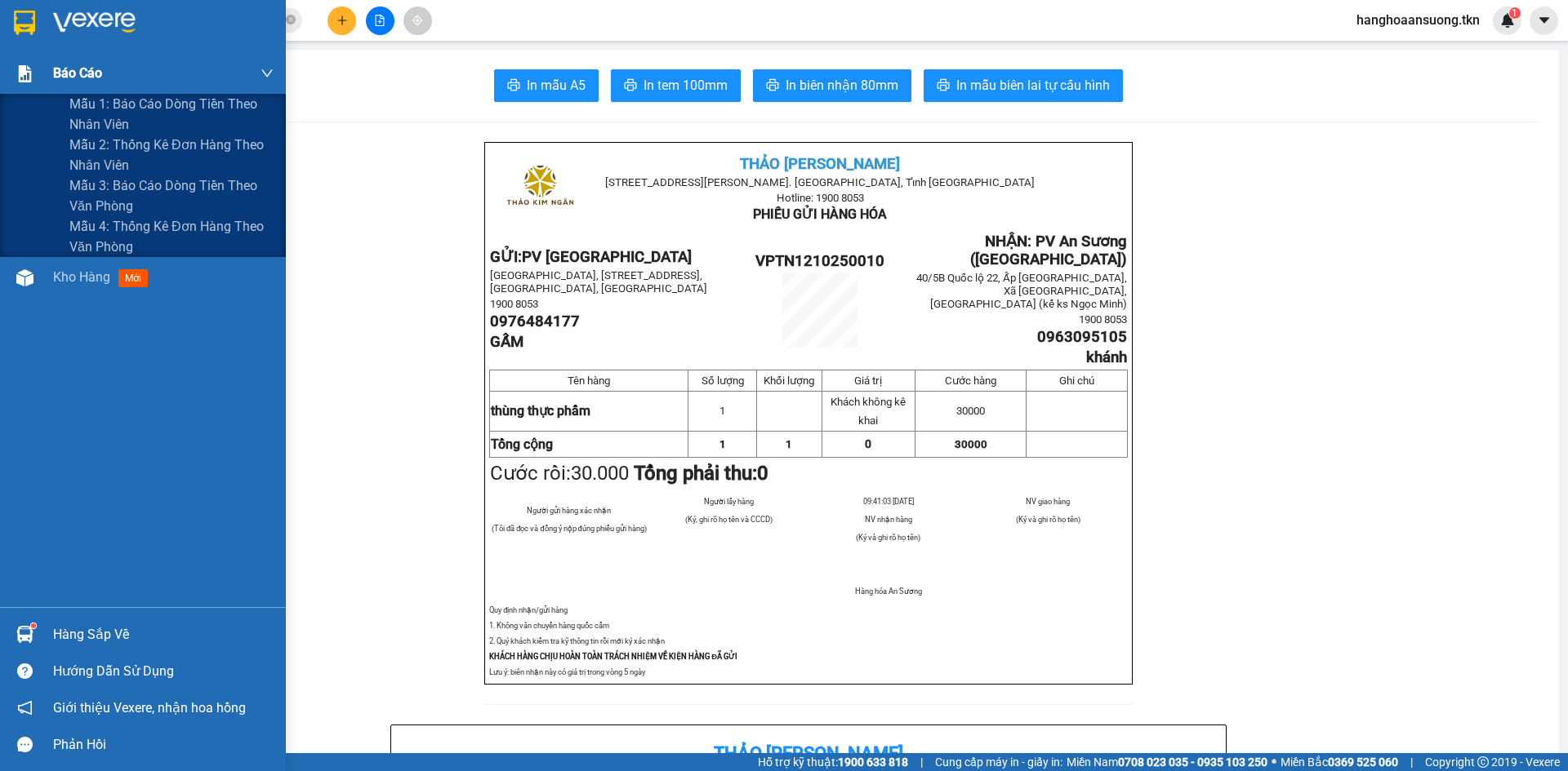
click at [45, 74] on div "Báo cáo" at bounding box center [143, 73] width 286 height 41
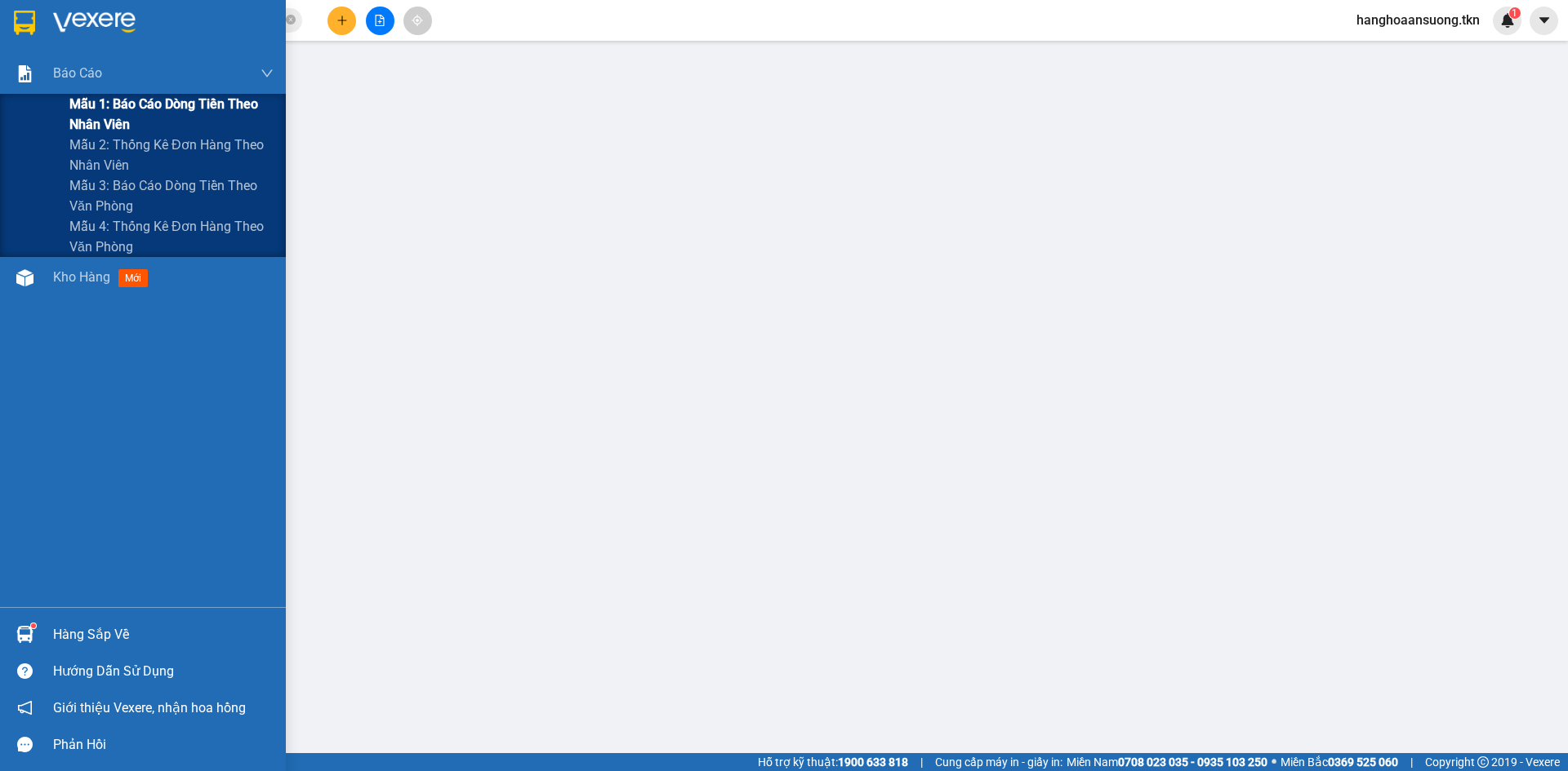
click at [79, 121] on span "Mẫu 1: Báo cáo dòng tiền theo nhân viên" at bounding box center [171, 114] width 204 height 41
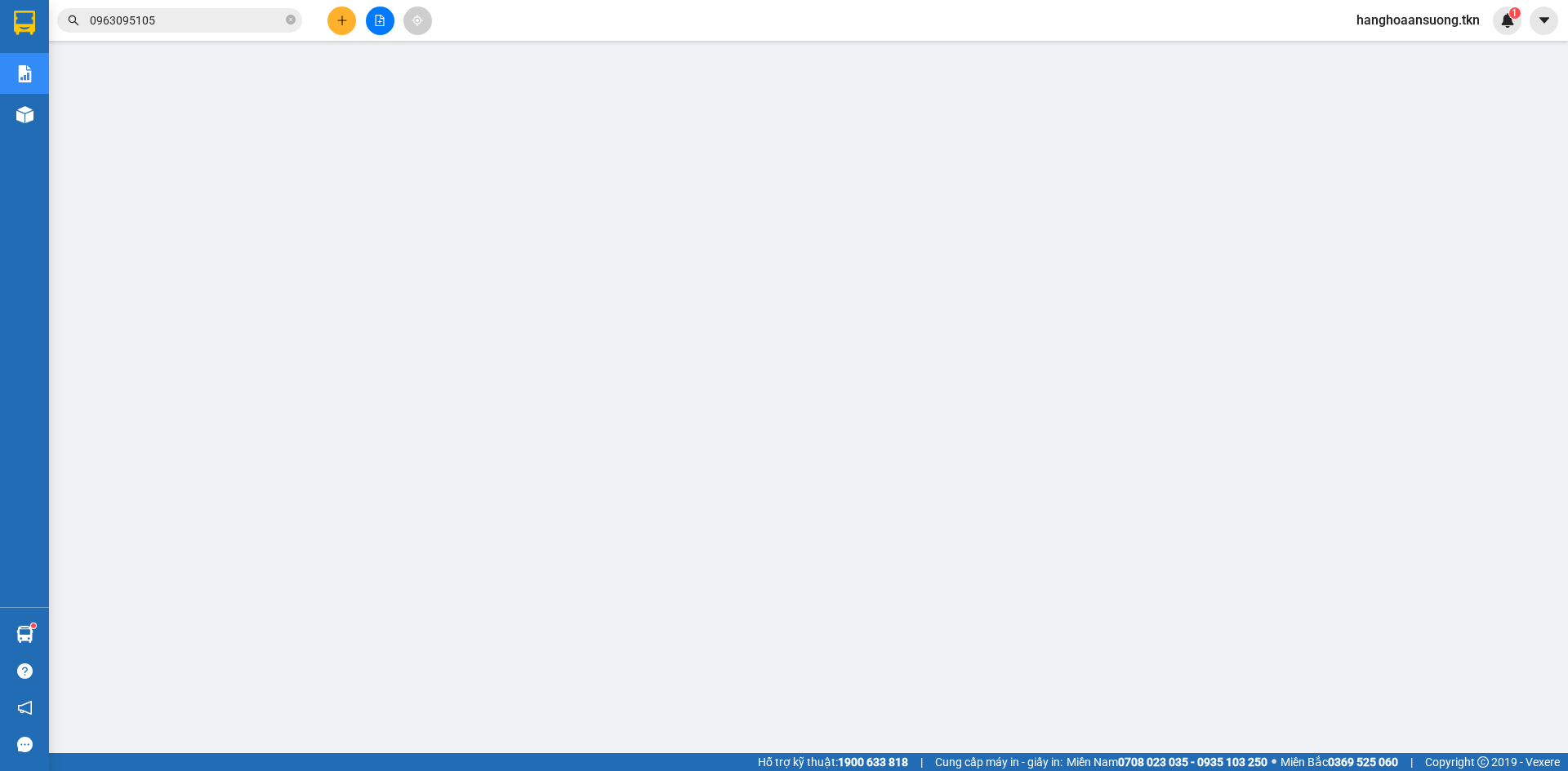
click at [30, 631] on img at bounding box center [25, 635] width 17 height 17
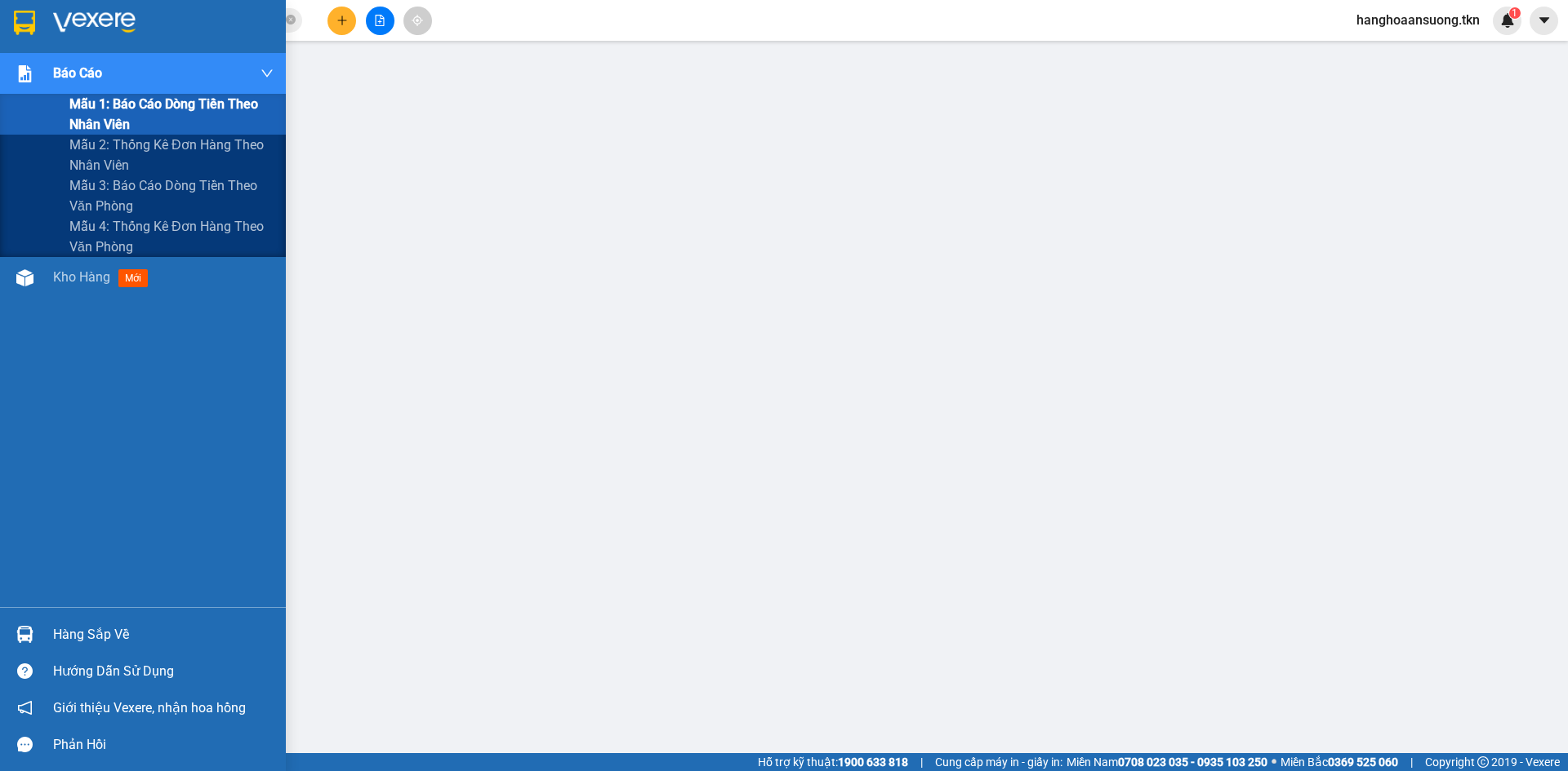
click at [94, 115] on span "Mẫu 1: Báo cáo dòng tiền theo nhân viên" at bounding box center [171, 114] width 204 height 41
